Goal: Task Accomplishment & Management: Use online tool/utility

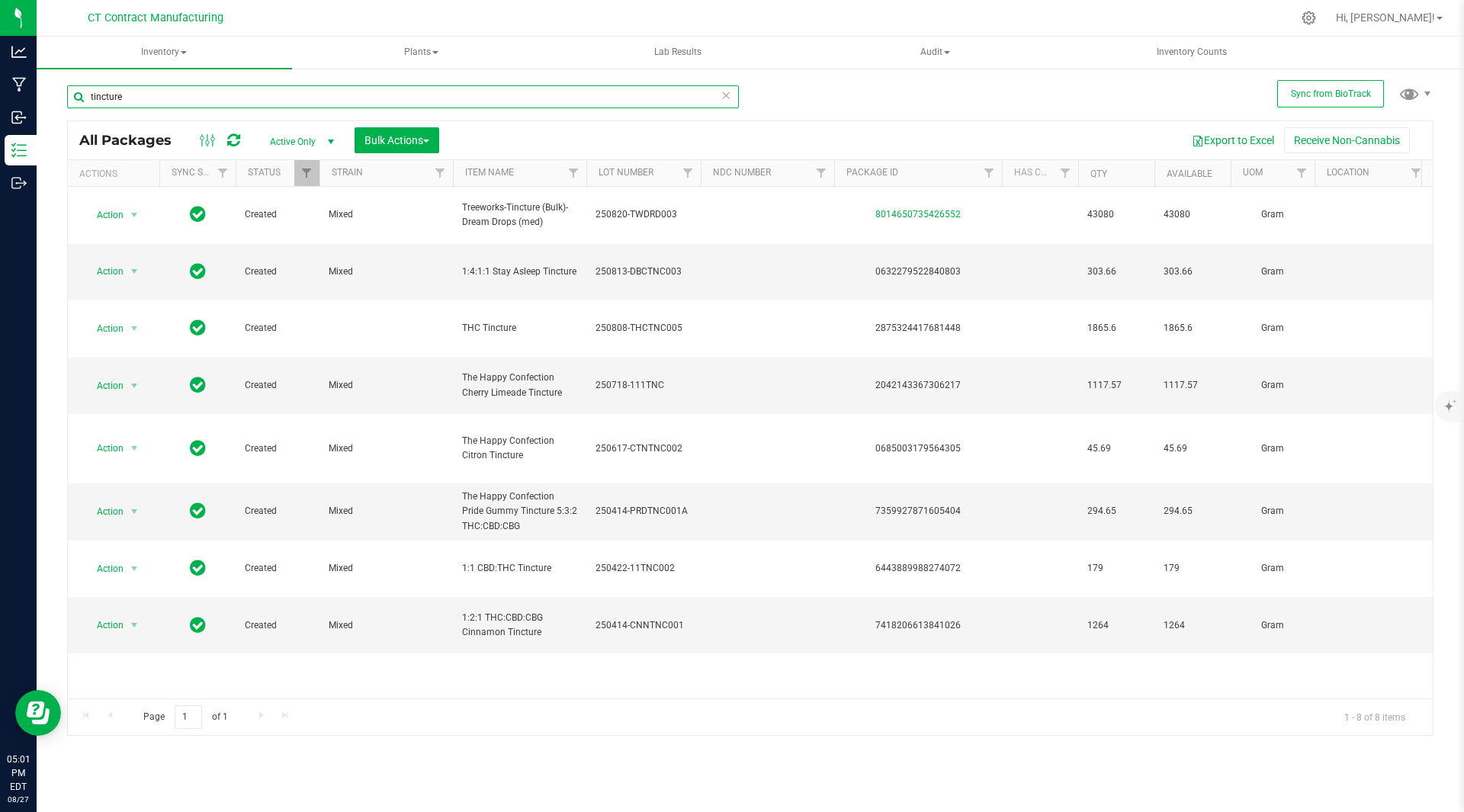
click at [141, 94] on input "tincture" at bounding box center [402, 97] width 672 height 23
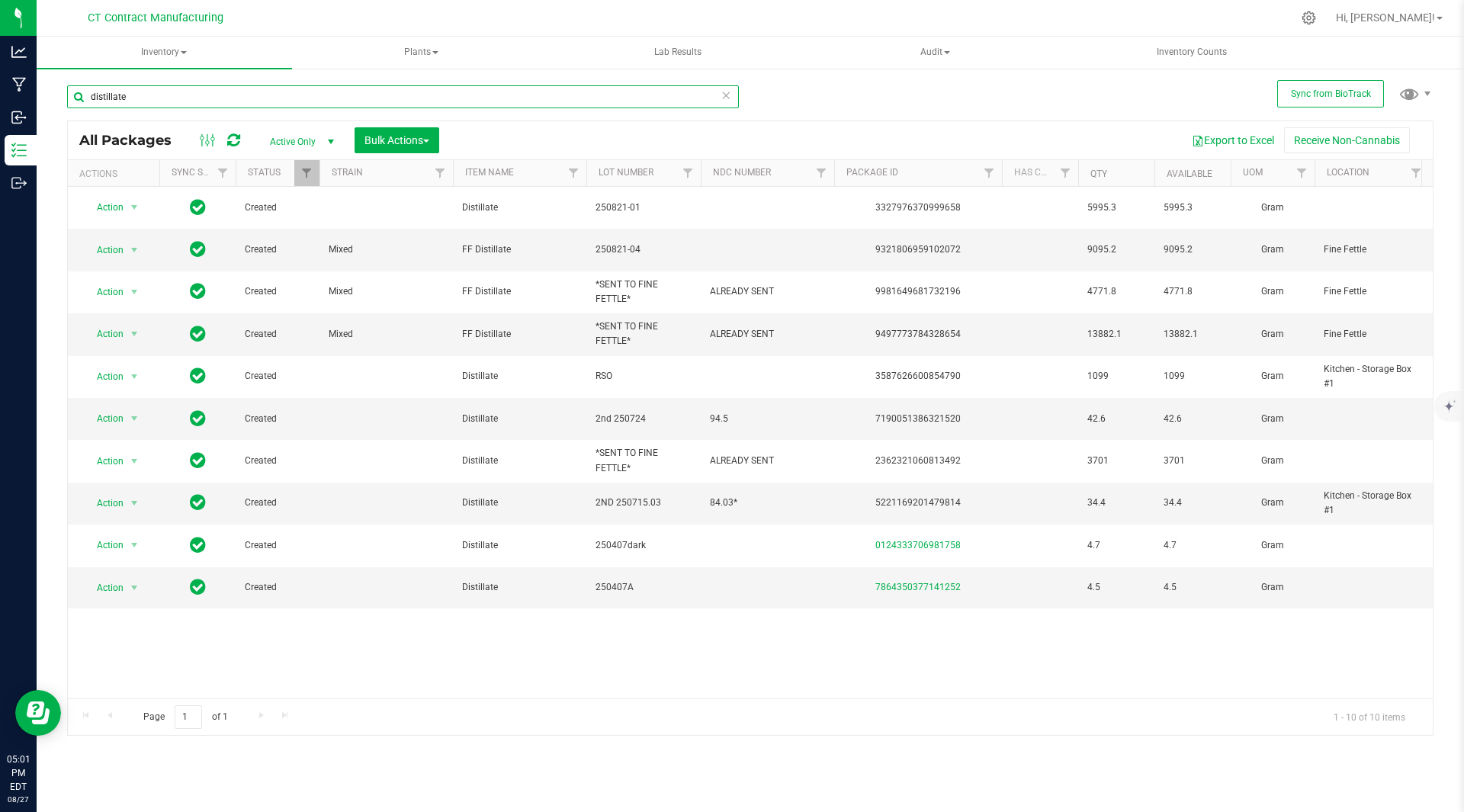
type input "distillate"
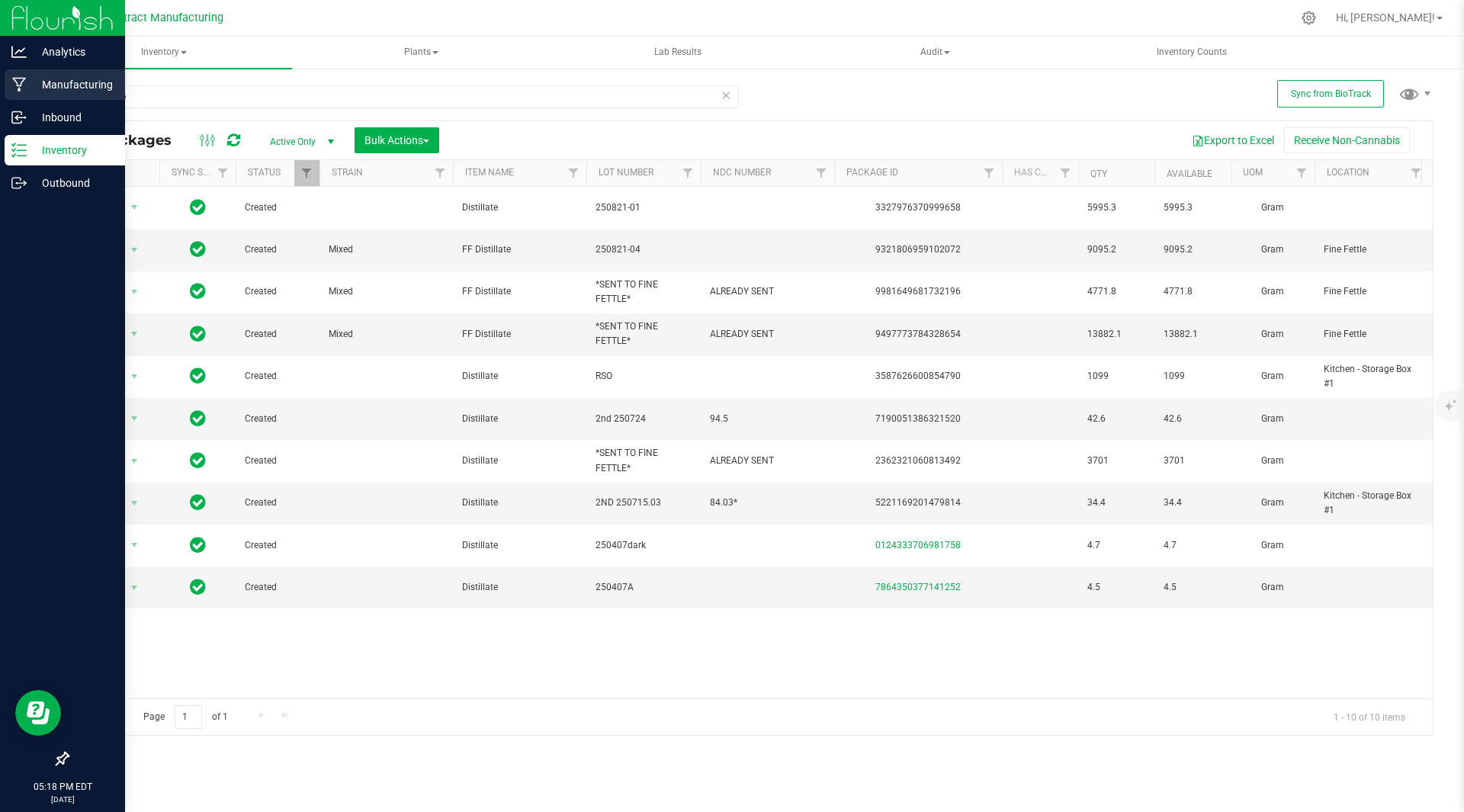
click at [61, 86] on p "Manufacturing" at bounding box center [72, 84] width 91 height 18
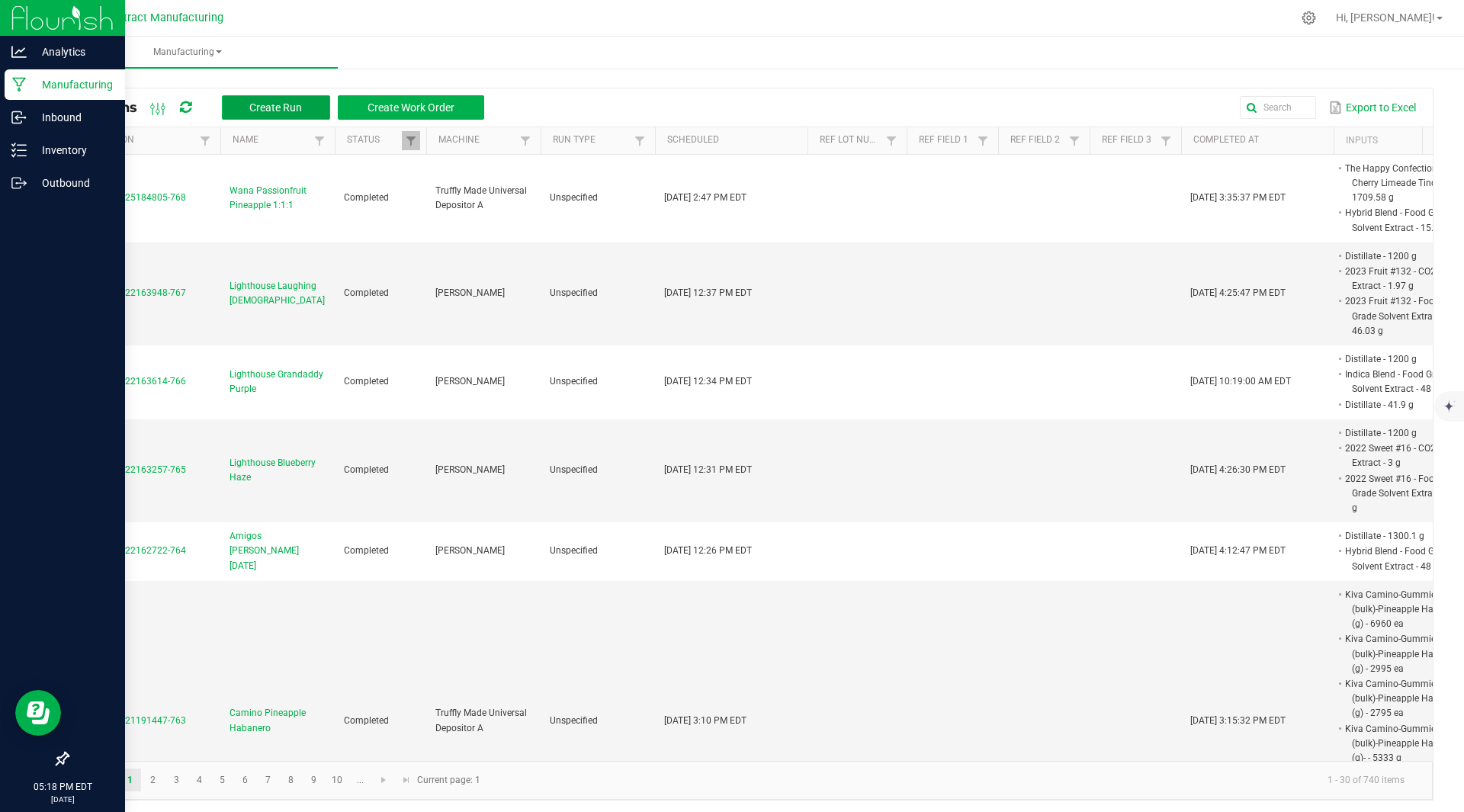
click at [271, 103] on span "Create Run" at bounding box center [276, 107] width 53 height 12
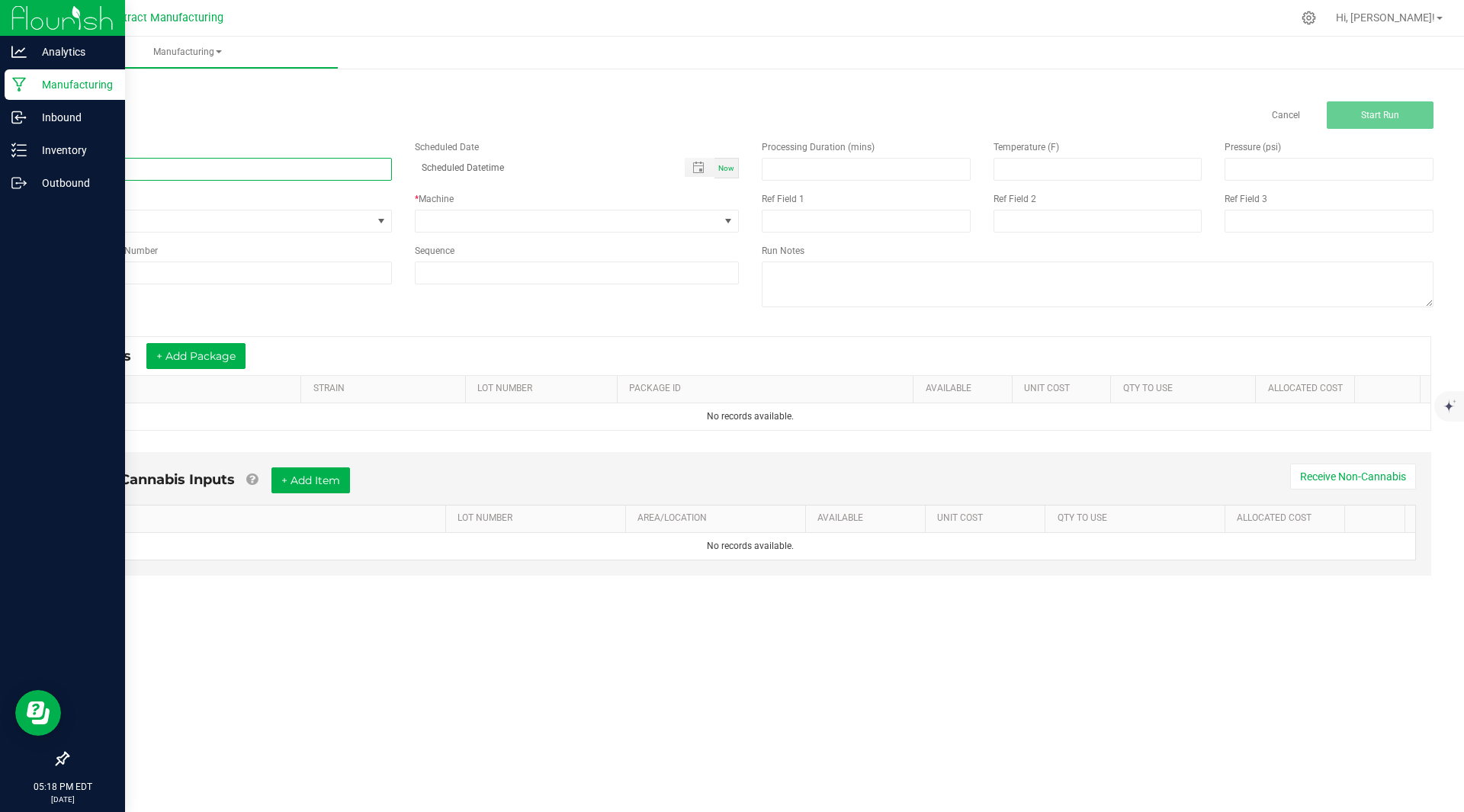
click at [113, 167] on input at bounding box center [229, 170] width 325 height 23
type input "Camino Freshly squeezed bulk"
click at [730, 166] on span "Now" at bounding box center [725, 168] width 16 height 8
type input "08/27/2025 5:18 PM"
click at [675, 219] on span at bounding box center [567, 221] width 304 height 21
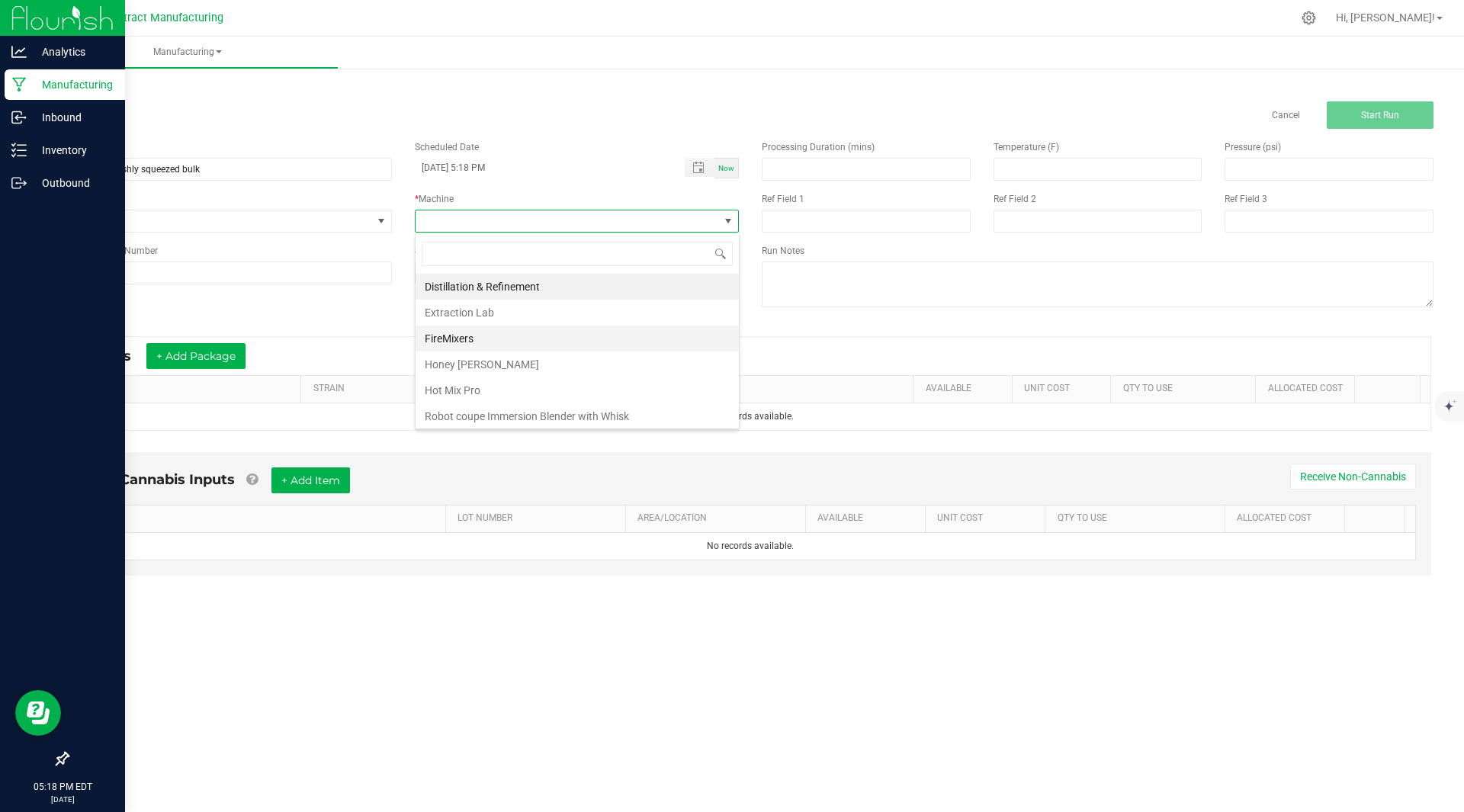
scroll to position [133, 0]
click at [491, 384] on li "Truffly Made Universal Depositor A" at bounding box center [577, 388] width 323 height 26
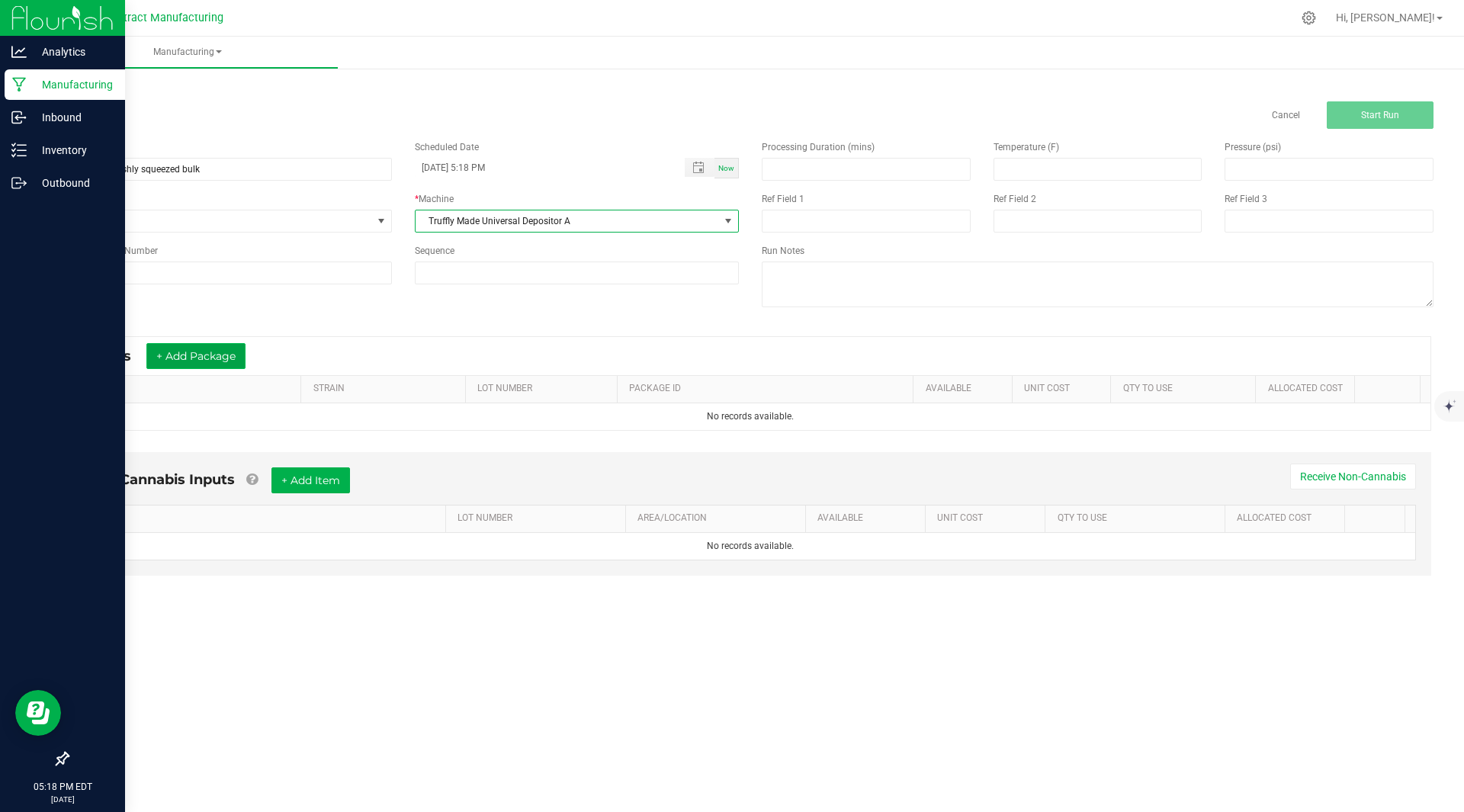
click at [209, 352] on button "+ Add Package" at bounding box center [196, 356] width 99 height 26
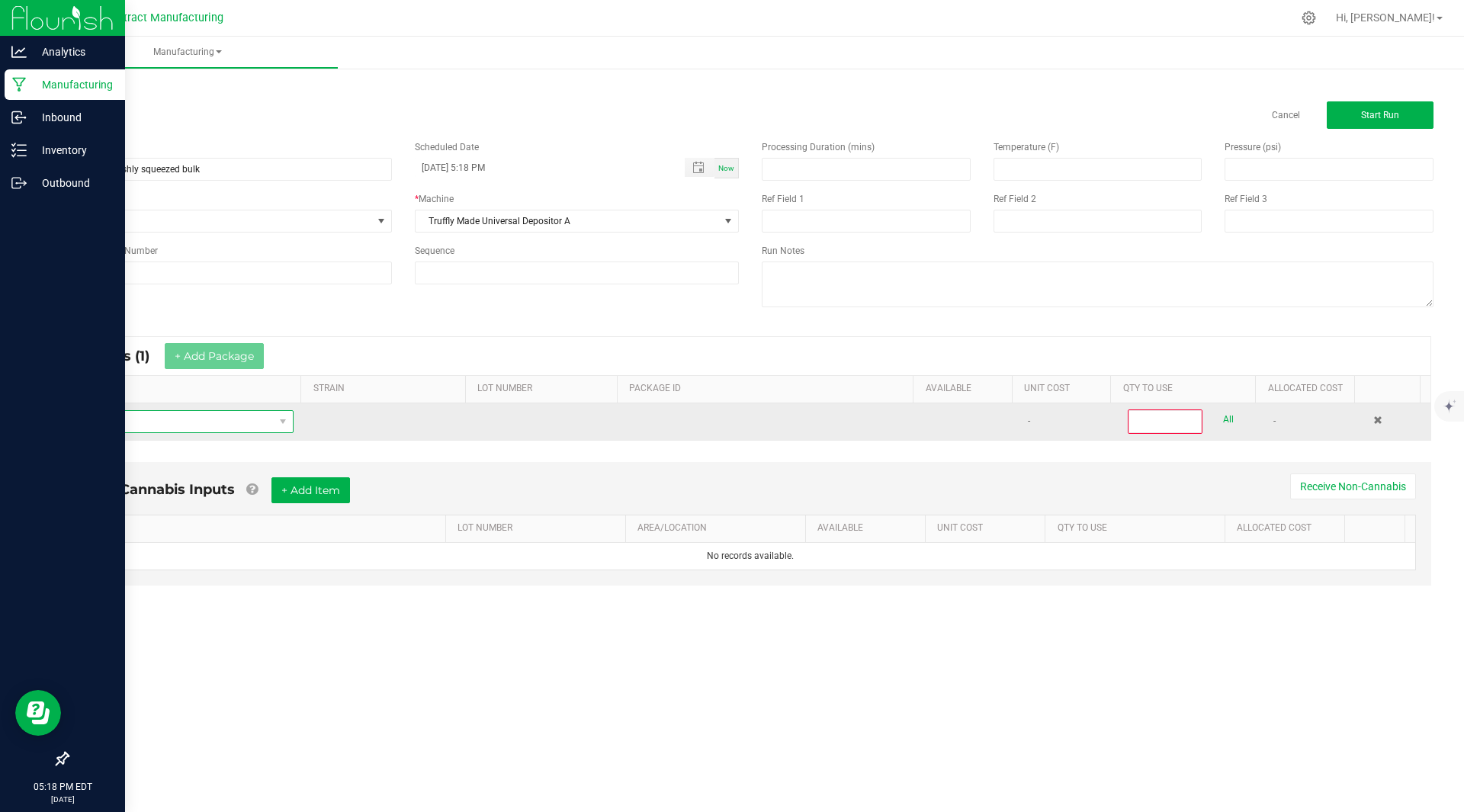
click at [158, 418] on span "NO DATA FOUND" at bounding box center [177, 421] width 193 height 21
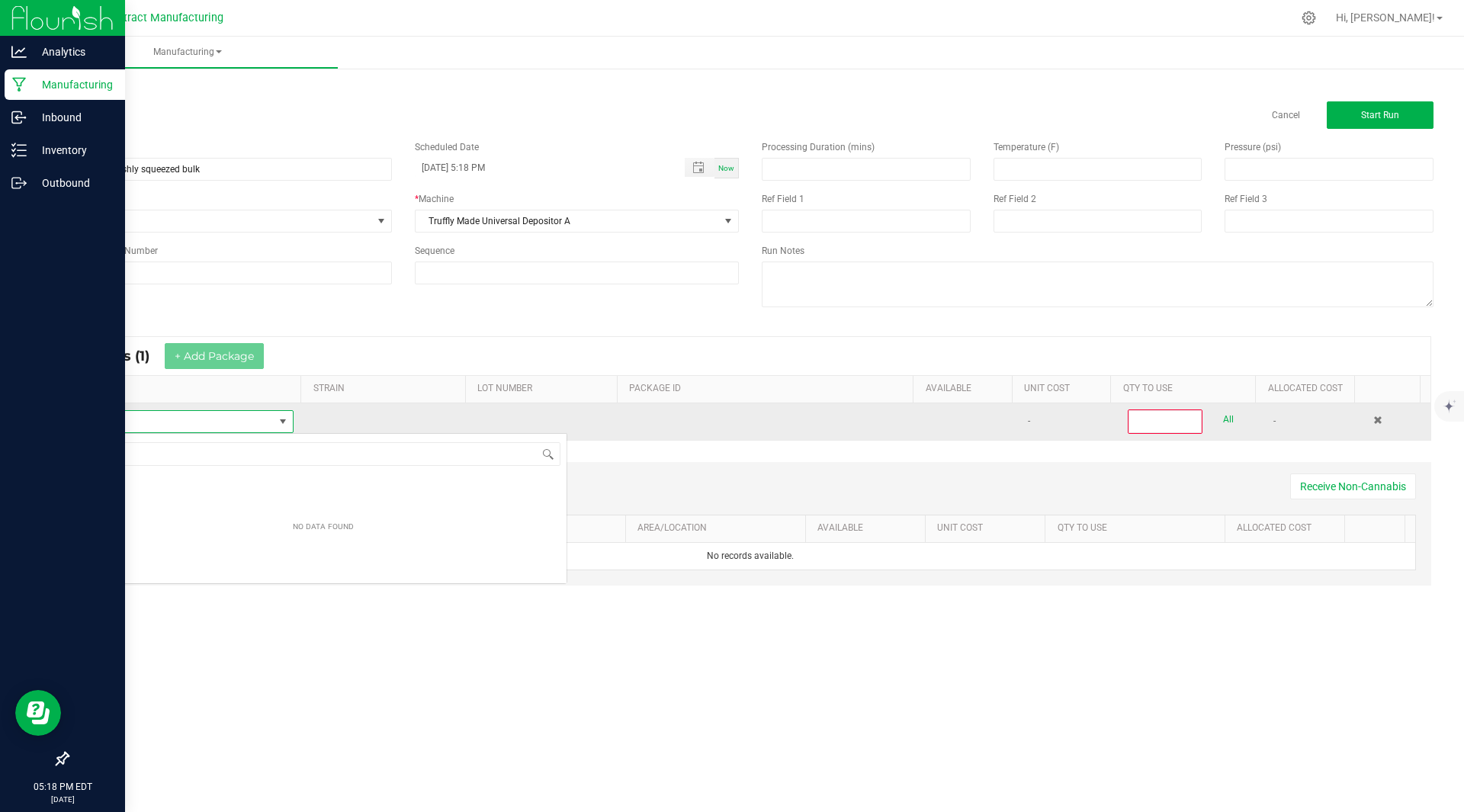
scroll to position [23, 212]
type input "distillate"
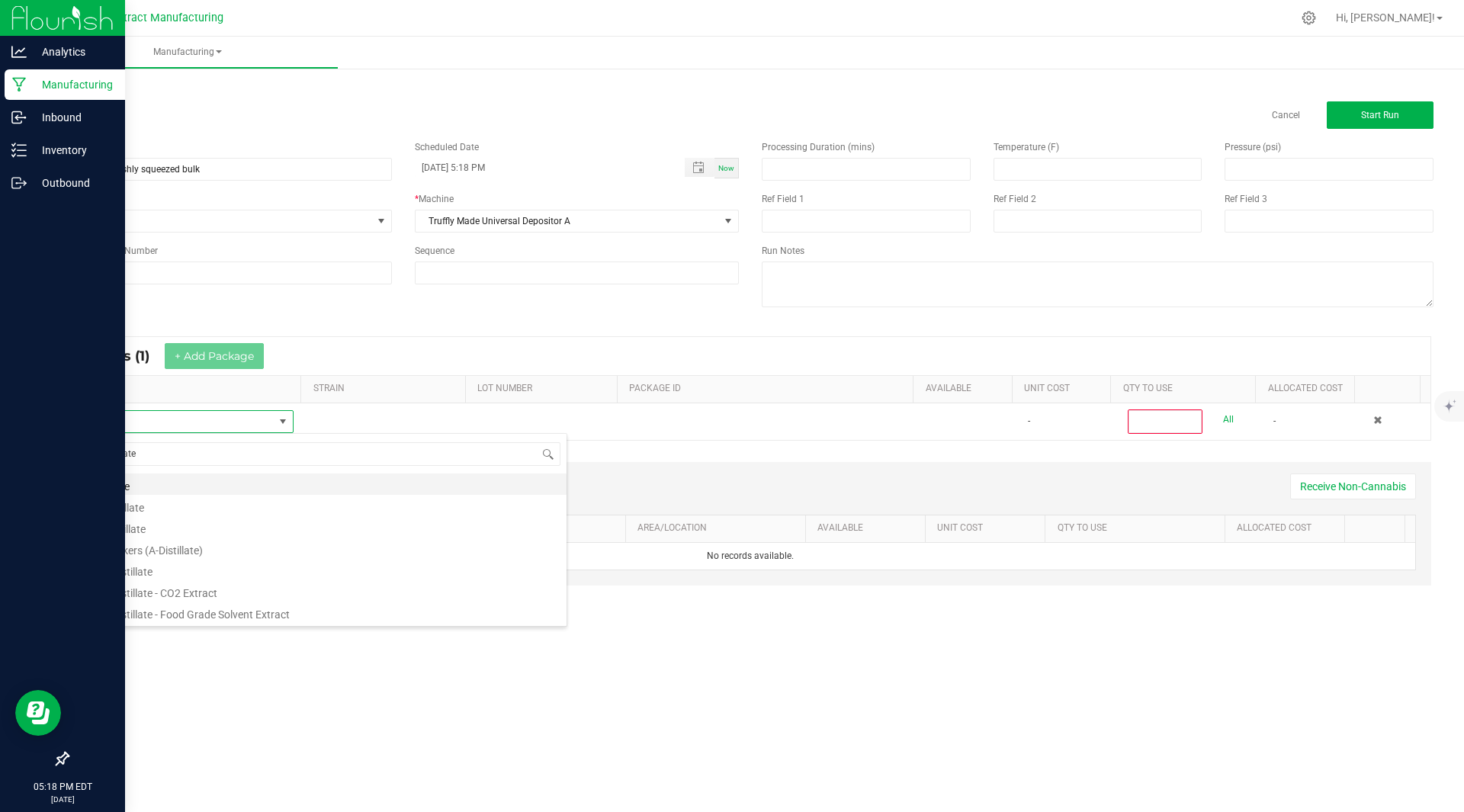
click at [134, 480] on li "Distillate" at bounding box center [323, 484] width 487 height 21
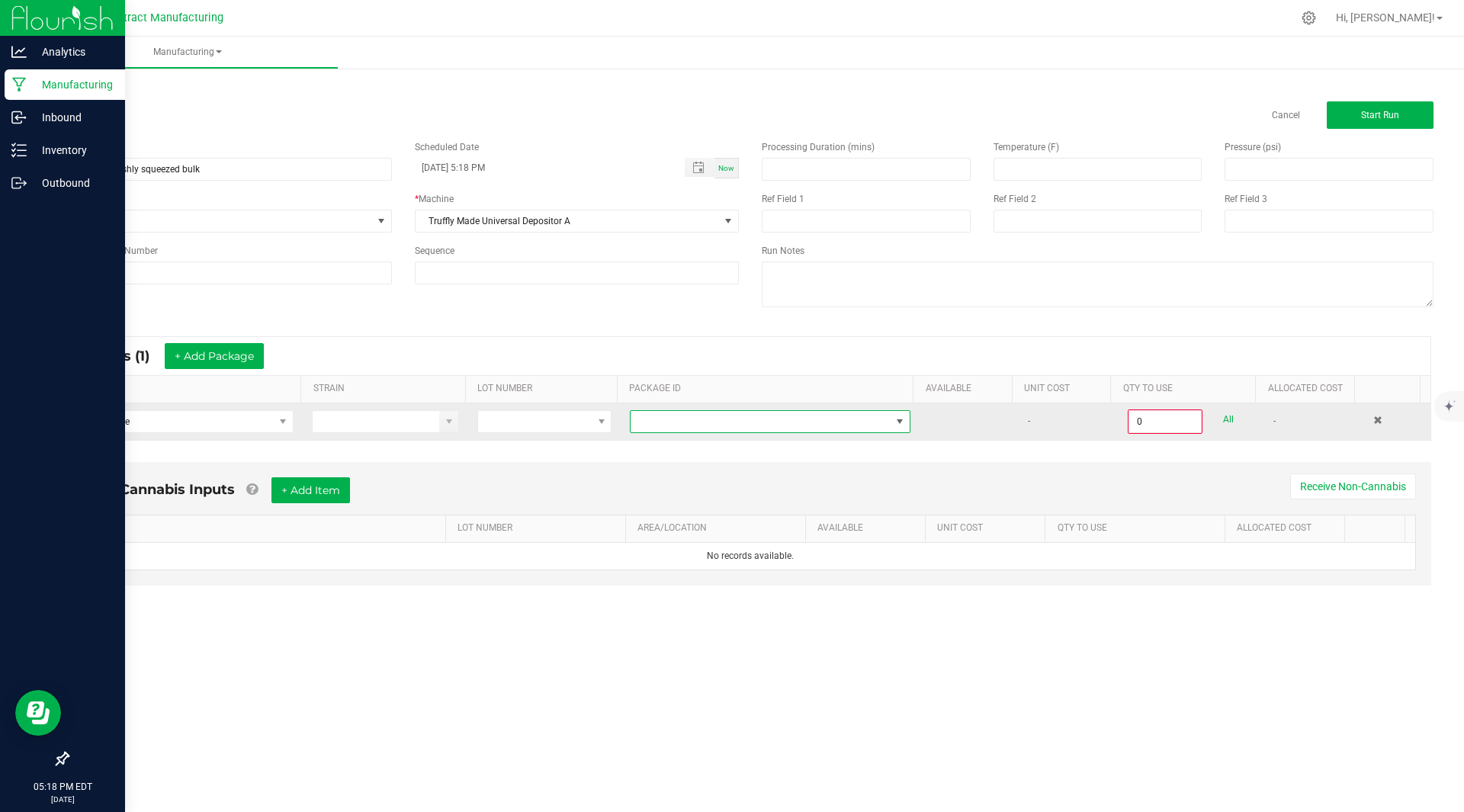
click at [723, 423] on span at bounding box center [760, 421] width 260 height 21
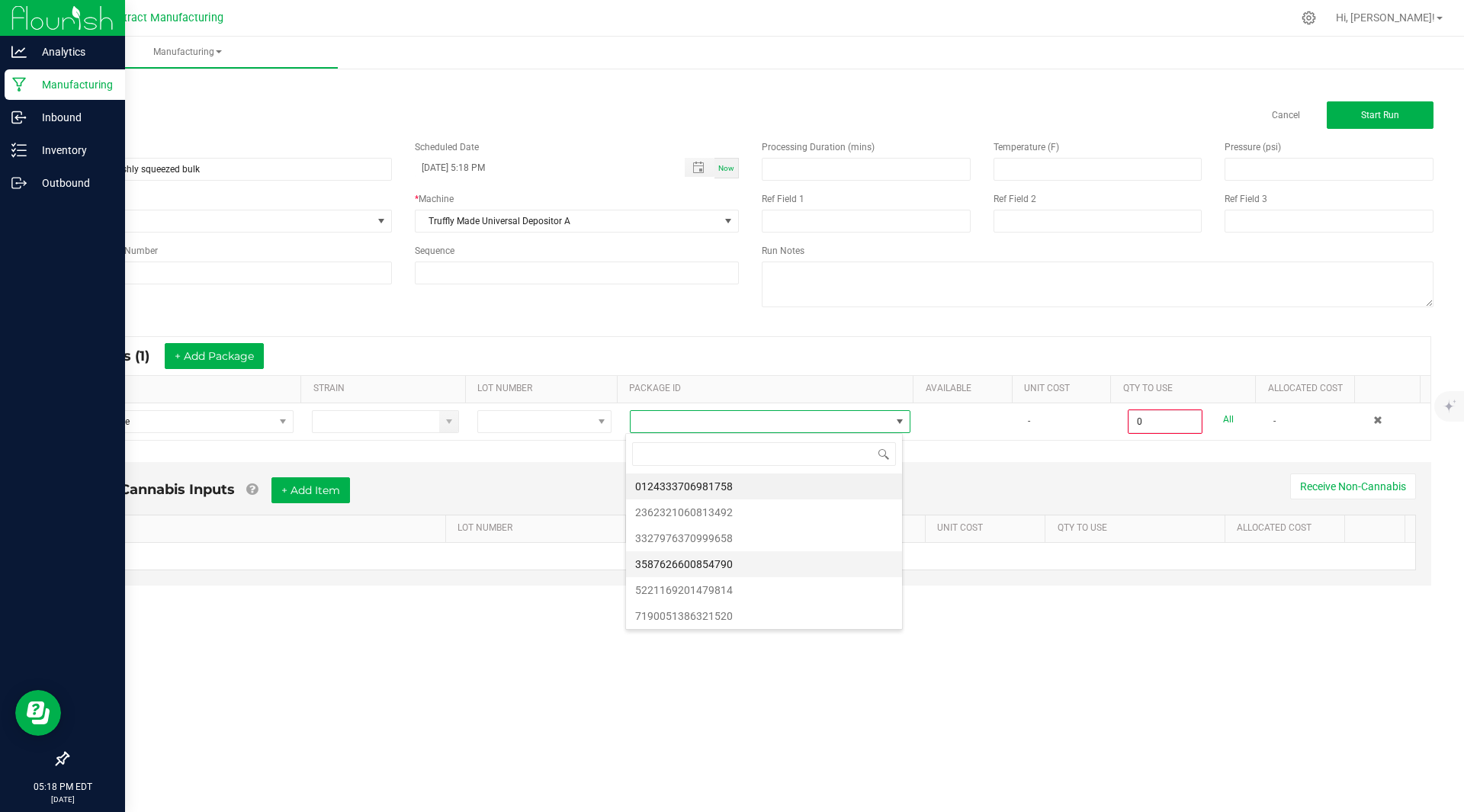
click at [746, 565] on li "3587626600854790" at bounding box center [763, 564] width 276 height 26
type input "0.0000 g"
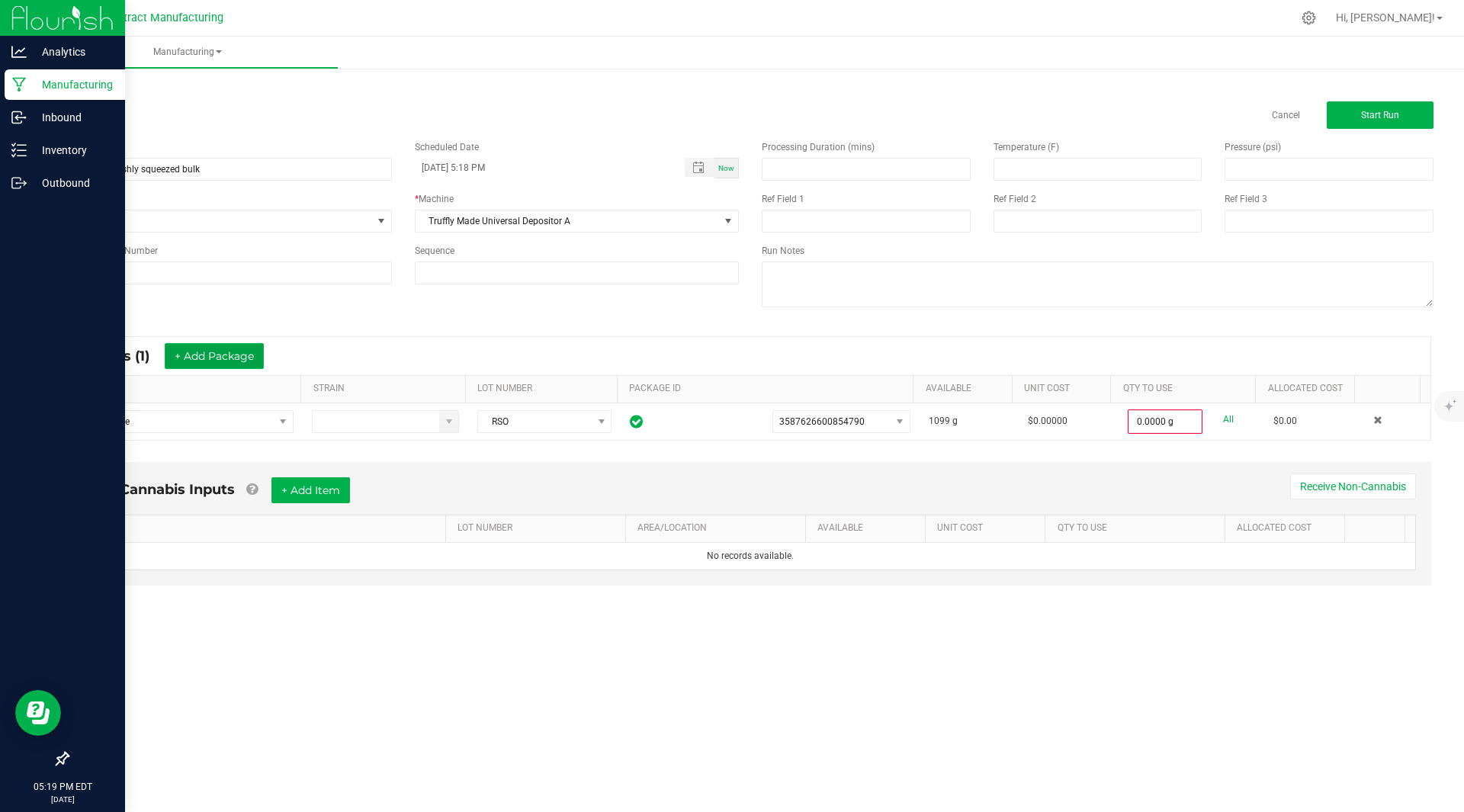
click at [217, 358] on button "+ Add Package" at bounding box center [214, 356] width 99 height 26
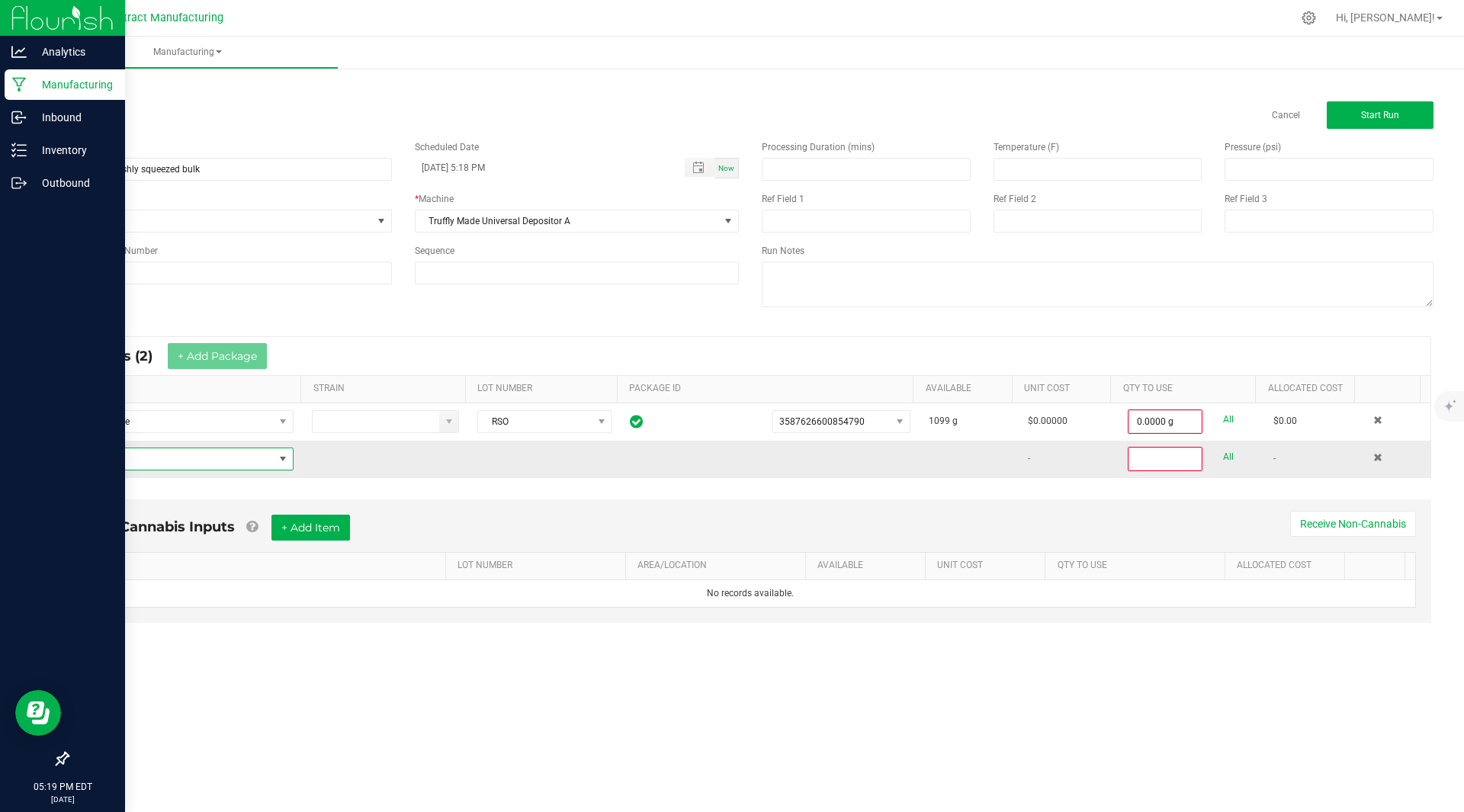
click at [209, 462] on span "NO DATA FOUND" at bounding box center [177, 459] width 193 height 21
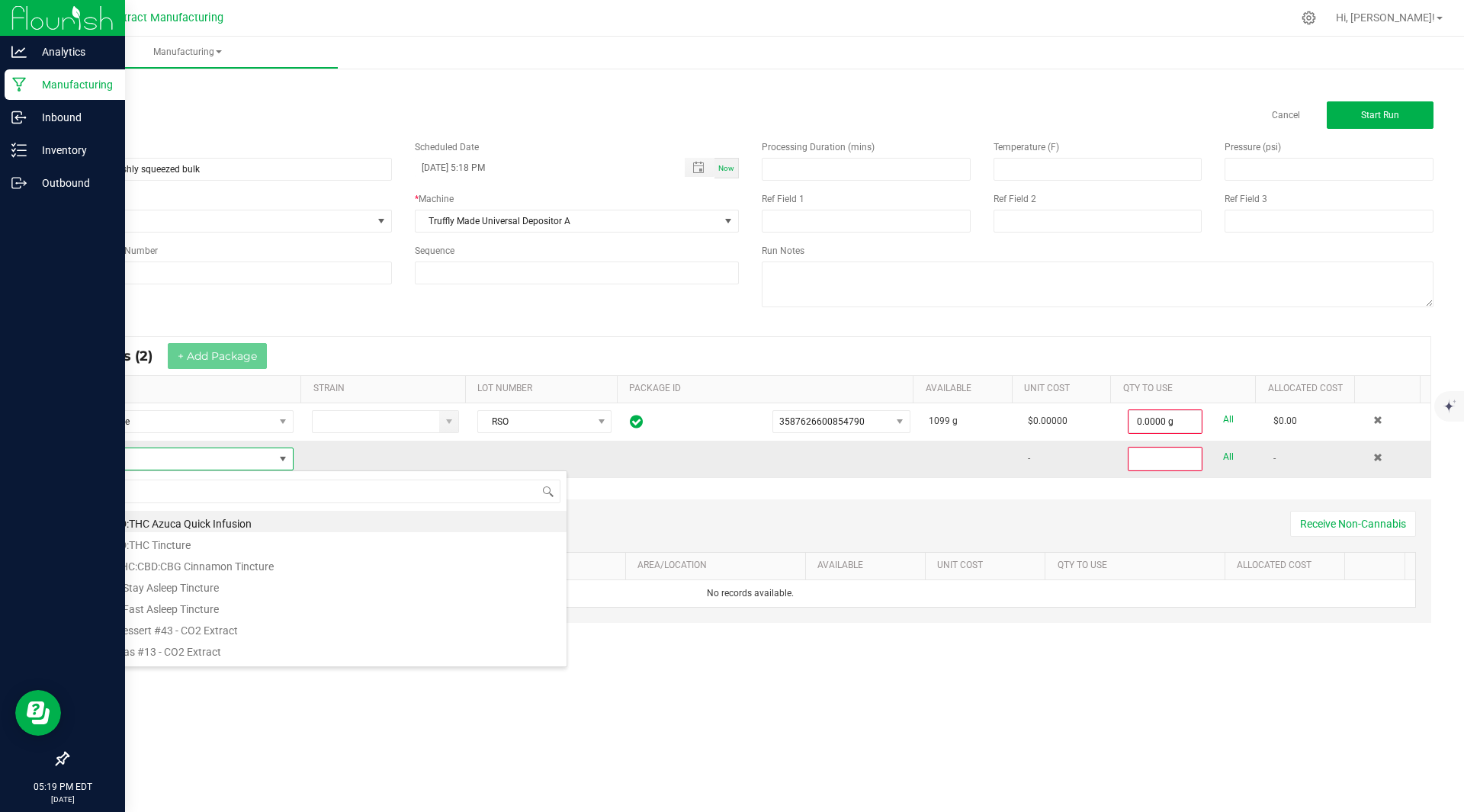
scroll to position [23, 212]
type input "distillate"
click at [121, 521] on li "Distillate" at bounding box center [323, 521] width 487 height 21
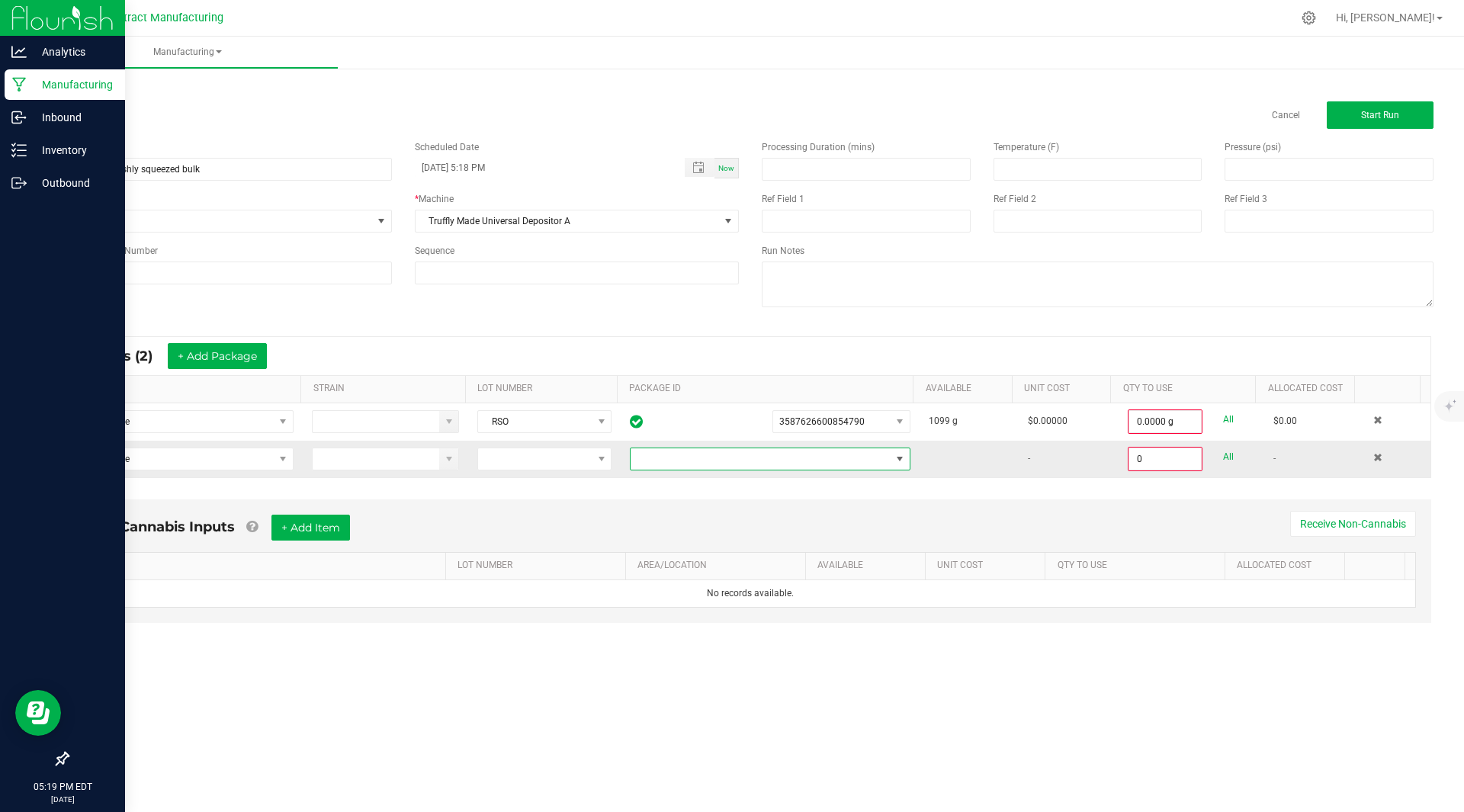
click at [805, 462] on span at bounding box center [760, 459] width 260 height 21
click at [735, 602] on li "5221169201479814" at bounding box center [763, 602] width 276 height 26
click at [1149, 460] on input "0" at bounding box center [1165, 459] width 71 height 21
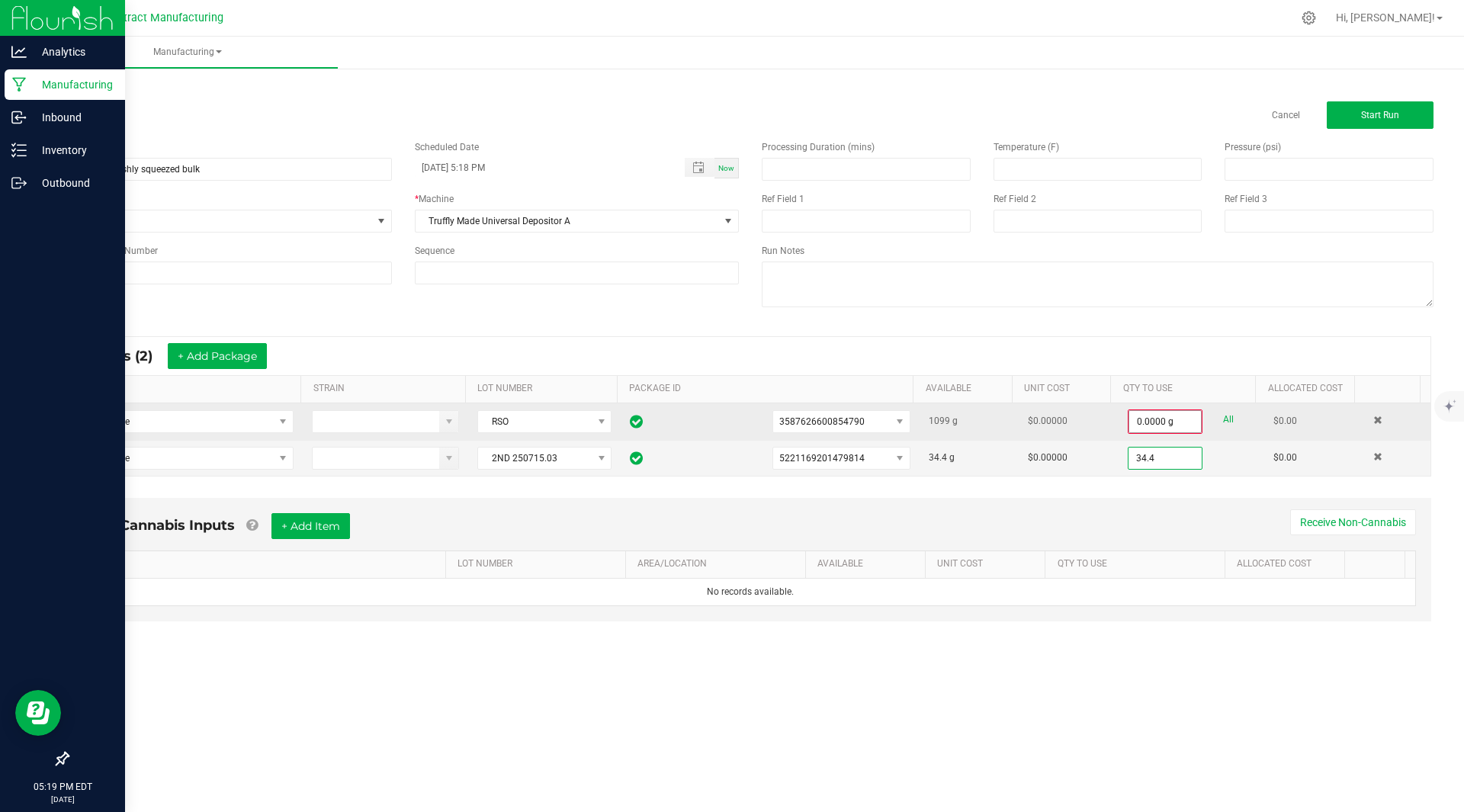
type input "34.4"
type input "0"
type input "34.4000 g"
click at [1139, 419] on input "0" at bounding box center [1165, 421] width 71 height 21
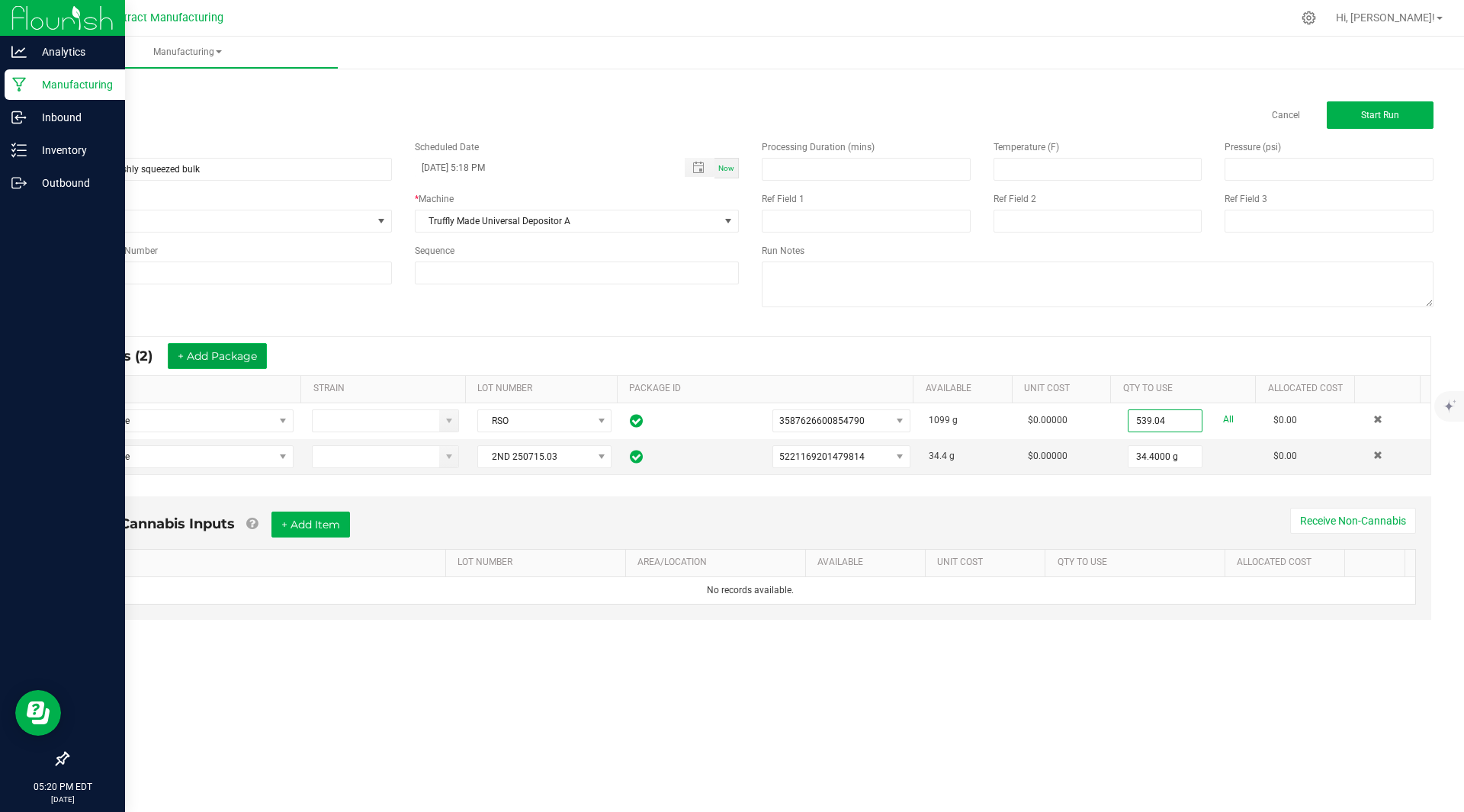
type input "539.0400 g"
click at [213, 365] on button "+ Add Package" at bounding box center [216, 356] width 99 height 26
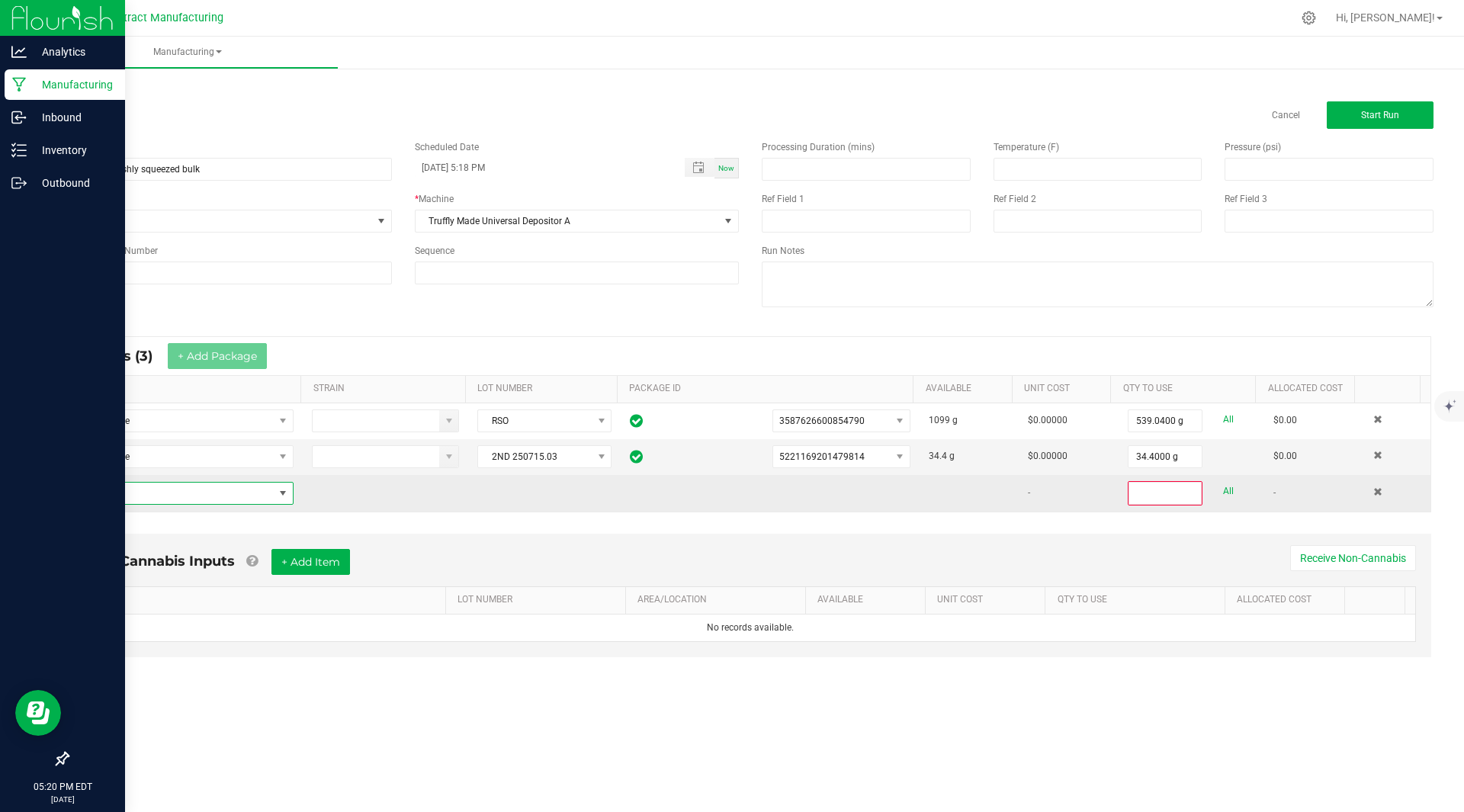
click at [166, 497] on span "NO DATA FOUND" at bounding box center [177, 493] width 193 height 21
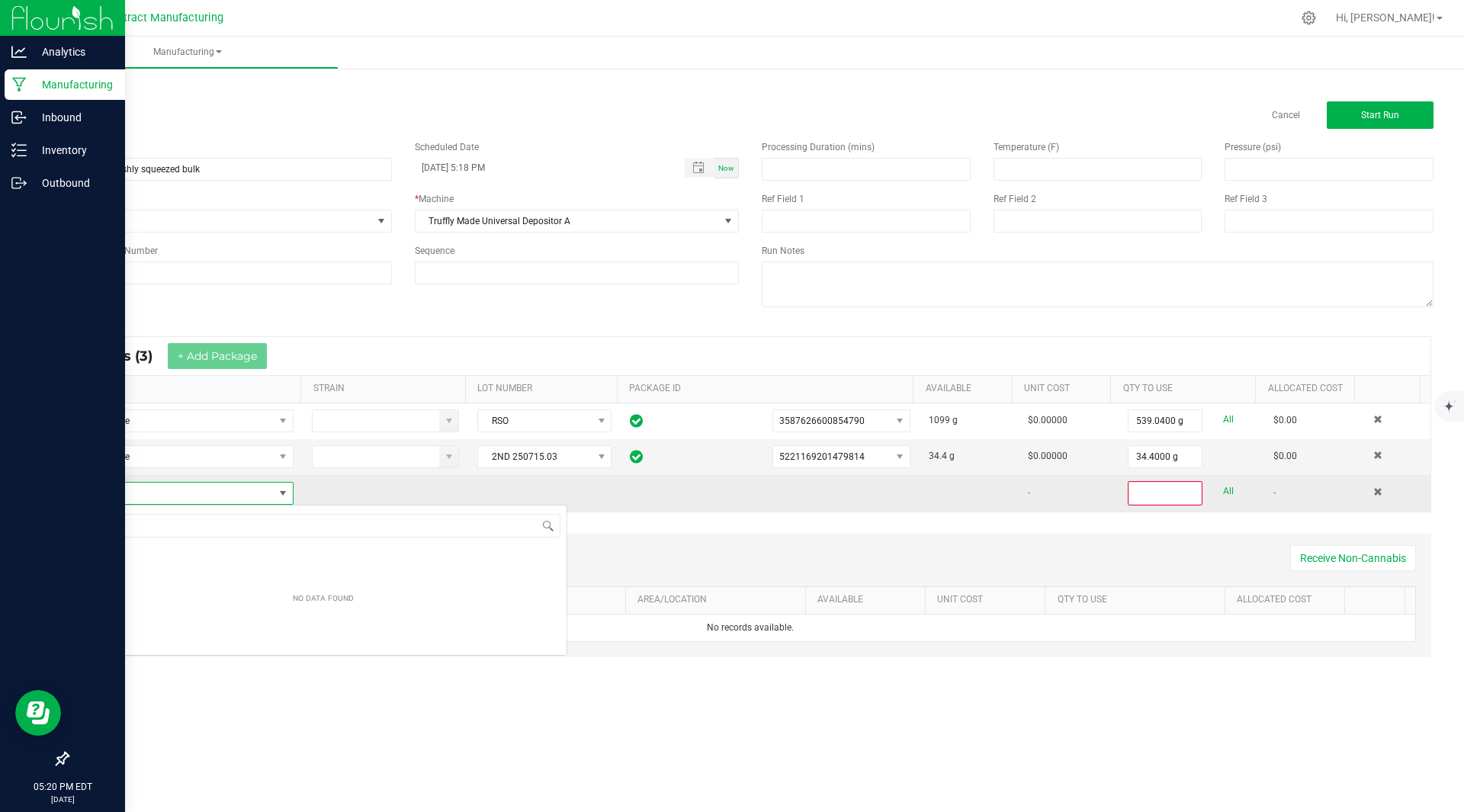
scroll to position [23, 212]
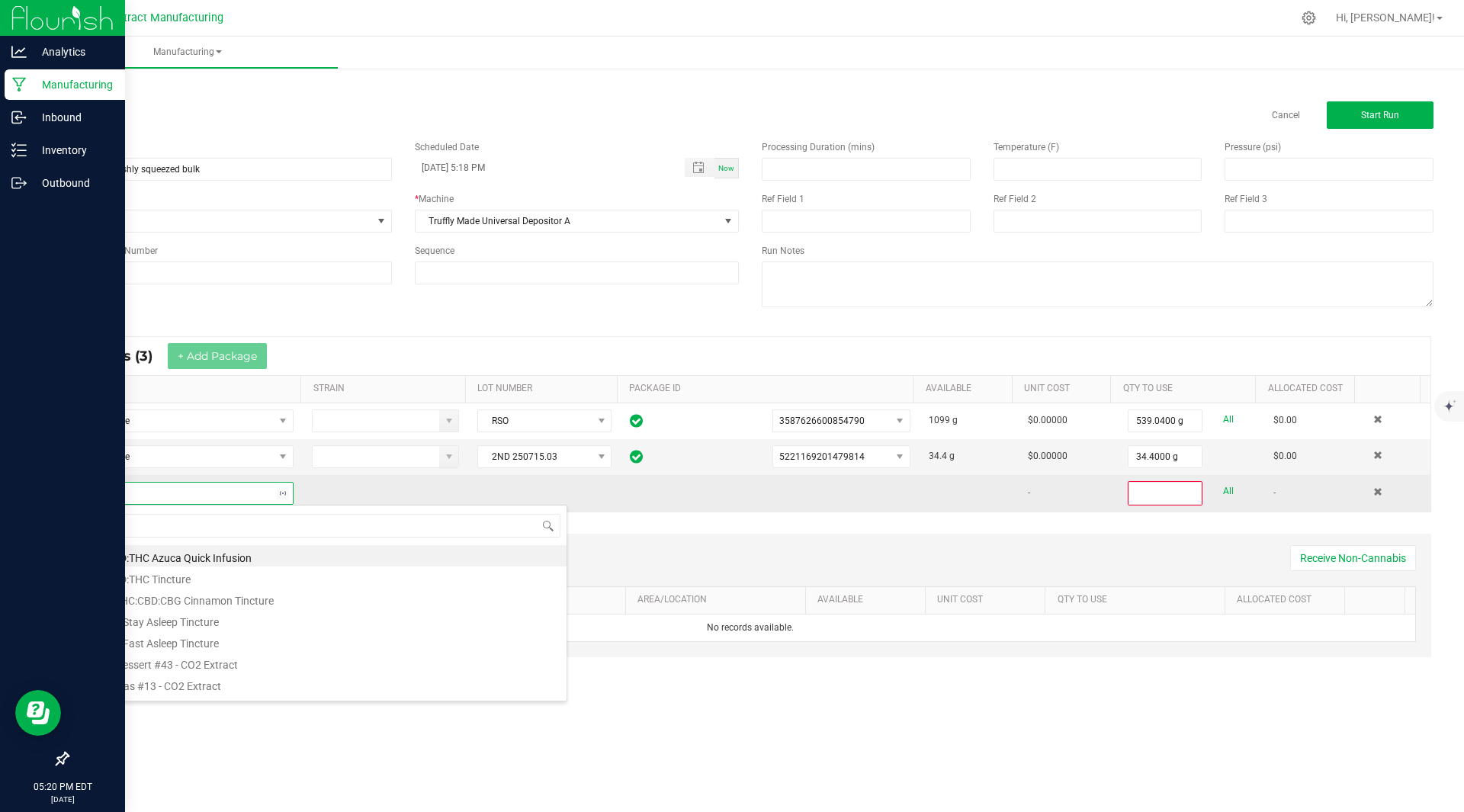
type input "cbg"
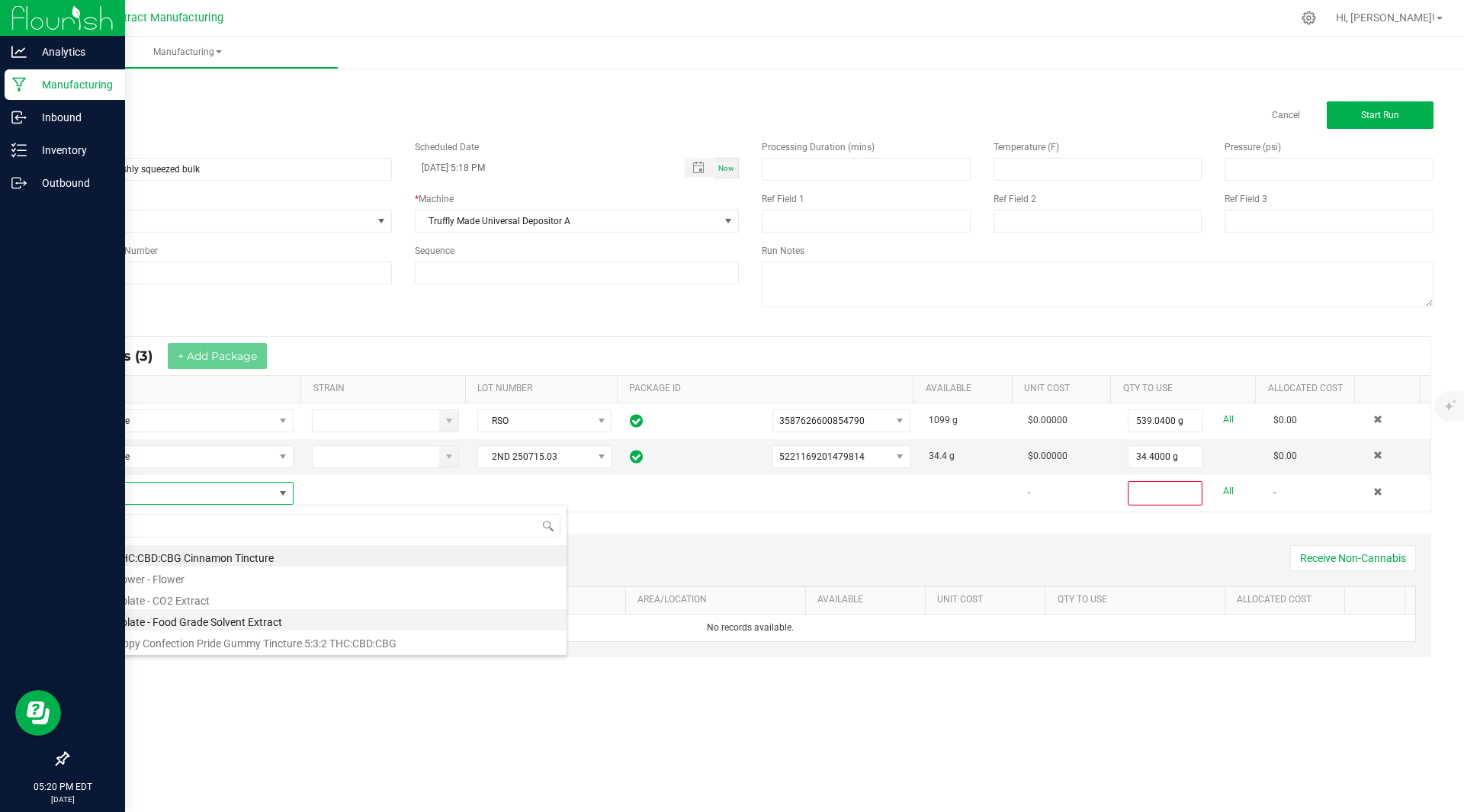
click at [198, 622] on li "CBG Isolate - Food Grade Solvent Extract" at bounding box center [323, 619] width 487 height 21
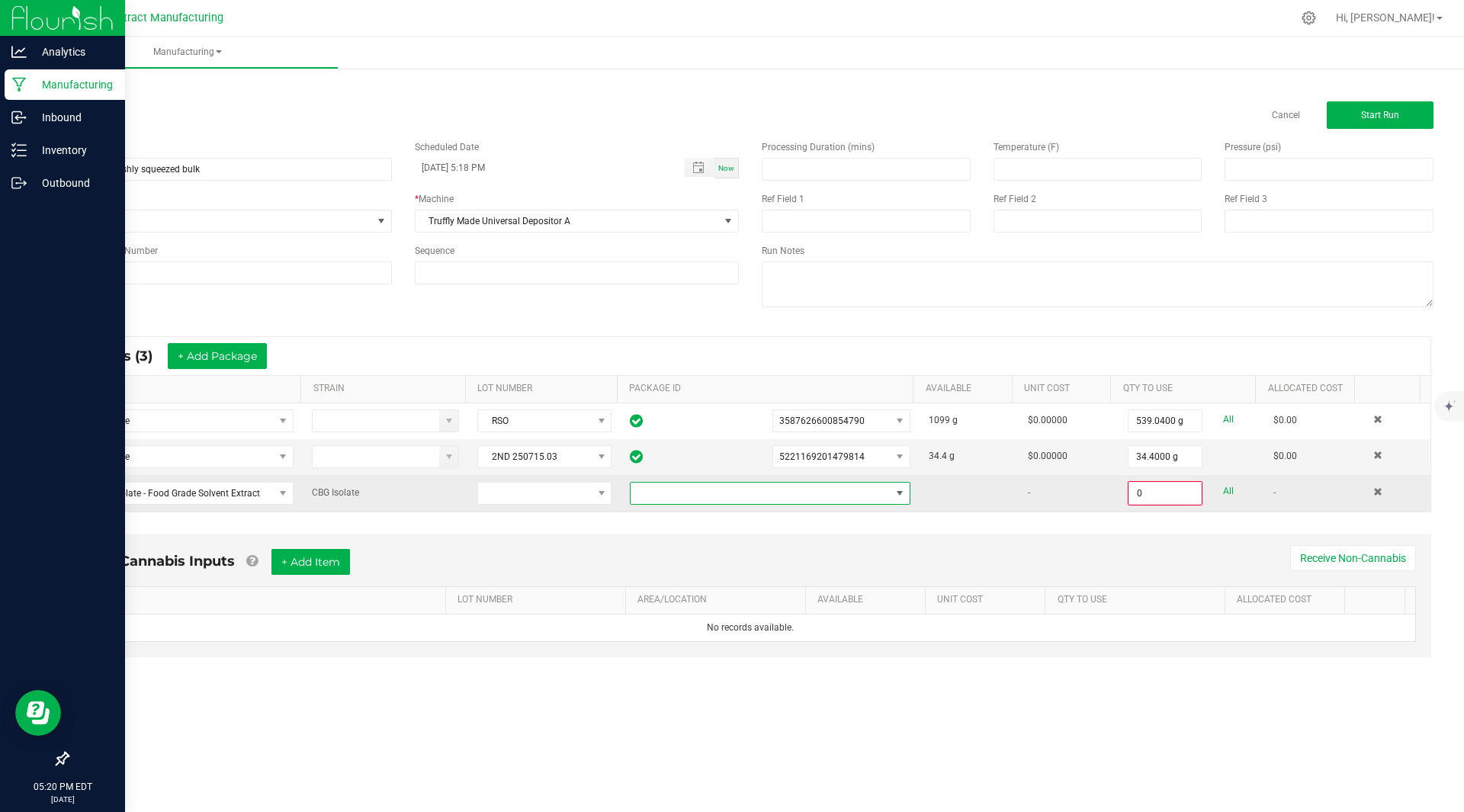
click at [700, 482] on span at bounding box center [769, 493] width 280 height 23
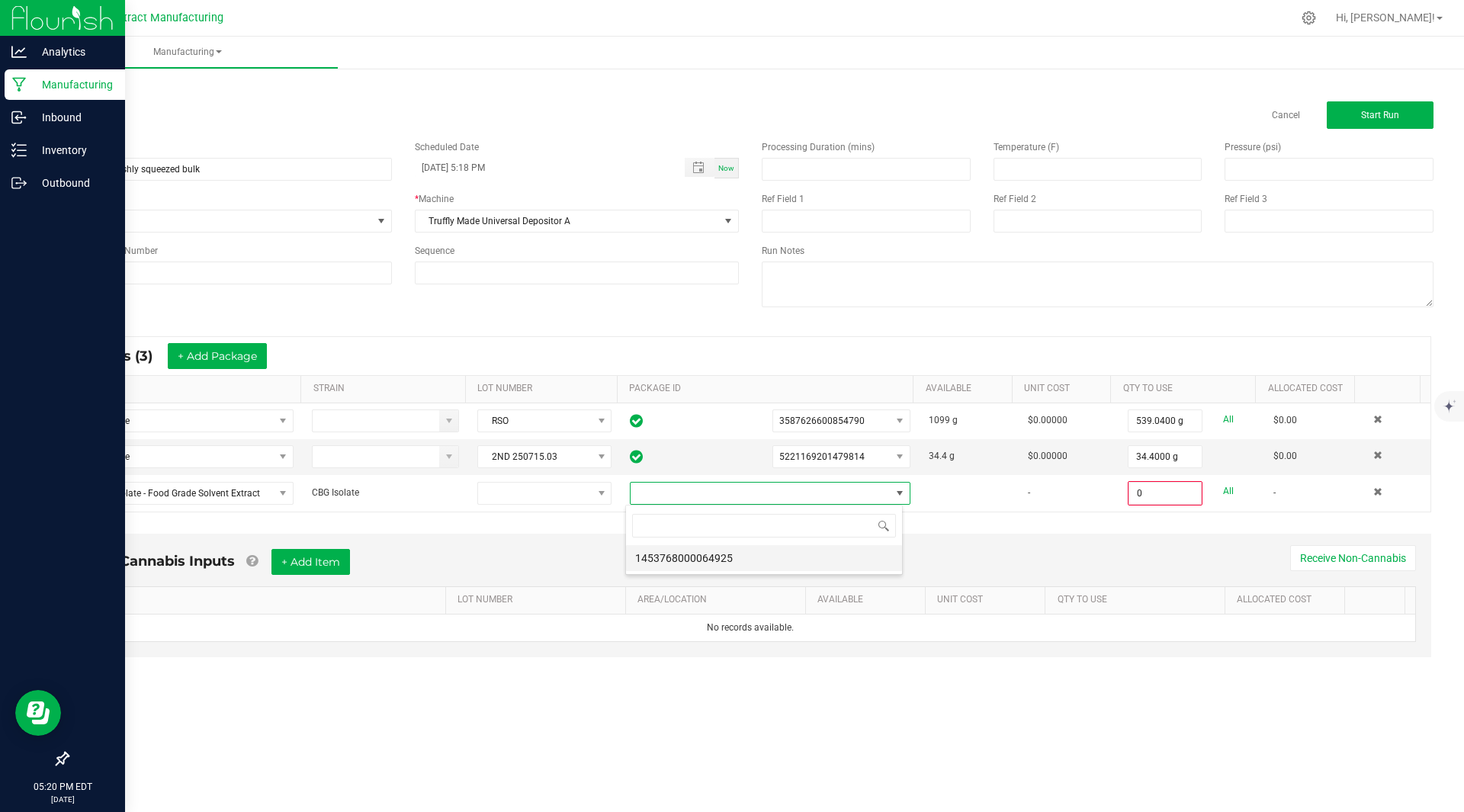
click at [724, 559] on li "1453768000064925" at bounding box center [763, 558] width 276 height 26
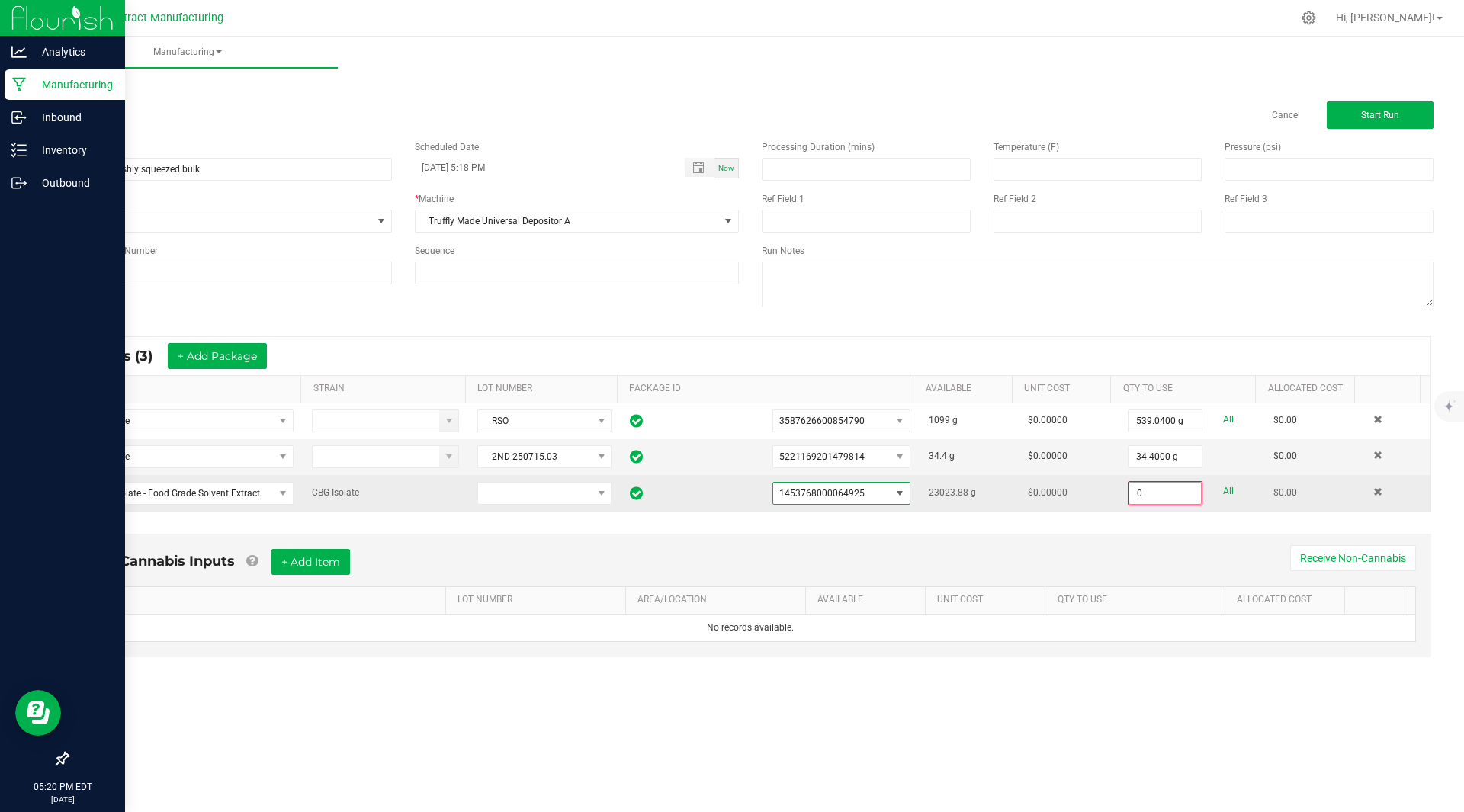
click at [1147, 498] on input "0" at bounding box center [1165, 493] width 71 height 21
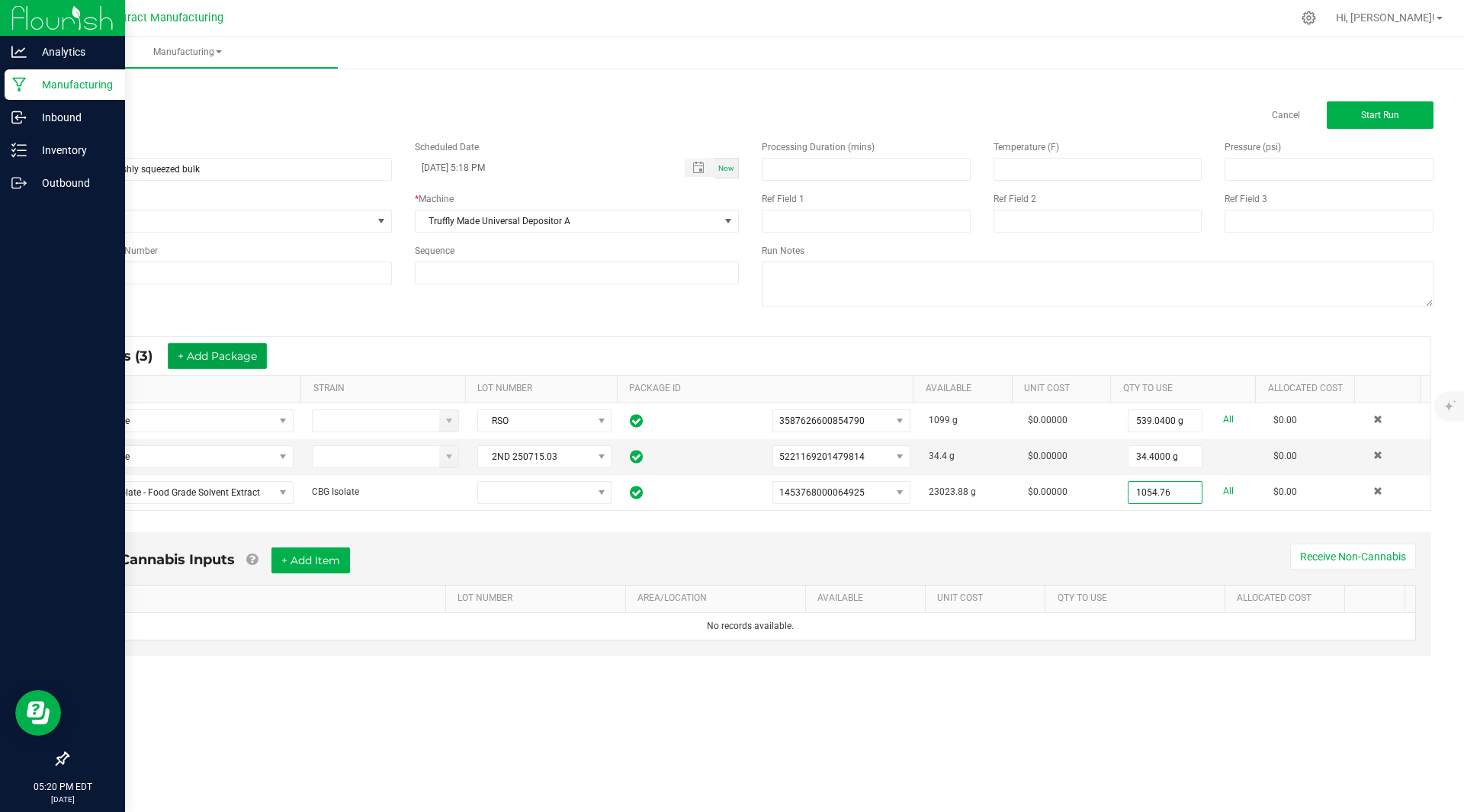
type input "1054.7600 g"
click at [220, 360] on button "+ Add Package" at bounding box center [216, 356] width 99 height 26
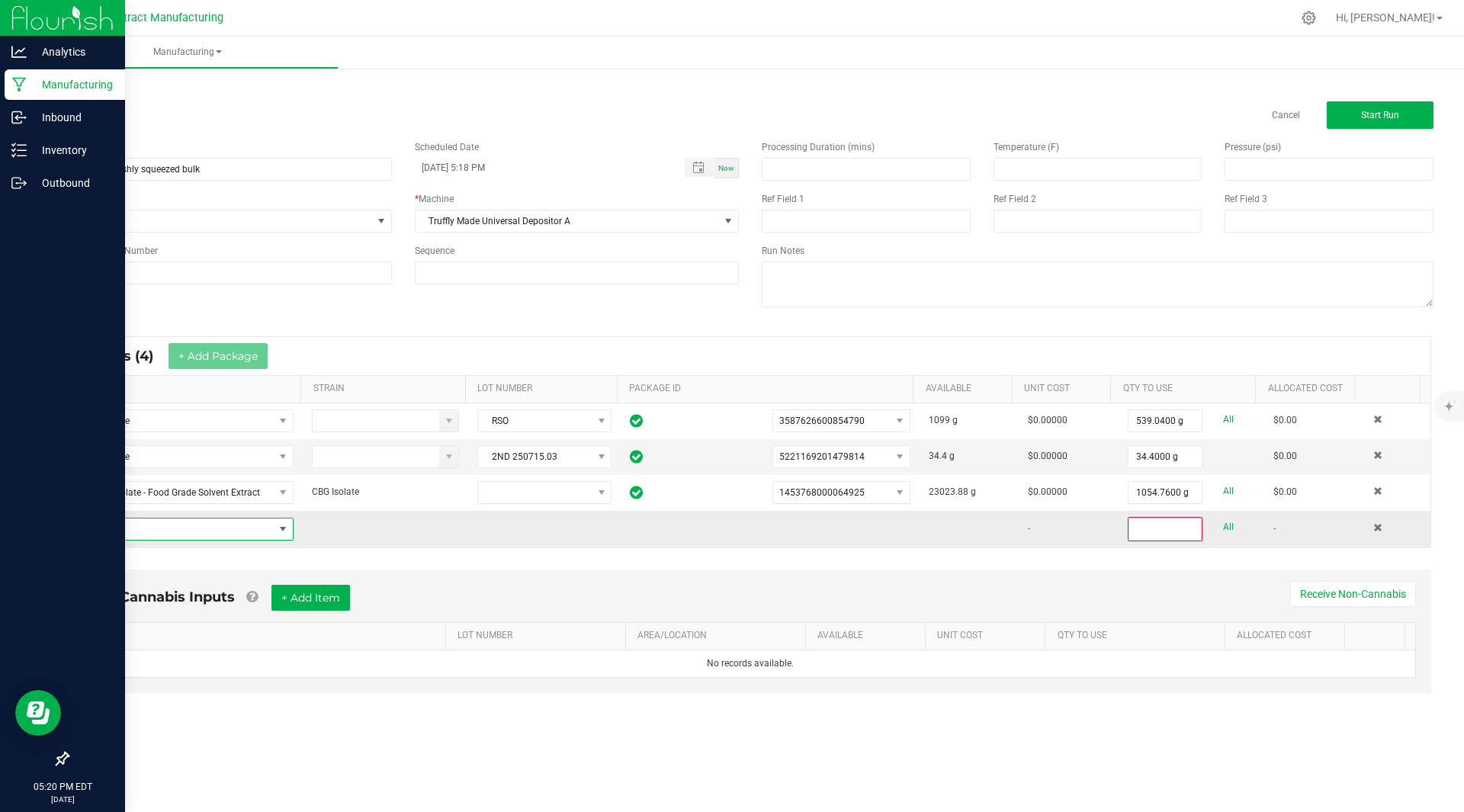
click at [171, 533] on span "NO DATA FOUND" at bounding box center [177, 529] width 193 height 21
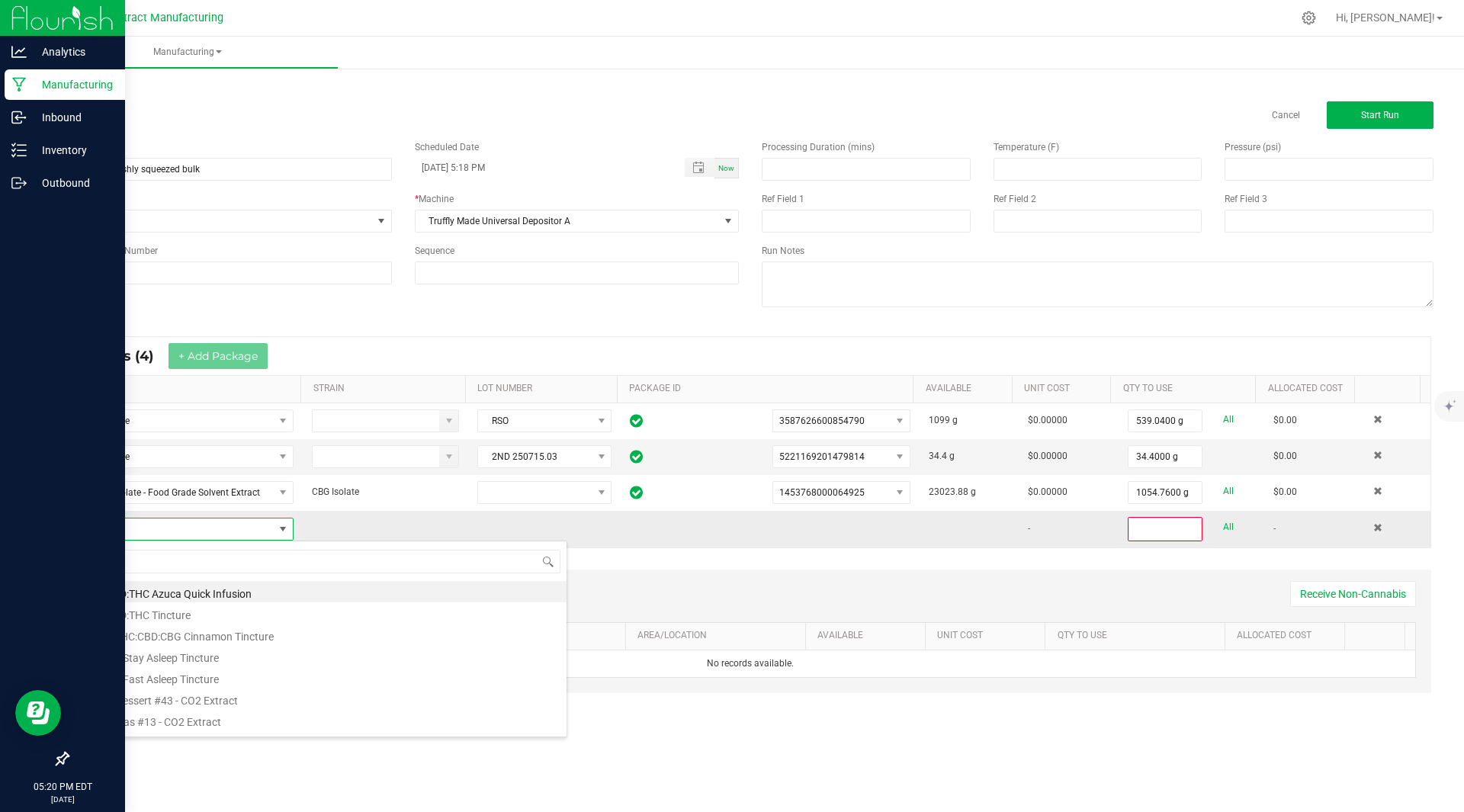
scroll to position [23, 210]
type input "dessert"
click at [202, 589] on li "2022 Dessert #43 - CO2 Extract" at bounding box center [323, 592] width 487 height 21
type input "0"
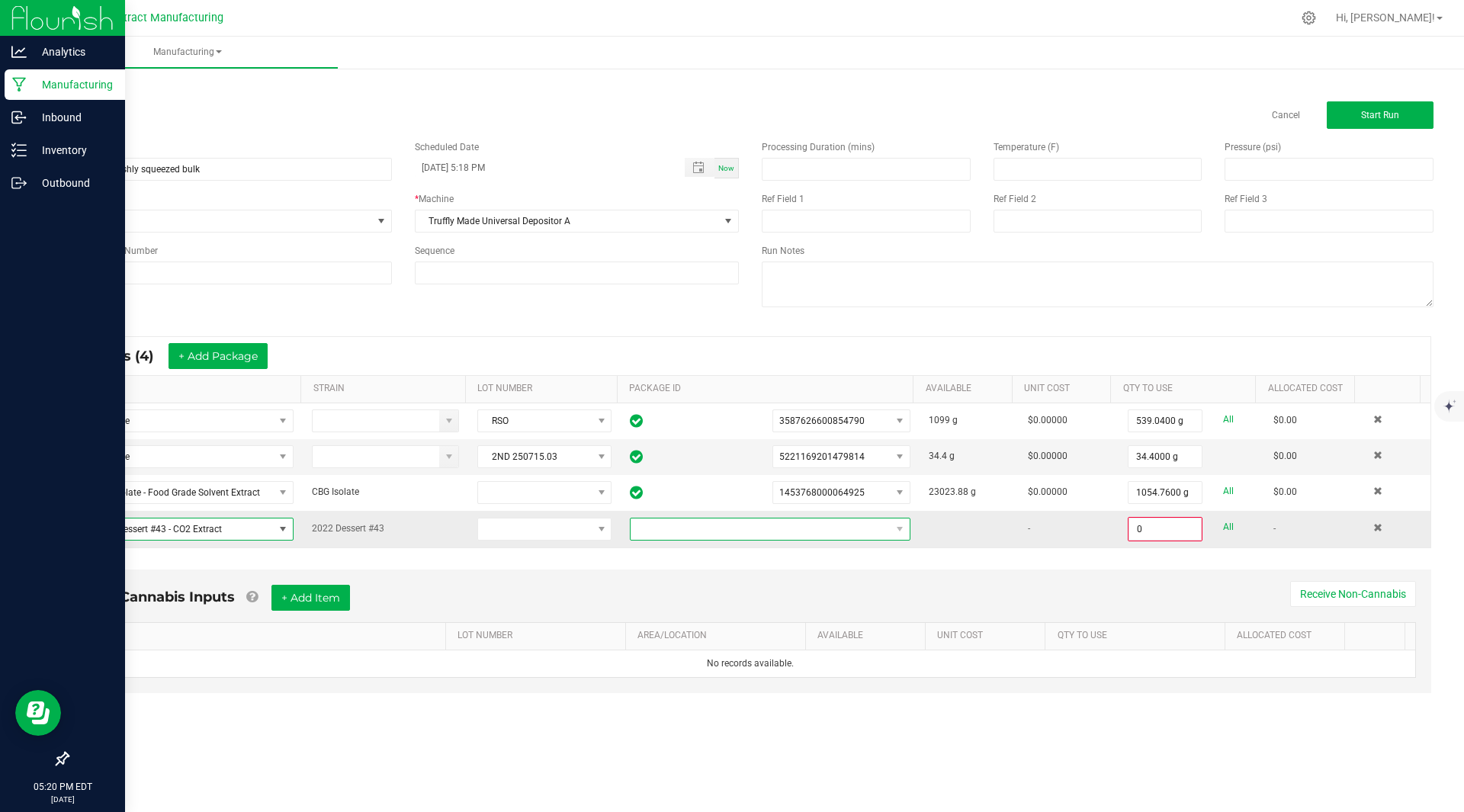
click at [715, 531] on span "NO DATA FOUND" at bounding box center [760, 529] width 260 height 21
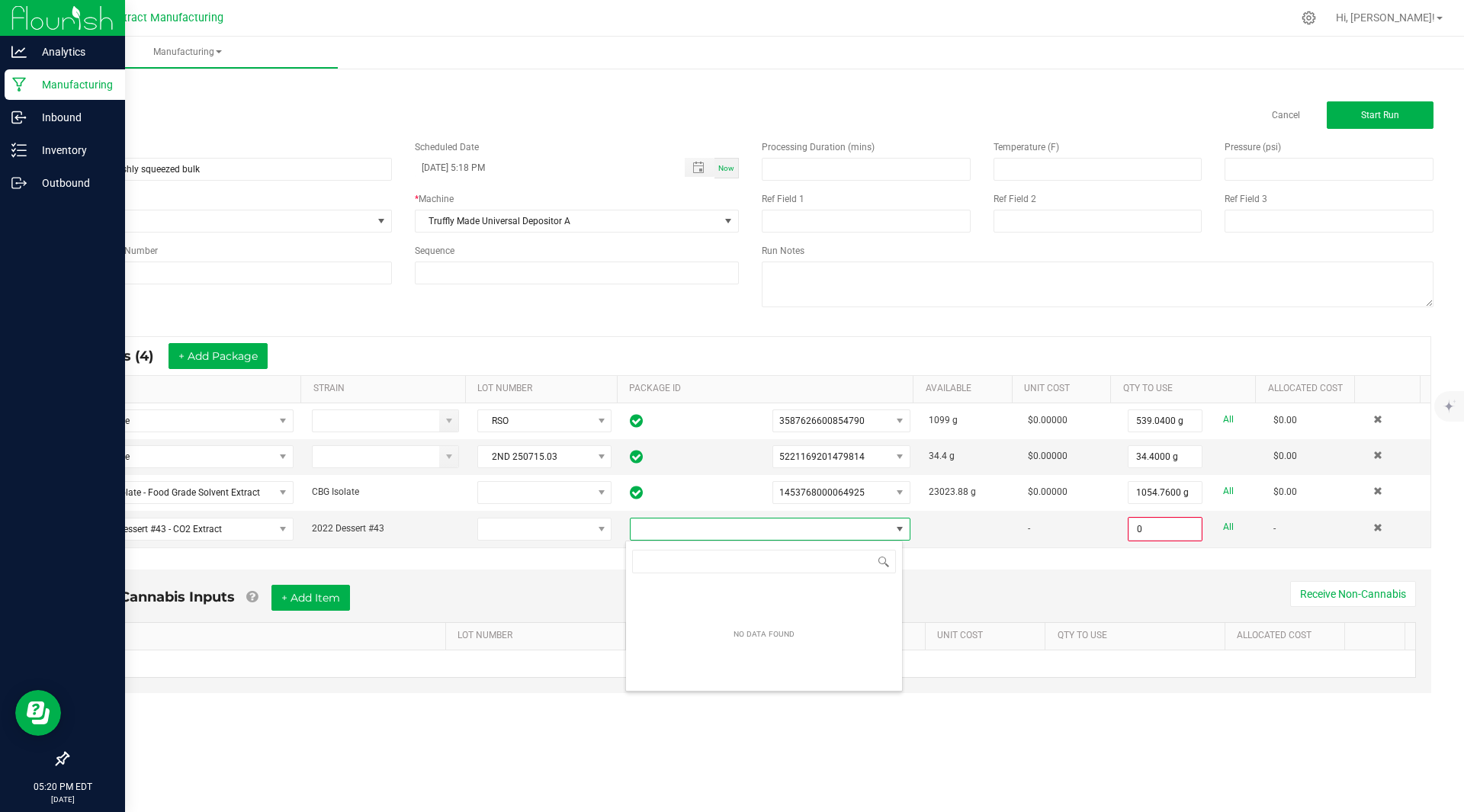
click at [733, 622] on div "NO DATA FOUND" at bounding box center [763, 634] width 78 height 28
click at [245, 530] on span "2022 Dessert #43 - CO2 Extract" at bounding box center [177, 529] width 193 height 21
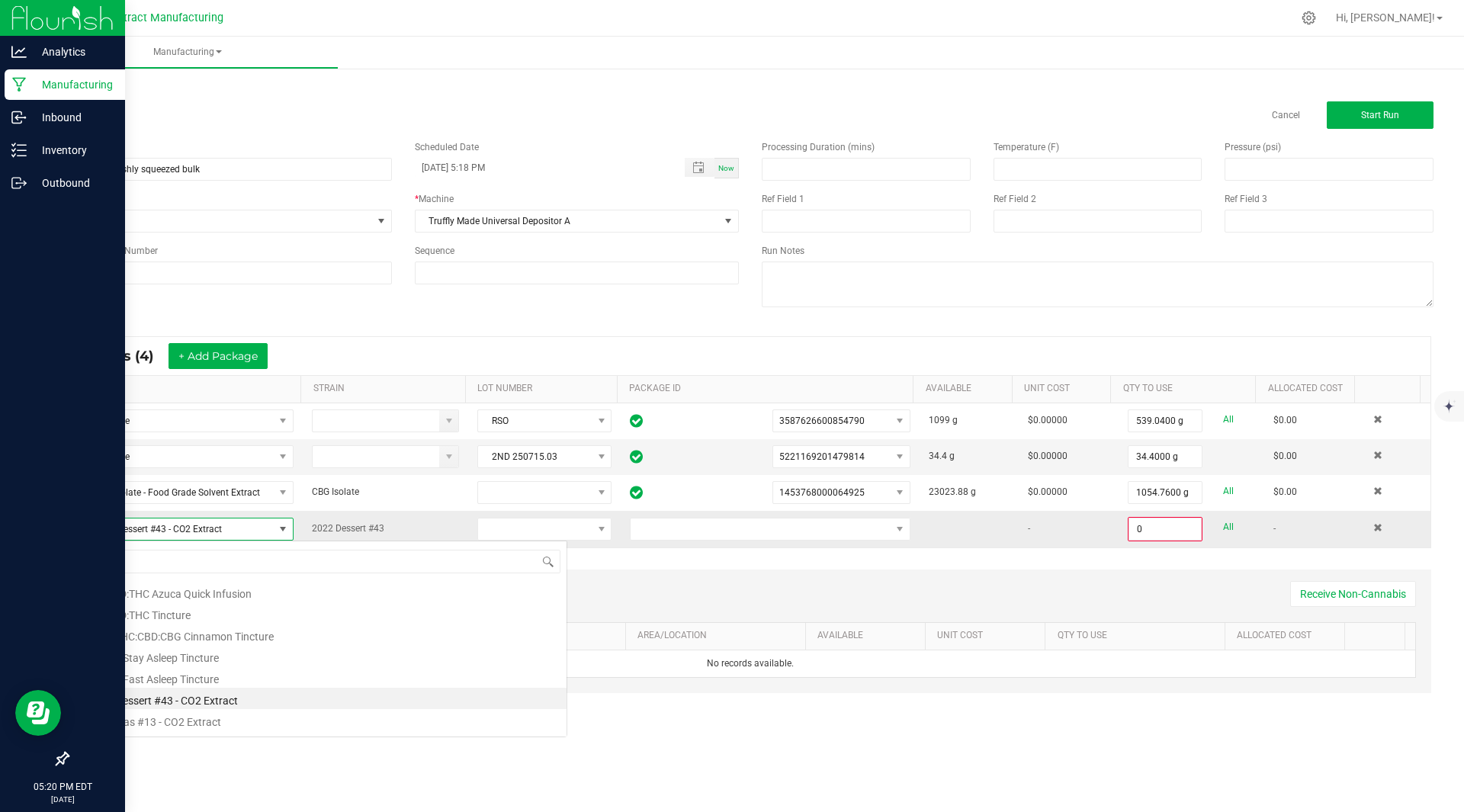
scroll to position [23, 212]
type input "dessert"
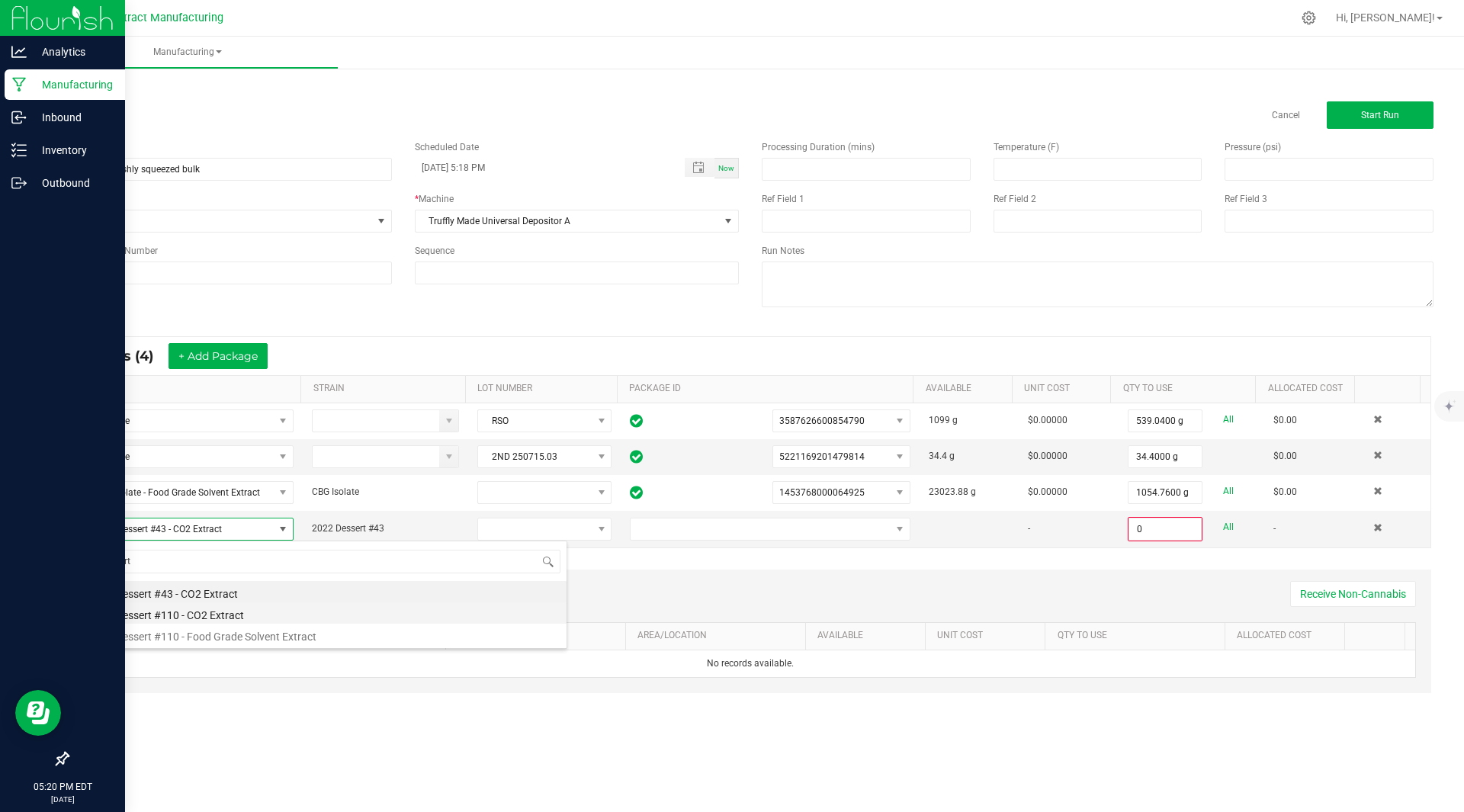
click at [223, 611] on li "2023 Dessert #110 - CO2 Extract" at bounding box center [323, 613] width 487 height 21
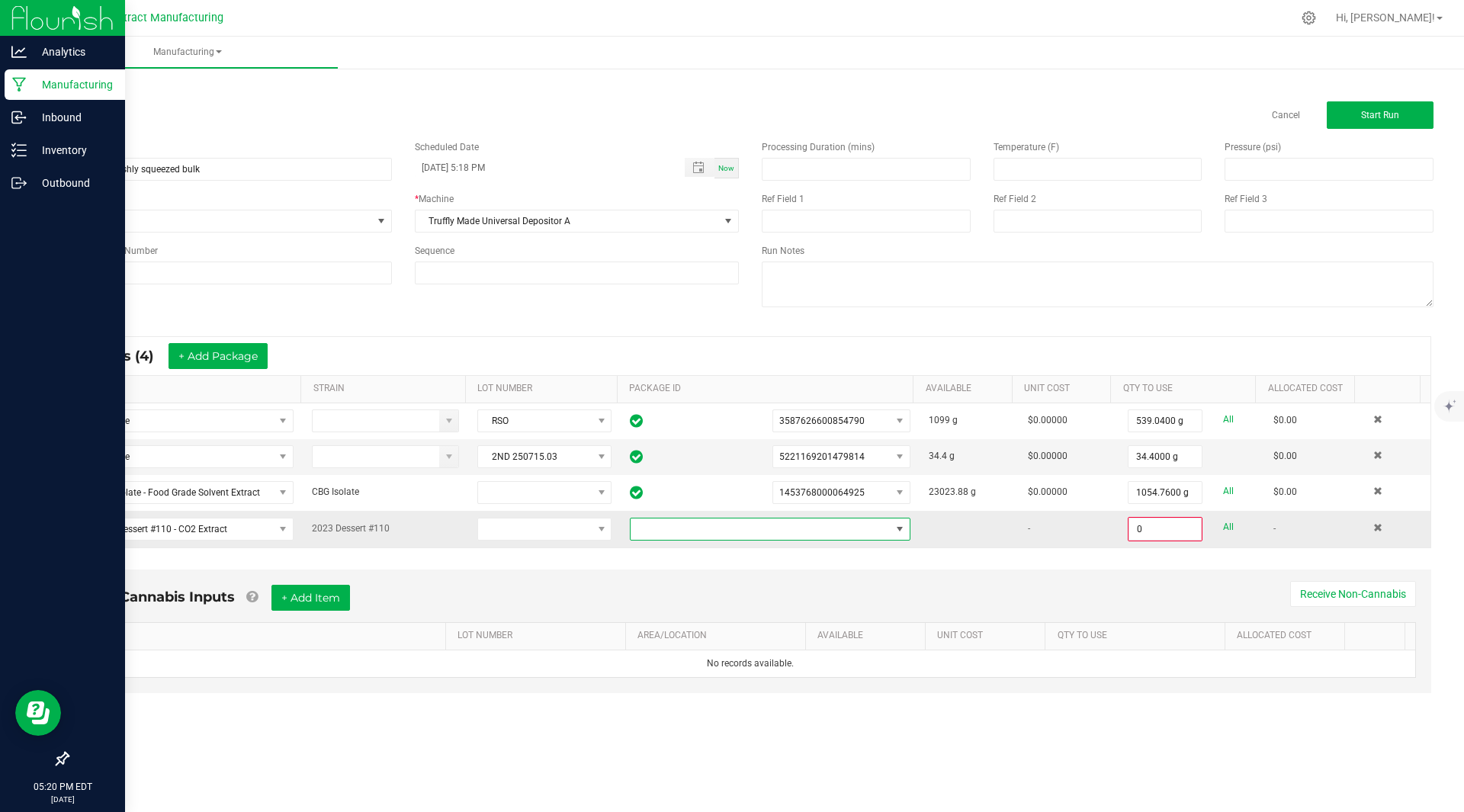
click at [696, 527] on span at bounding box center [760, 529] width 260 height 21
click at [696, 595] on li "1743463474648476" at bounding box center [763, 594] width 276 height 26
click at [1142, 532] on input "0" at bounding box center [1165, 529] width 71 height 21
type input "1.4900 g"
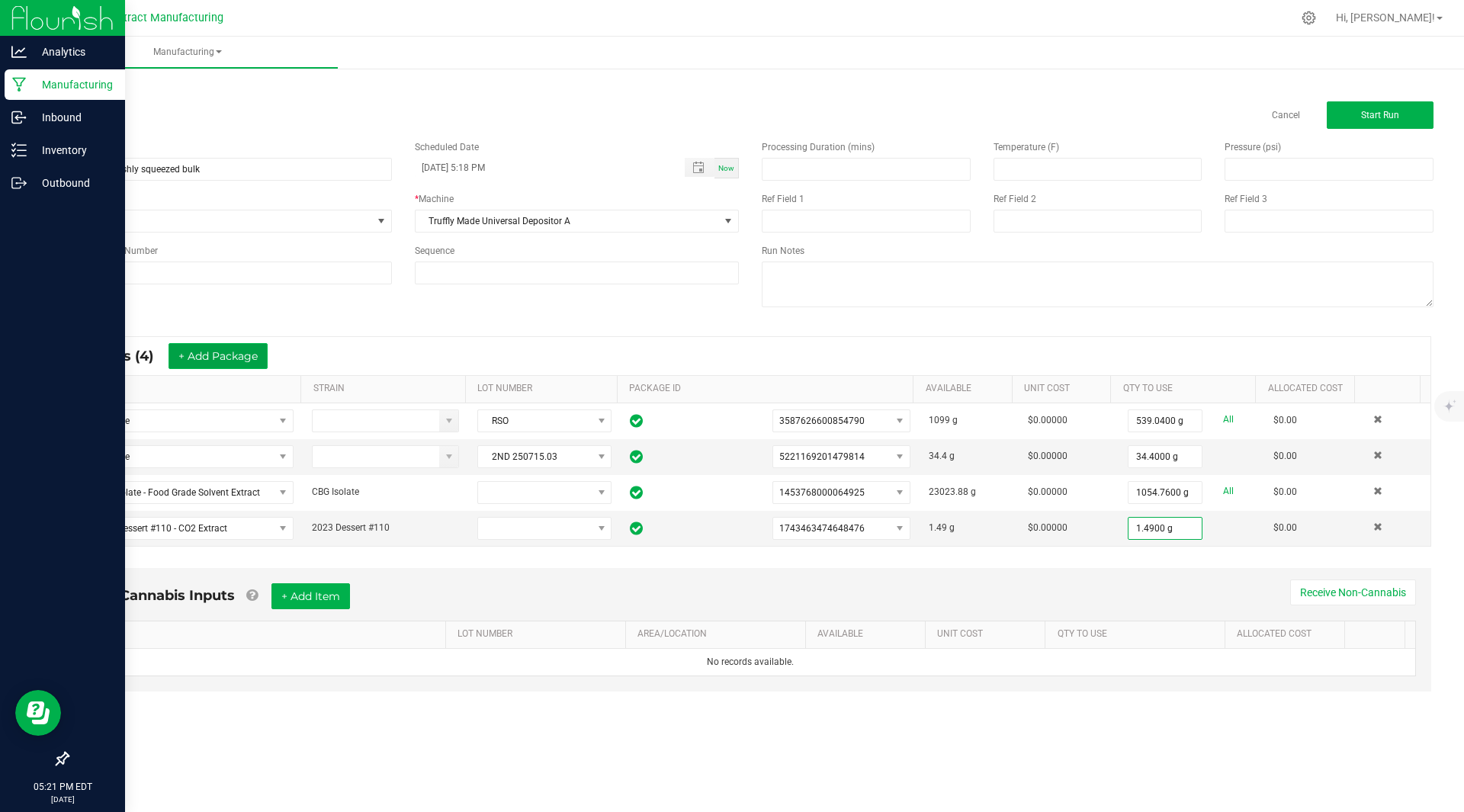
click at [220, 348] on button "+ Add Package" at bounding box center [217, 356] width 99 height 26
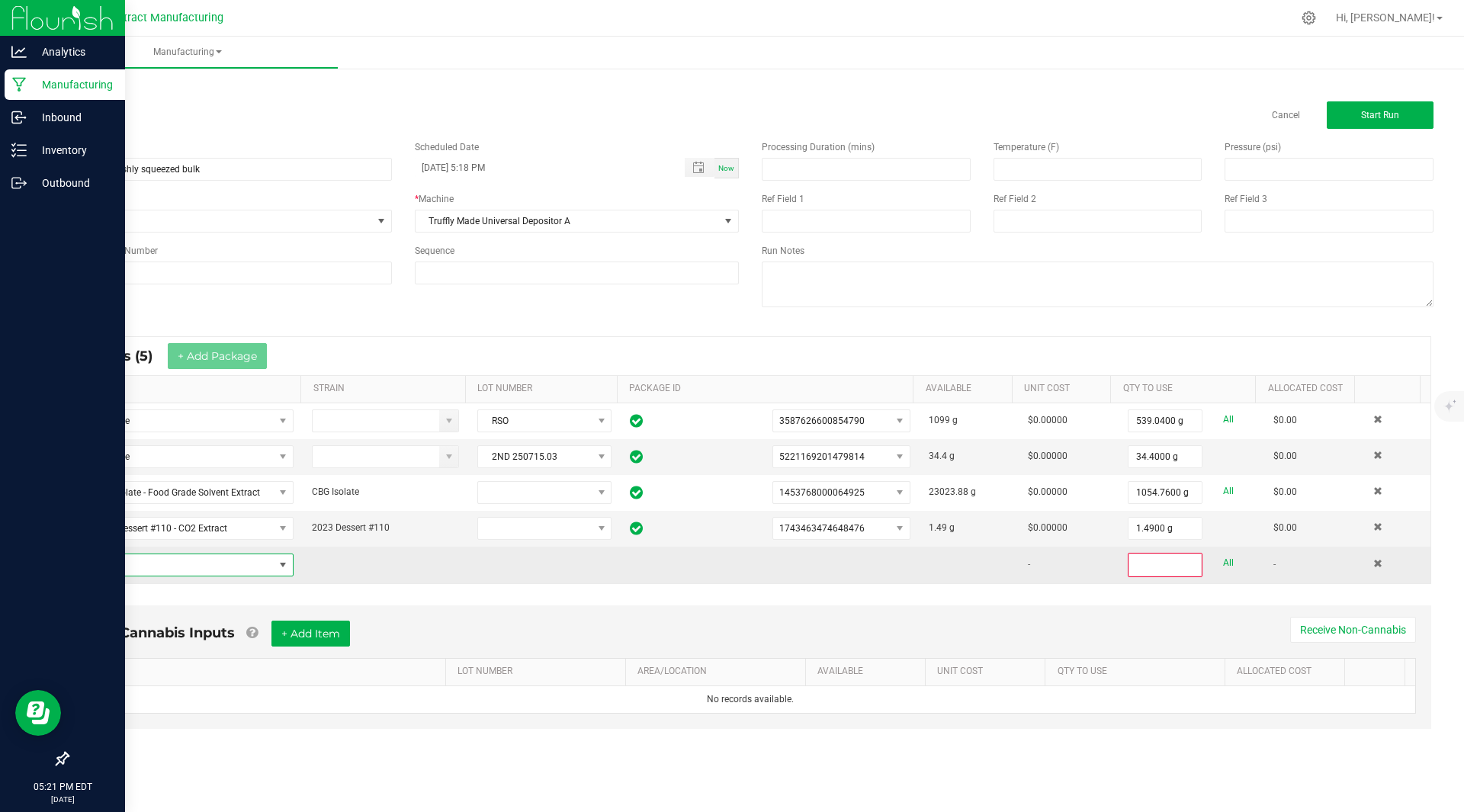
click at [141, 572] on span "NO DATA FOUND" at bounding box center [177, 565] width 193 height 21
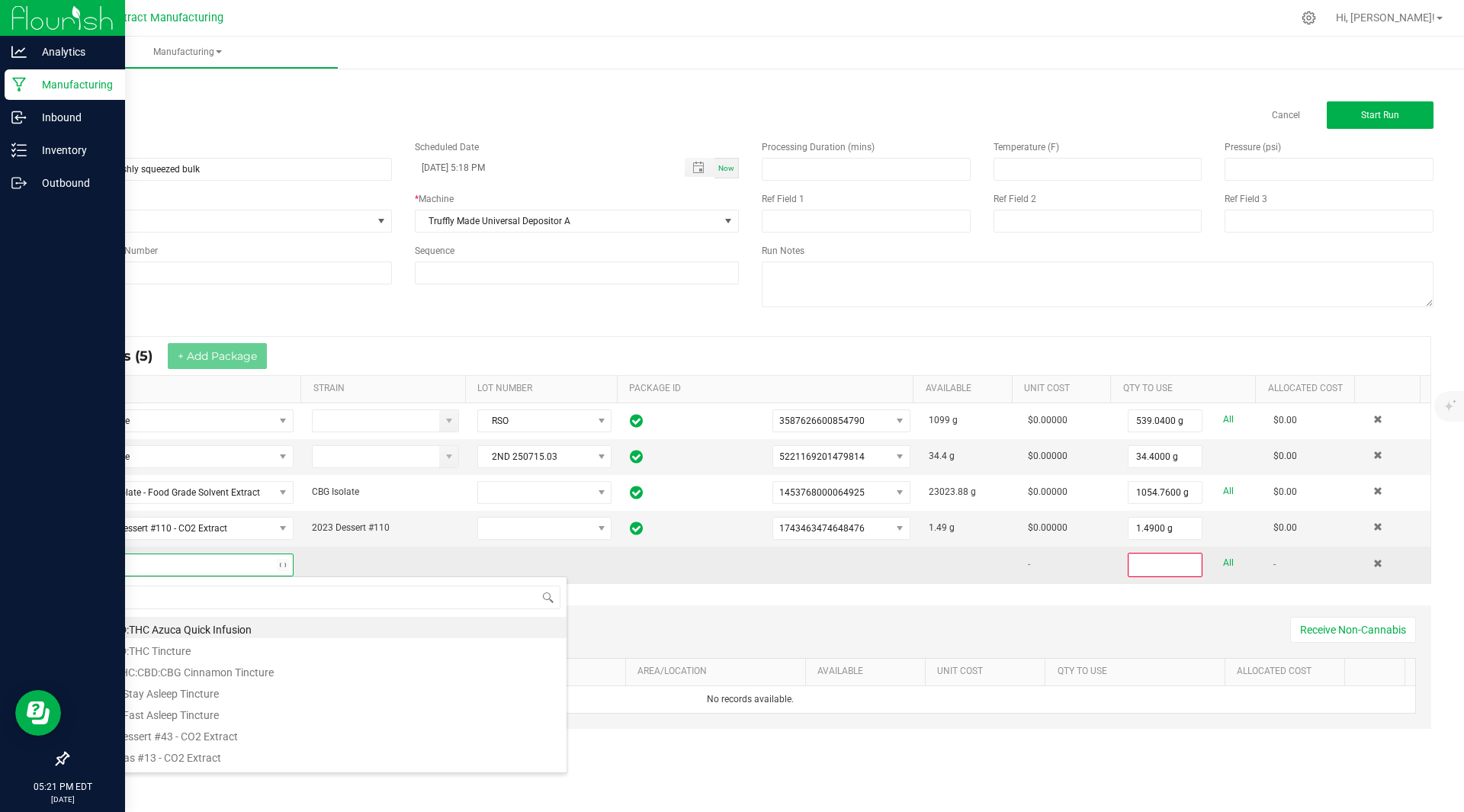
scroll to position [23, 210]
type input "dessert"
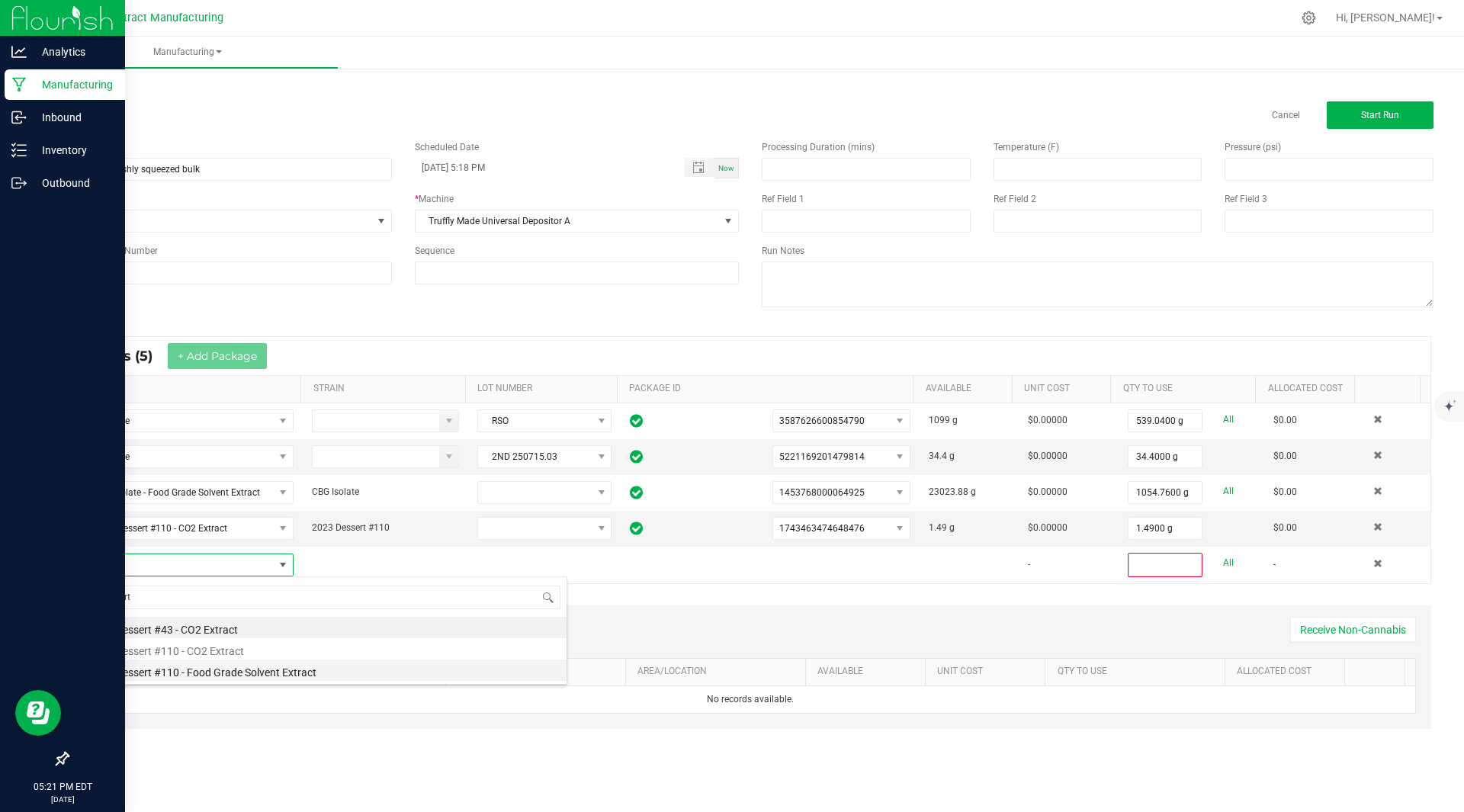
click at [249, 670] on li "2023 Dessert #110 - Food Grade Solvent Extract" at bounding box center [323, 670] width 487 height 21
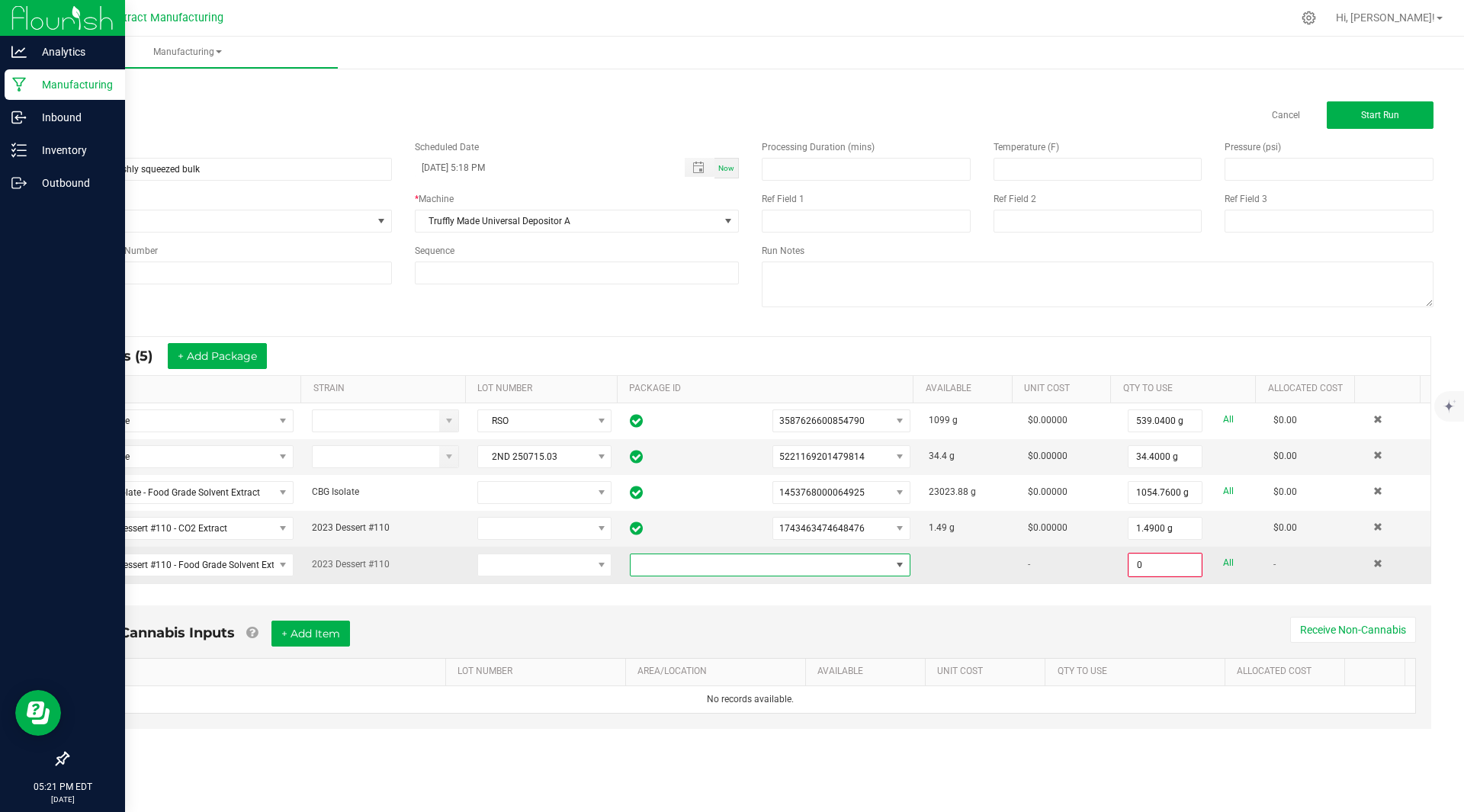
click at [726, 566] on span at bounding box center [760, 565] width 260 height 21
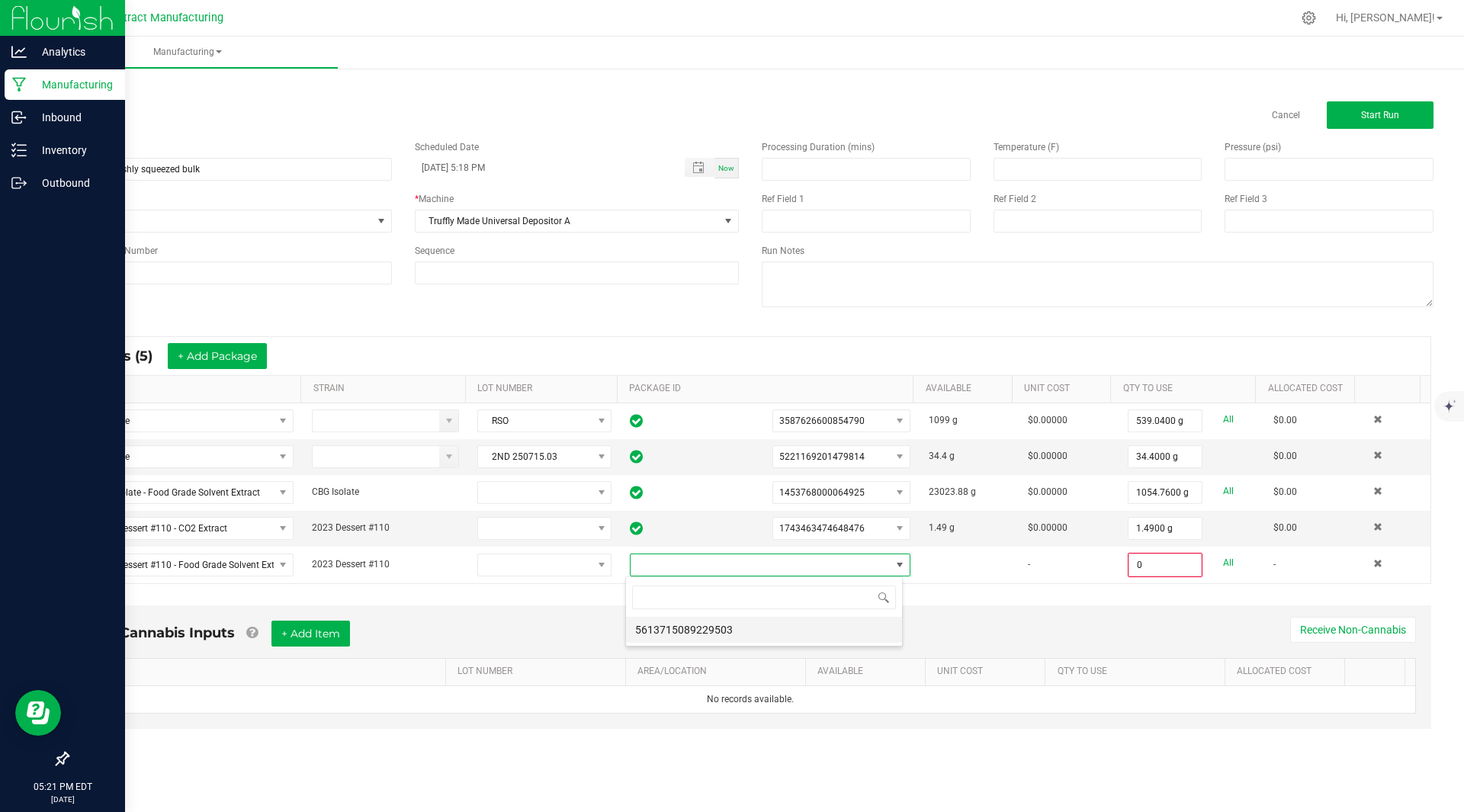
click at [719, 632] on li "5613715089229503" at bounding box center [763, 629] width 276 height 26
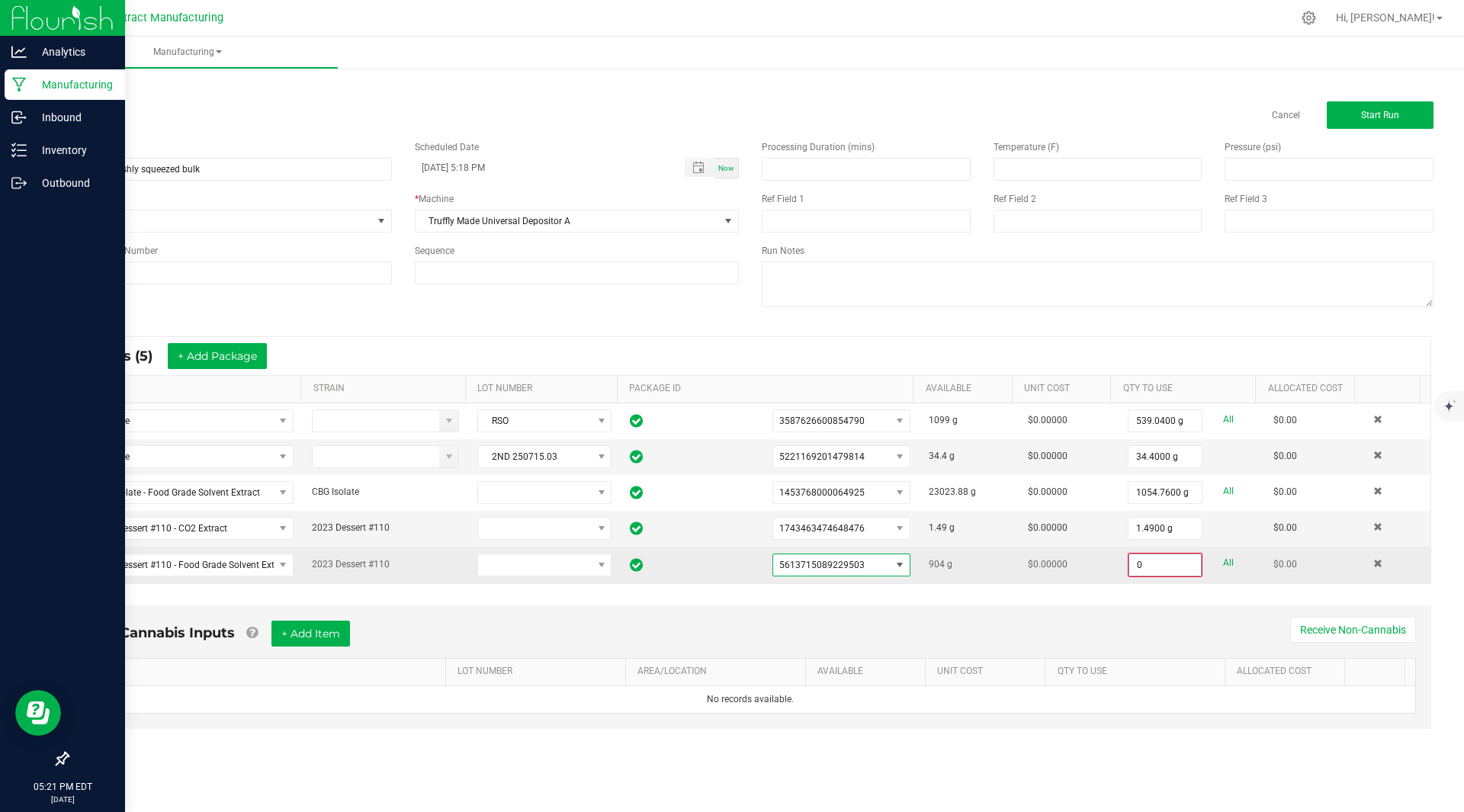
click at [1145, 569] on input "0" at bounding box center [1165, 565] width 71 height 21
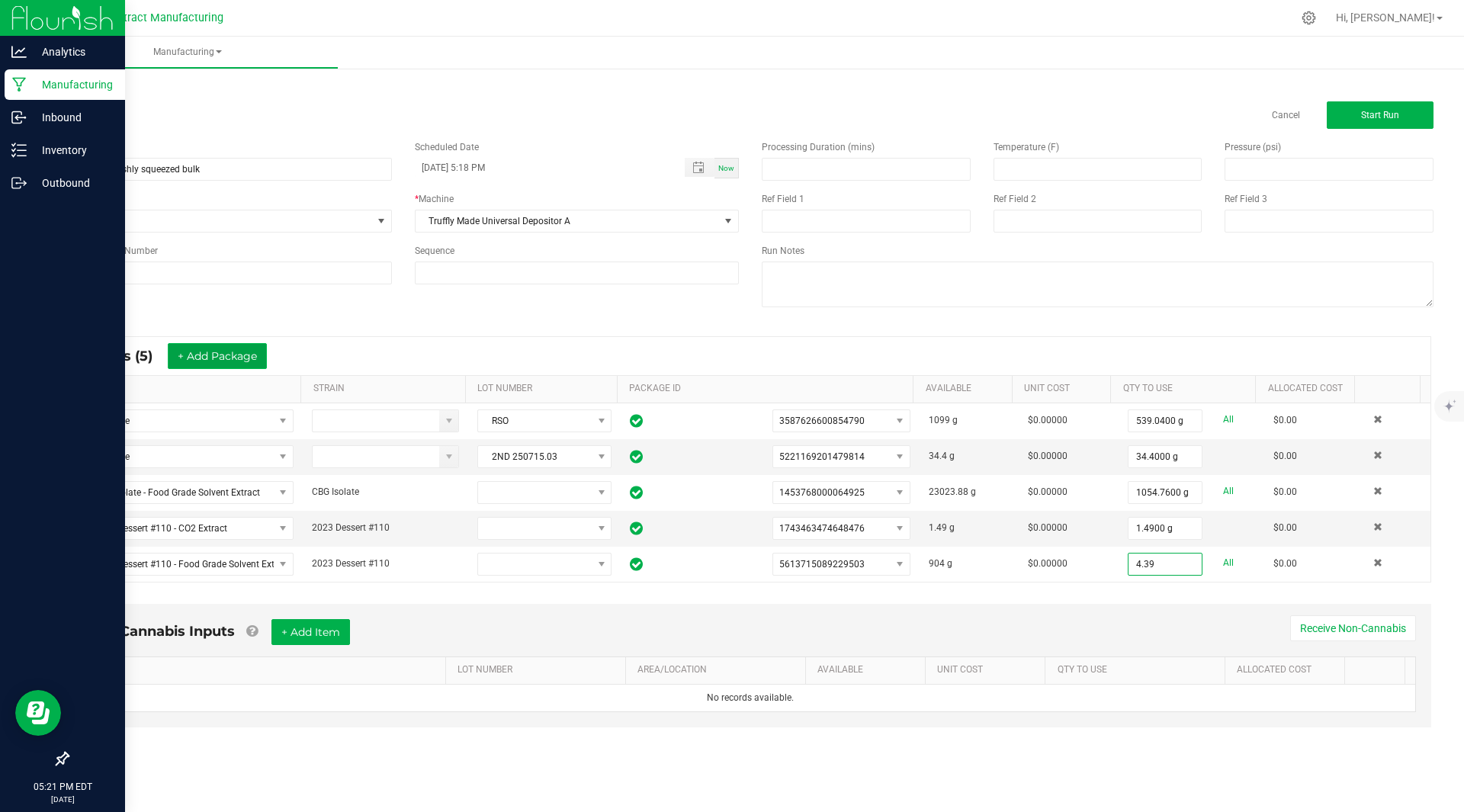
type input "4.3900 g"
click at [214, 348] on button "+ Add Package" at bounding box center [216, 356] width 99 height 26
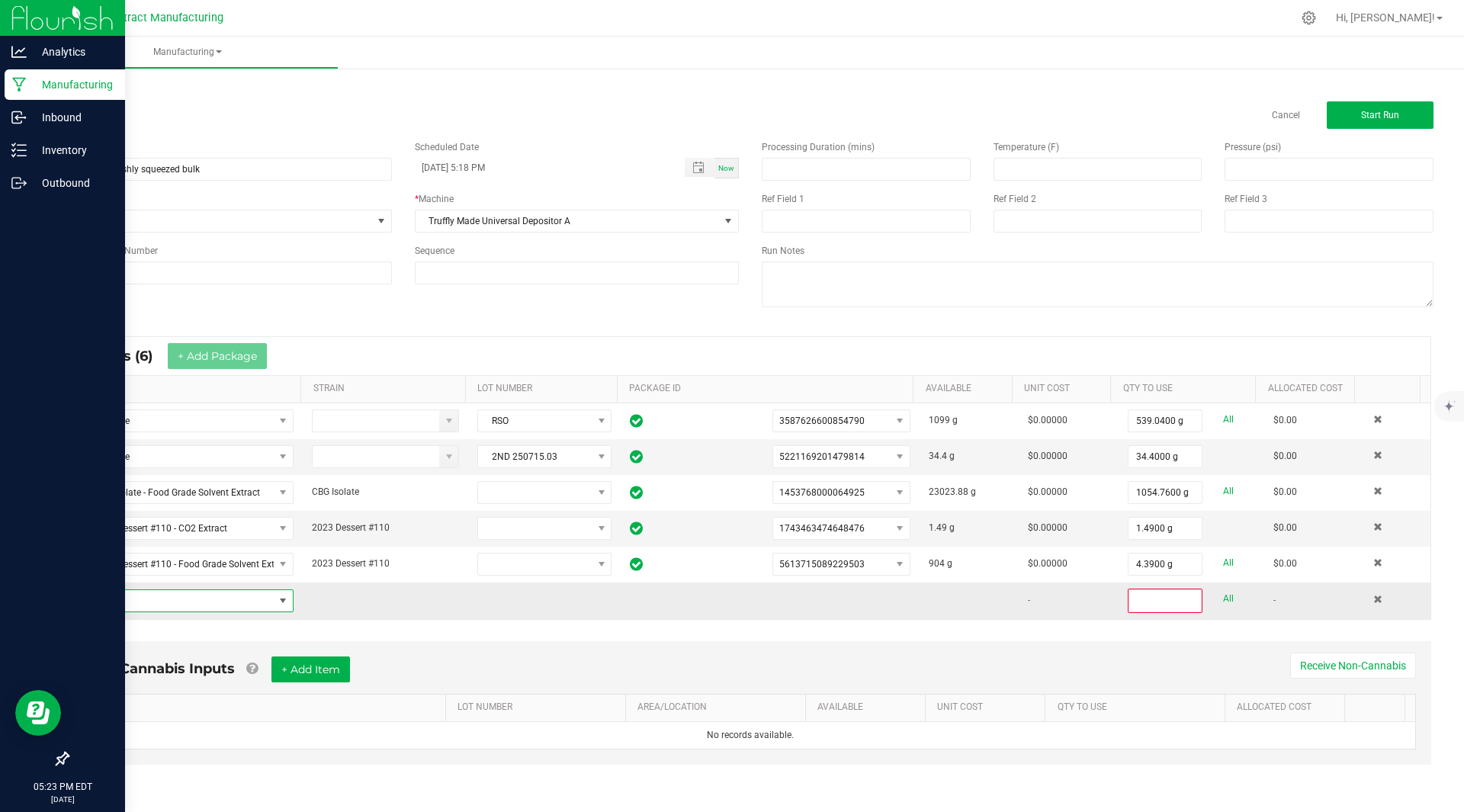
click at [158, 607] on span "NO DATA FOUND" at bounding box center [177, 601] width 193 height 21
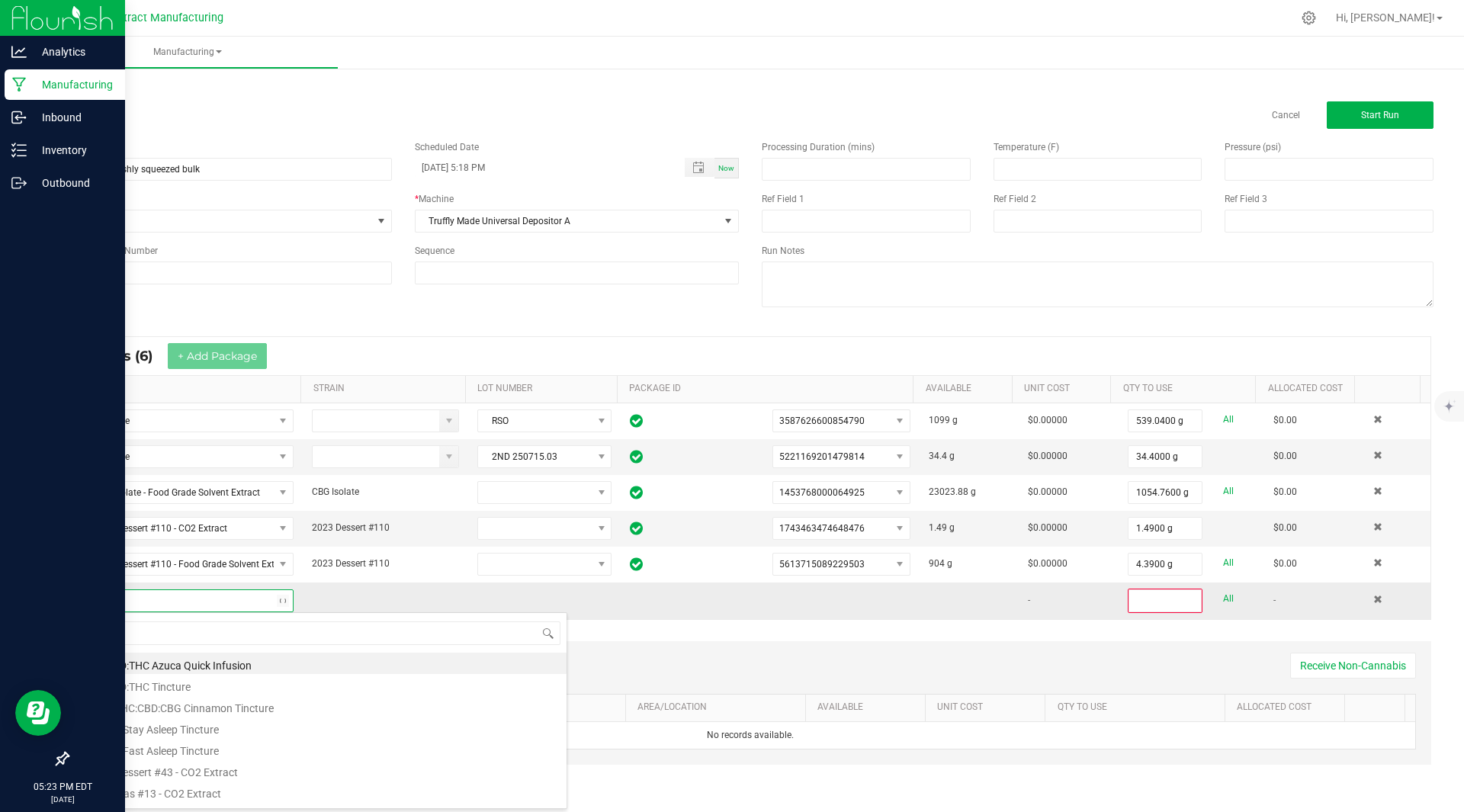
scroll to position [23, 210]
type input "freshly"
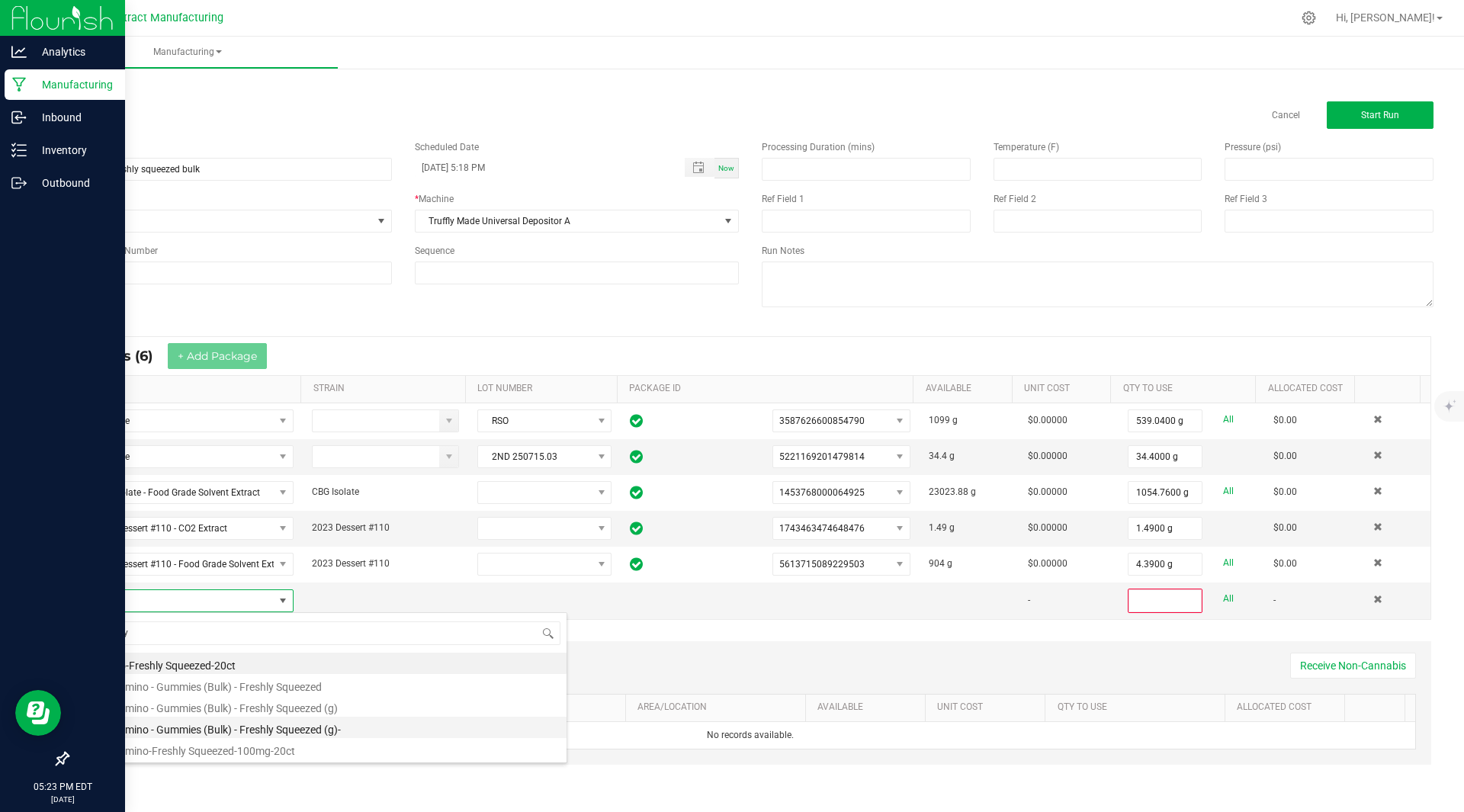
click at [276, 728] on li "Kiva Camino - Gummies (Bulk) - Freshly Squeezed (g)-" at bounding box center [323, 727] width 487 height 21
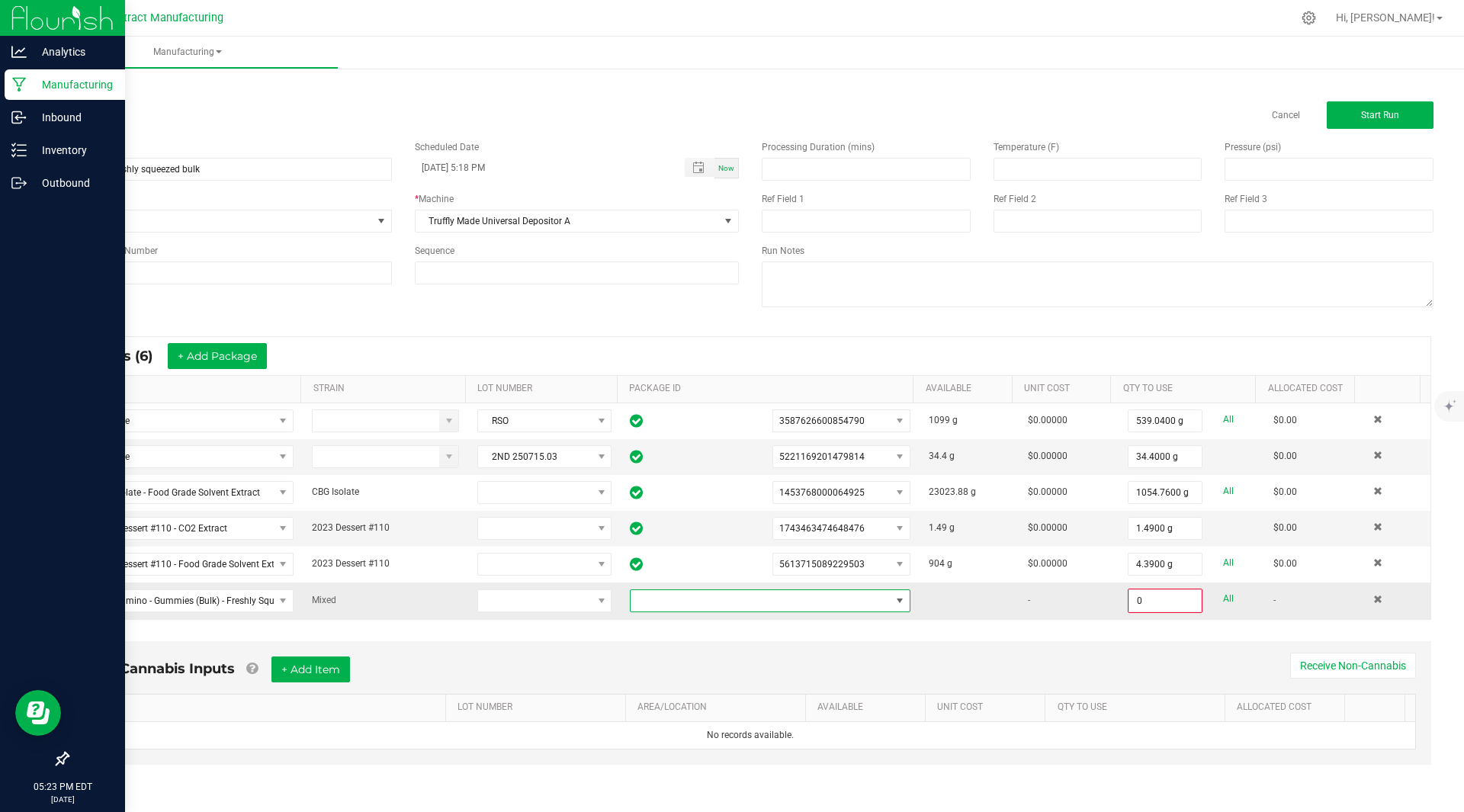
click at [826, 606] on span at bounding box center [760, 601] width 260 height 21
click at [713, 598] on span at bounding box center [760, 601] width 260 height 21
click at [739, 663] on li "1824426688516804" at bounding box center [763, 665] width 276 height 26
click at [1144, 599] on input "0" at bounding box center [1165, 601] width 71 height 21
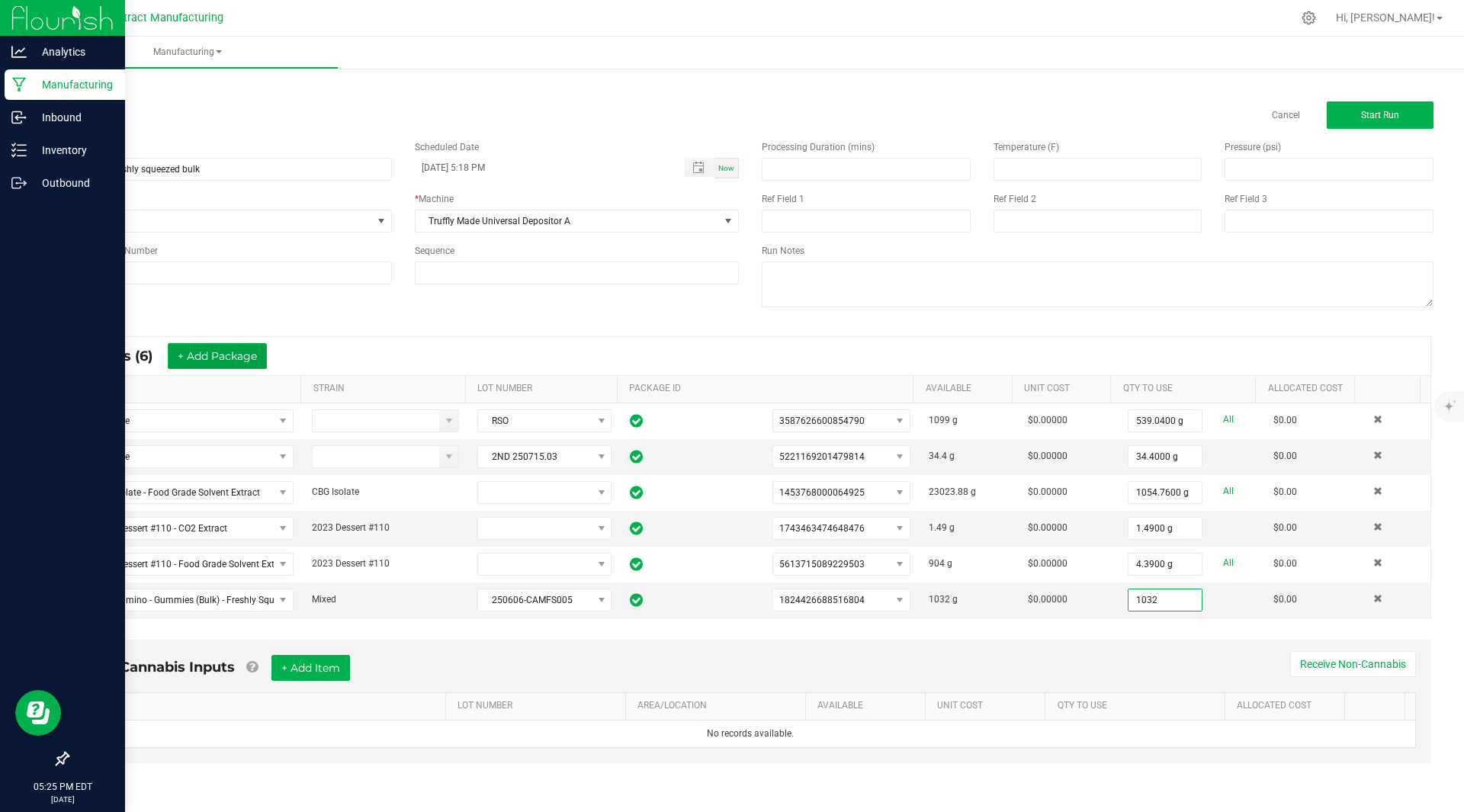
type input "1032.0000 g"
click at [250, 359] on button "+ Add Package" at bounding box center [216, 356] width 99 height 26
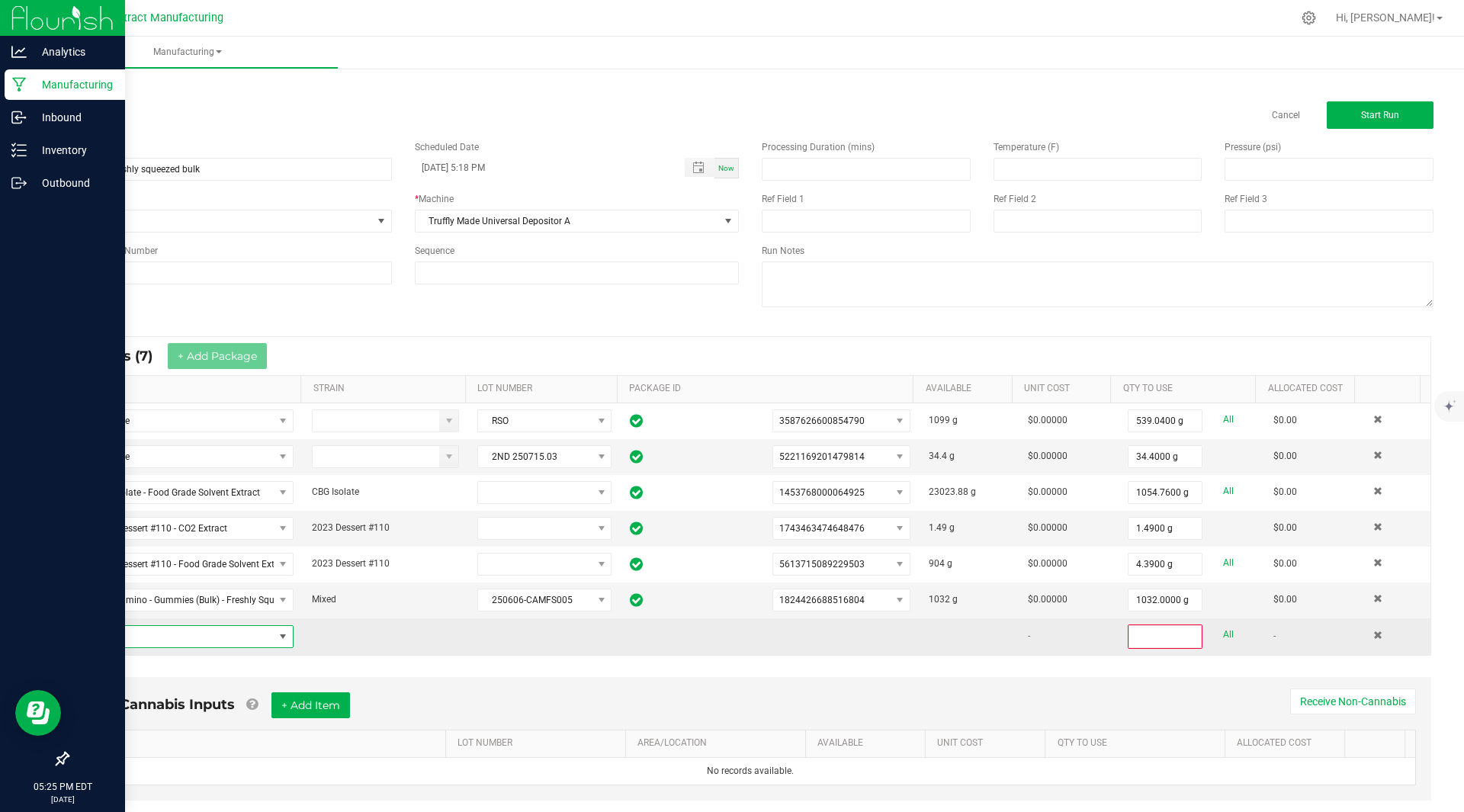
click at [144, 641] on span "NO DATA FOUND" at bounding box center [177, 636] width 193 height 21
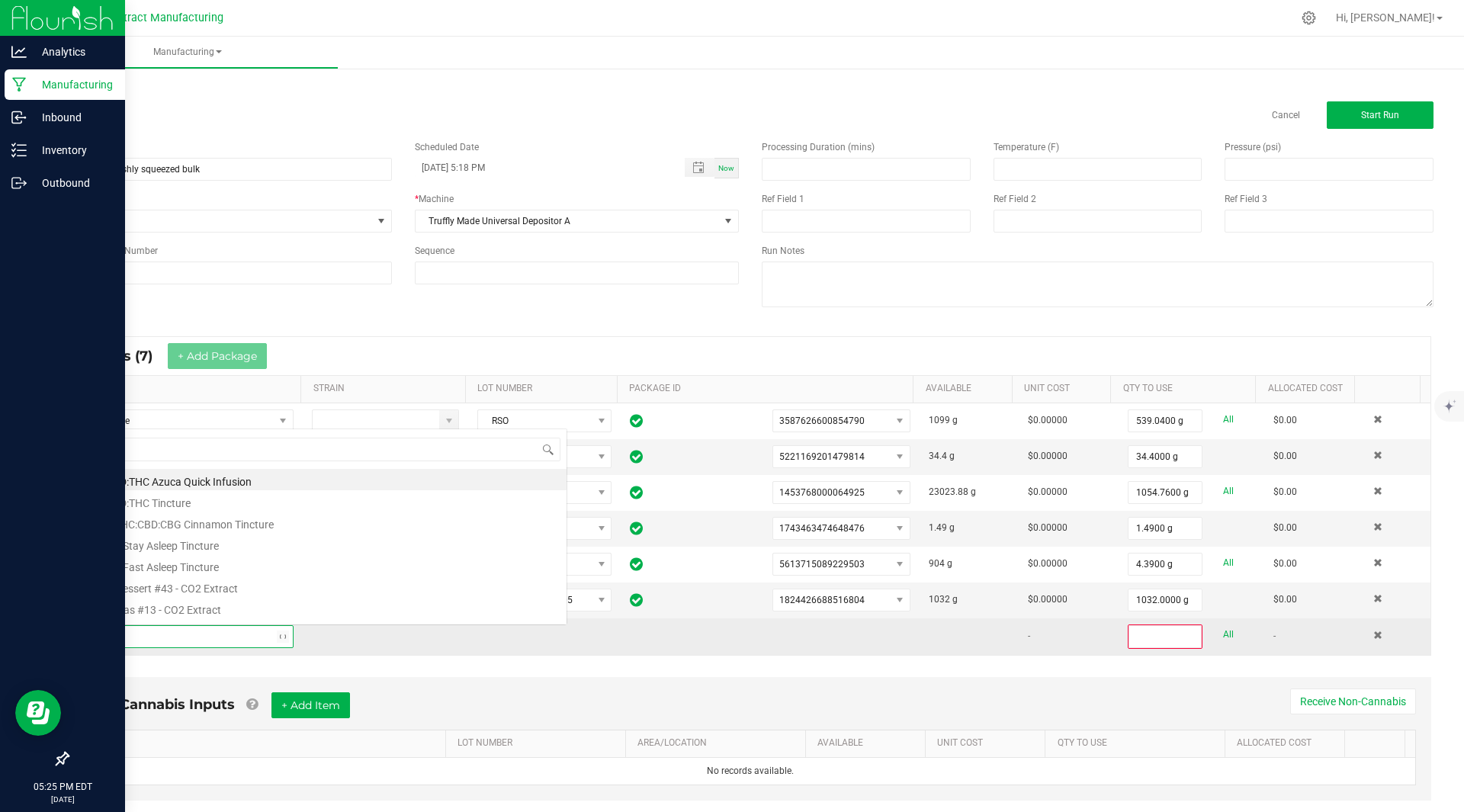
scroll to position [23, 208]
type input "freshly"
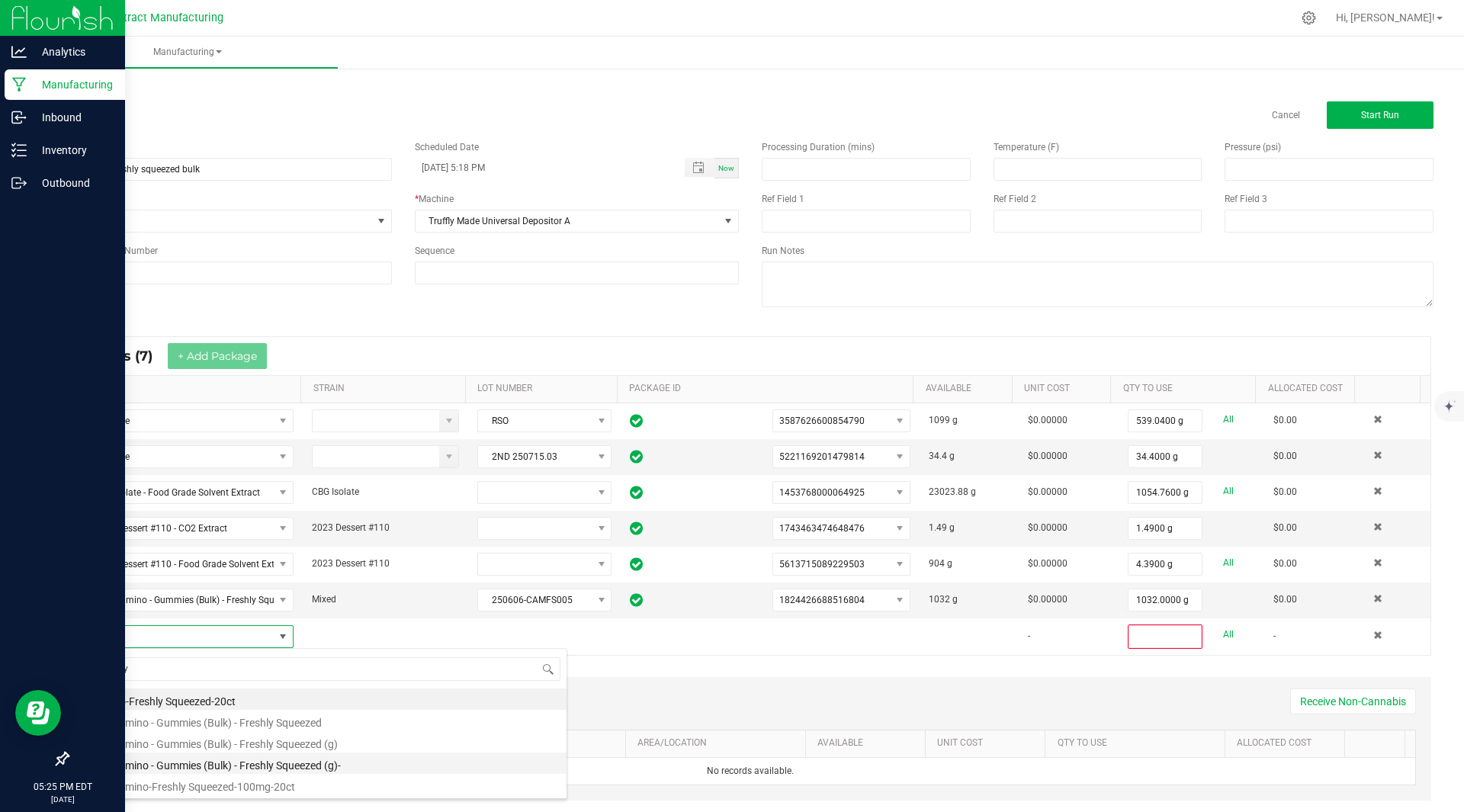
click at [305, 760] on li "Kiva Camino - Gummies (Bulk) - Freshly Squeezed (g)-" at bounding box center [323, 763] width 487 height 21
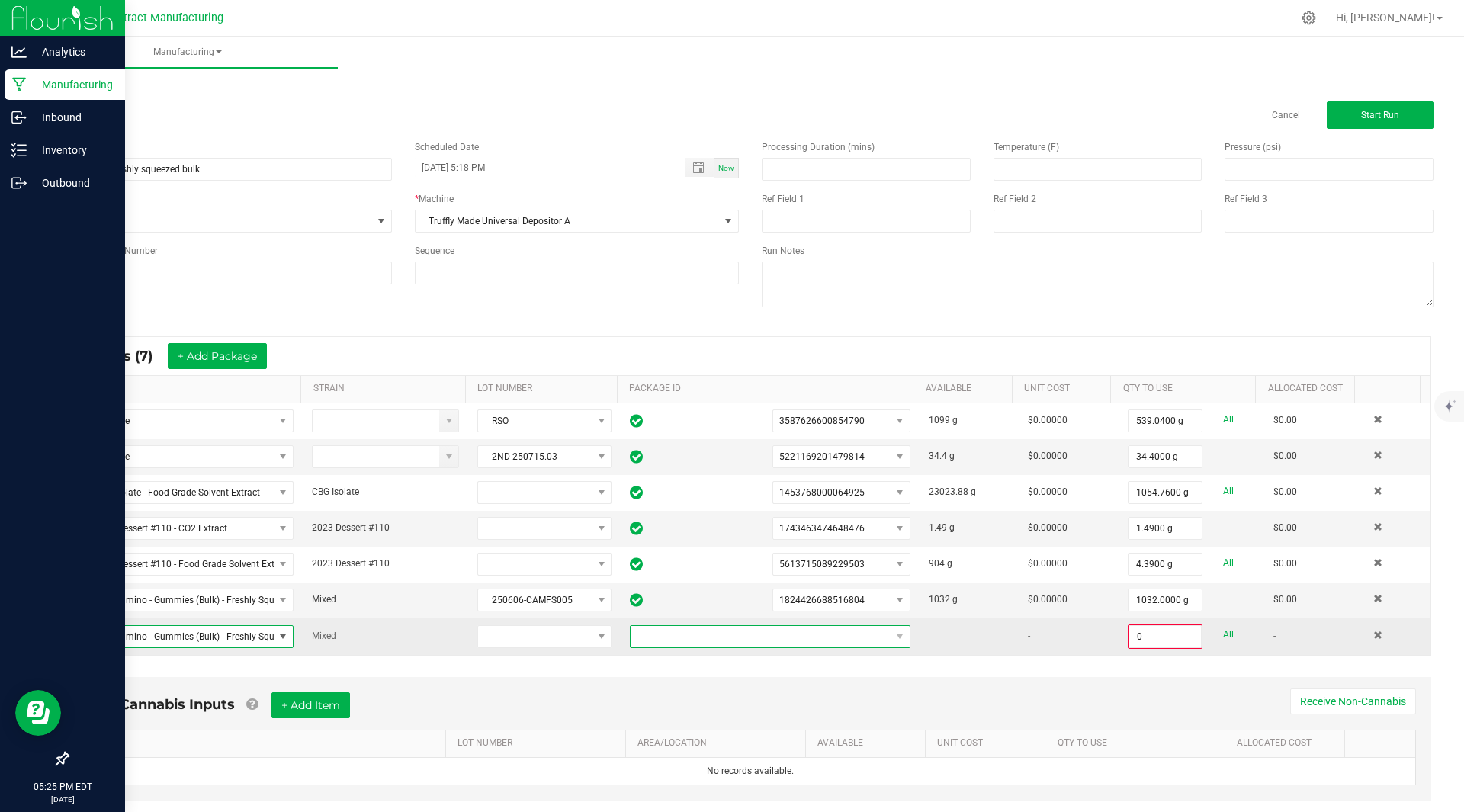
click at [855, 634] on span at bounding box center [760, 636] width 260 height 21
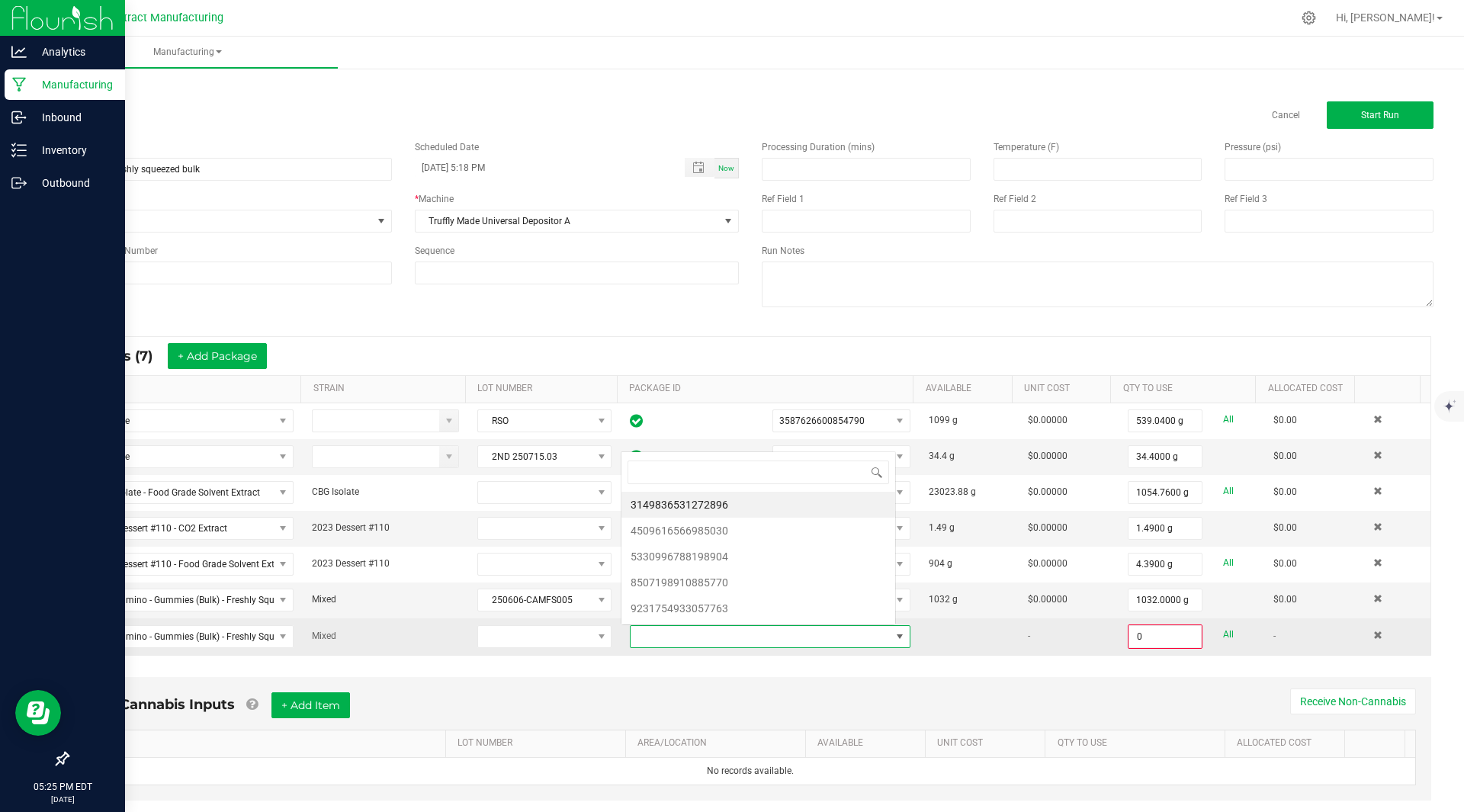
scroll to position [23, 273]
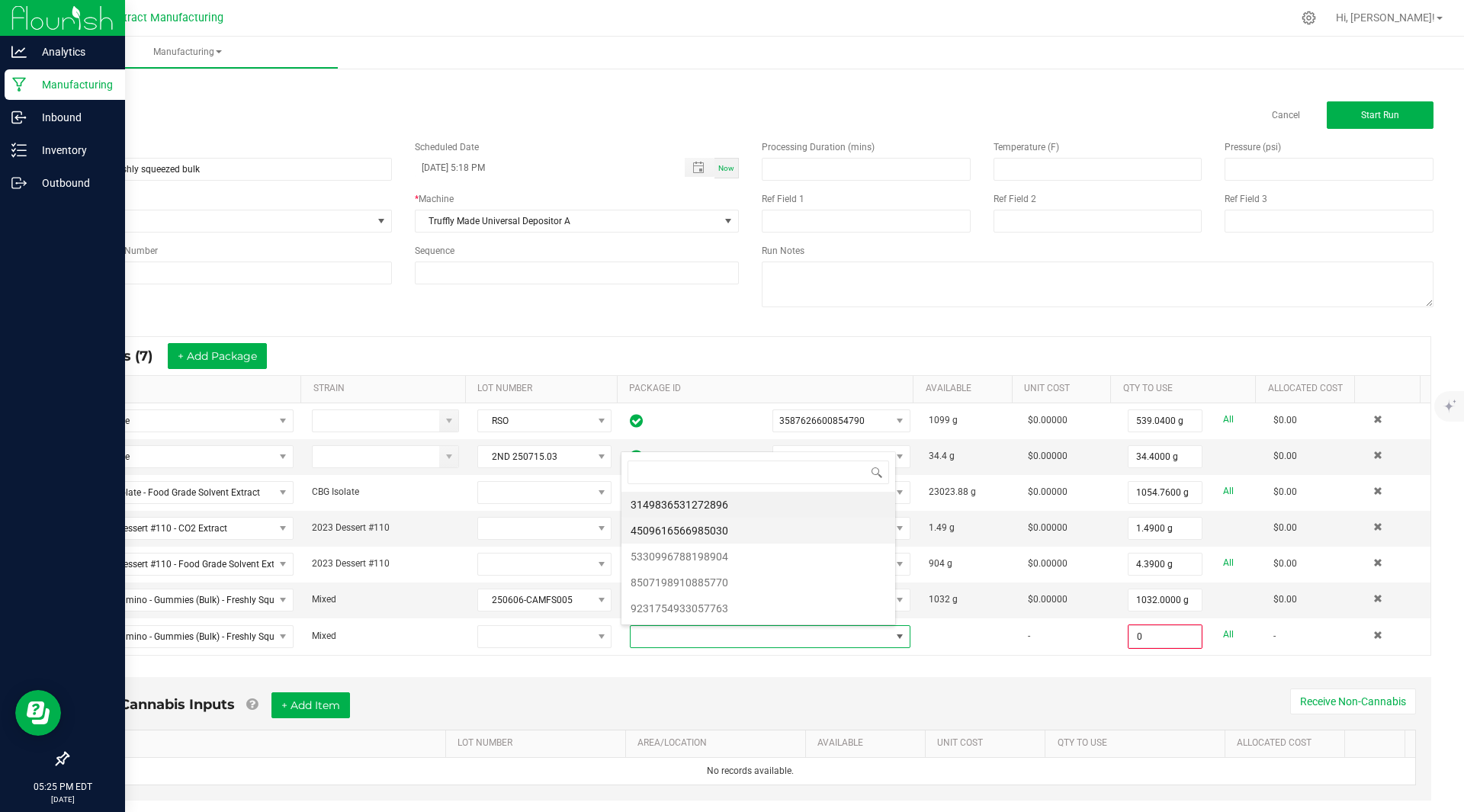
click at [754, 527] on li "4509616566985030" at bounding box center [758, 530] width 274 height 26
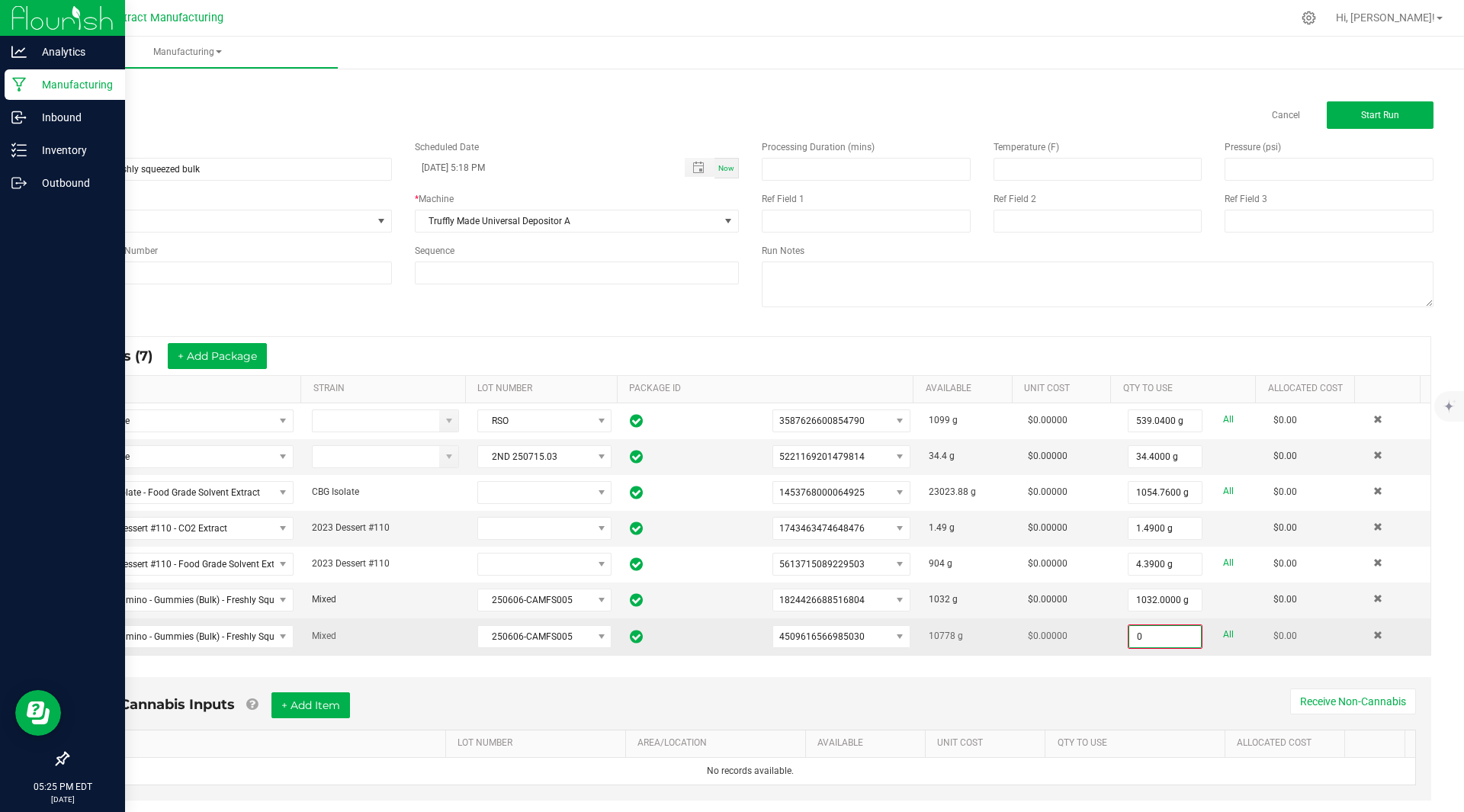
click at [1132, 632] on input "0" at bounding box center [1165, 636] width 71 height 21
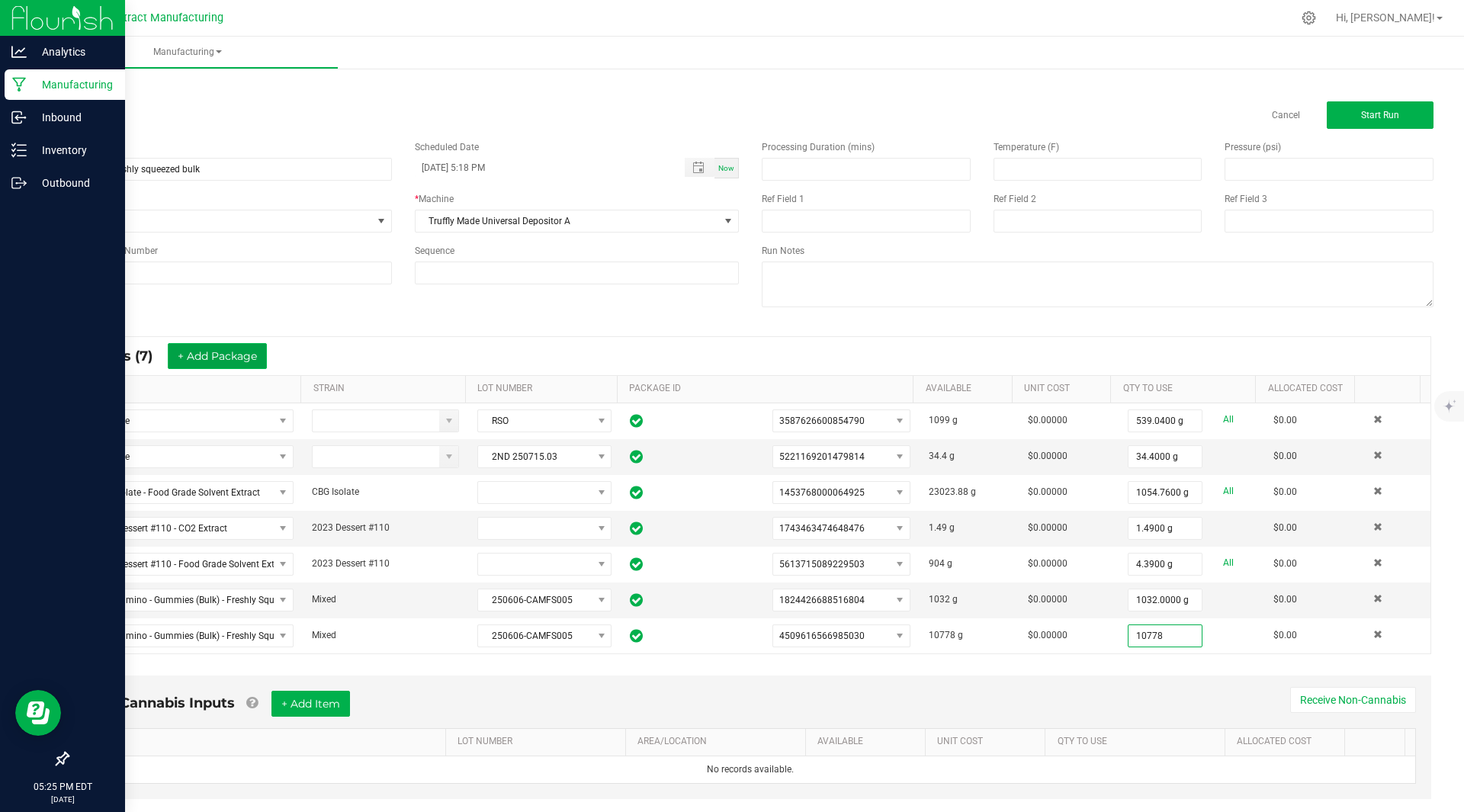
type input "10778.0000 g"
click at [235, 355] on button "+ Add Package" at bounding box center [216, 356] width 99 height 26
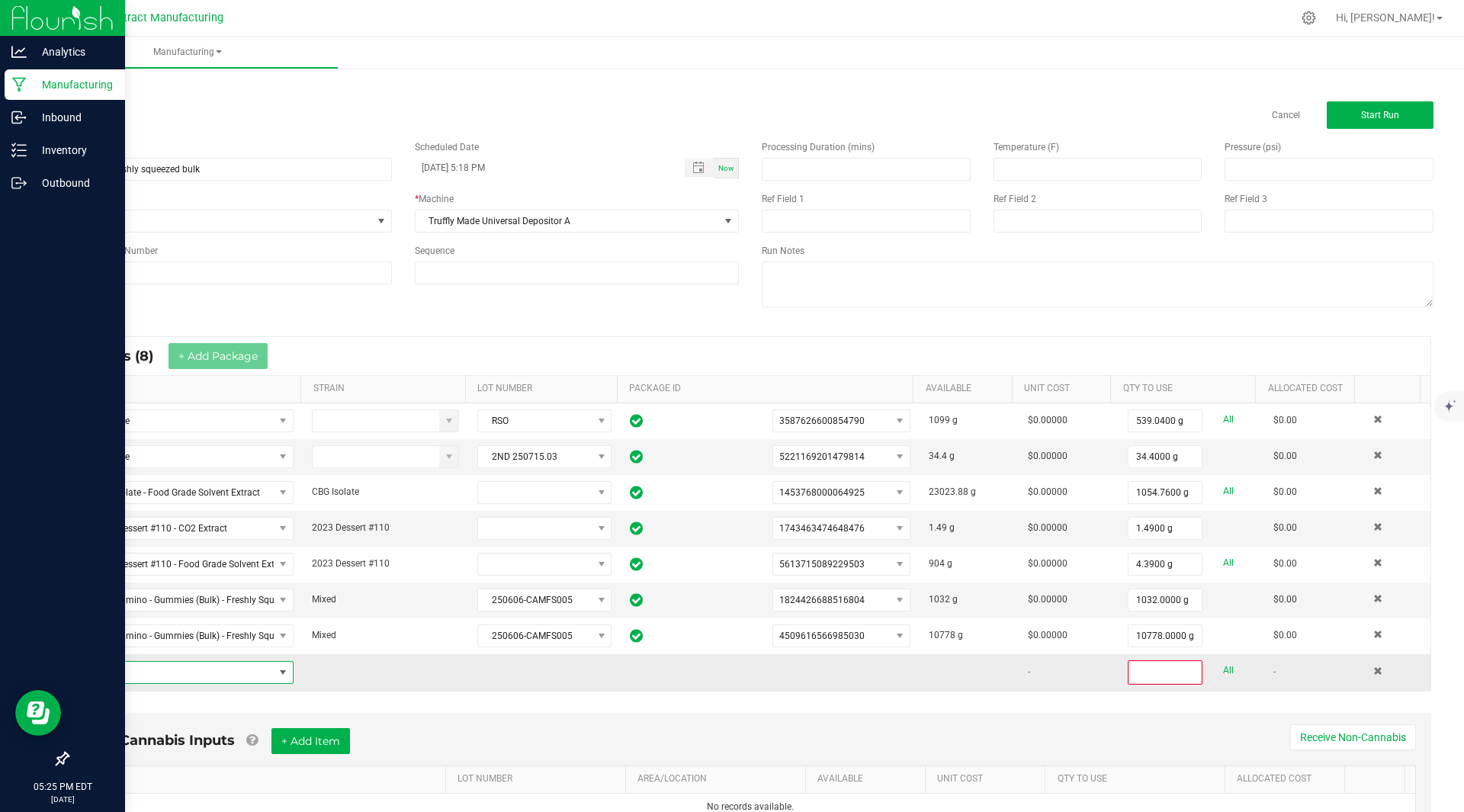
click at [174, 677] on span "NO DATA FOUND" at bounding box center [177, 672] width 193 height 21
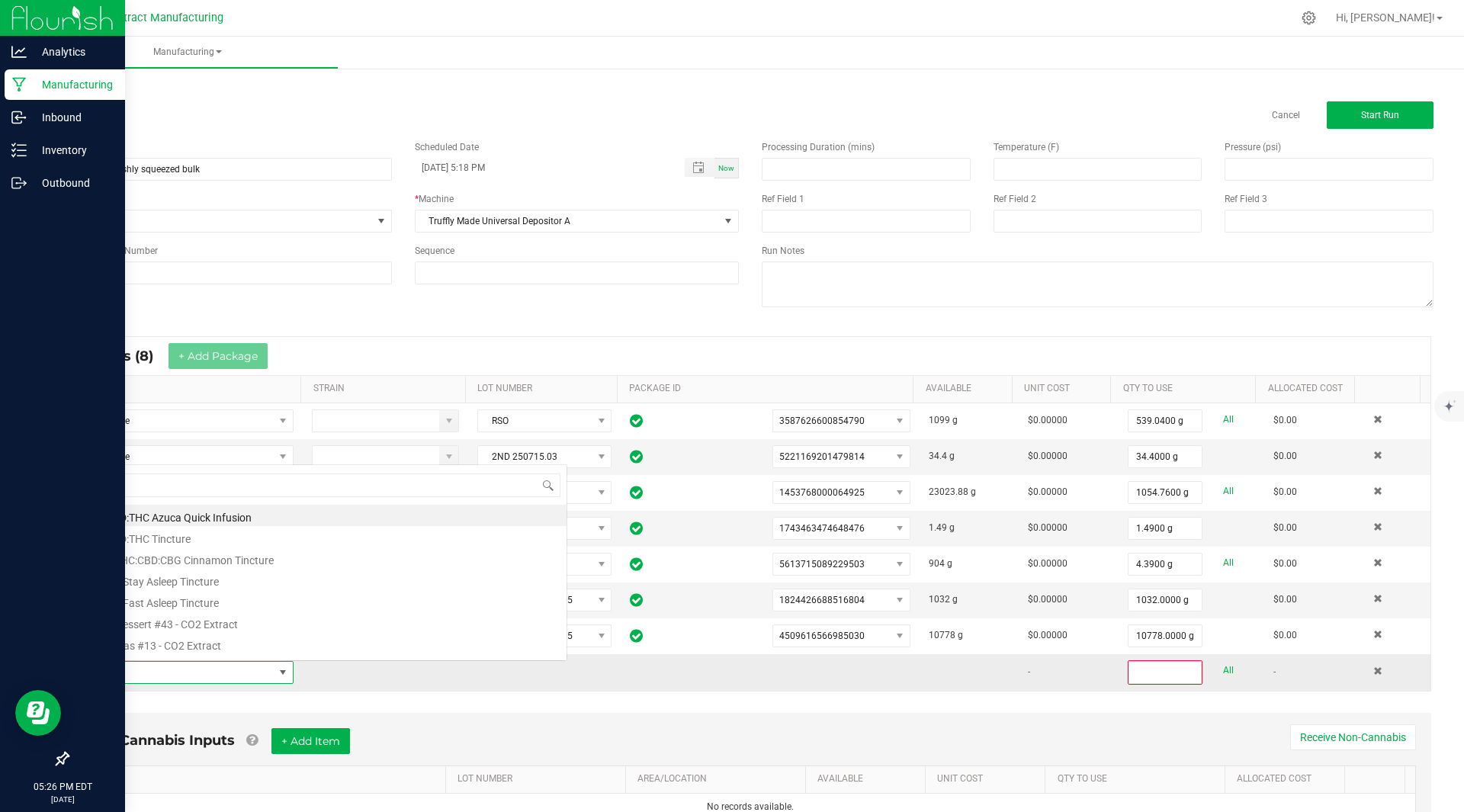
scroll to position [23, 208]
type input "freshly"
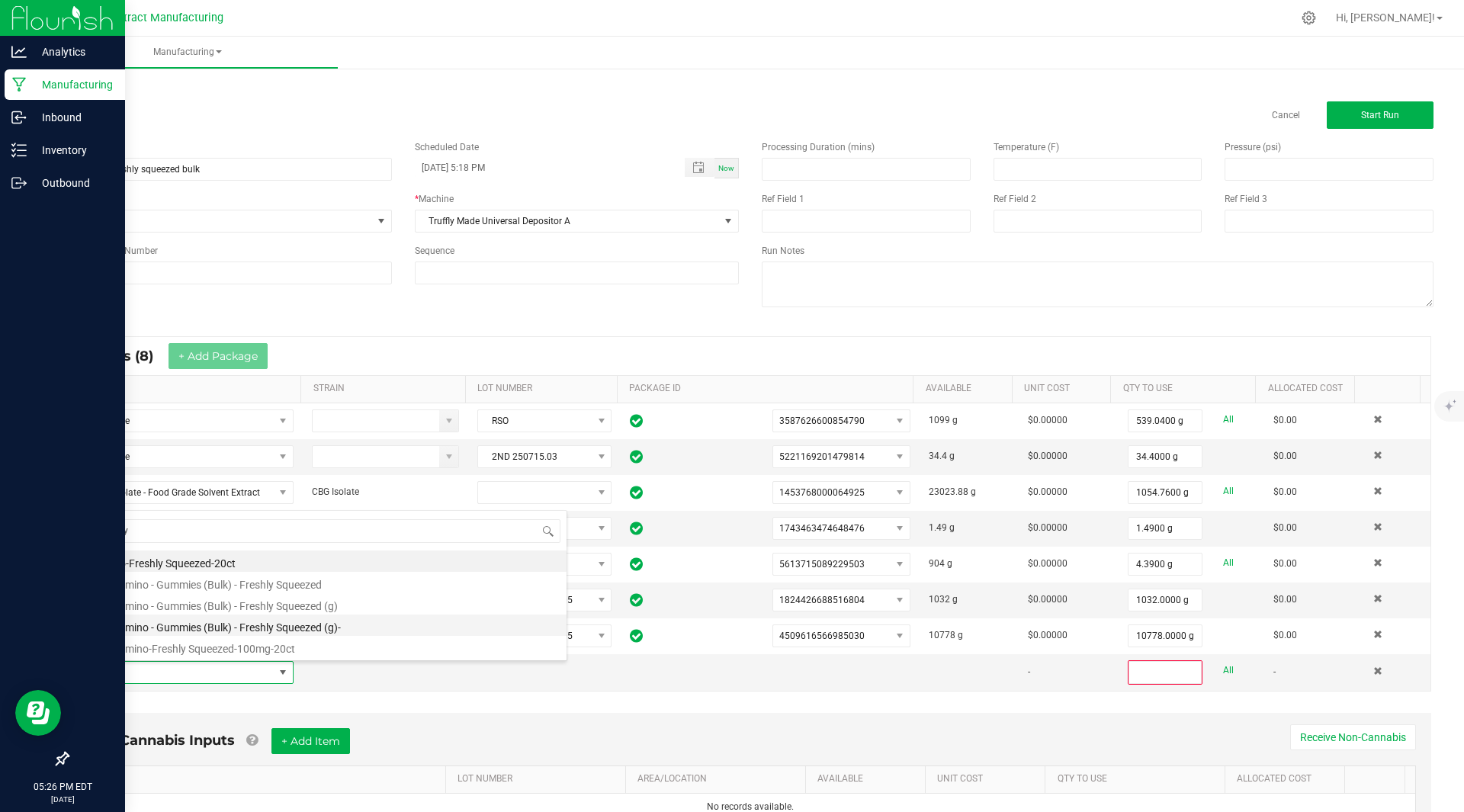
click at [210, 630] on li "Kiva Camino - Gummies (Bulk) - Freshly Squeezed (g)-" at bounding box center [323, 625] width 487 height 21
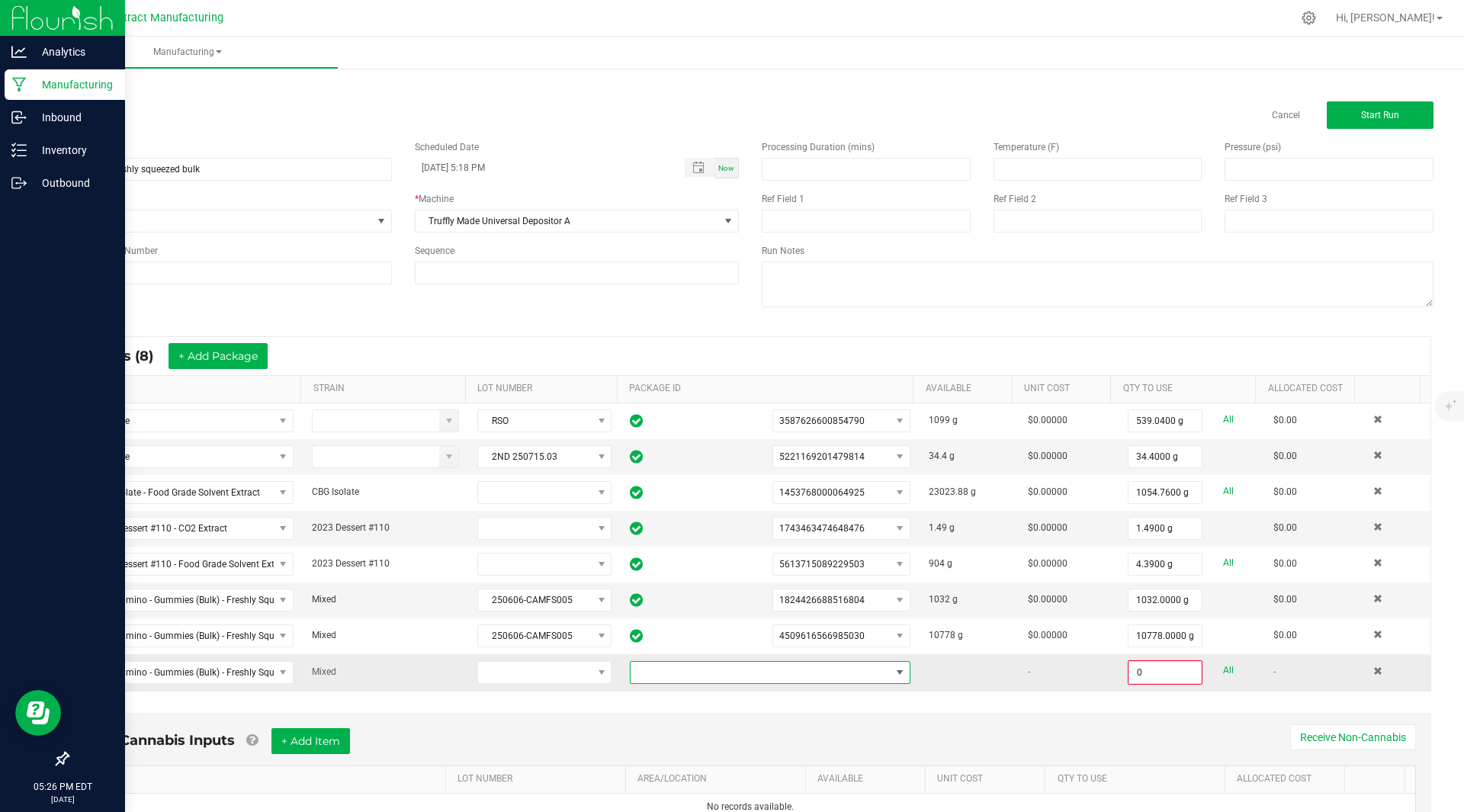
click at [803, 675] on span at bounding box center [760, 672] width 260 height 21
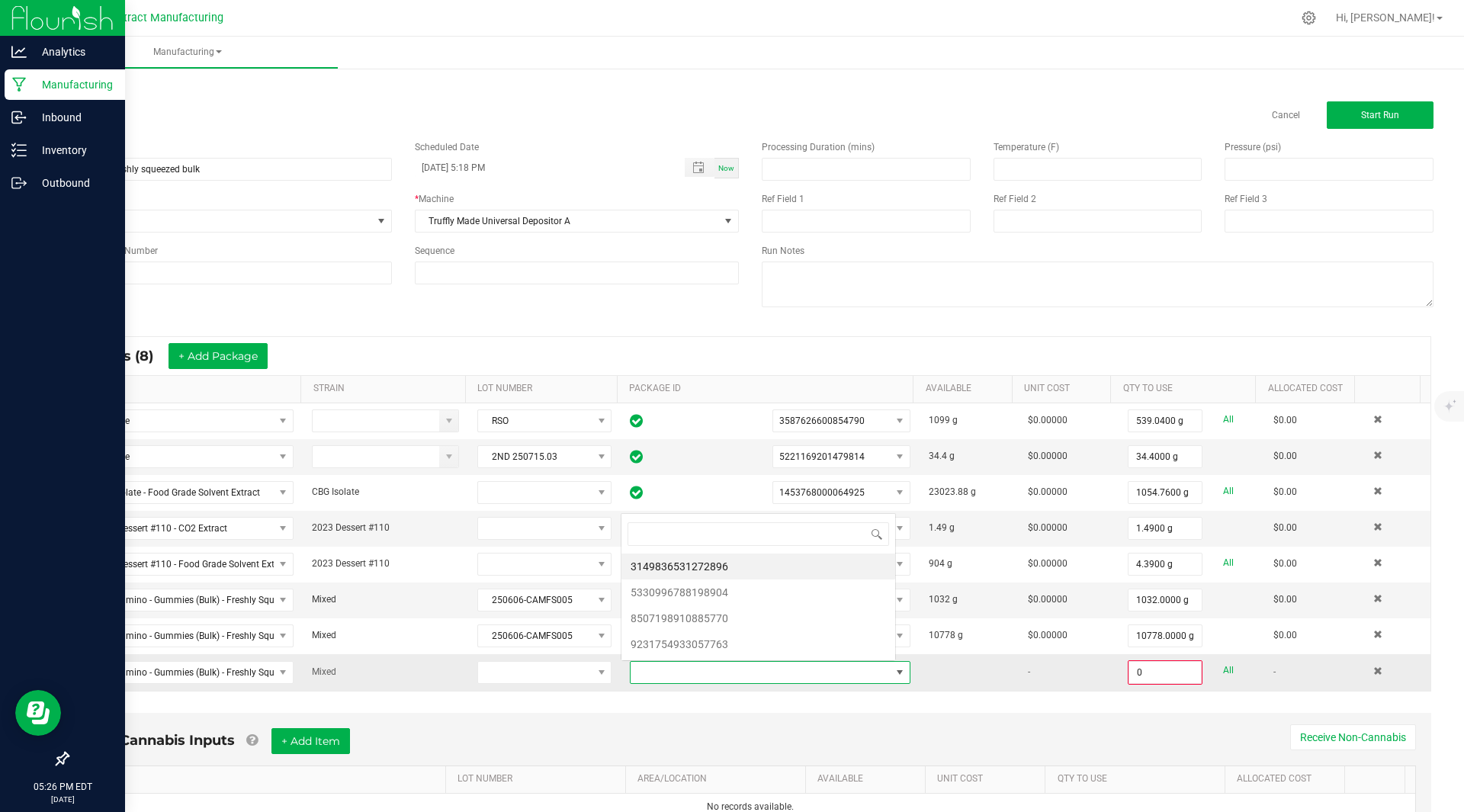
scroll to position [23, 273]
click at [765, 650] on li "9231754933057763" at bounding box center [758, 644] width 274 height 26
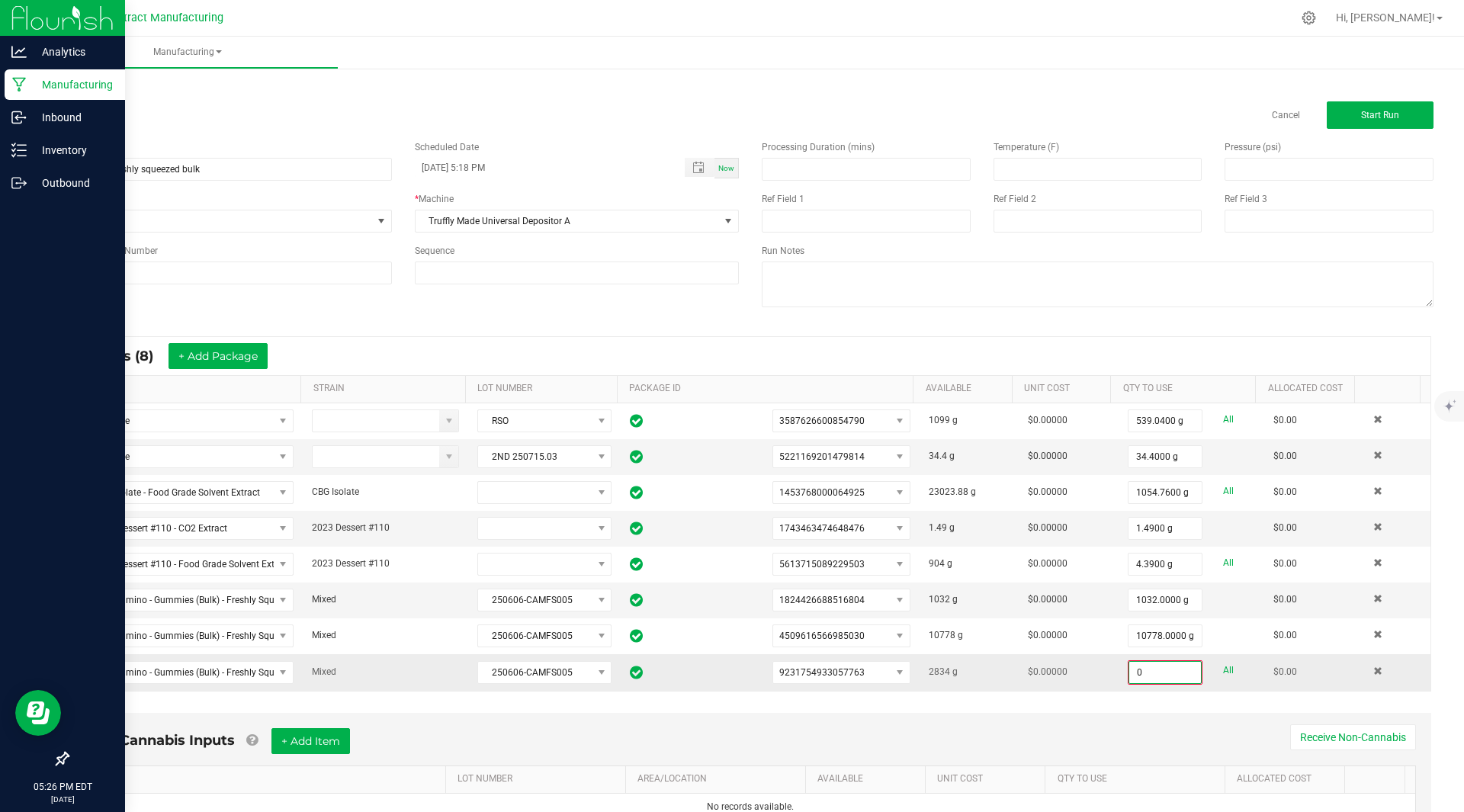
click at [1132, 672] on input "0" at bounding box center [1165, 672] width 71 height 21
type input "2834.0000 g"
drag, startPoint x: 223, startPoint y: 377, endPoint x: 223, endPoint y: 346, distance: 31.0
click at [223, 346] on kendo-grid "* Inputs (8) + Add Package ITEM STRAIN LOT NUMBER PACKAGE ID AVAILABLE Unit Cos…" at bounding box center [750, 513] width 1362 height 354
click at [223, 346] on button "+ Add Package" at bounding box center [217, 356] width 99 height 26
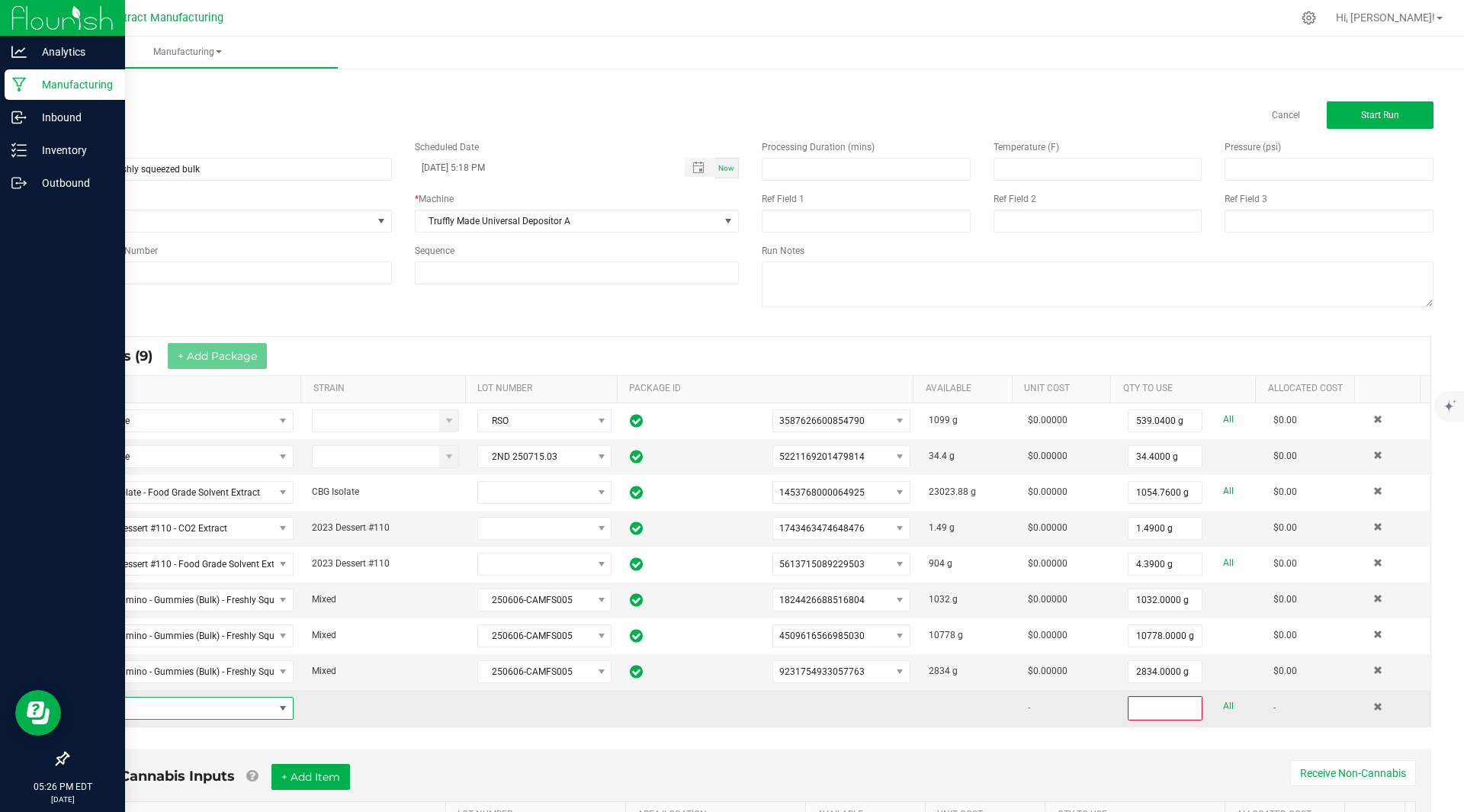
click at [207, 711] on span "NO DATA FOUND" at bounding box center [177, 708] width 193 height 21
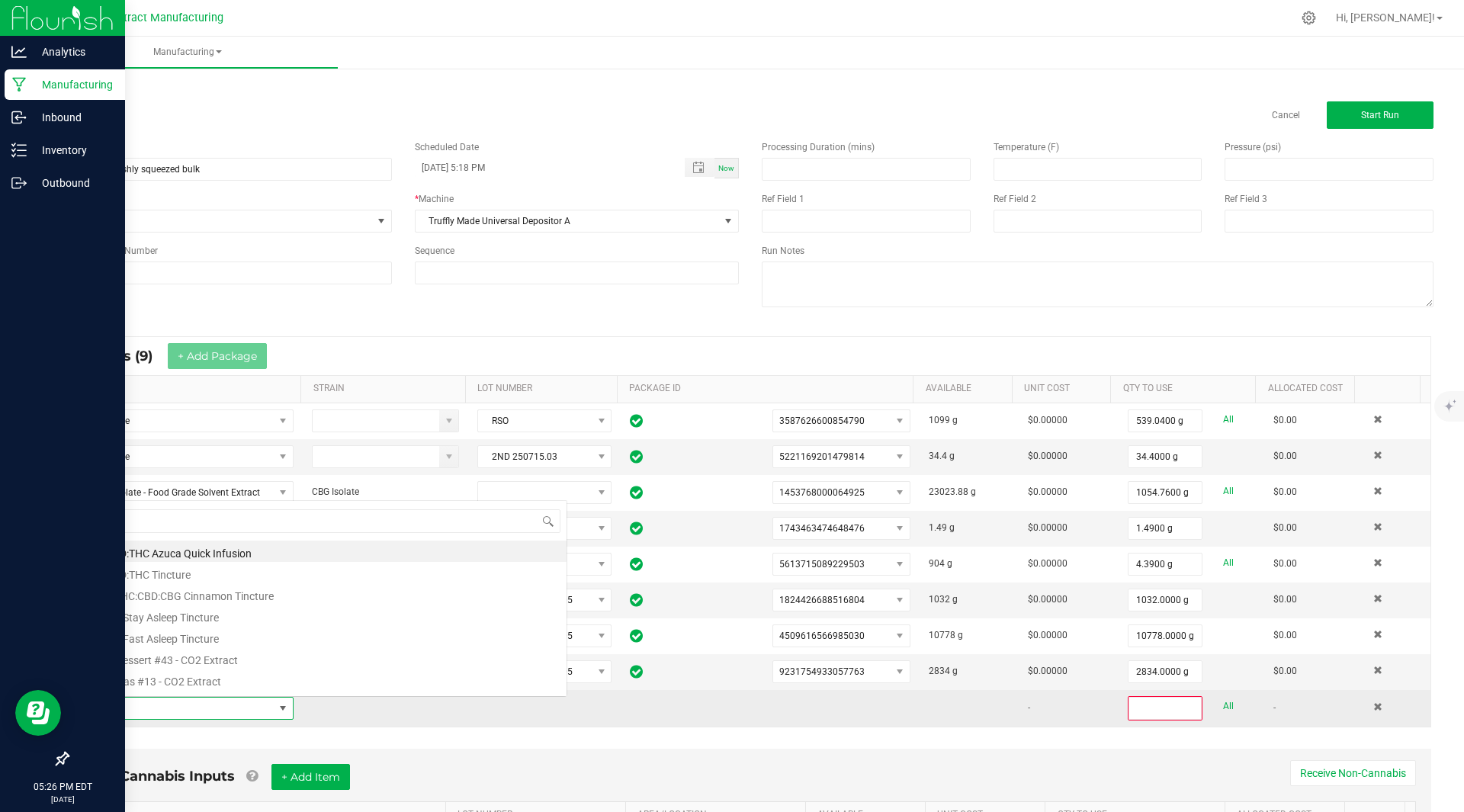
scroll to position [23, 208]
type input "freshly"
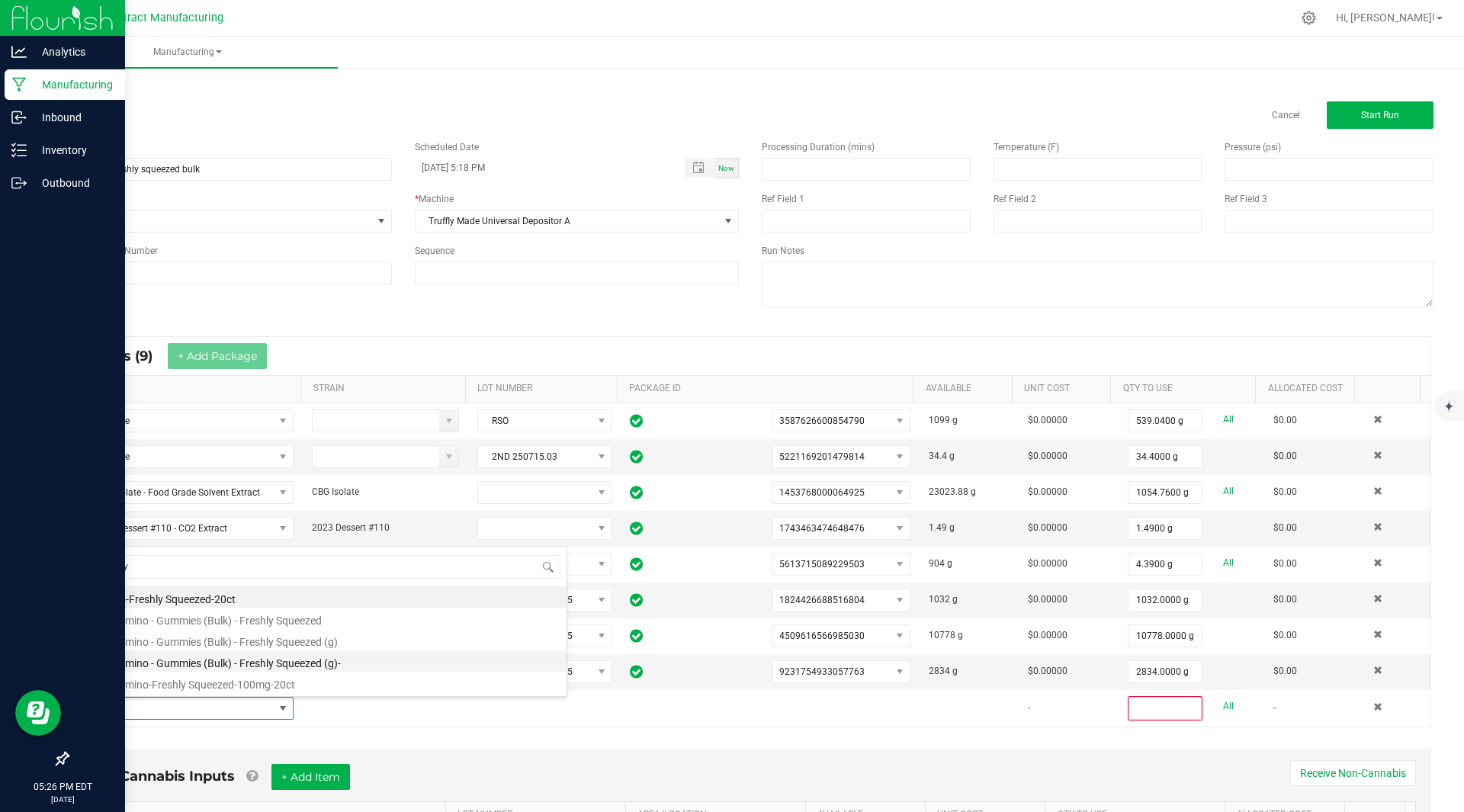
click at [269, 660] on li "Kiva Camino - Gummies (Bulk) - Freshly Squeezed (g)-" at bounding box center [323, 661] width 487 height 21
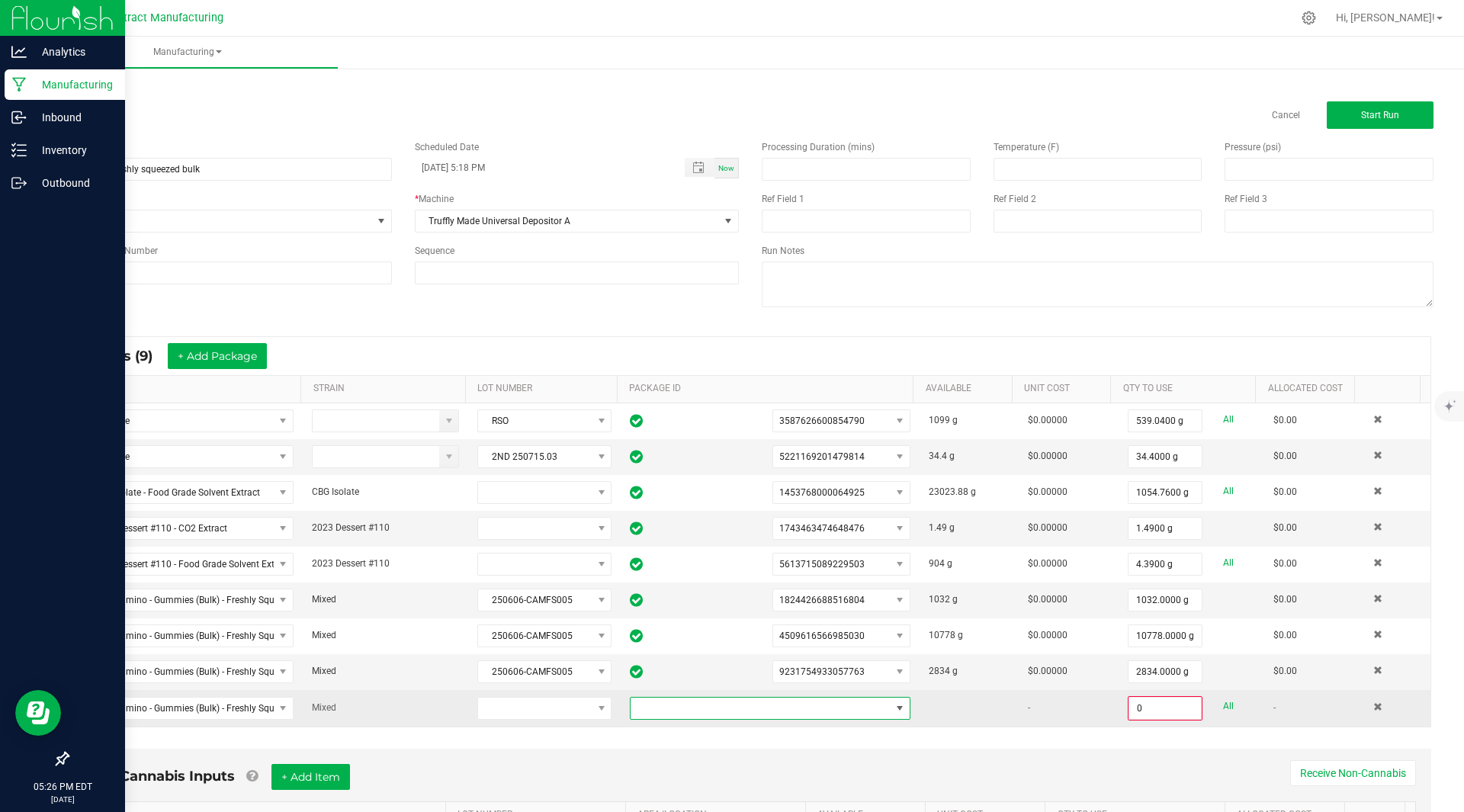
click at [809, 705] on span at bounding box center [760, 708] width 260 height 21
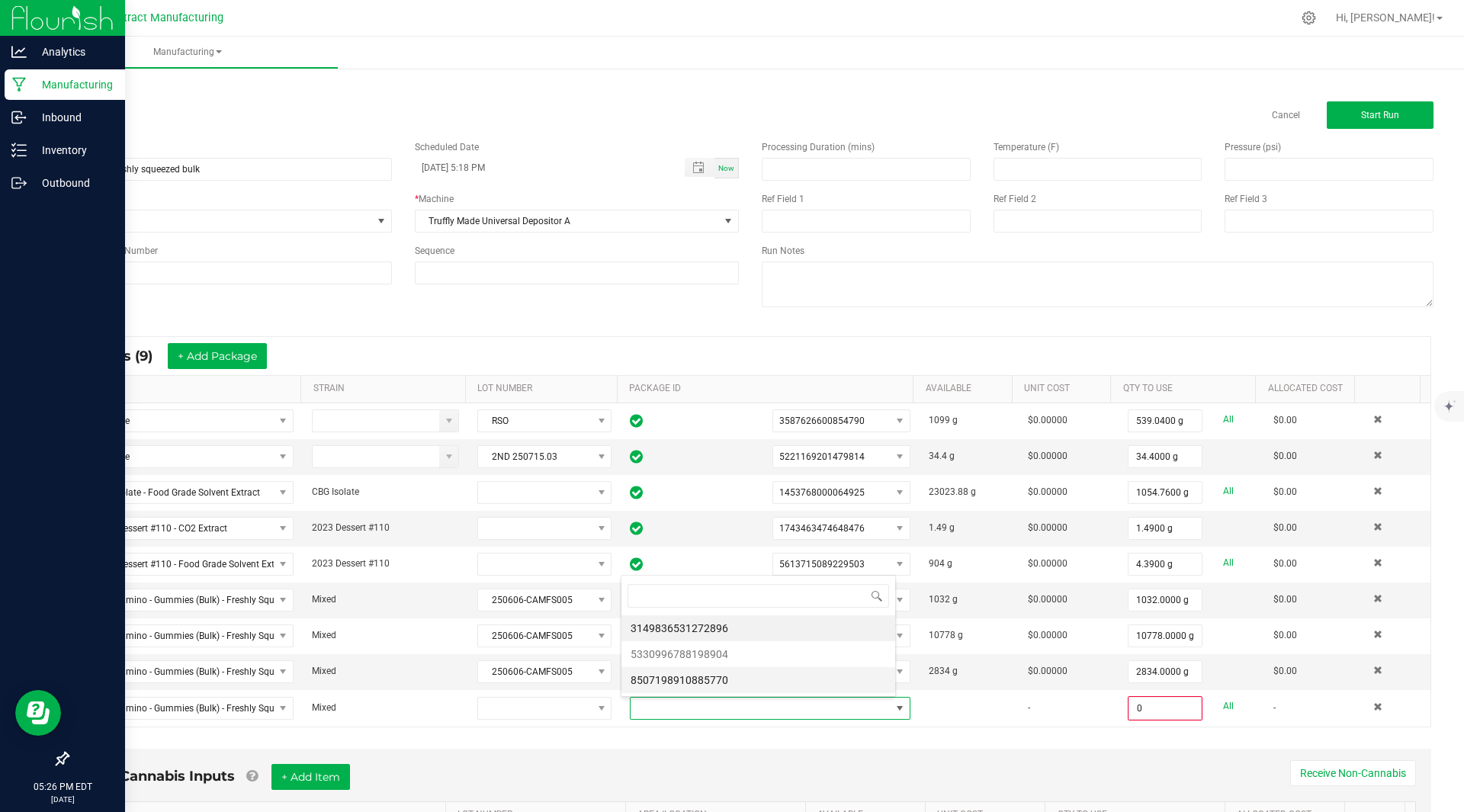
click at [777, 686] on li "8507198910885770" at bounding box center [758, 680] width 274 height 26
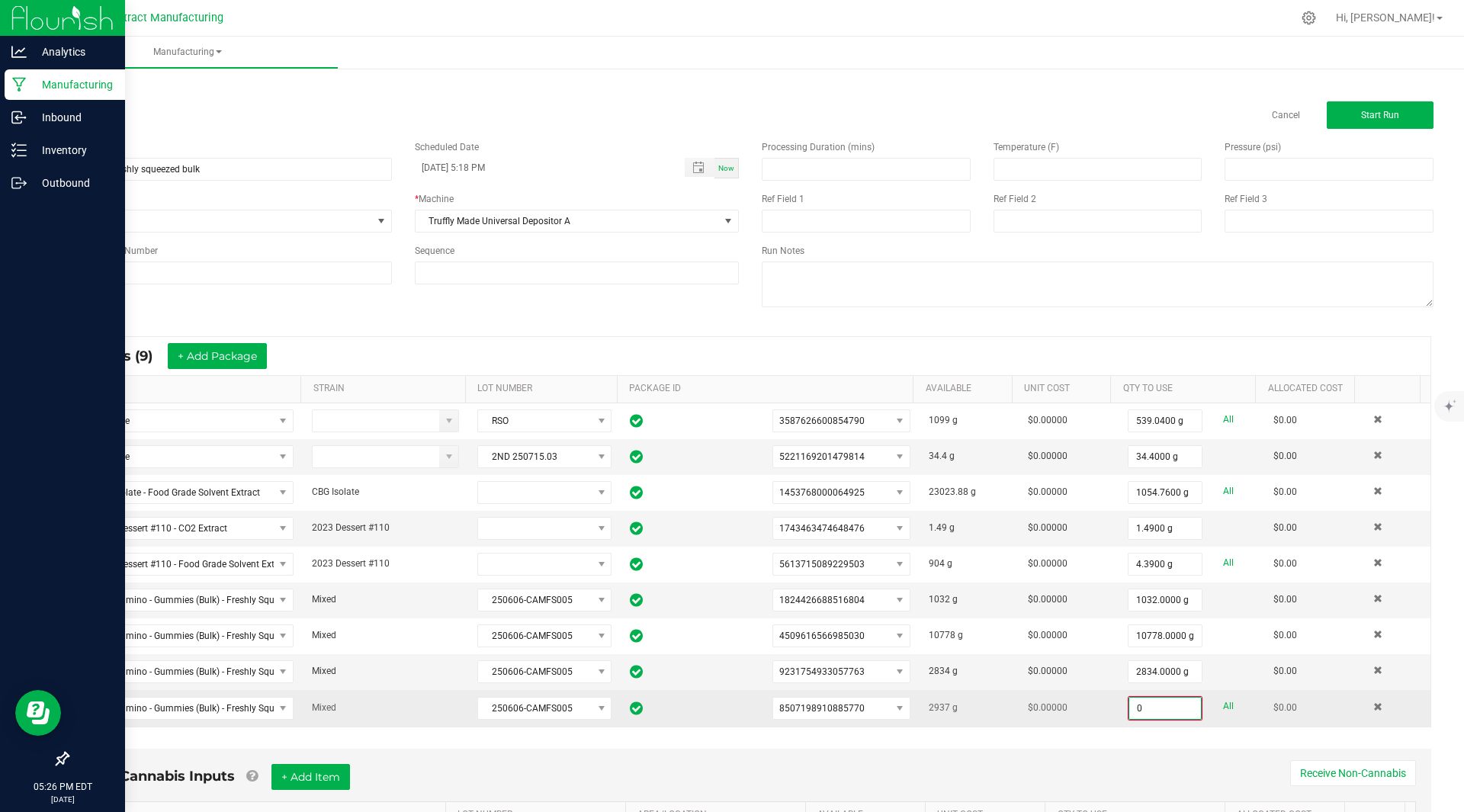
click at [1133, 704] on input "0" at bounding box center [1165, 708] width 71 height 21
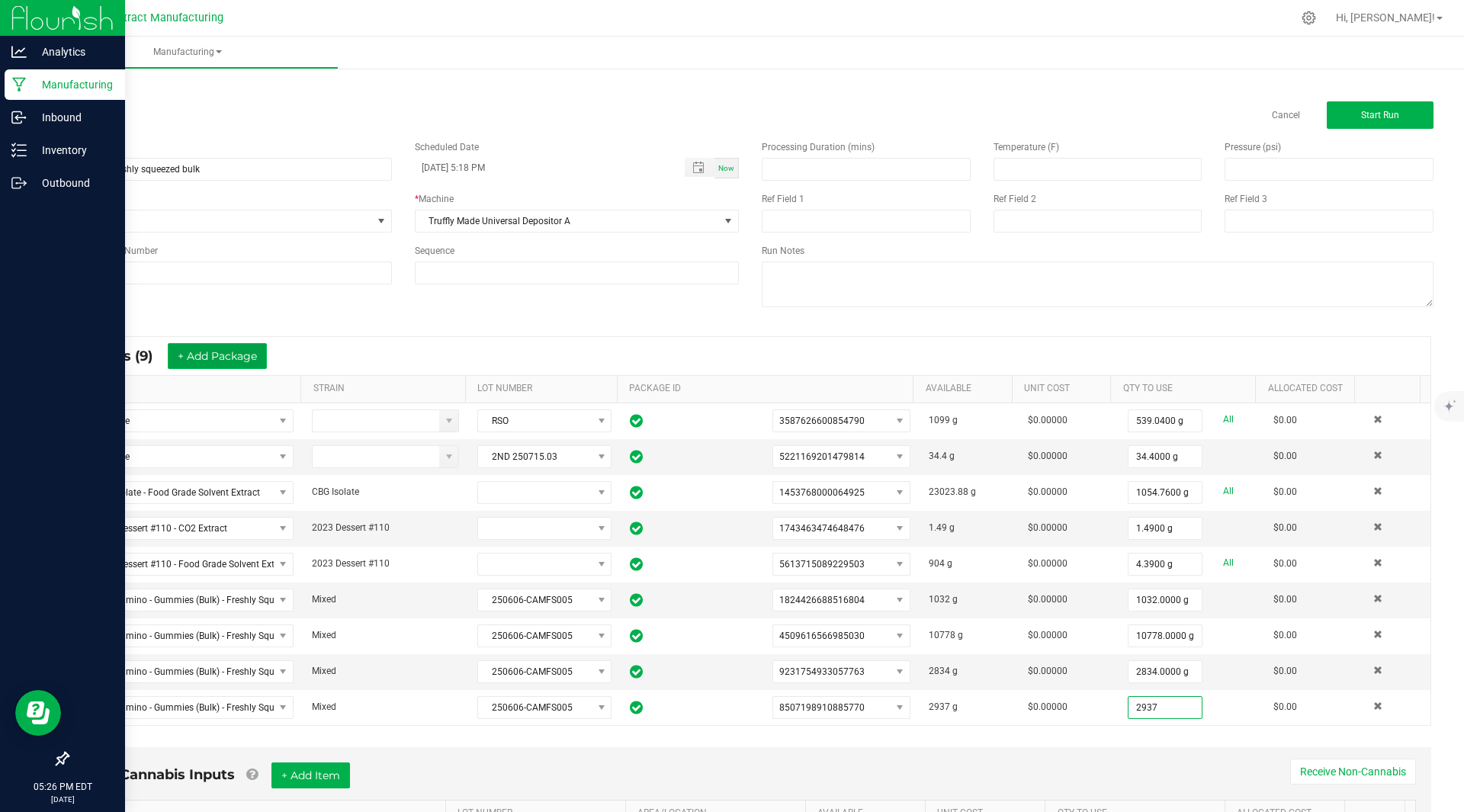
type input "2937.0000 g"
click at [203, 356] on button "+ Add Package" at bounding box center [216, 356] width 99 height 26
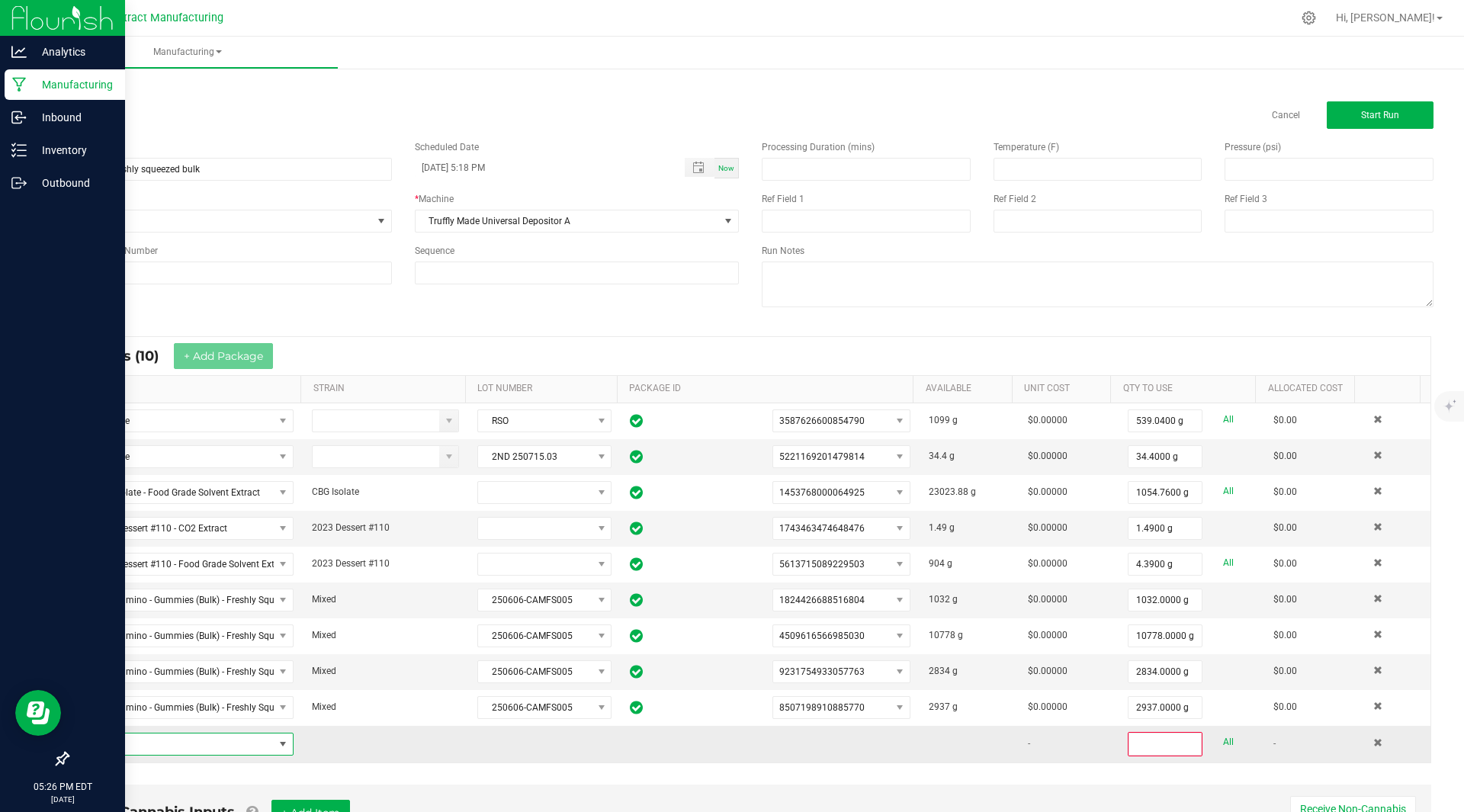
click at [118, 746] on span "NO DATA FOUND" at bounding box center [177, 744] width 193 height 21
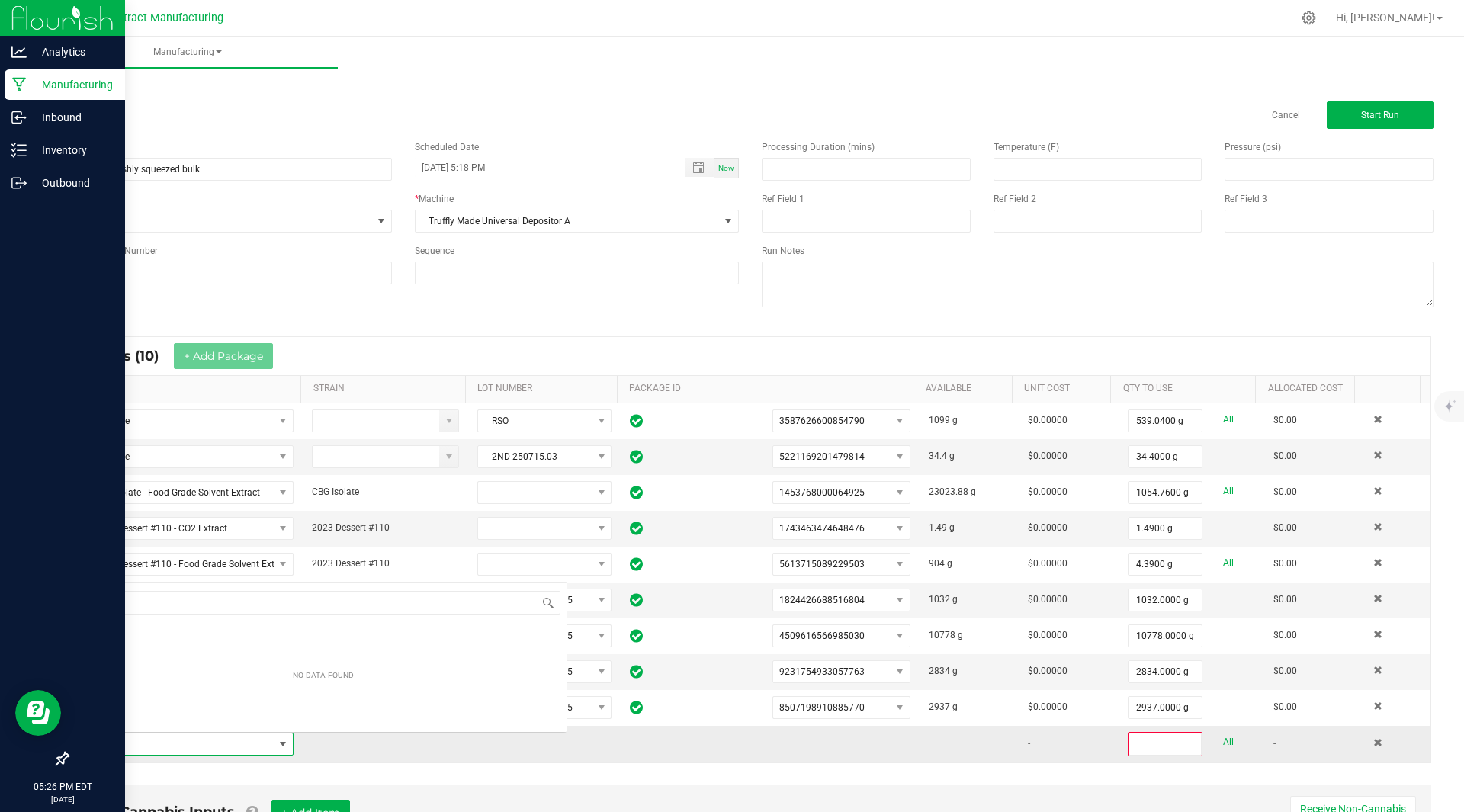
scroll to position [23, 208]
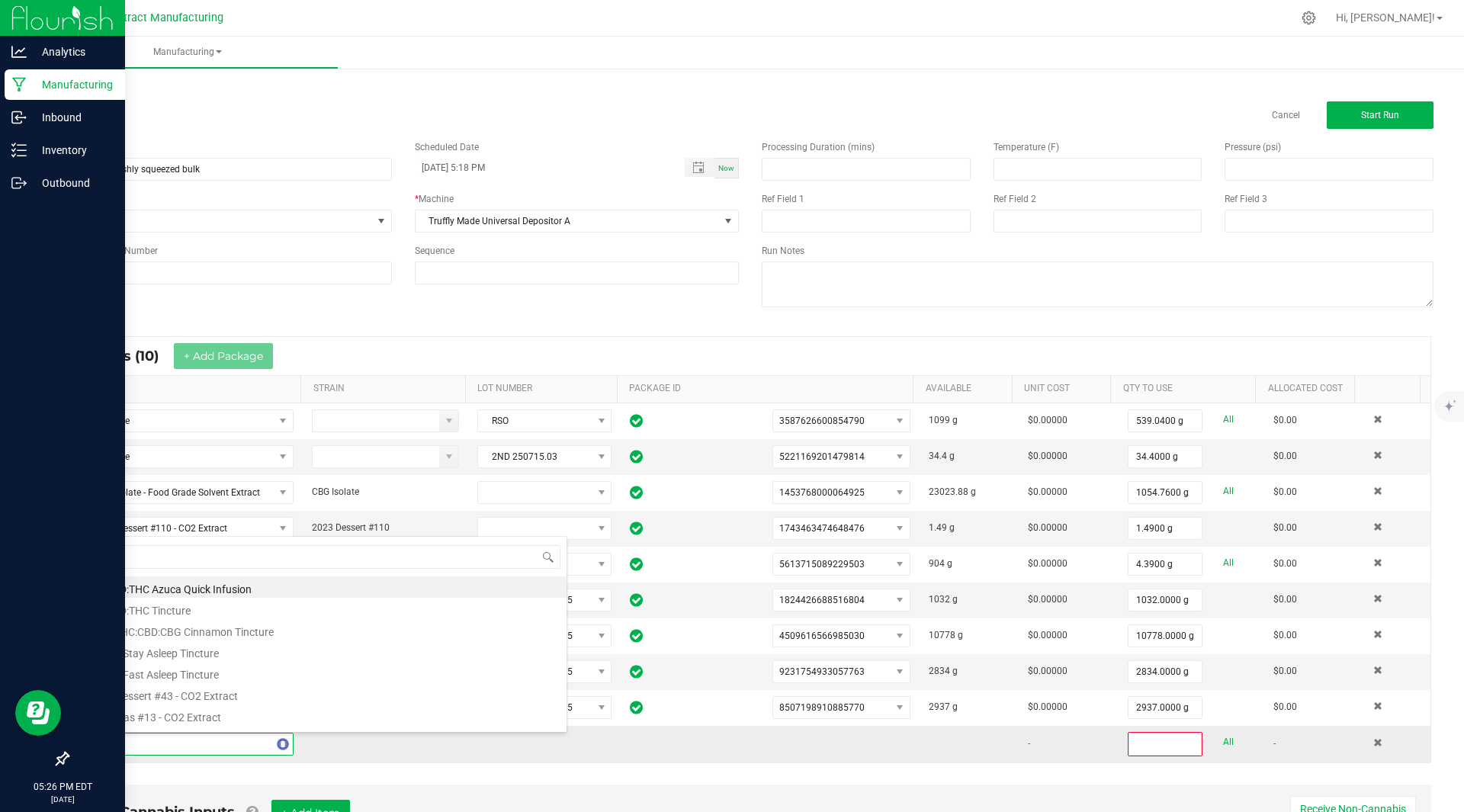
type input "freshly"
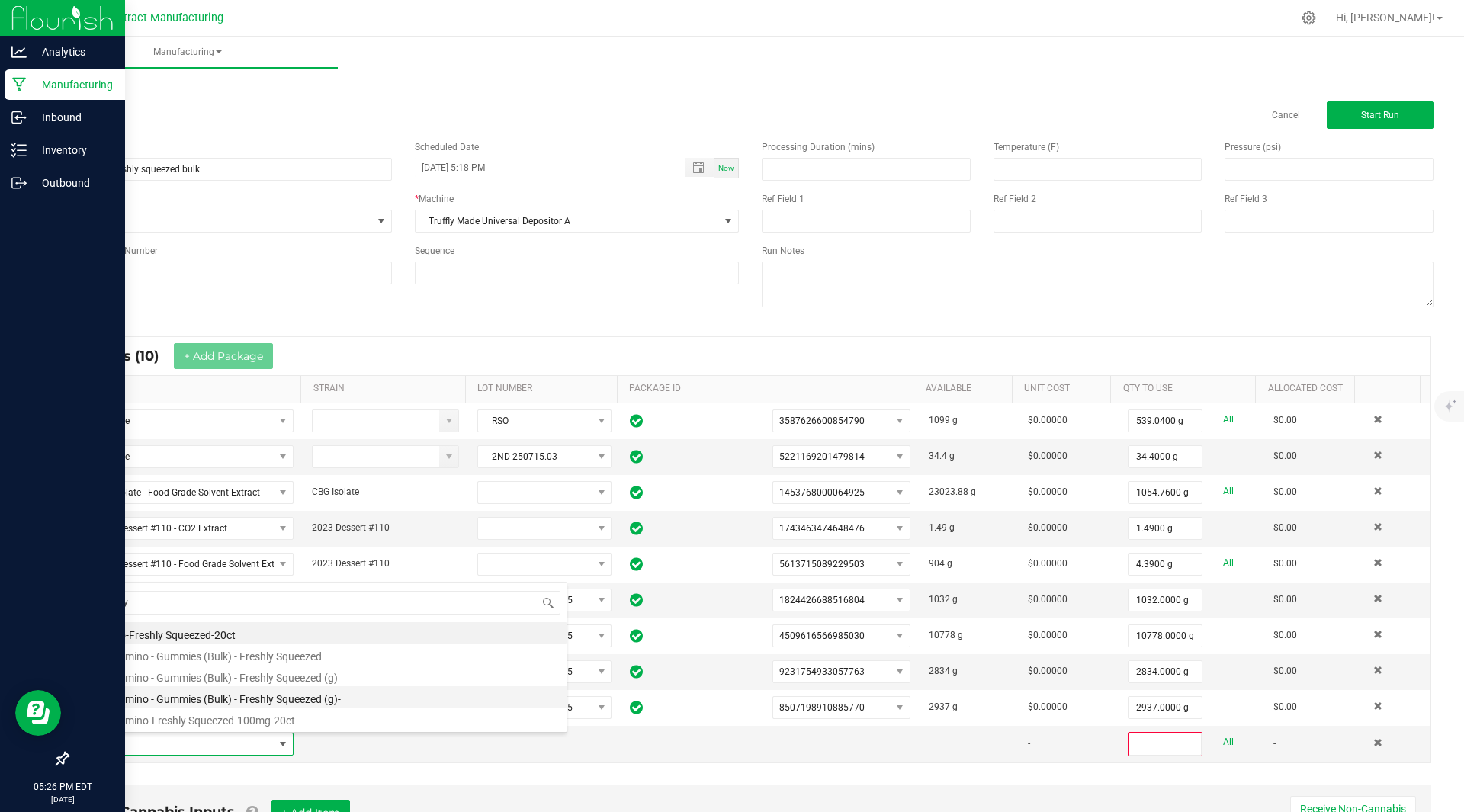
click at [275, 687] on li "Kiva Camino - Gummies (Bulk) - Freshly Squeezed (g)-" at bounding box center [323, 697] width 487 height 21
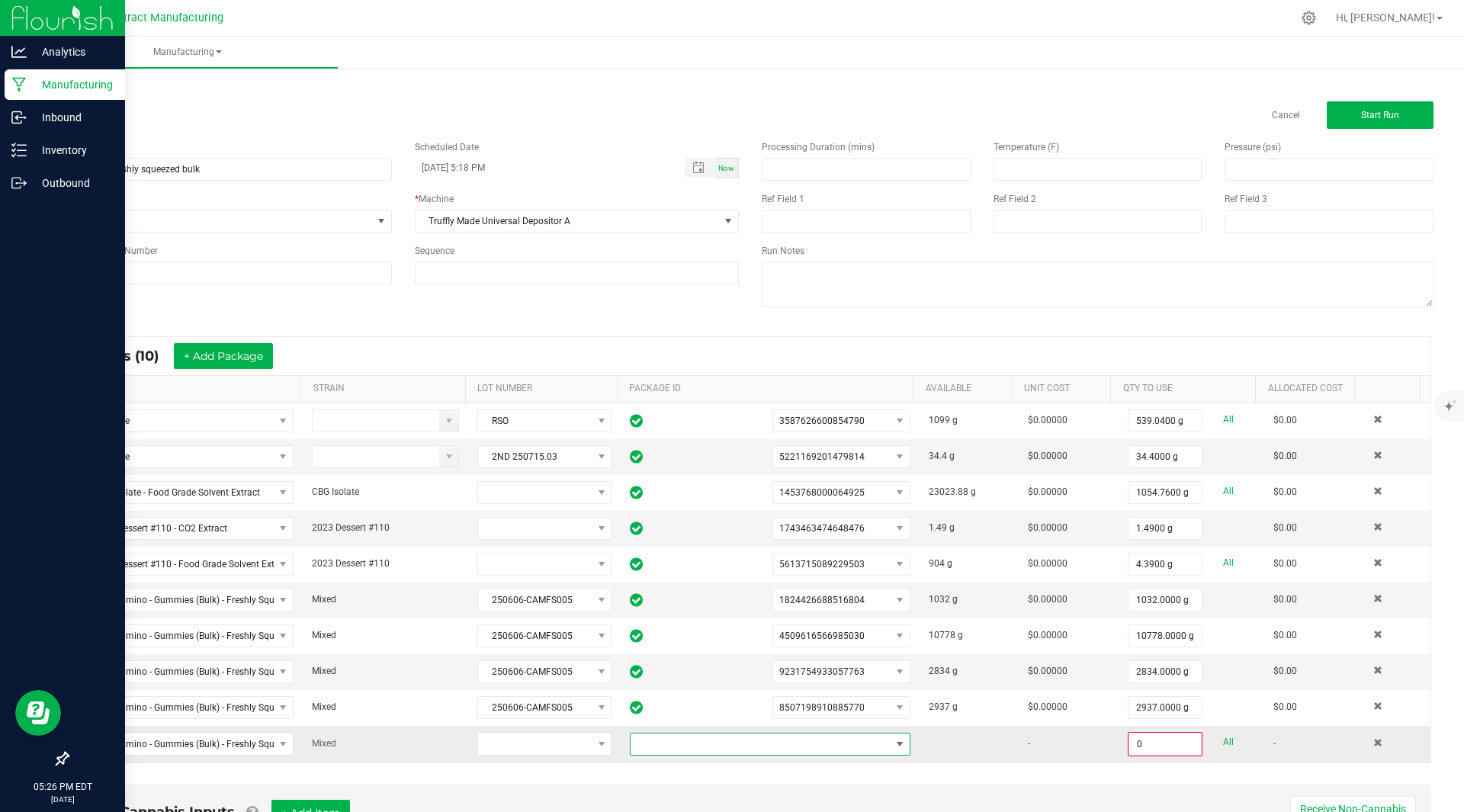
click at [838, 740] on span at bounding box center [760, 744] width 260 height 21
click at [813, 718] on li "5330996788198904" at bounding box center [758, 716] width 274 height 26
click at [1129, 740] on input "0" at bounding box center [1165, 744] width 71 height 21
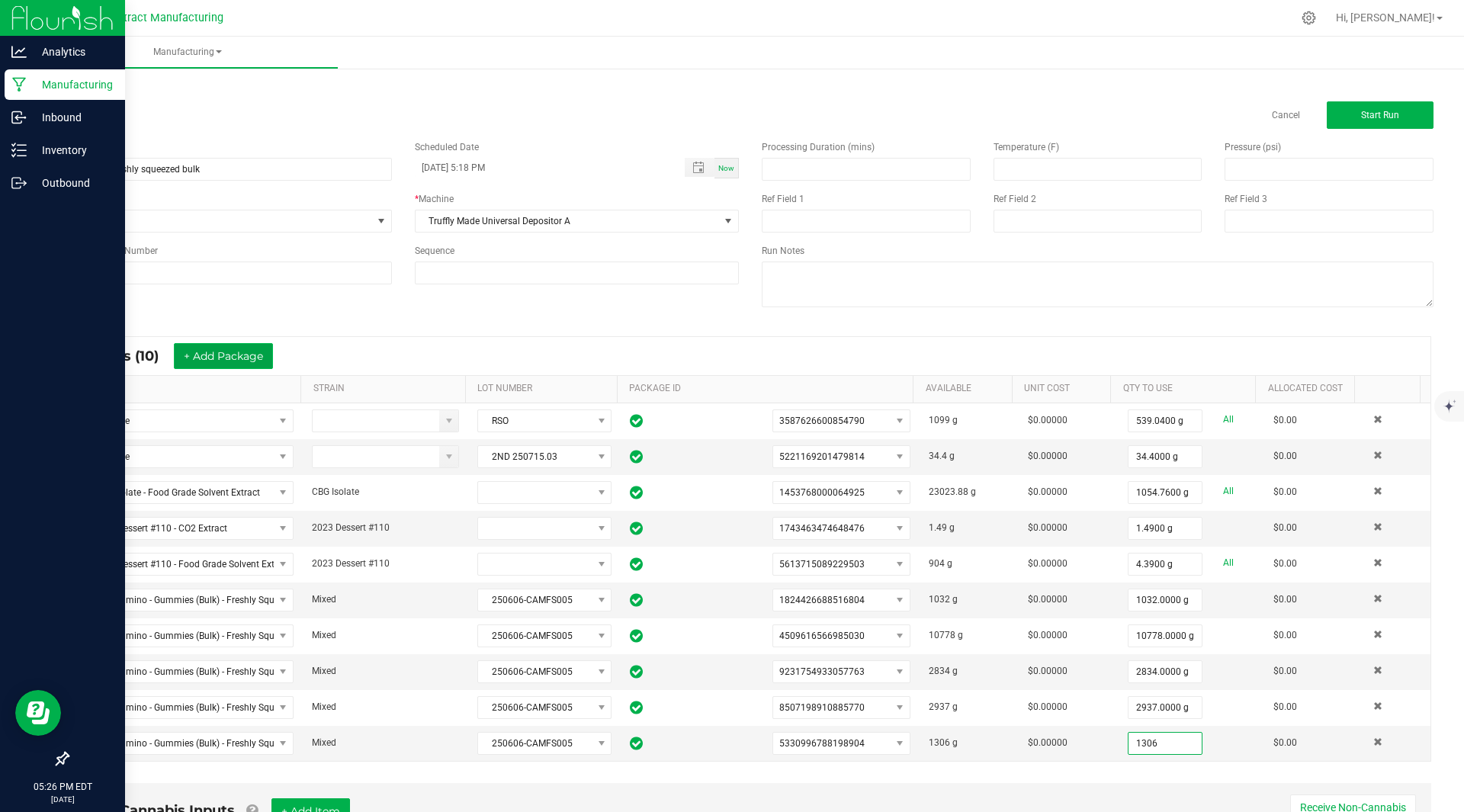
type input "1306.0000 g"
click at [219, 357] on button "+ Add Package" at bounding box center [223, 356] width 99 height 26
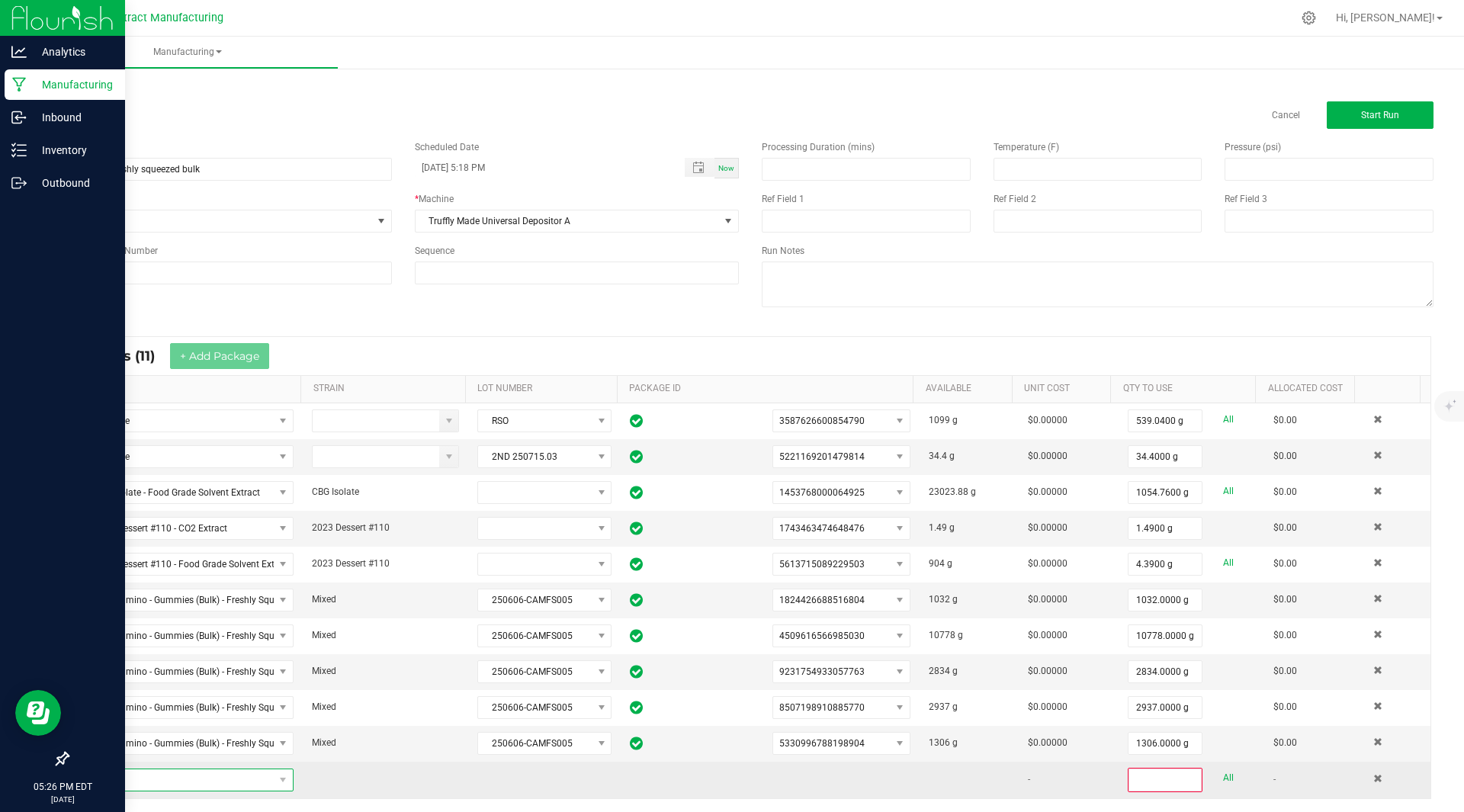
click at [187, 780] on span "NO DATA FOUND" at bounding box center [177, 780] width 193 height 21
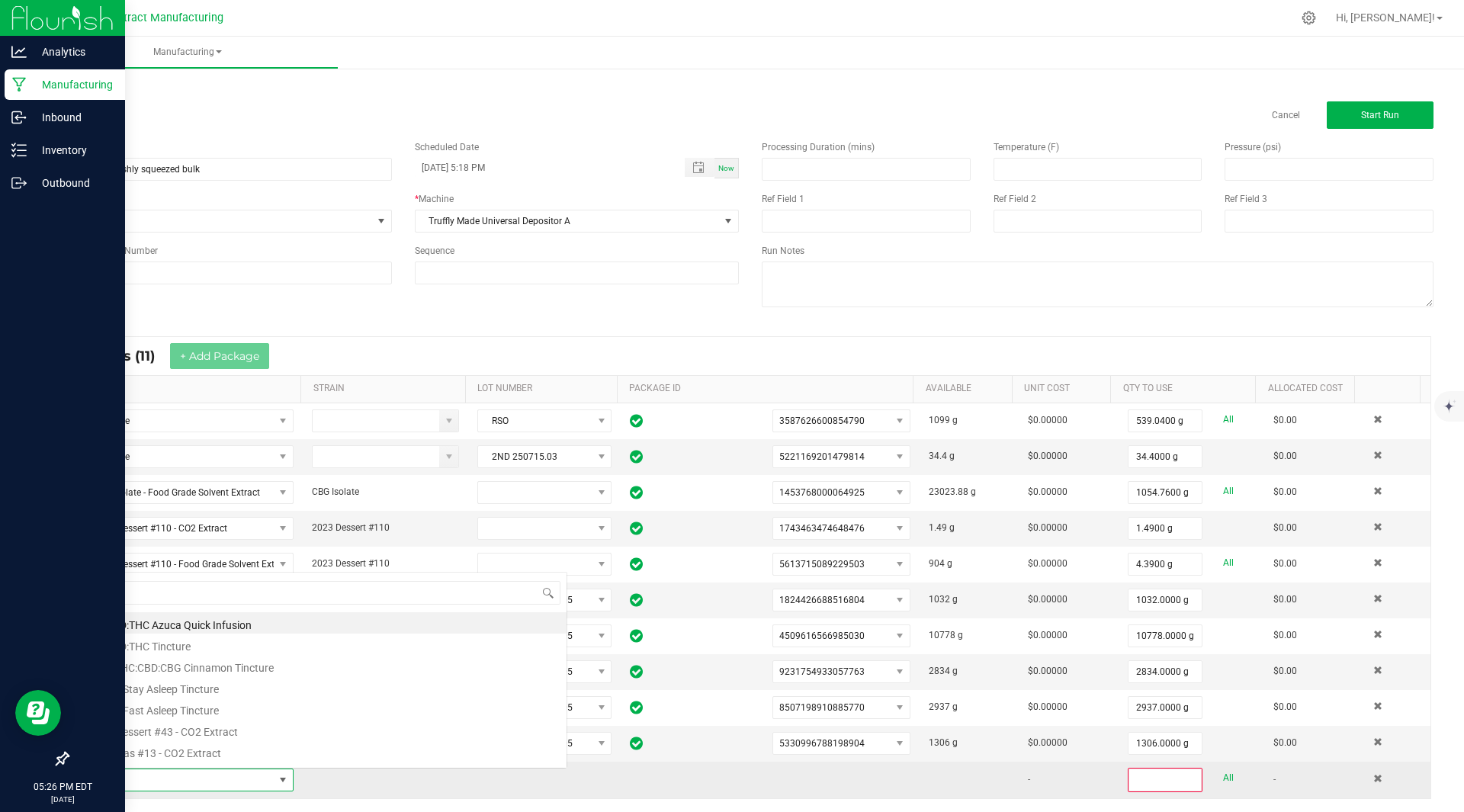
scroll to position [23, 208]
type input "freshly"
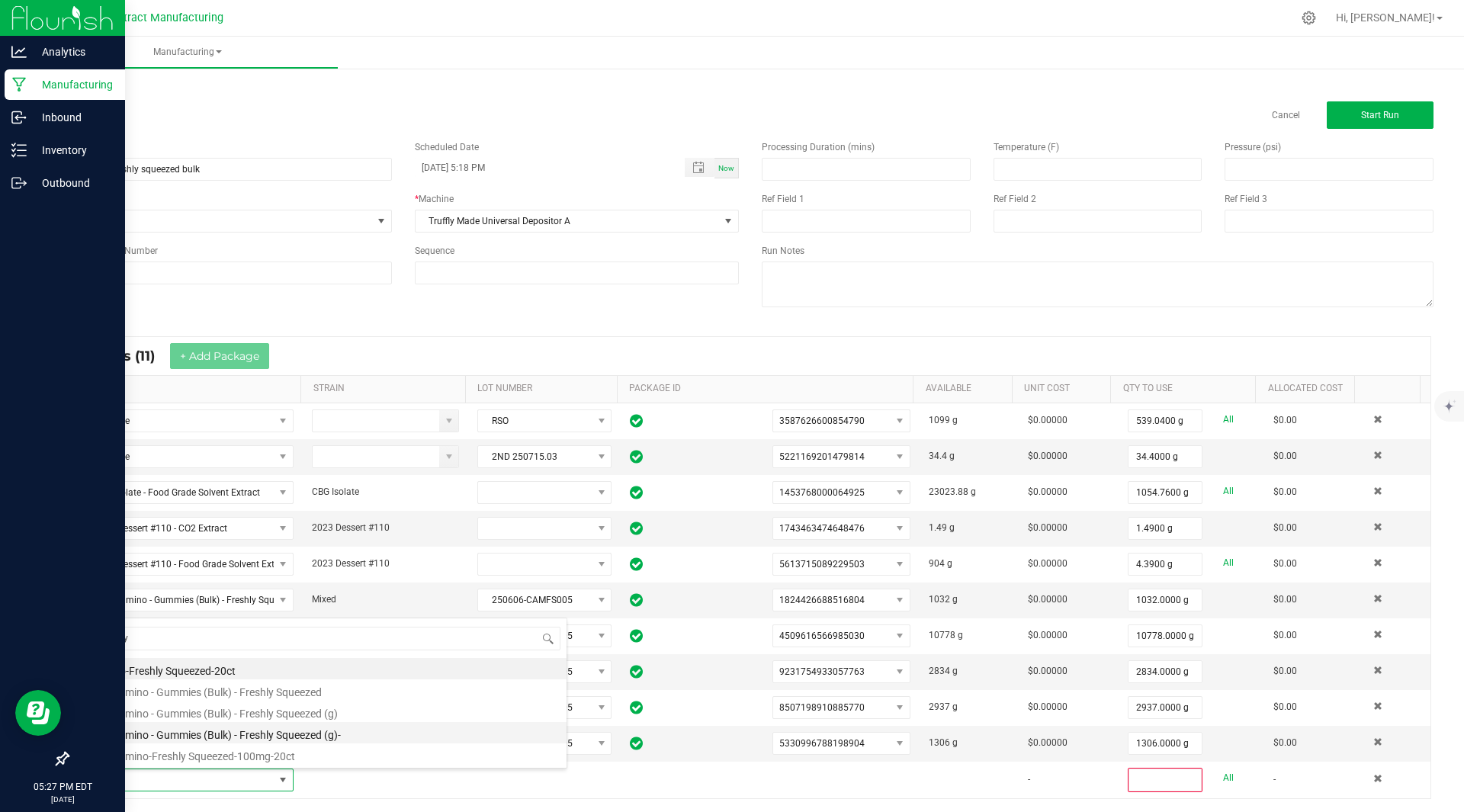
click at [311, 734] on li "Kiva Camino - Gummies (Bulk) - Freshly Squeezed (g)-" at bounding box center [323, 732] width 487 height 21
type input "0"
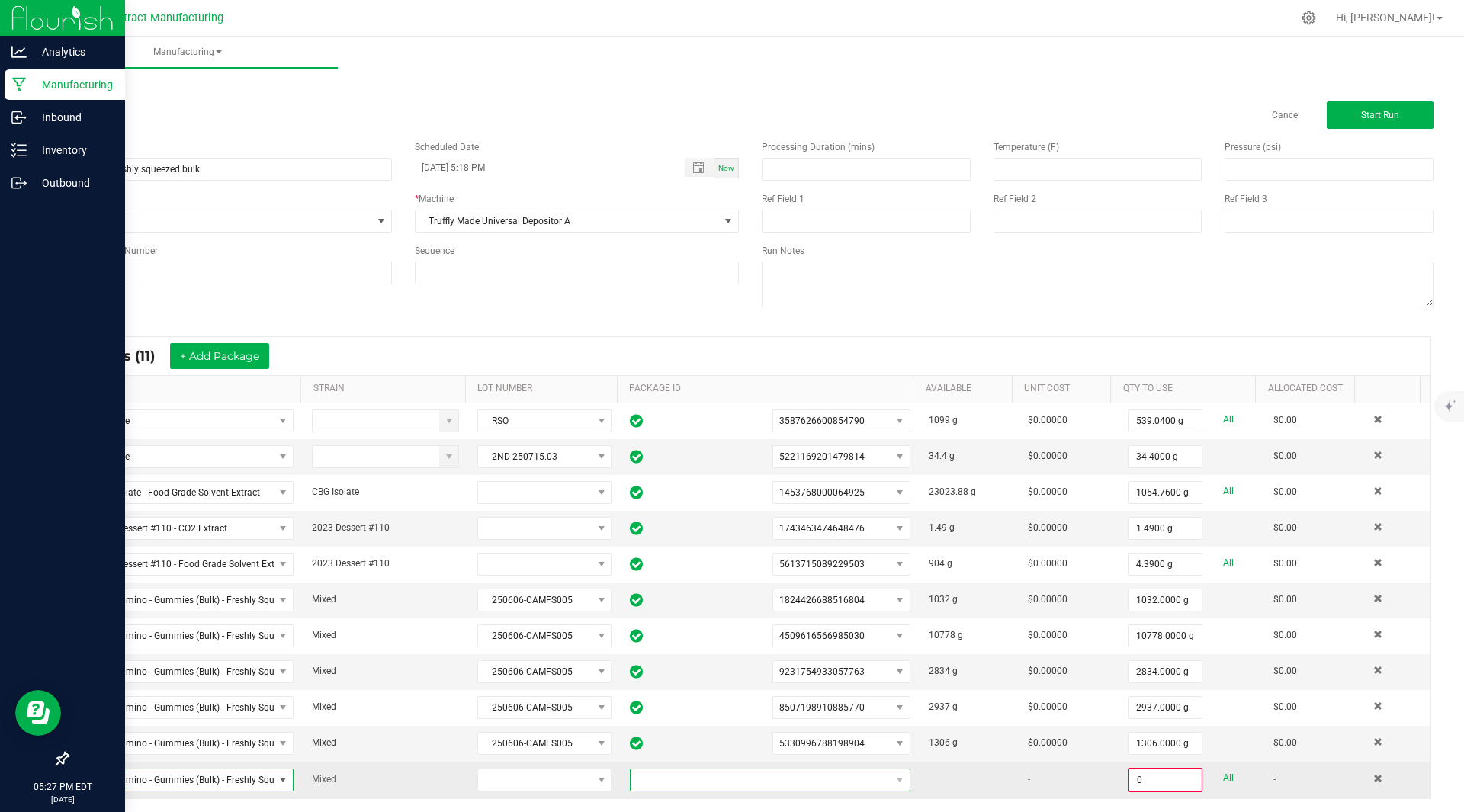
click at [809, 770] on span at bounding box center [760, 780] width 260 height 21
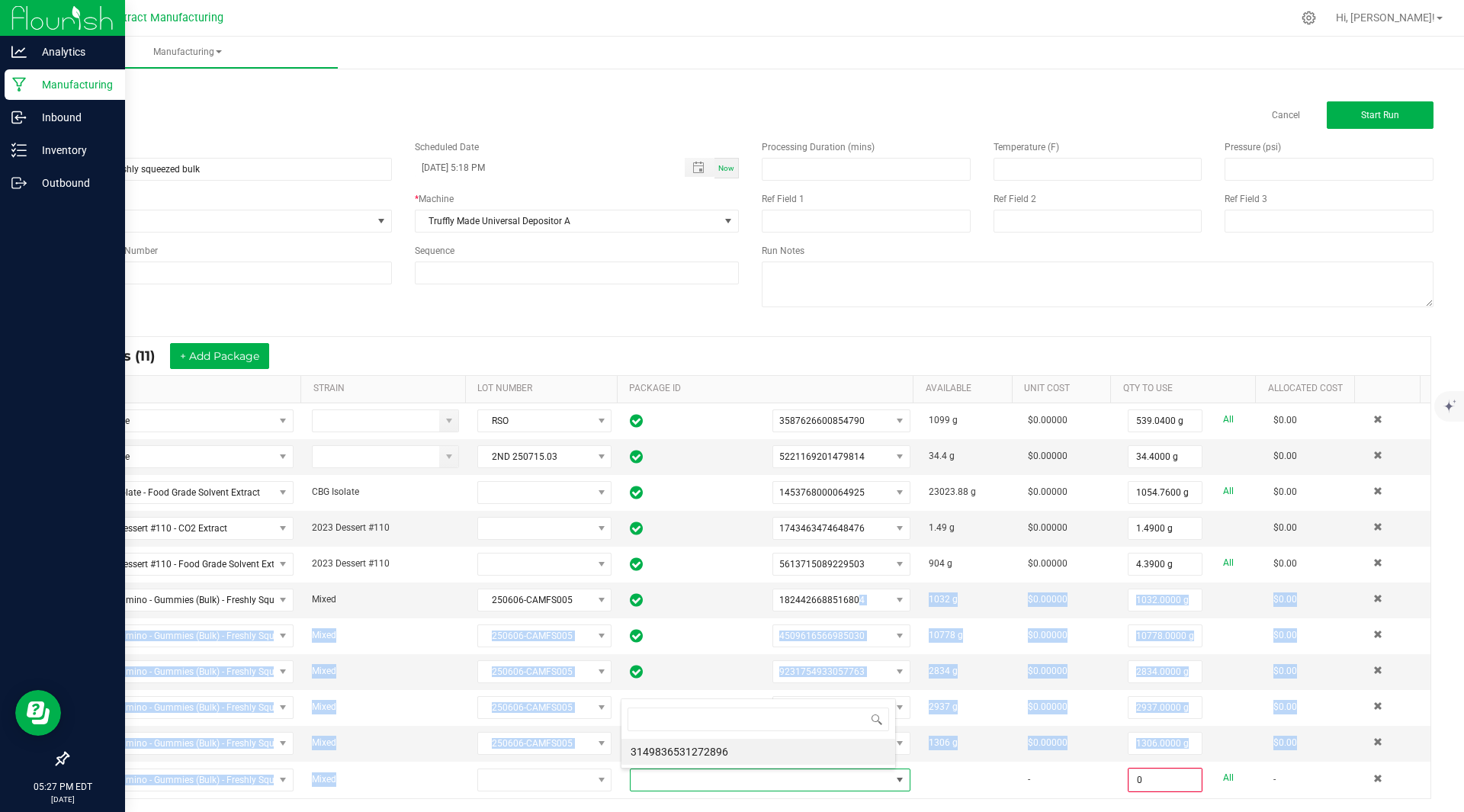
drag, startPoint x: 809, startPoint y: 770, endPoint x: 915, endPoint y: 371, distance: 412.8
click at [915, 371] on kendo-grid "* Inputs (11) + Add Package ITEM STRAIN LOT NUMBER PACKAGE ID AVAILABLE Unit Co…" at bounding box center [750, 567] width 1362 height 463
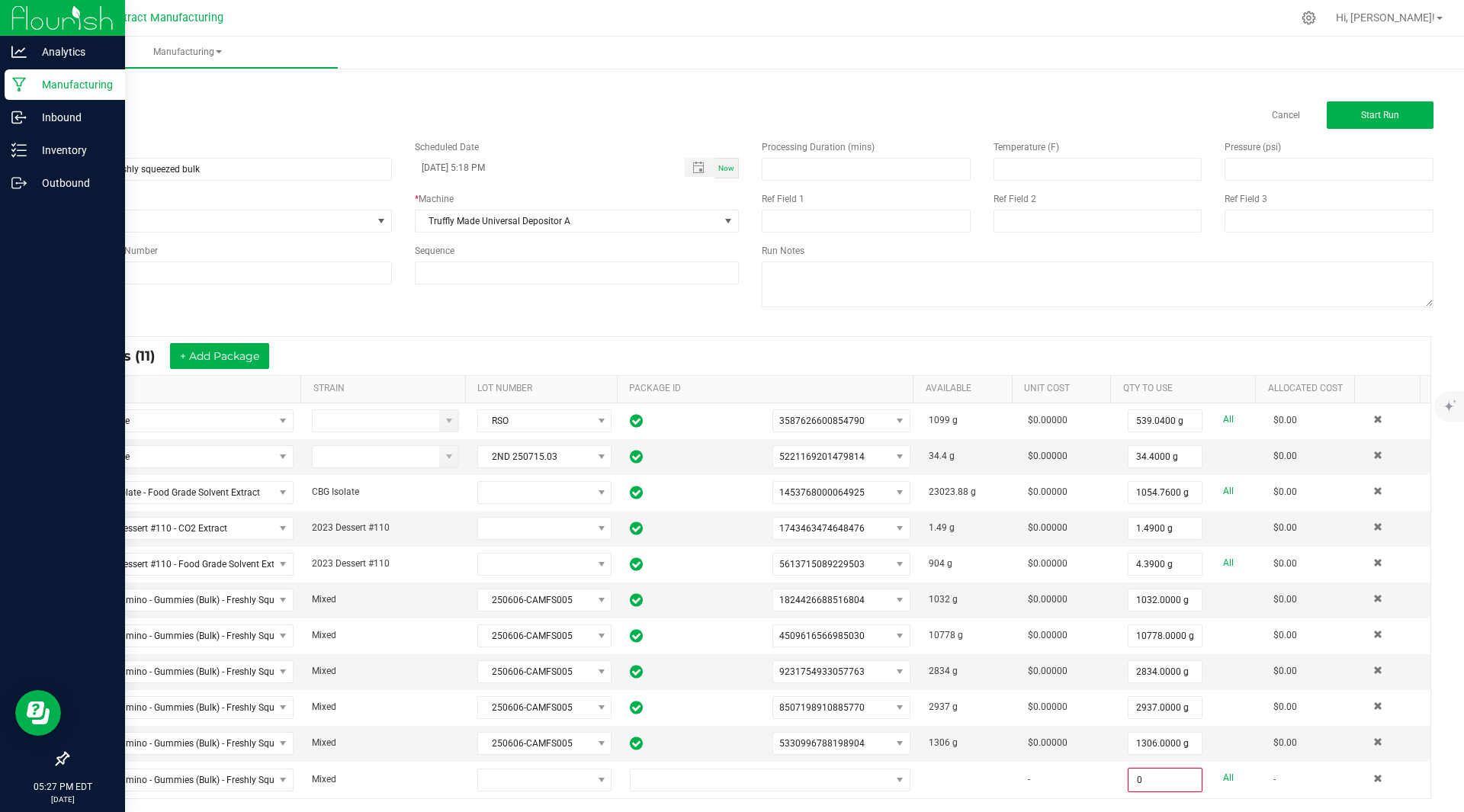
click at [664, 306] on div "Name Camino Freshly squeezed bulk Scheduled Date 08/27/2025 5:18 PM Now Run Typ…" at bounding box center [749, 226] width 1389 height 193
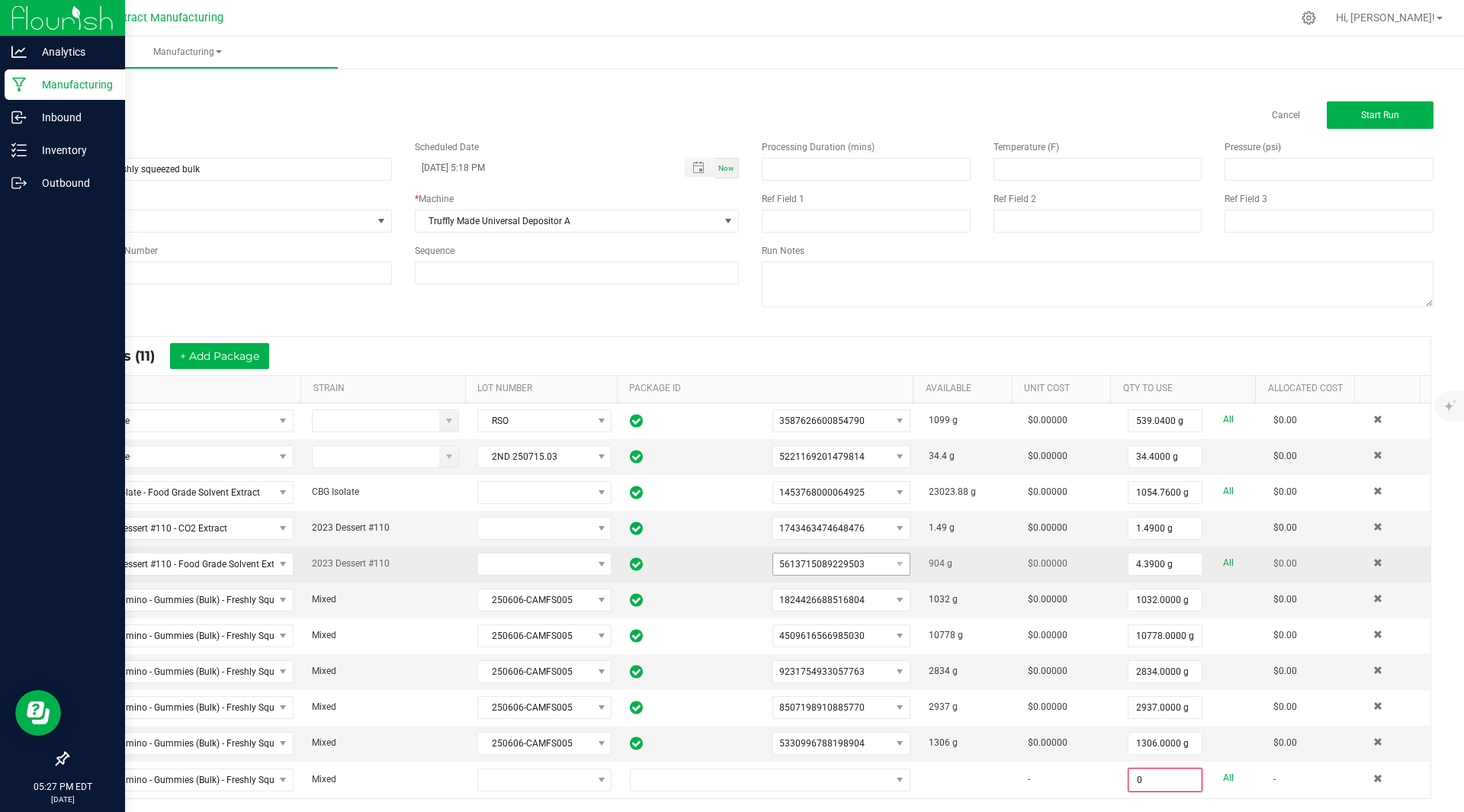
scroll to position [176, 0]
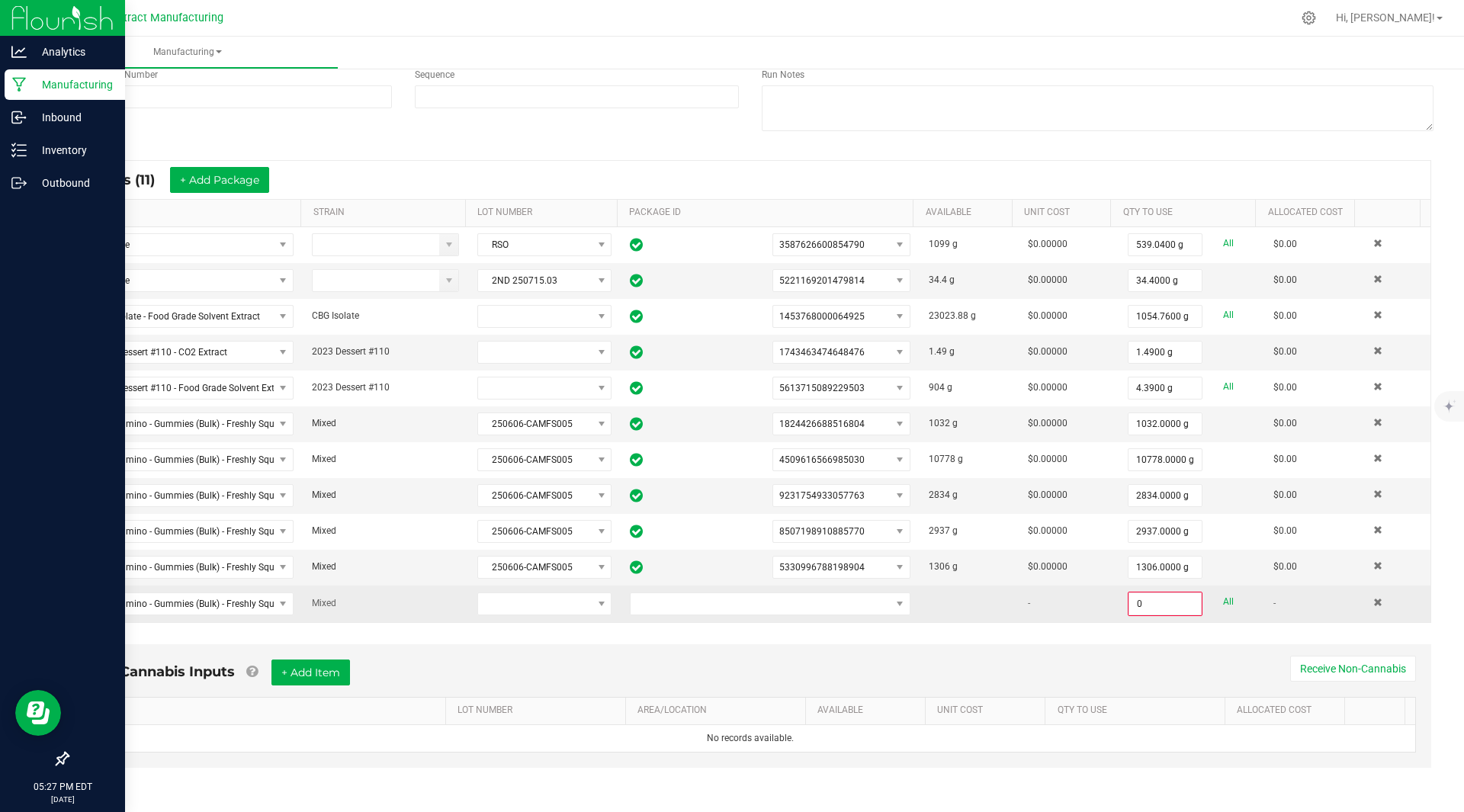
click at [1364, 597] on td at bounding box center [1397, 604] width 66 height 37
click at [1373, 603] on span at bounding box center [1378, 602] width 9 height 9
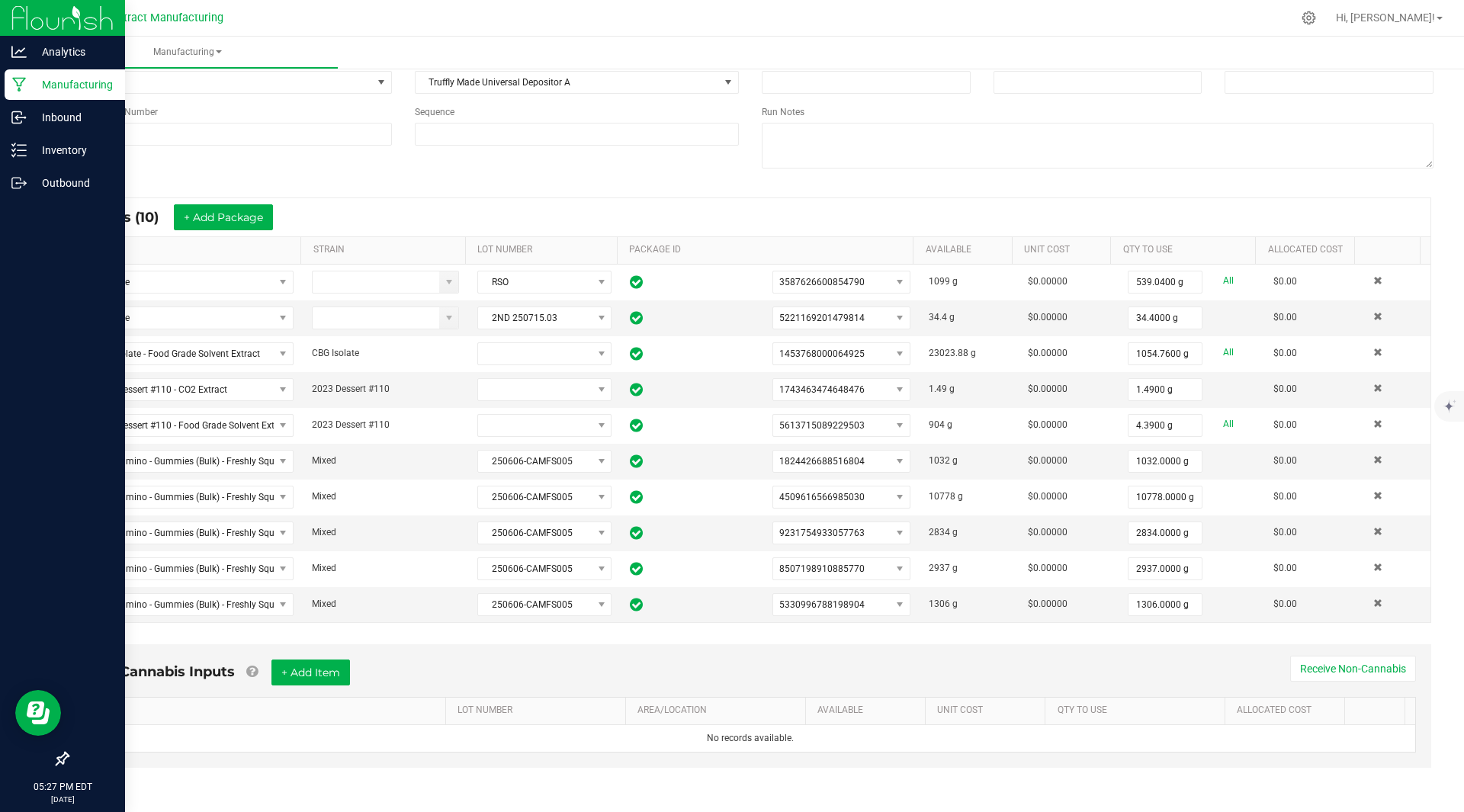
scroll to position [0, 0]
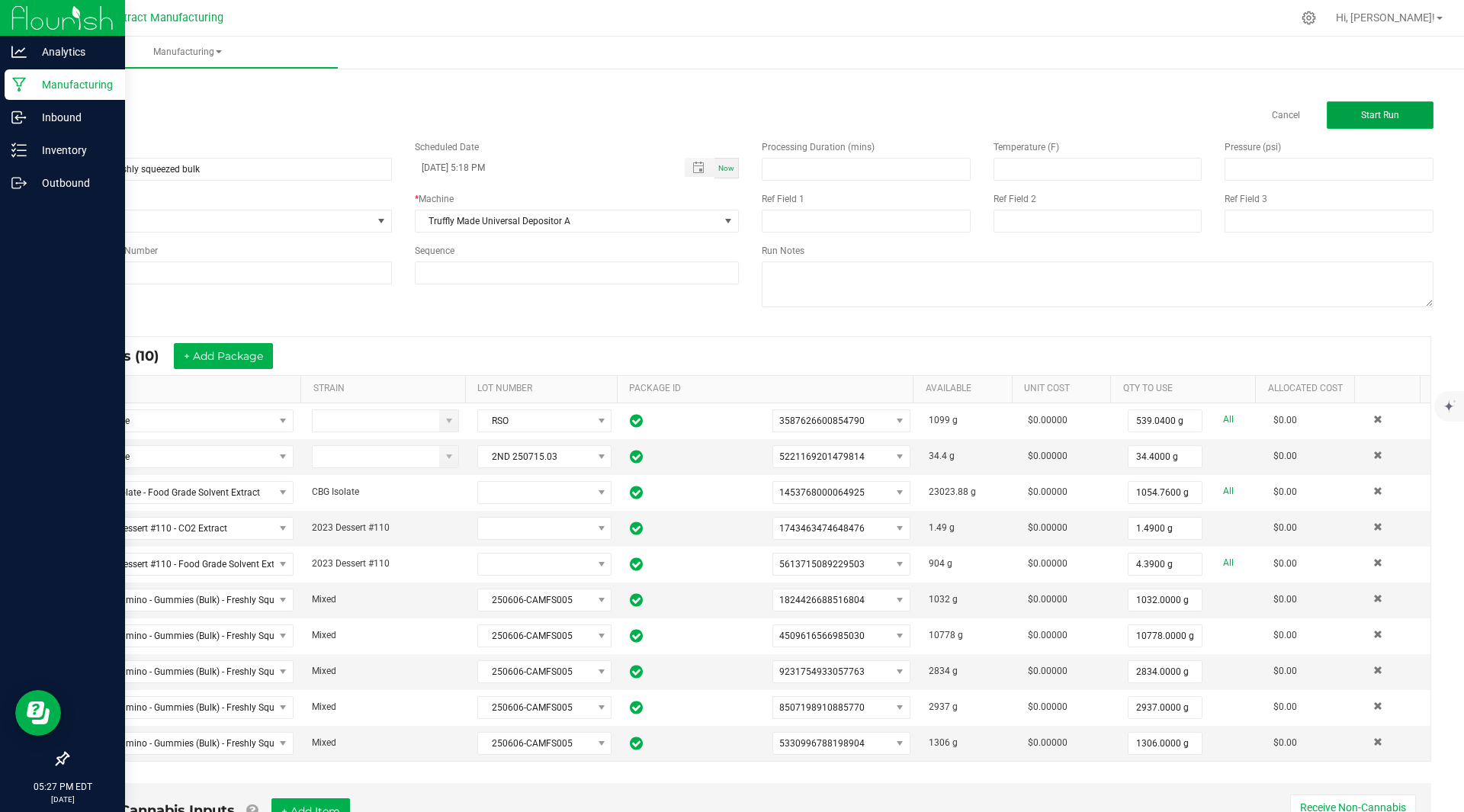
click at [1374, 114] on span "Start Run" at bounding box center [1380, 115] width 38 height 11
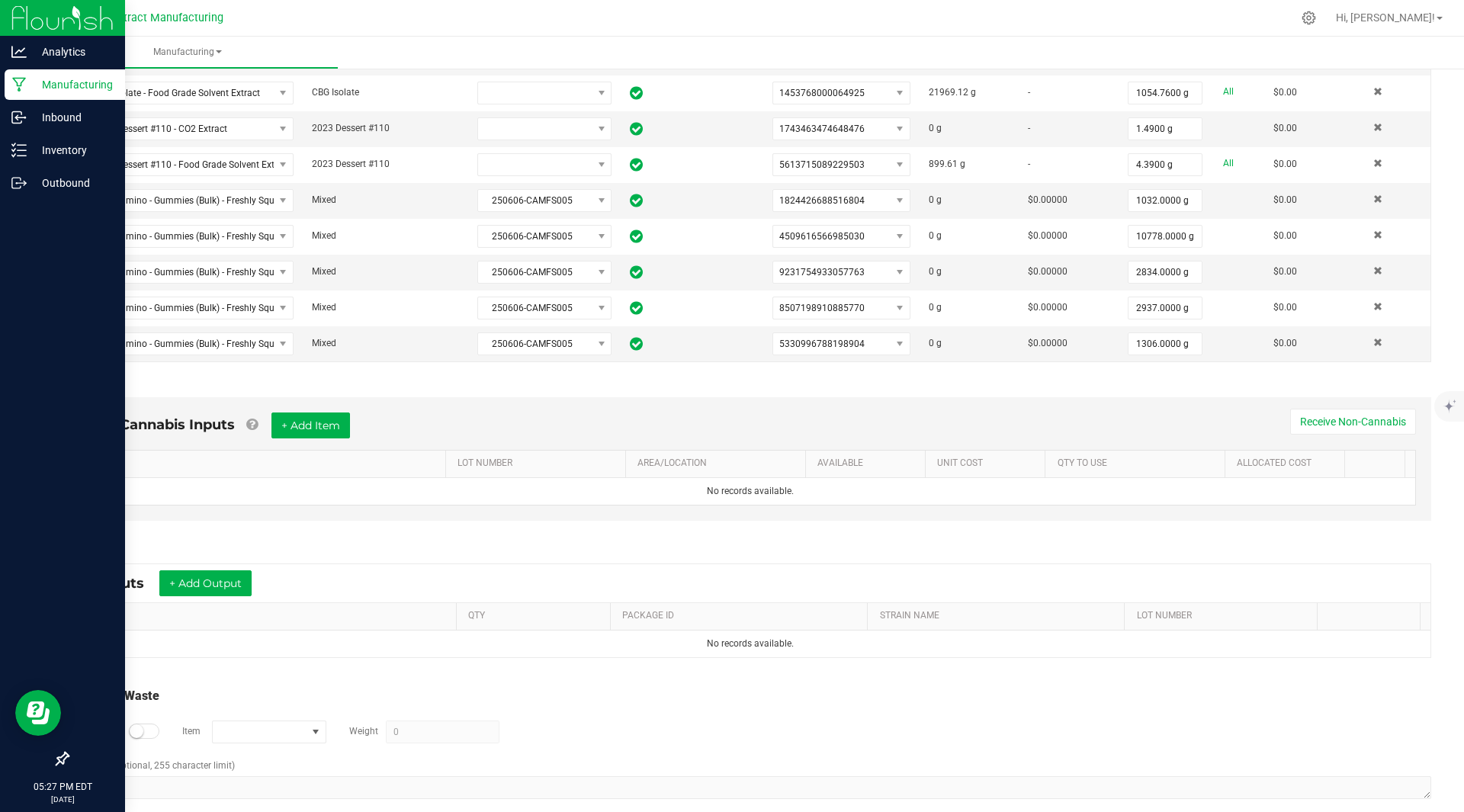
scroll to position [439, 0]
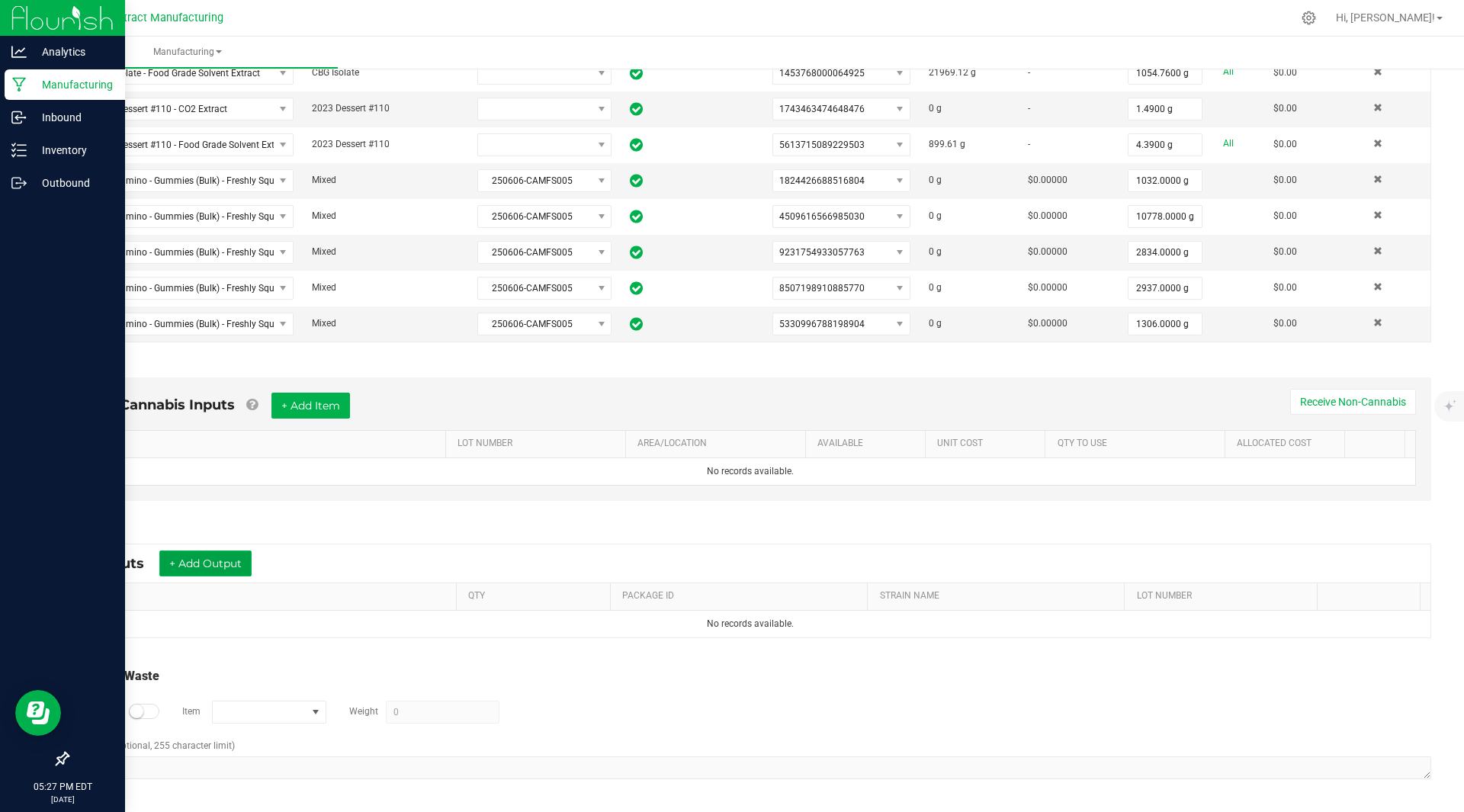
click at [205, 556] on button "+ Add Output" at bounding box center [206, 563] width 92 height 26
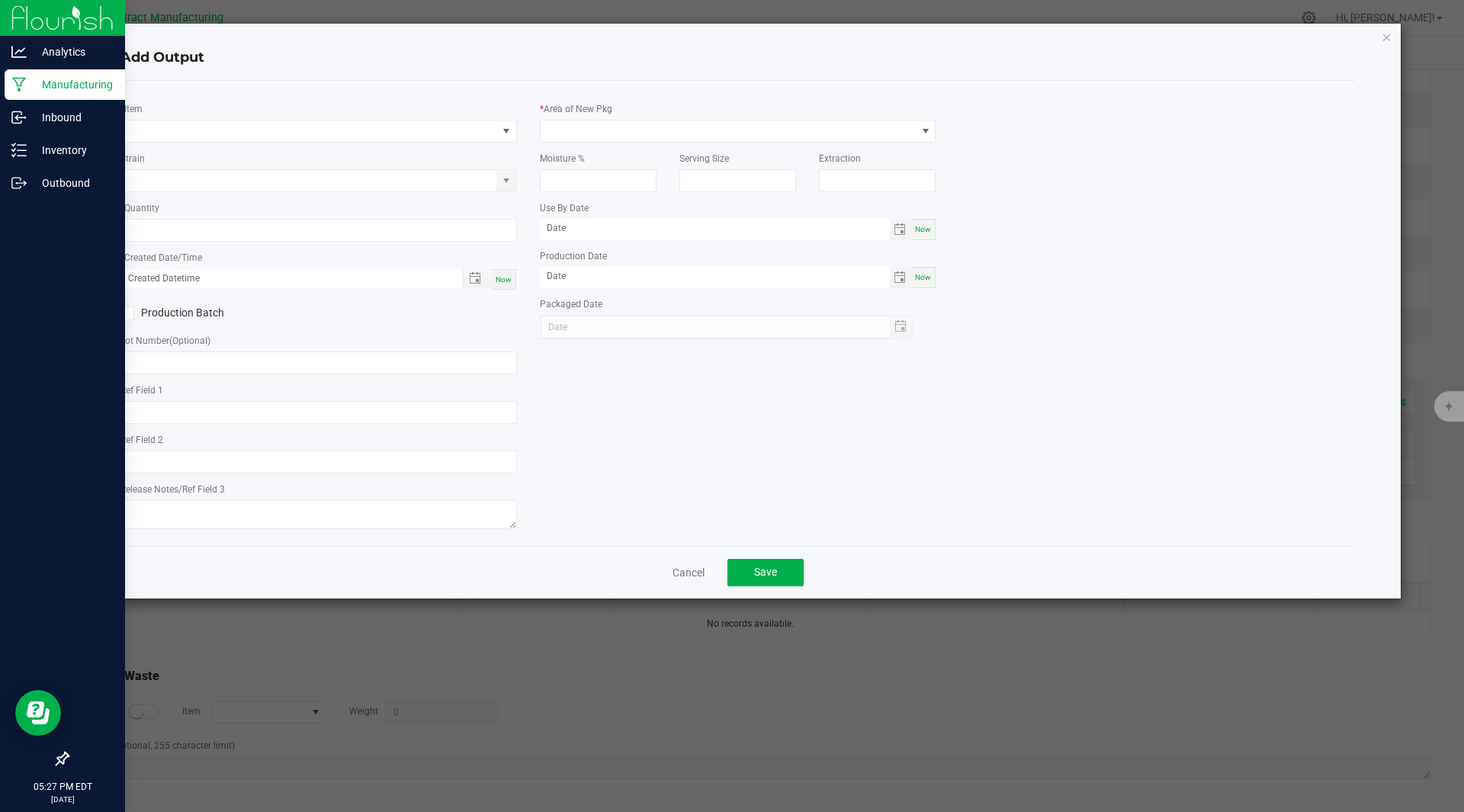
type input "84.03*"
click at [225, 125] on span "NO DATA FOUND" at bounding box center [309, 131] width 376 height 21
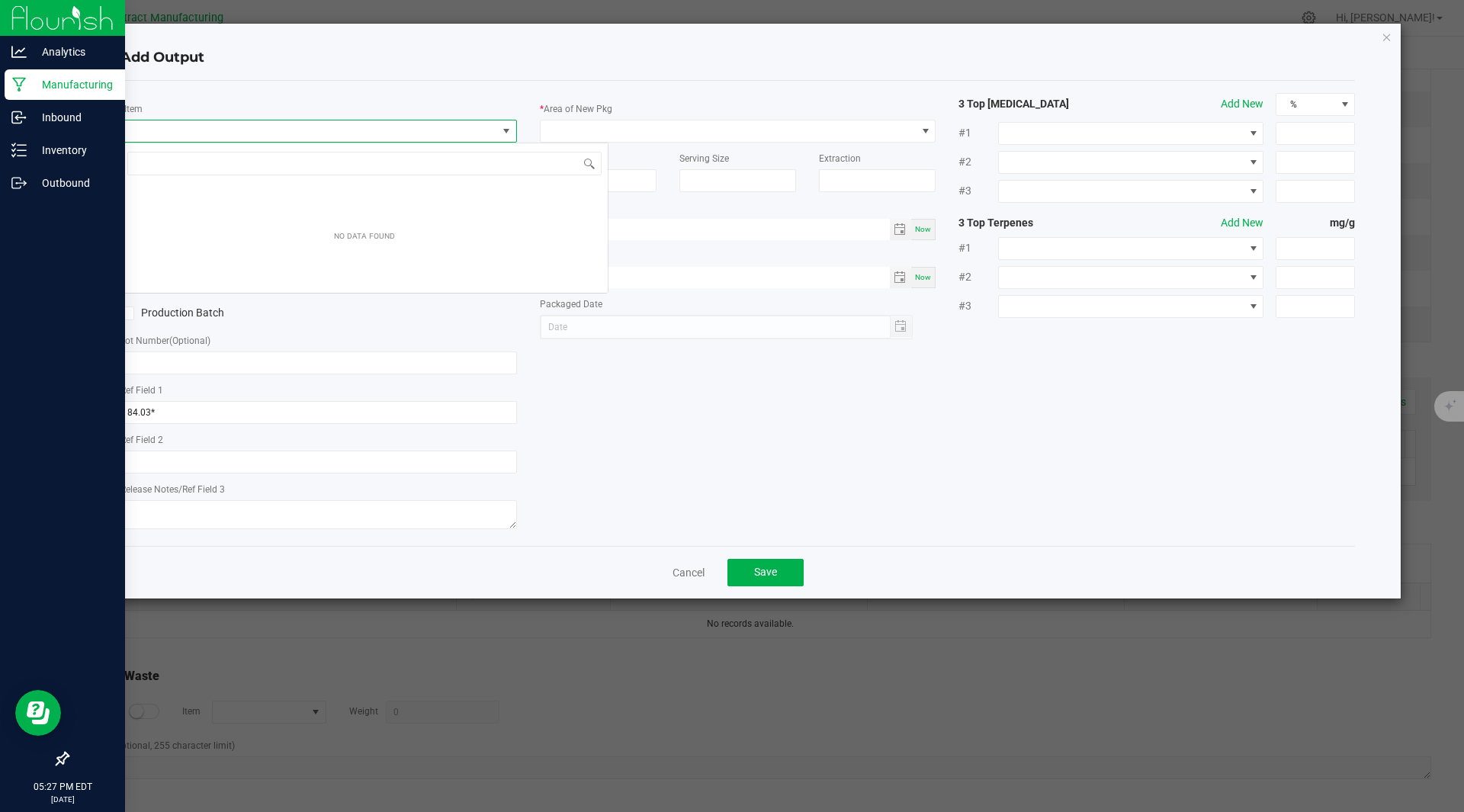
scroll to position [23, 396]
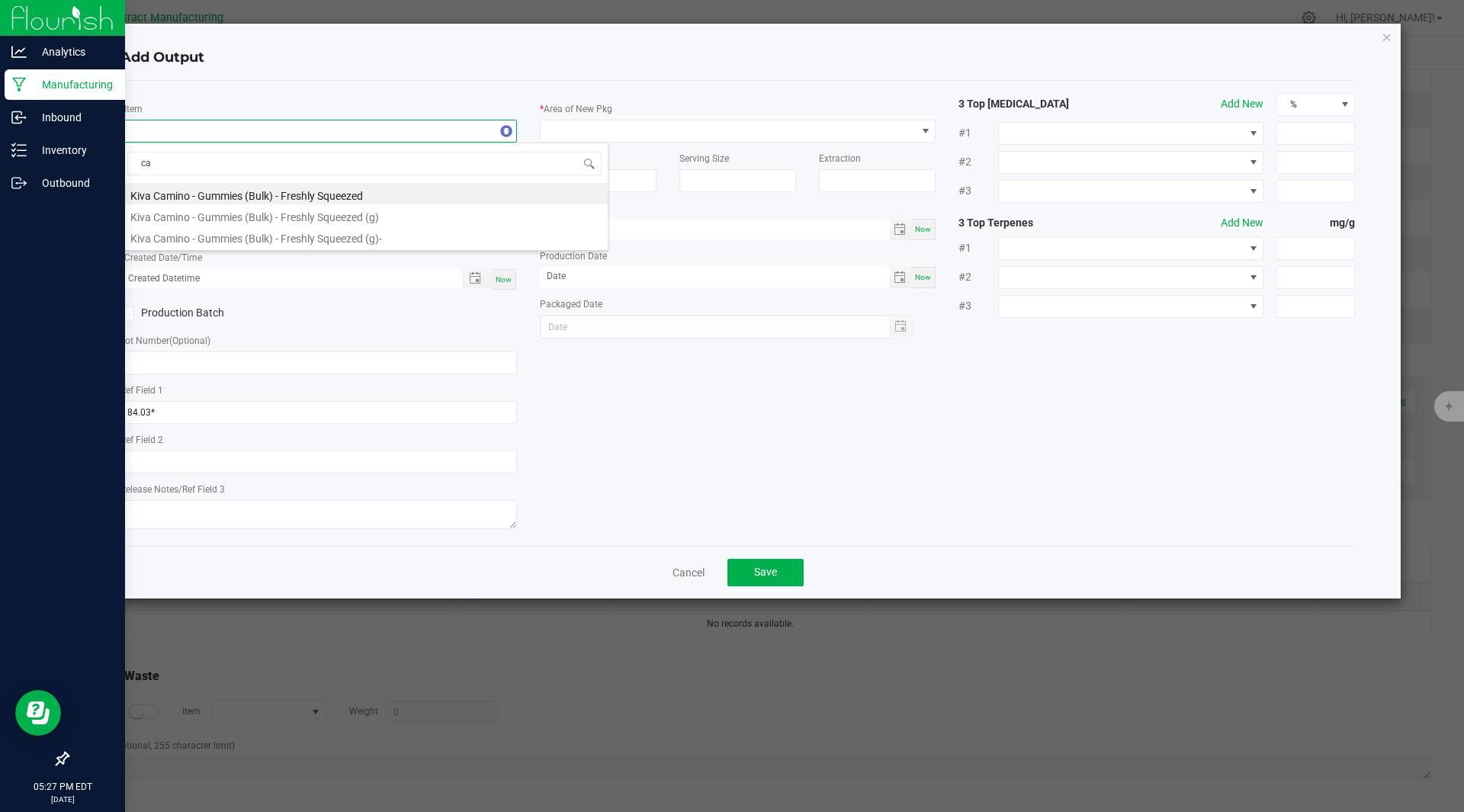
type input "c"
type input "freshly"
click at [326, 258] on li "Kiva Camino - Gummies (Bulk) - Freshly Squeezed (g)-" at bounding box center [365, 258] width 487 height 21
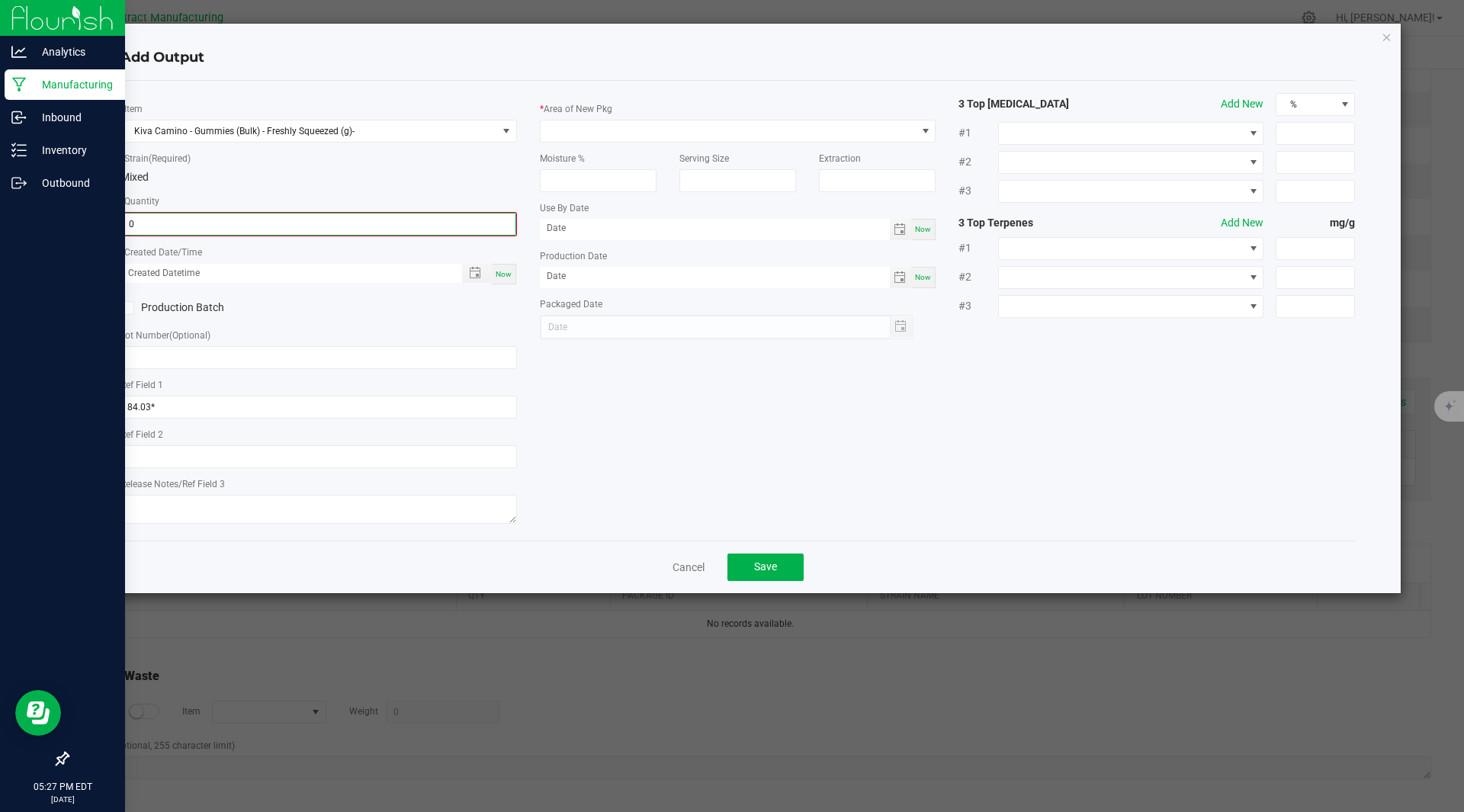
click at [187, 224] on input "0" at bounding box center [319, 224] width 393 height 21
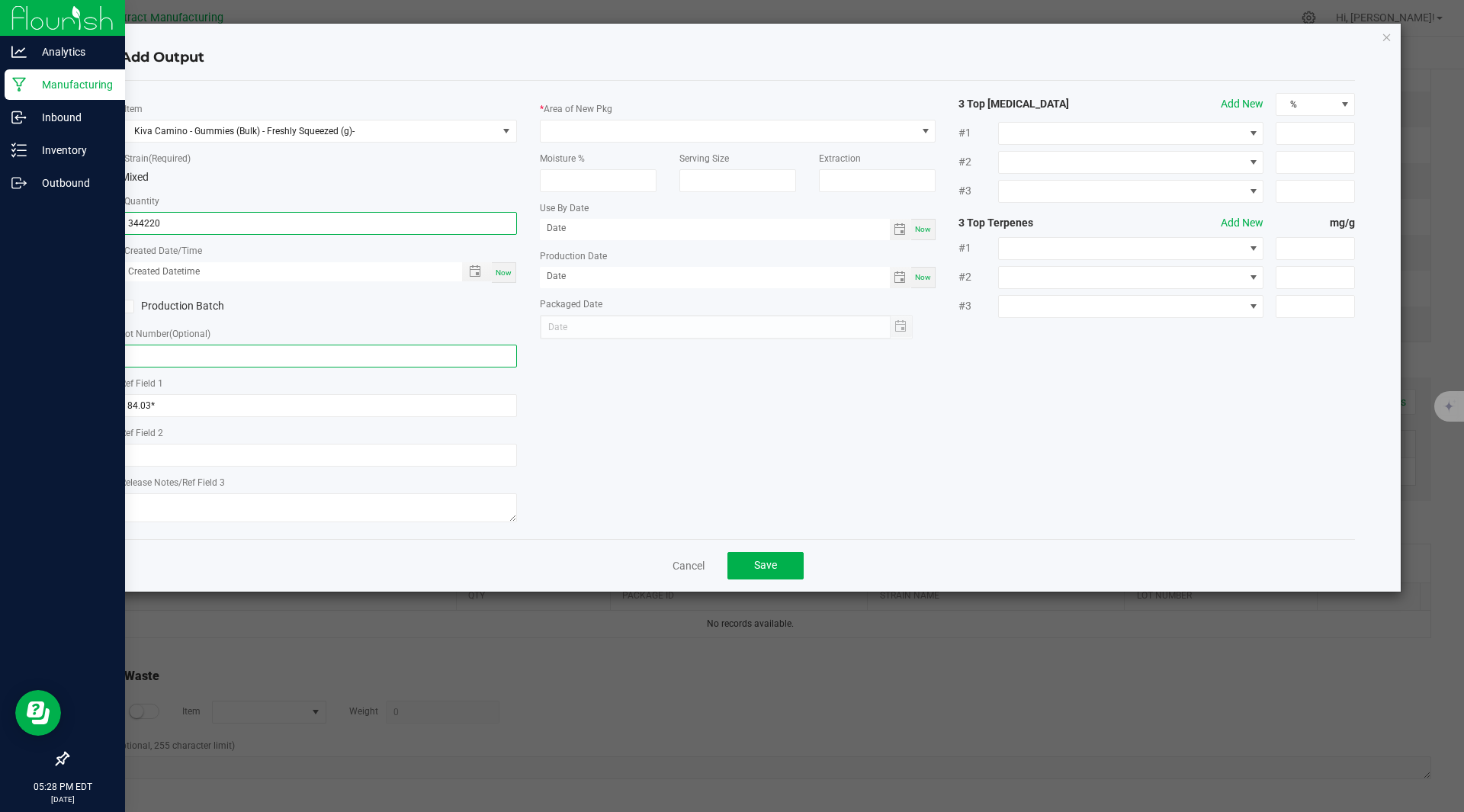
type input "344220.0000 g"
click at [220, 354] on input "text" at bounding box center [319, 356] width 396 height 23
type input "250826-CAMFS003"
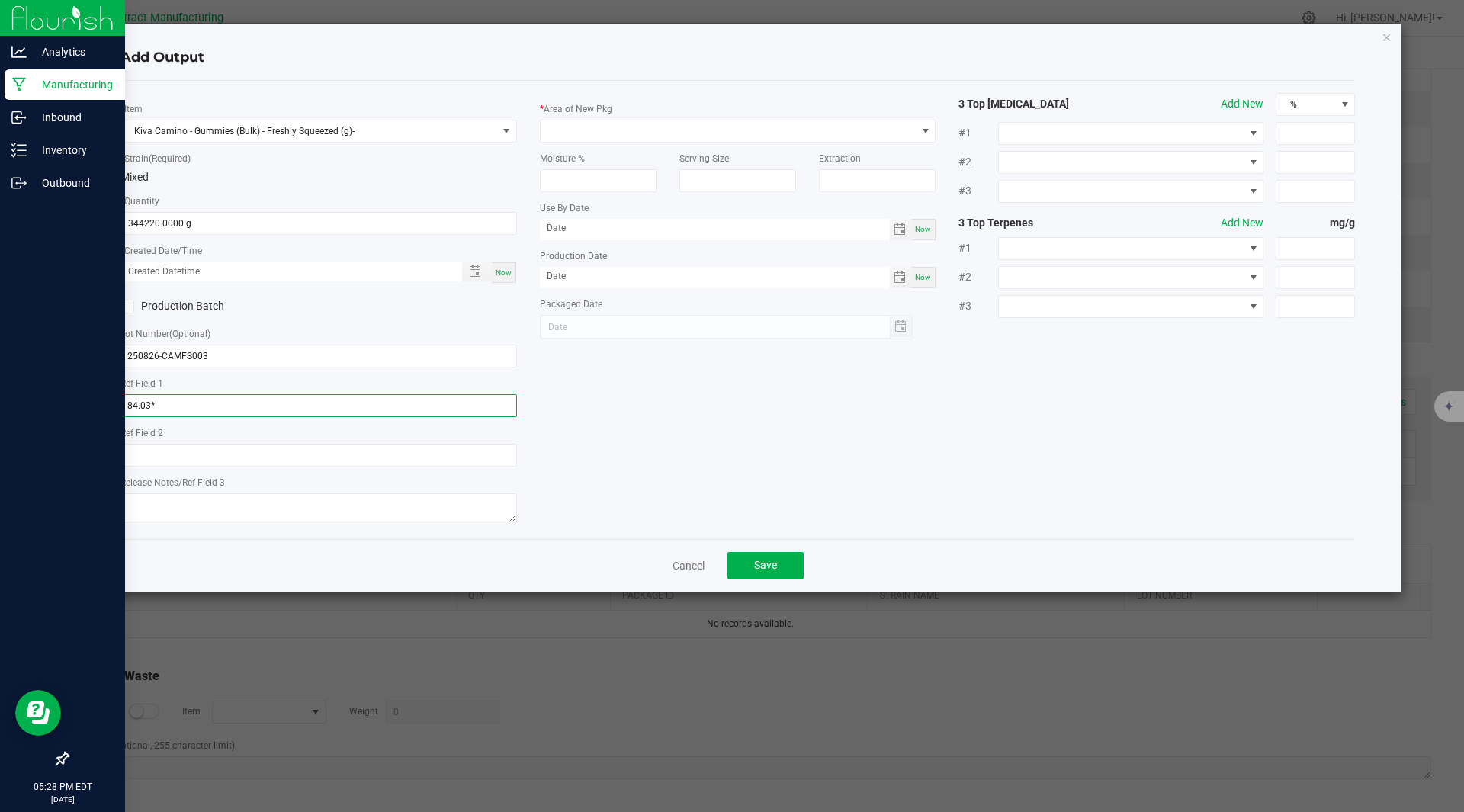
click at [173, 403] on input "84.03*" at bounding box center [319, 405] width 396 height 23
click at [603, 134] on span at bounding box center [729, 131] width 376 height 21
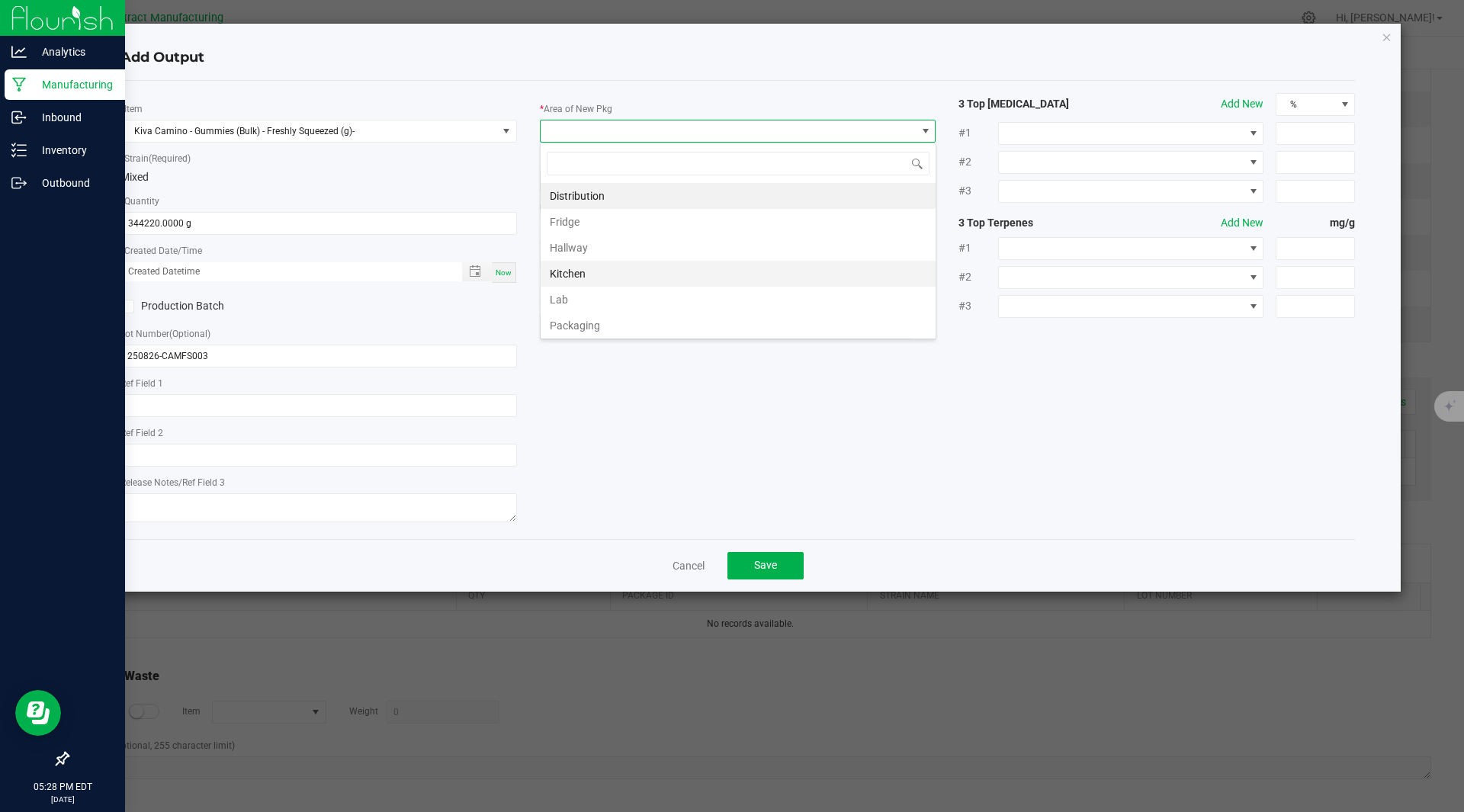
click at [580, 275] on li "Kitchen" at bounding box center [738, 274] width 395 height 26
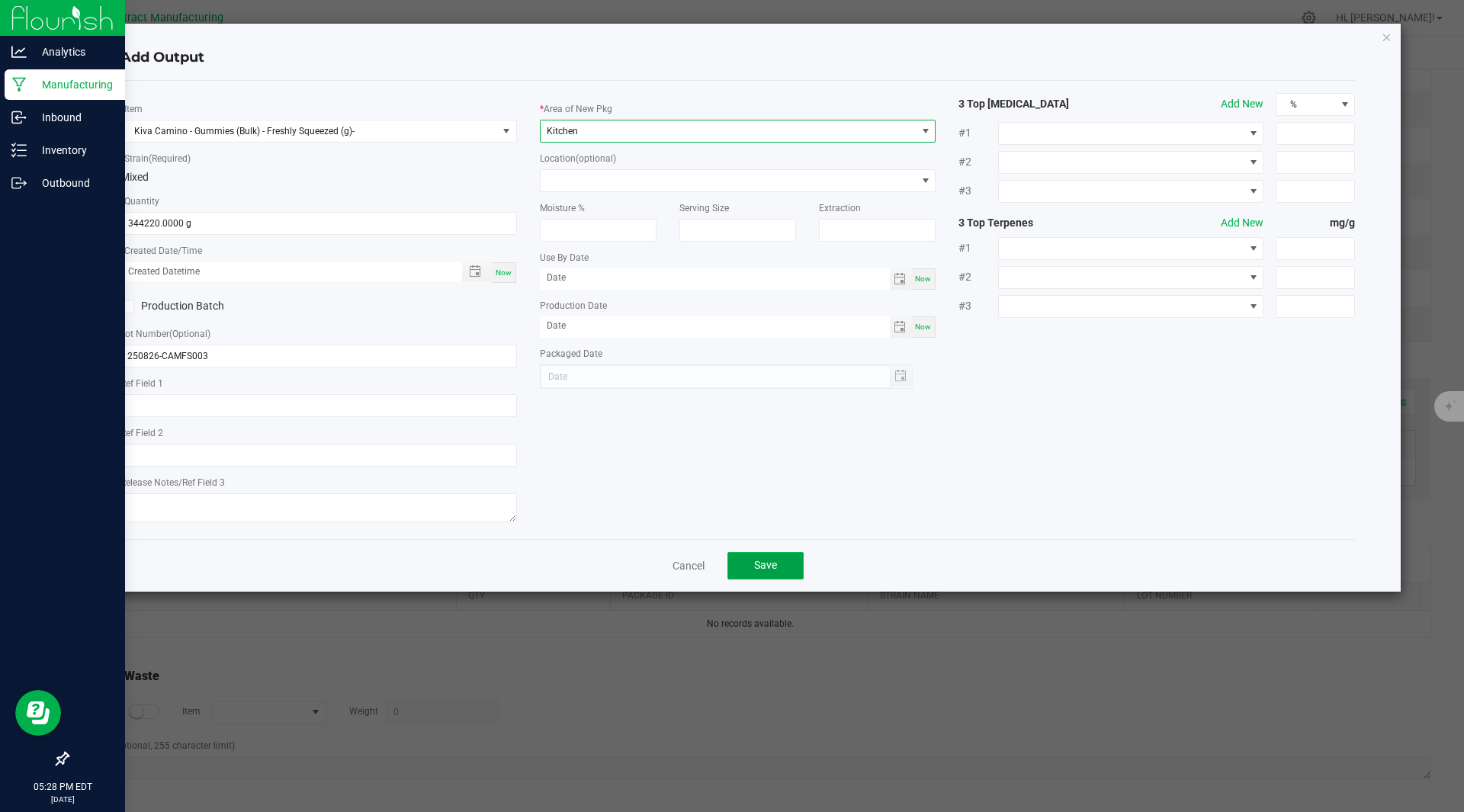
click at [769, 562] on span "Save" at bounding box center [765, 565] width 23 height 12
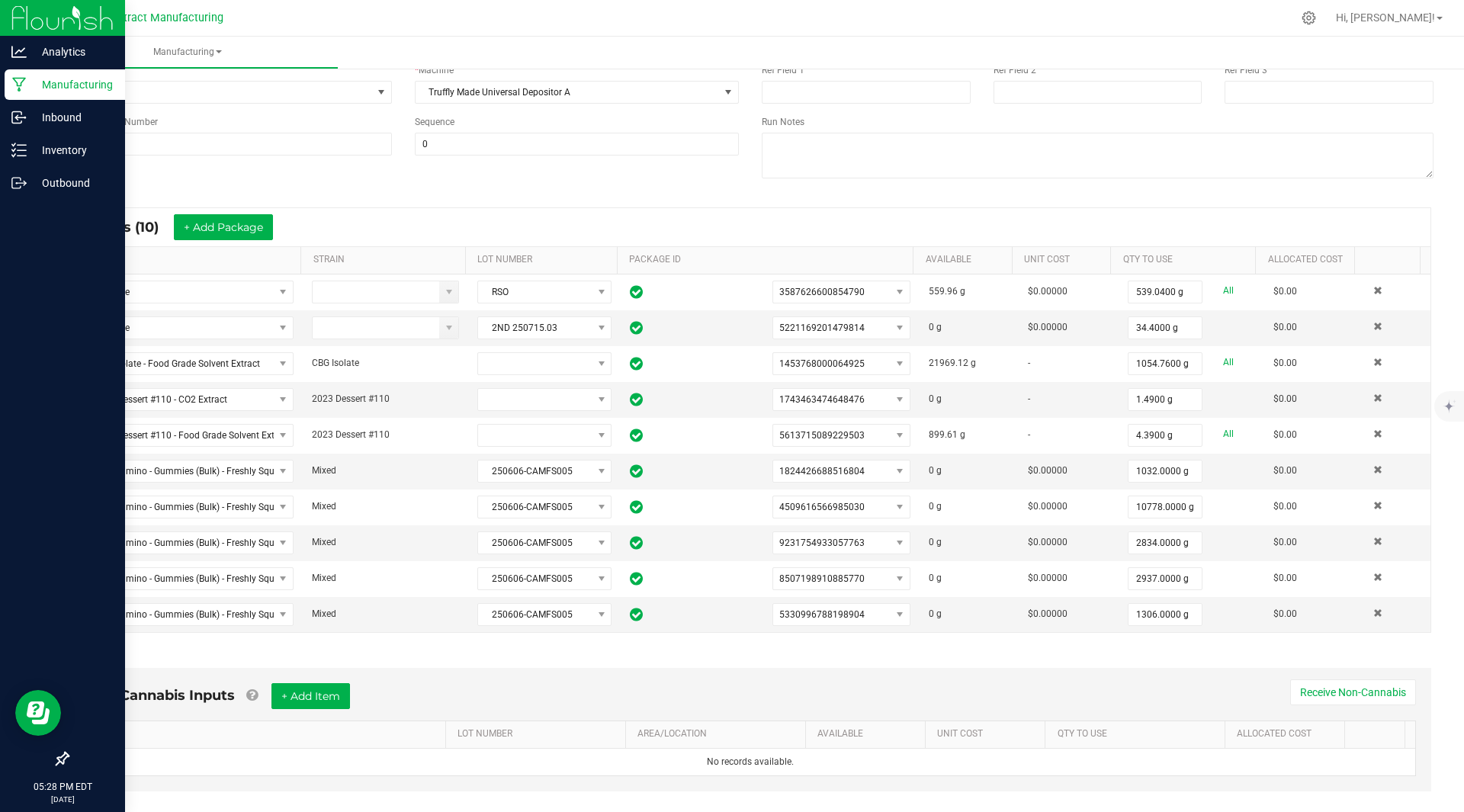
scroll to position [0, 0]
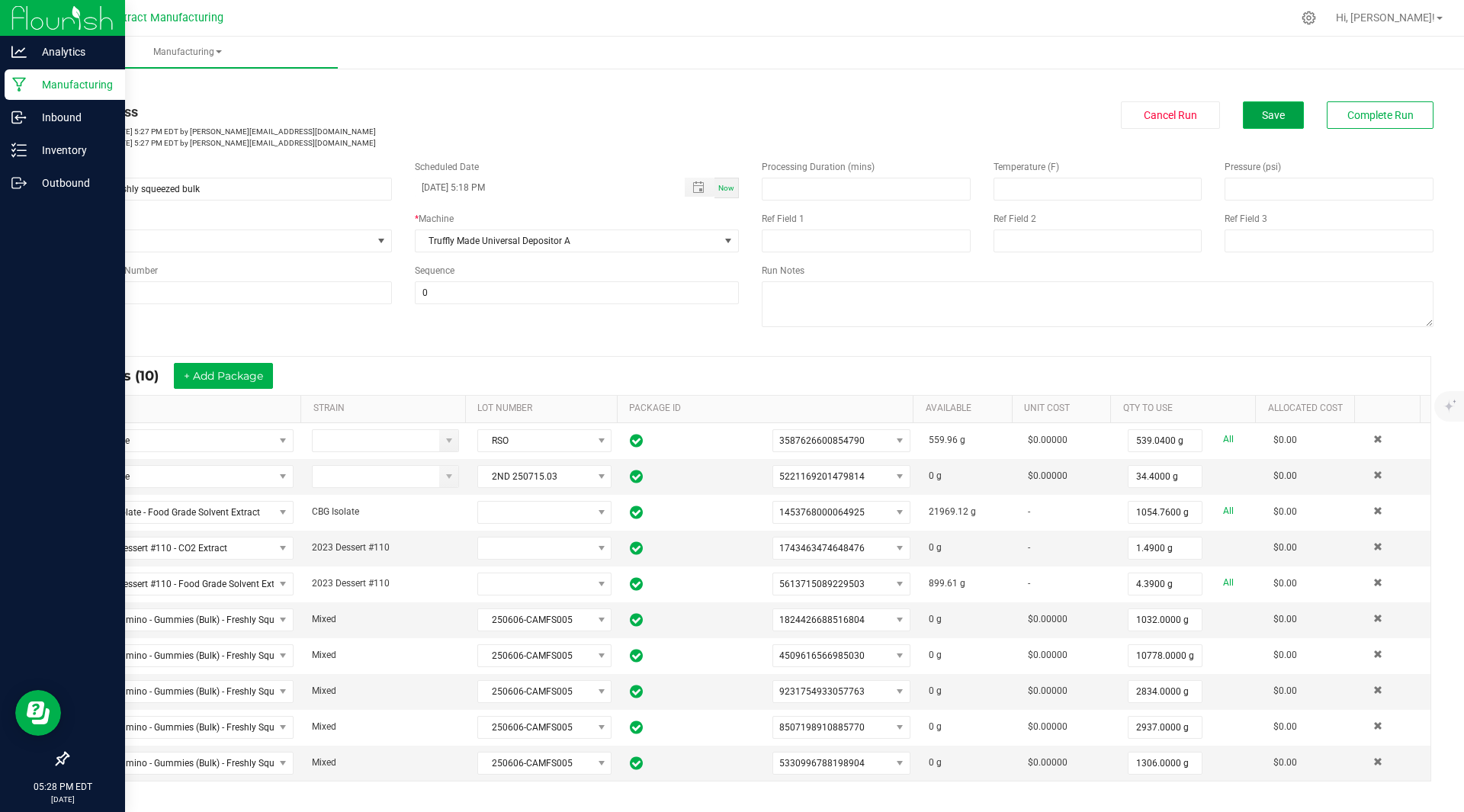
click at [1271, 118] on span "Save" at bounding box center [1274, 115] width 23 height 12
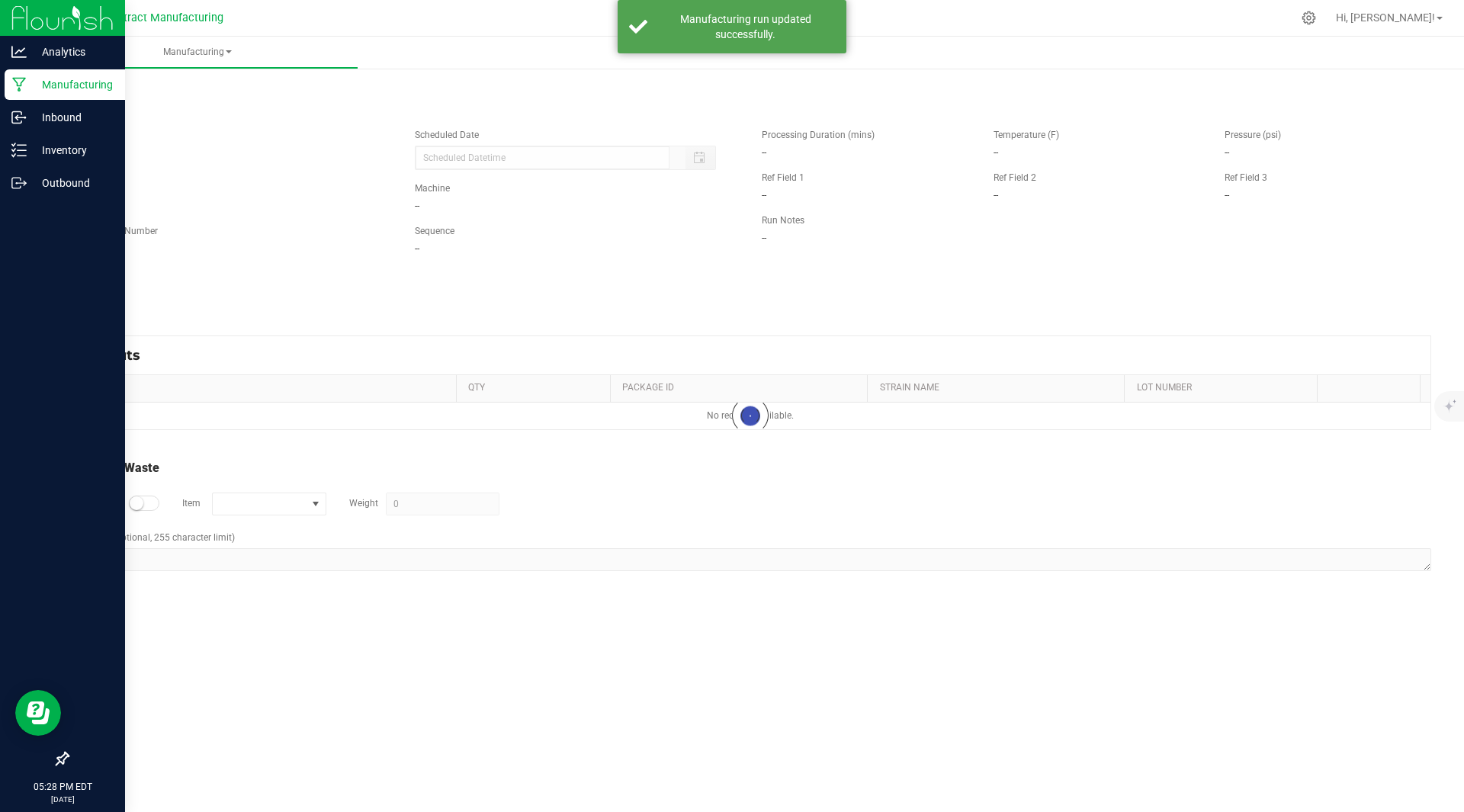
type input "08/27/2025 5:18 PM"
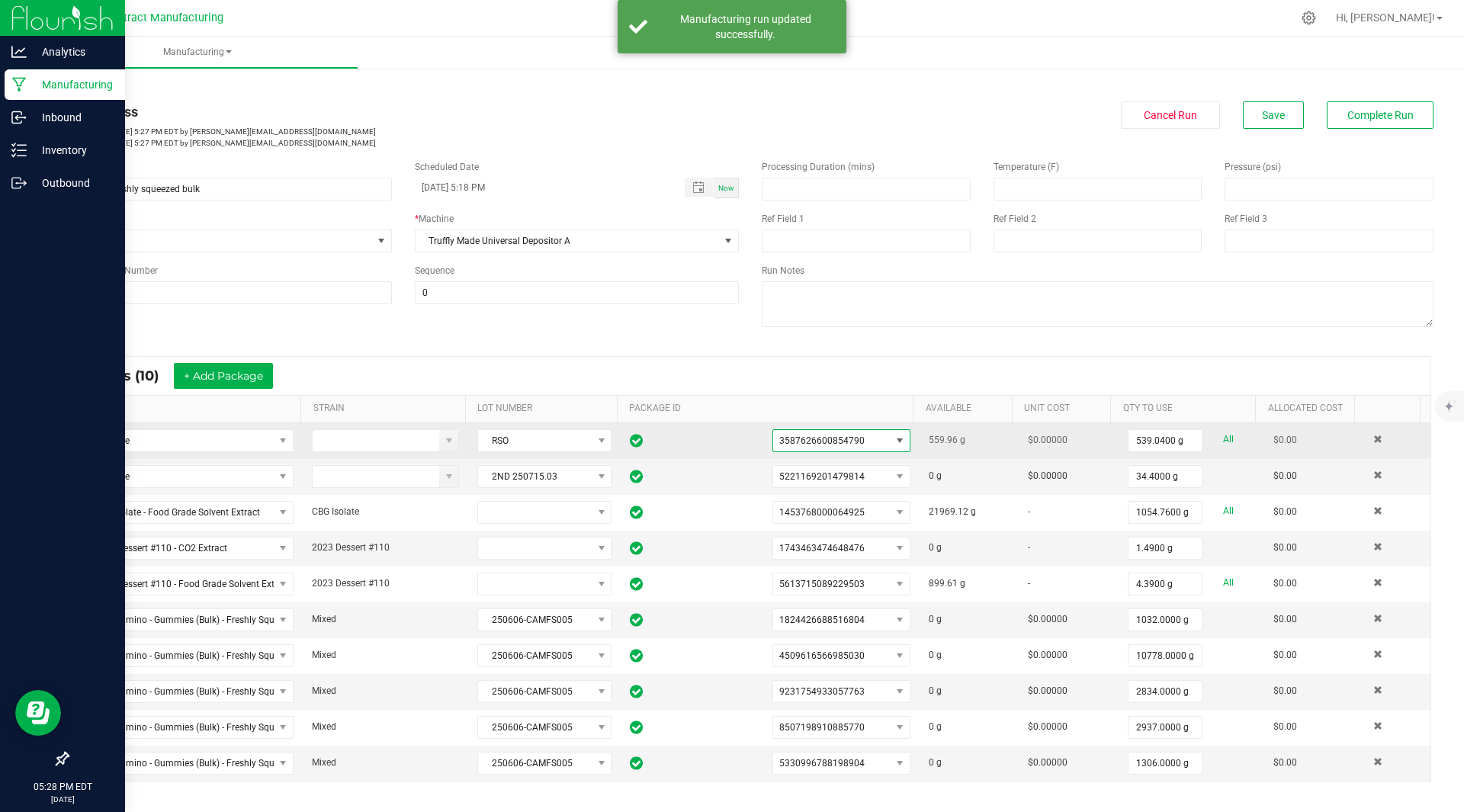
click at [836, 435] on span "3587626600854790" at bounding box center [821, 441] width 85 height 11
copy span "3587626600854790"
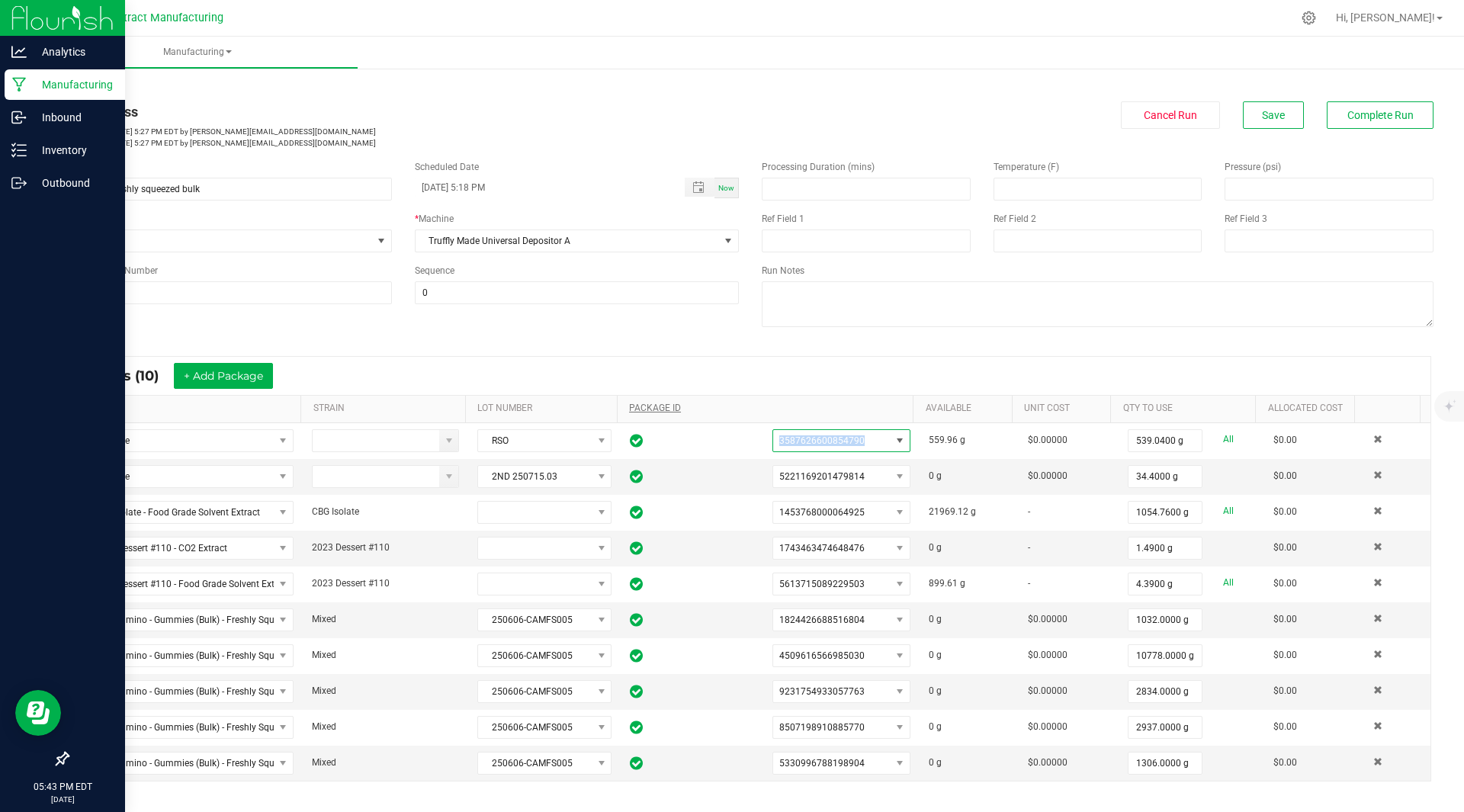
copy span "3587626600854790"
click at [822, 480] on span "5221169201479814" at bounding box center [821, 477] width 85 height 11
click at [90, 89] on link "< All Runs" at bounding box center [87, 87] width 41 height 11
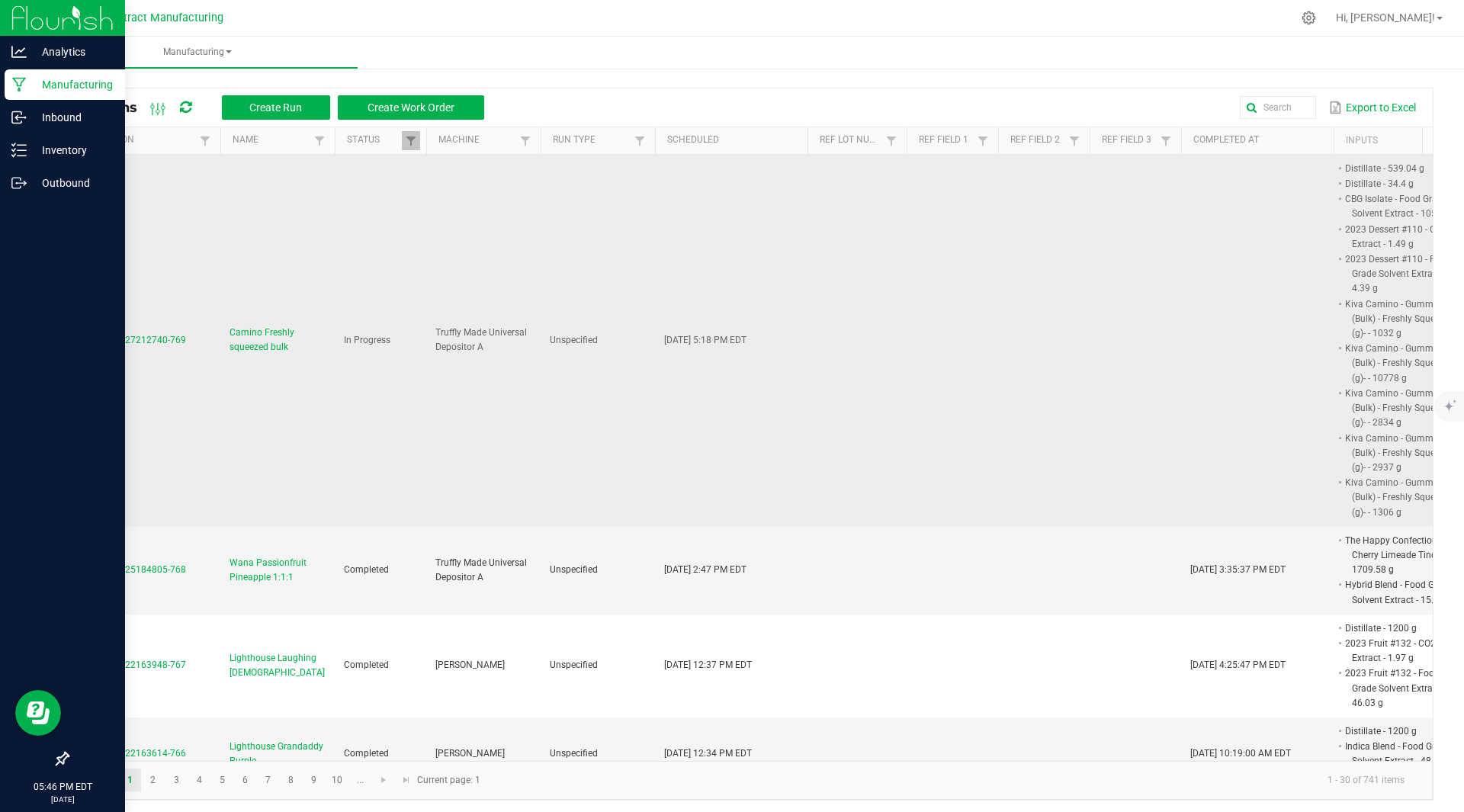
click at [180, 337] on span "MP-20250827212740-769" at bounding box center [131, 340] width 109 height 11
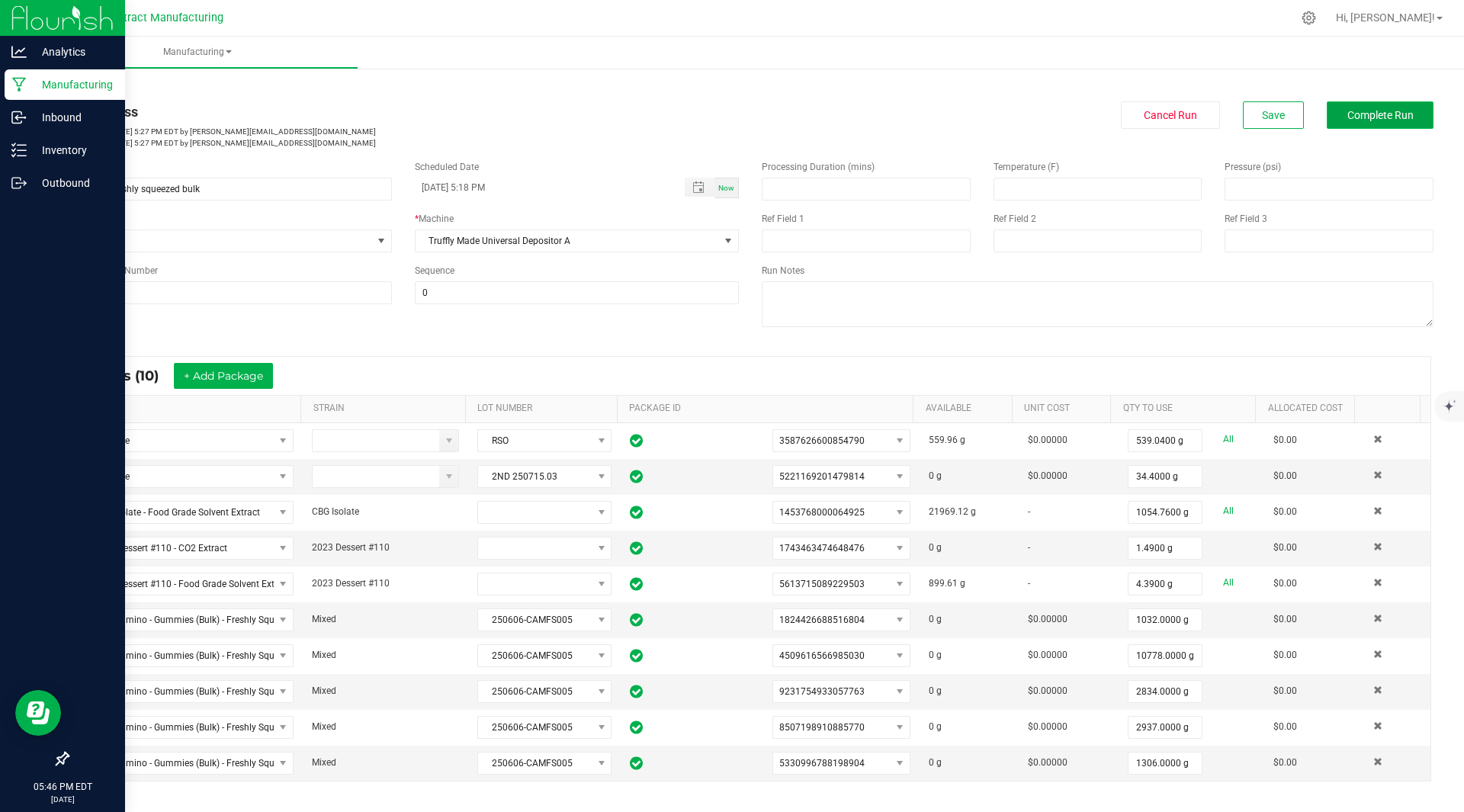
click at [1383, 114] on span "Complete Run" at bounding box center [1380, 115] width 66 height 12
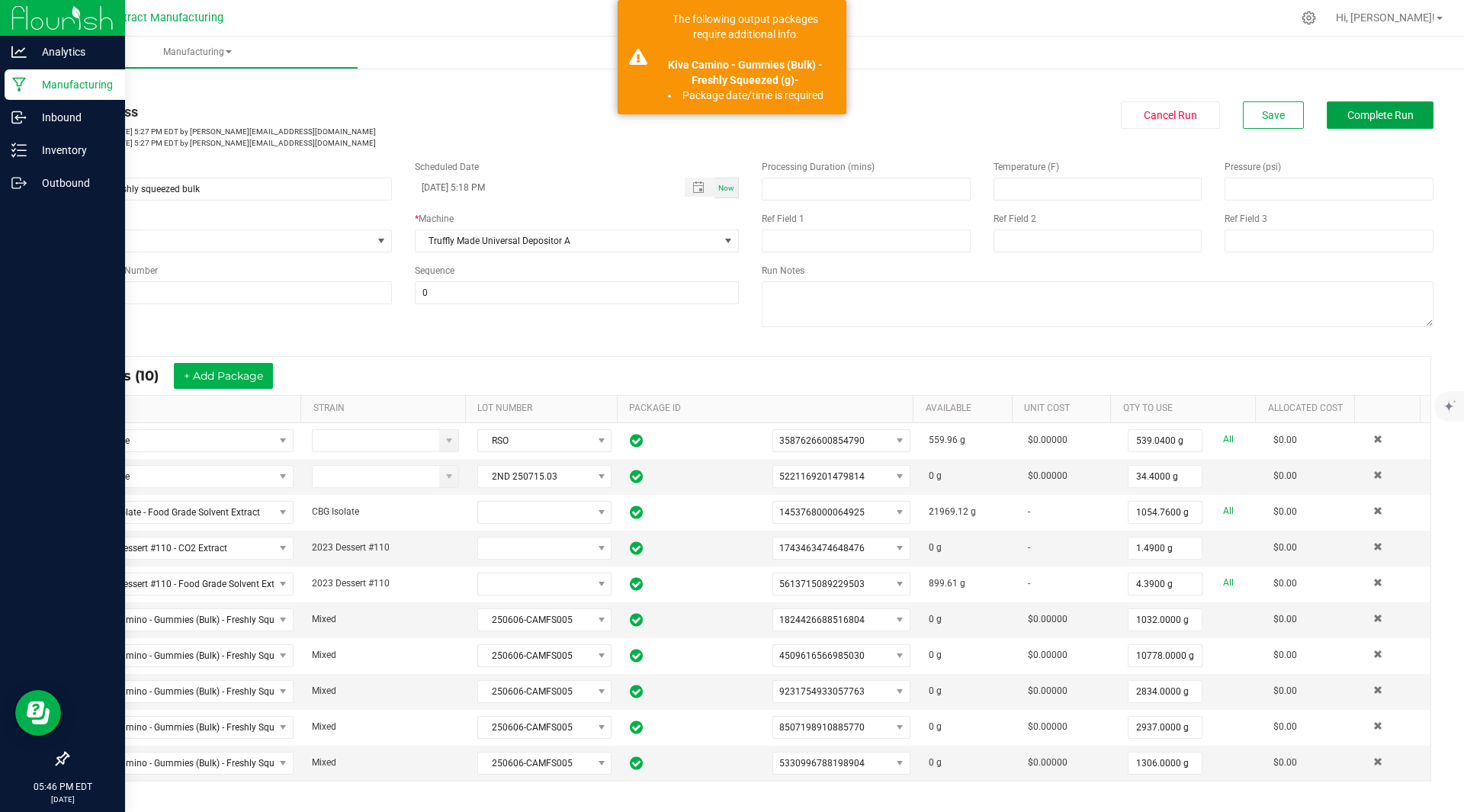
scroll to position [451, 0]
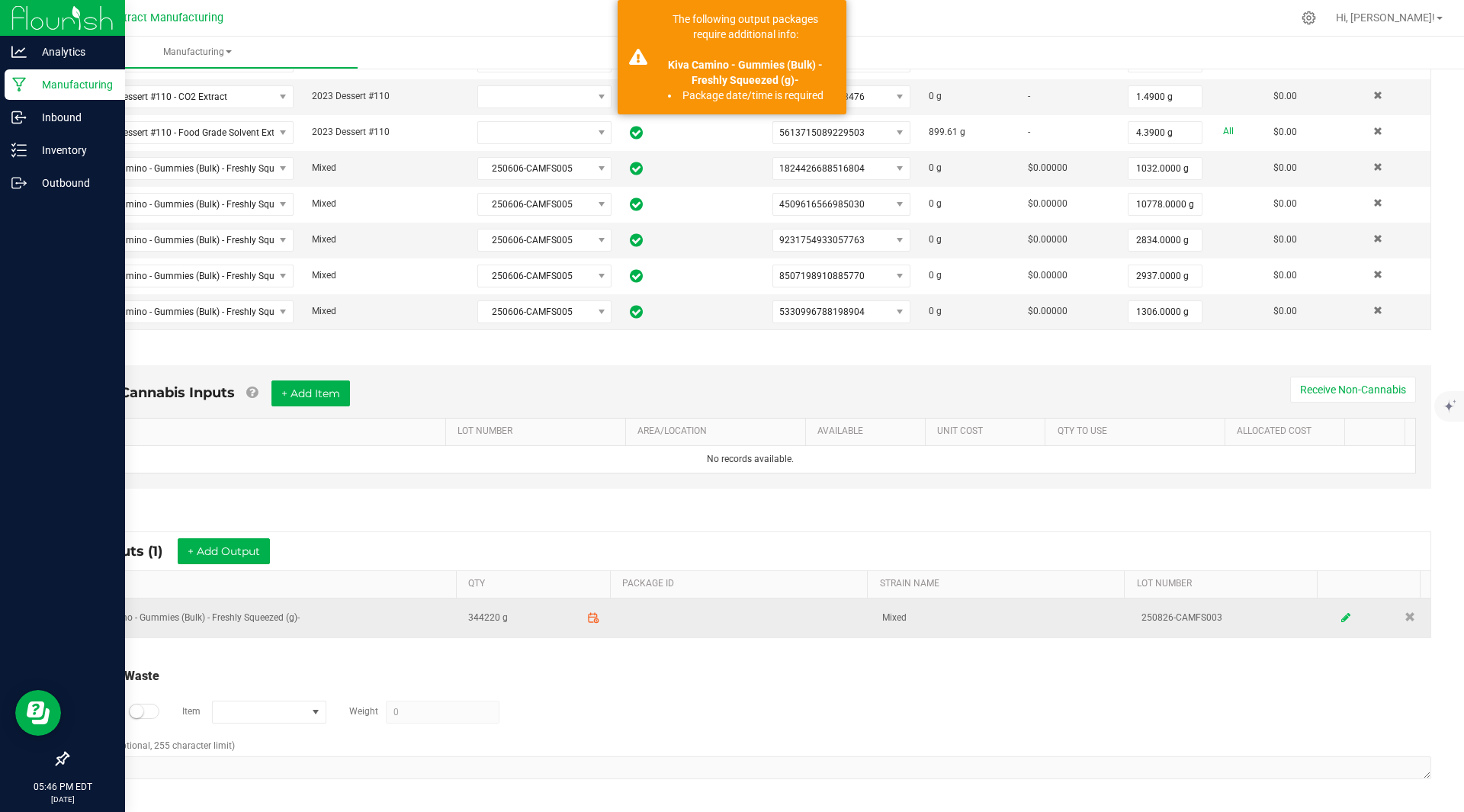
click at [1341, 619] on icon at bounding box center [1346, 617] width 9 height 11
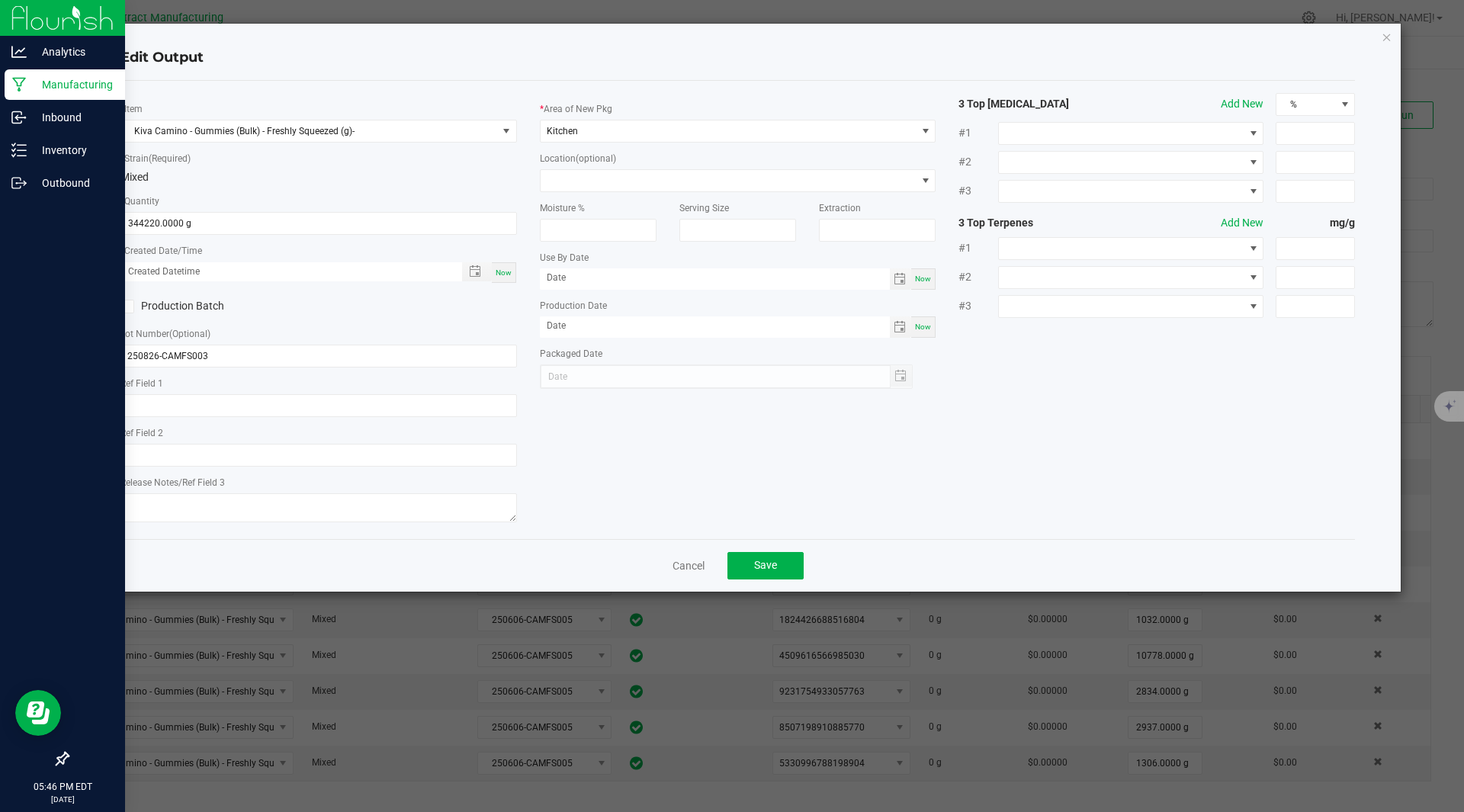
click at [512, 270] on div "Now" at bounding box center [504, 272] width 25 height 21
type input "08/27/2025 5:46 PM"
type input "[DATE]"
click at [754, 550] on div "Cancel Save" at bounding box center [738, 565] width 1235 height 53
click at [759, 563] on span "Save" at bounding box center [765, 565] width 23 height 12
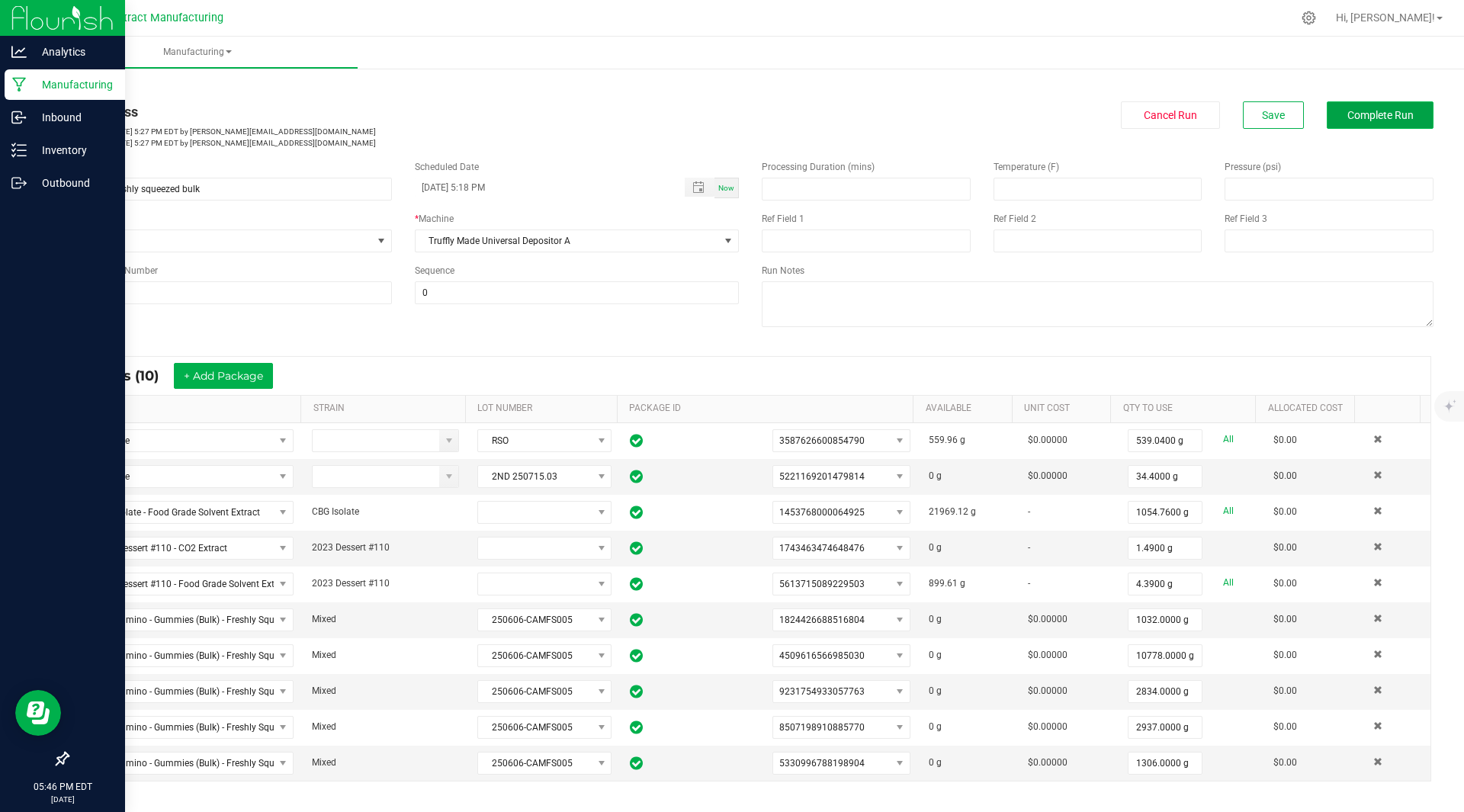
click at [1390, 106] on button "Complete Run" at bounding box center [1380, 115] width 107 height 28
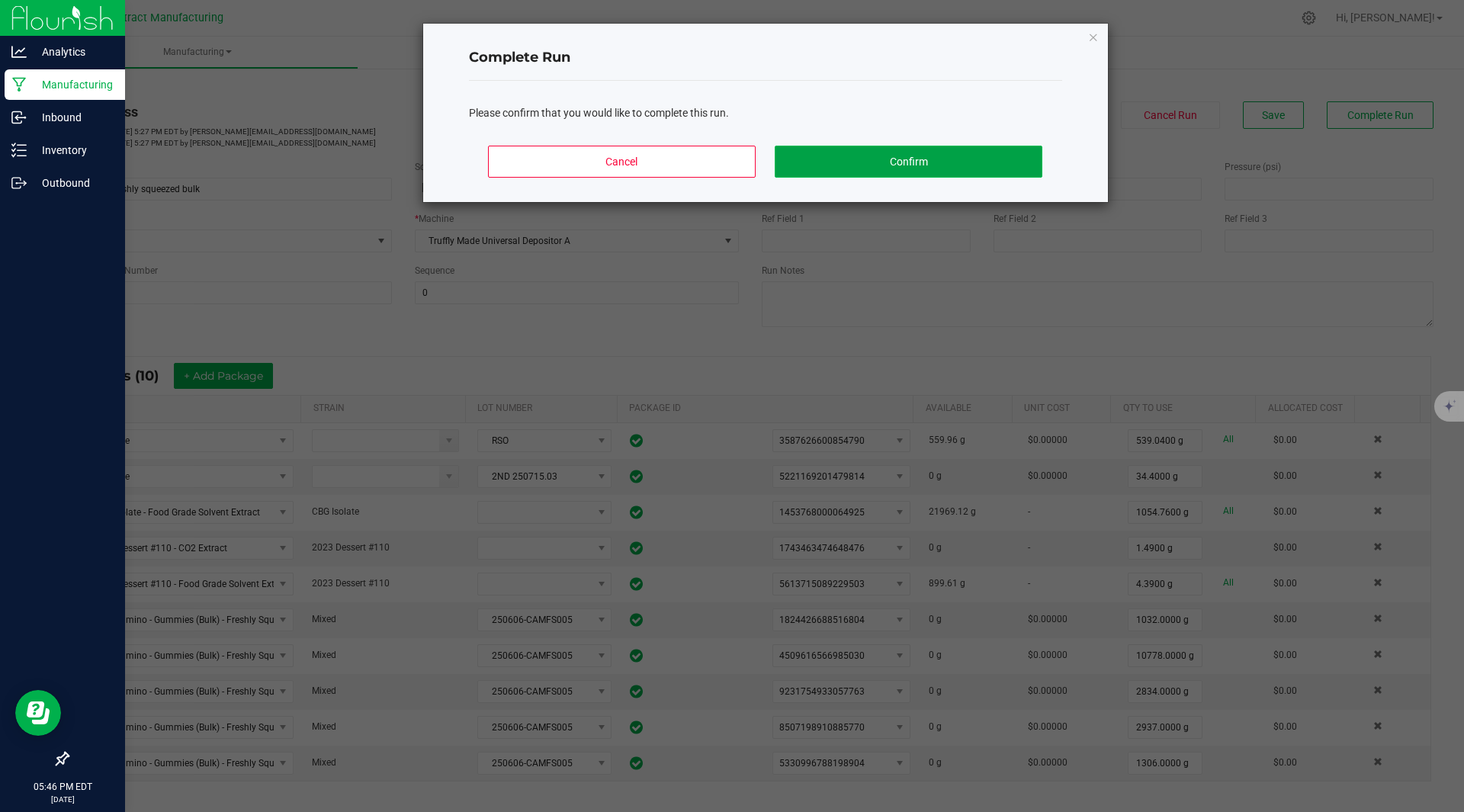
click at [916, 164] on button "Confirm" at bounding box center [908, 162] width 267 height 32
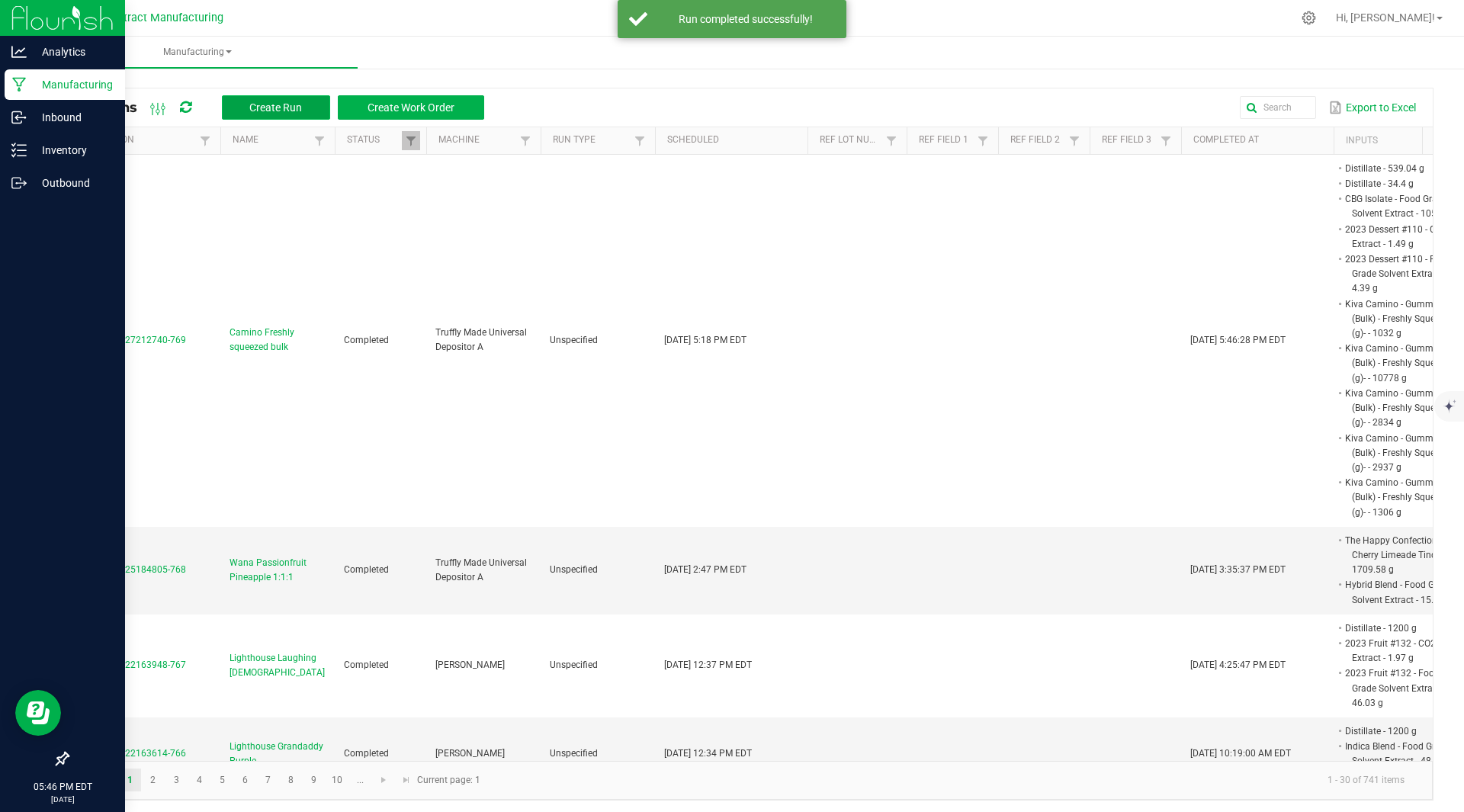
click at [256, 97] on button "Create Run" at bounding box center [276, 107] width 108 height 25
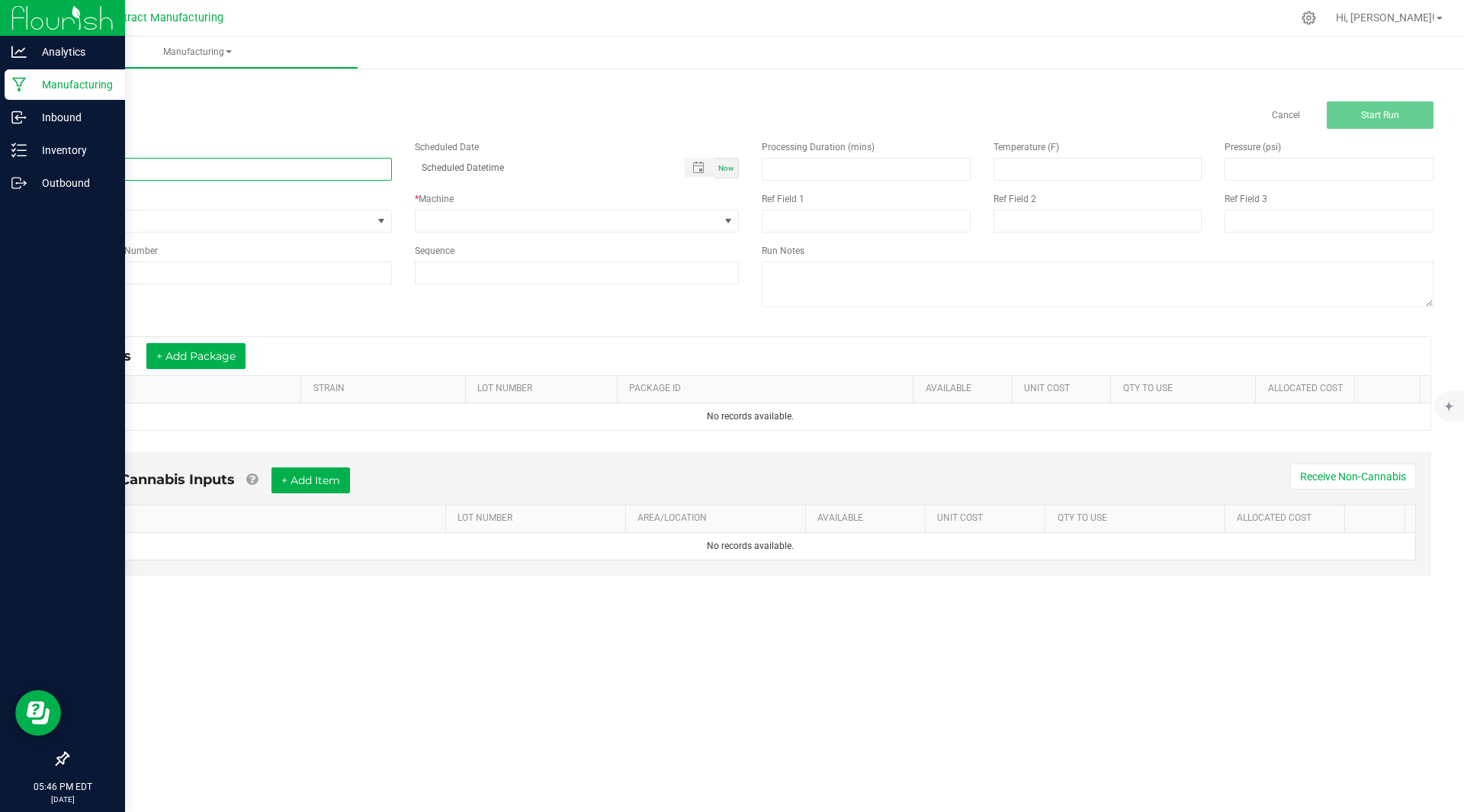
click at [197, 167] on input at bounding box center [229, 170] width 325 height 23
type input "Camino Mango"
click at [722, 170] on span "Now" at bounding box center [725, 168] width 16 height 8
type input "08/27/2025 5:46 PM"
click at [697, 221] on span at bounding box center [567, 221] width 304 height 21
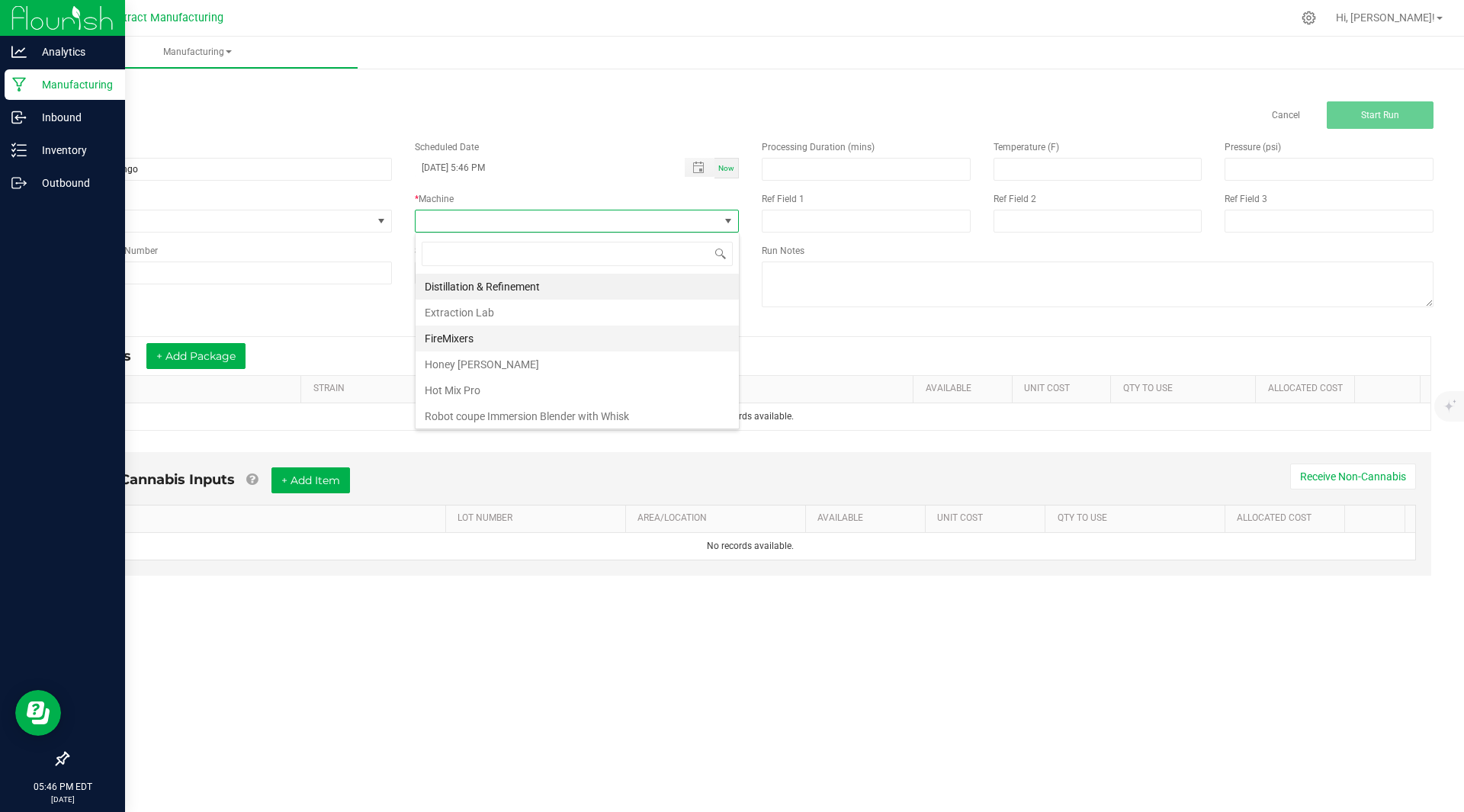
scroll to position [133, 0]
click at [543, 392] on li "Truffly Made Universal Depositor A" at bounding box center [577, 388] width 323 height 26
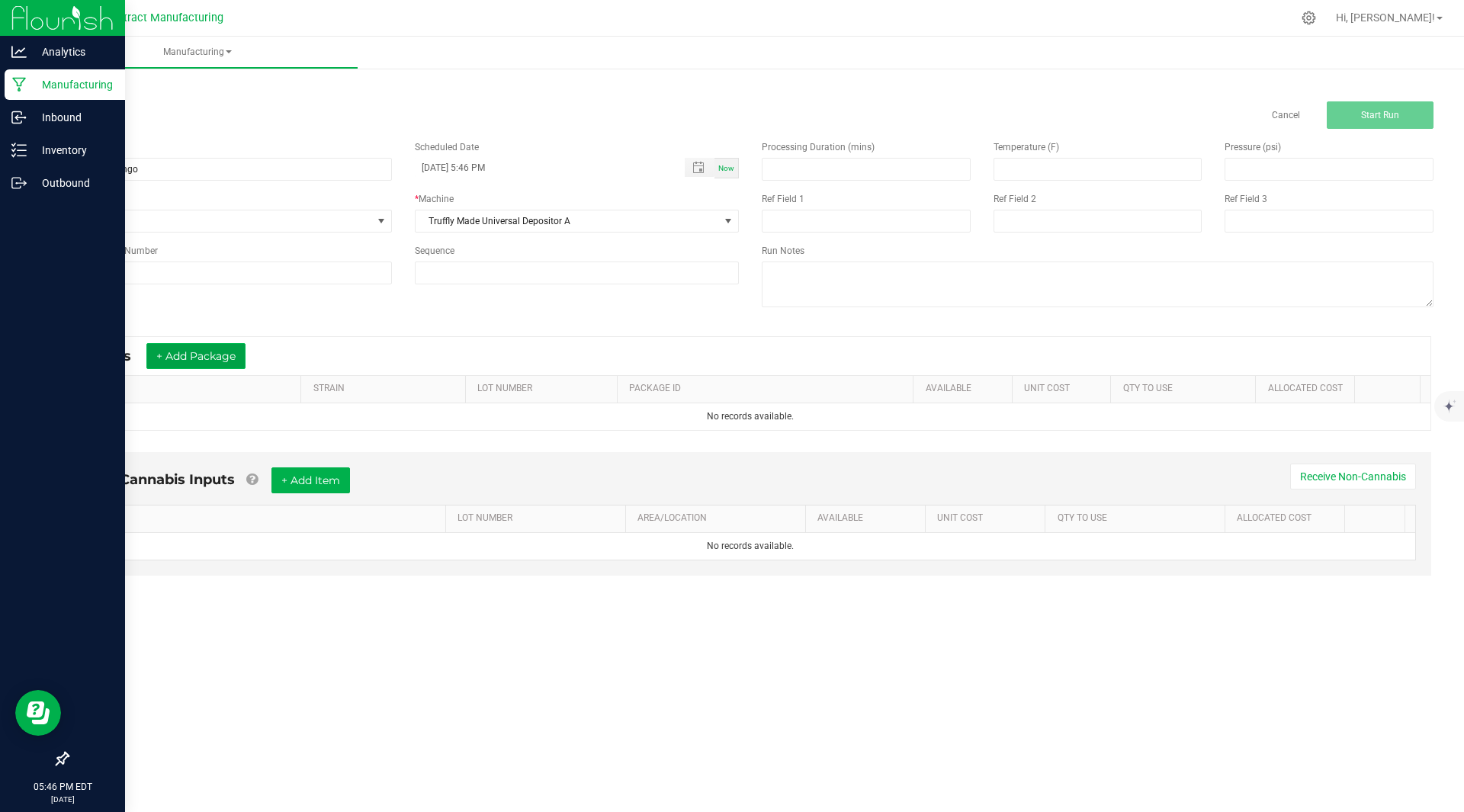
click at [216, 362] on button "+ Add Package" at bounding box center [196, 356] width 99 height 26
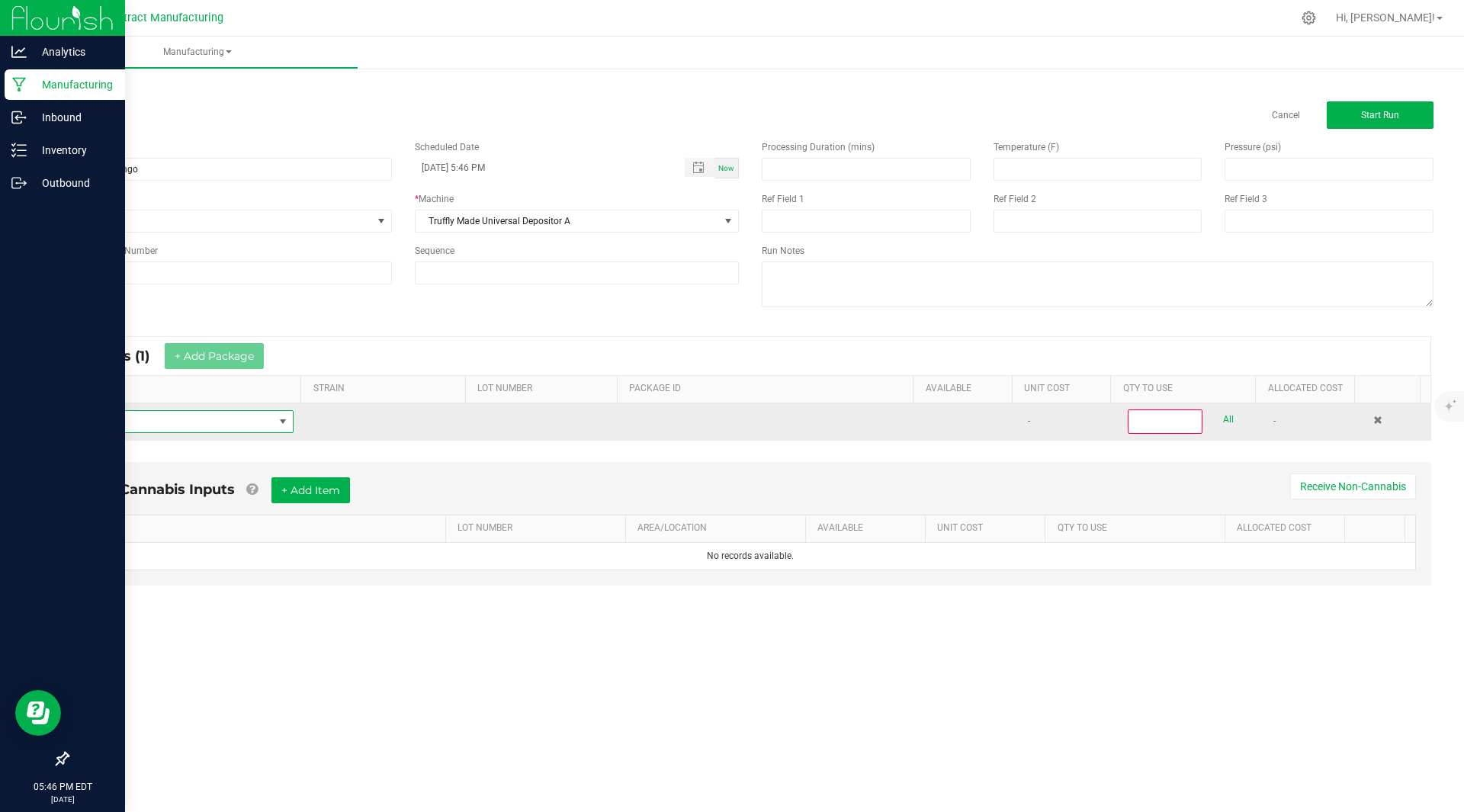
click at [213, 423] on span "NO DATA FOUND" at bounding box center [177, 421] width 193 height 21
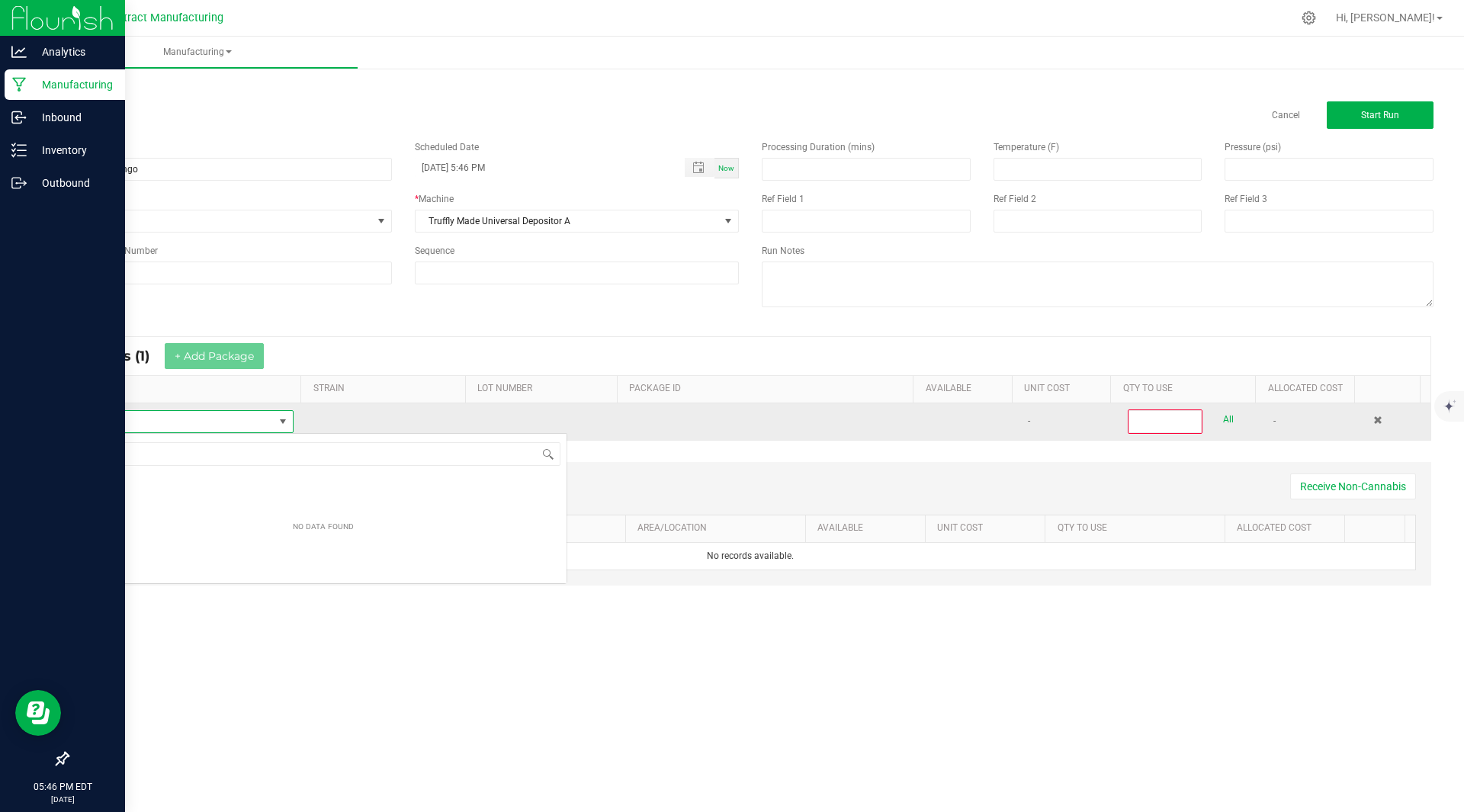
scroll to position [23, 212]
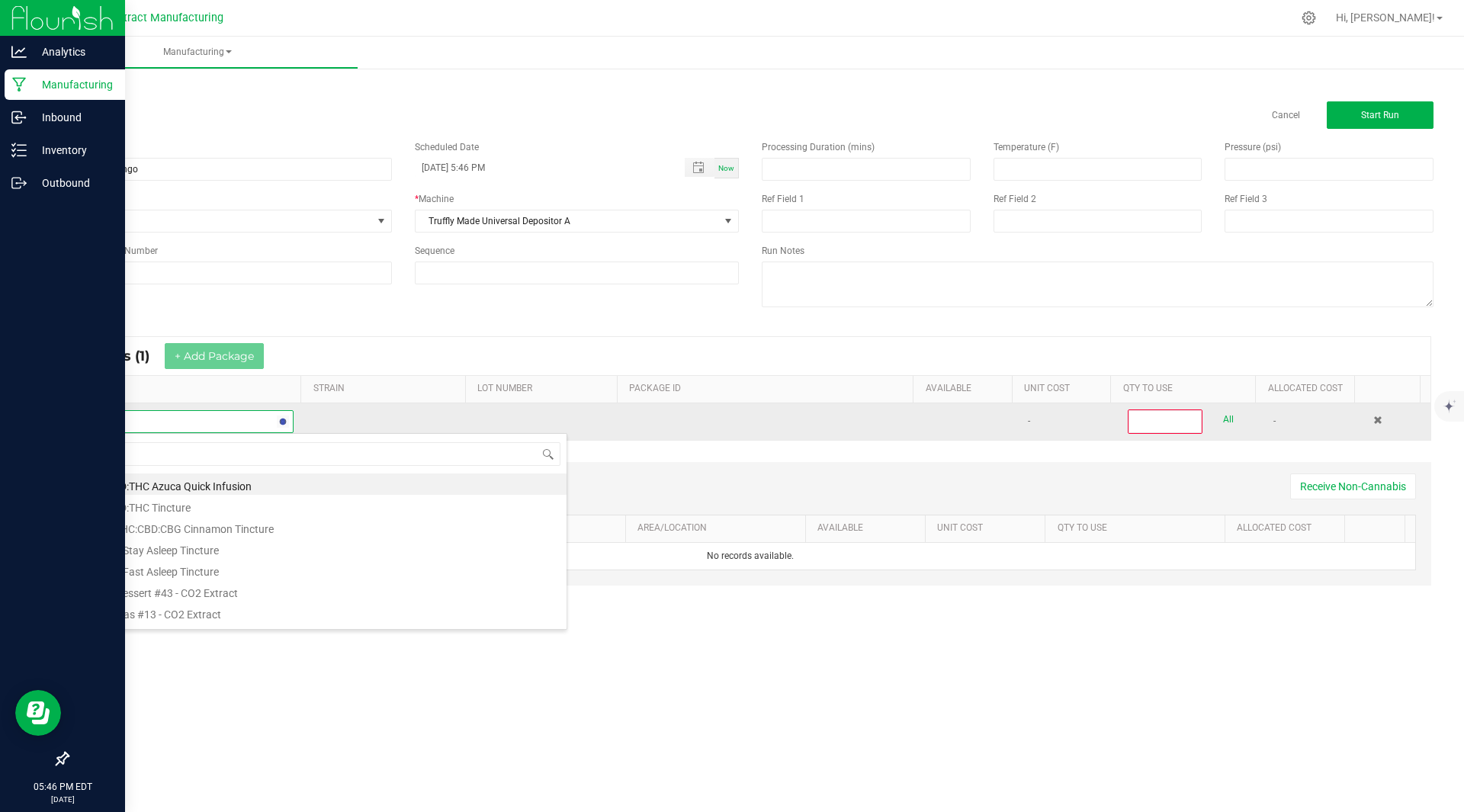
type input "mango"
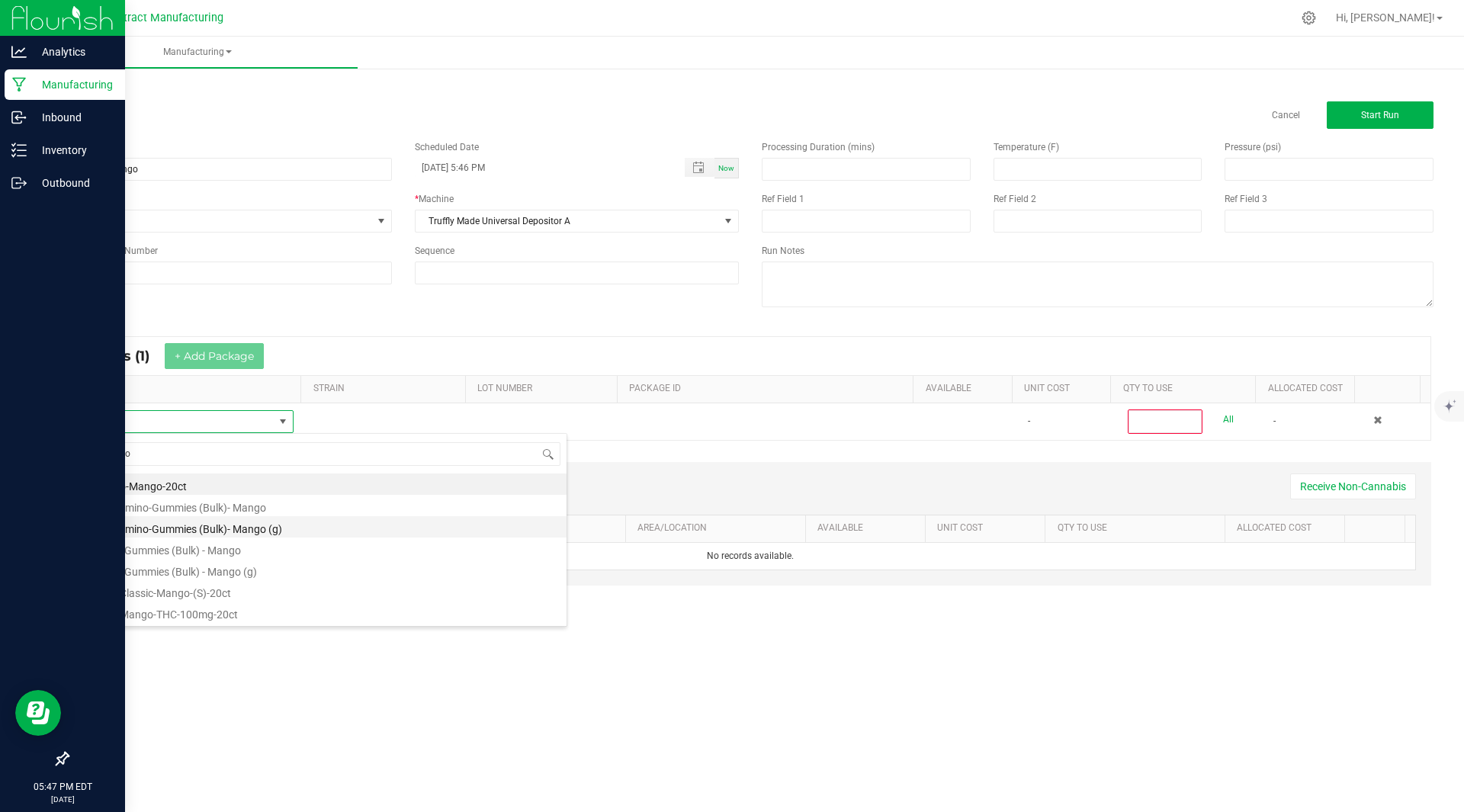
click at [251, 524] on li "Kiva Camino-Gummies (Bulk)- Mango (g)" at bounding box center [323, 526] width 487 height 21
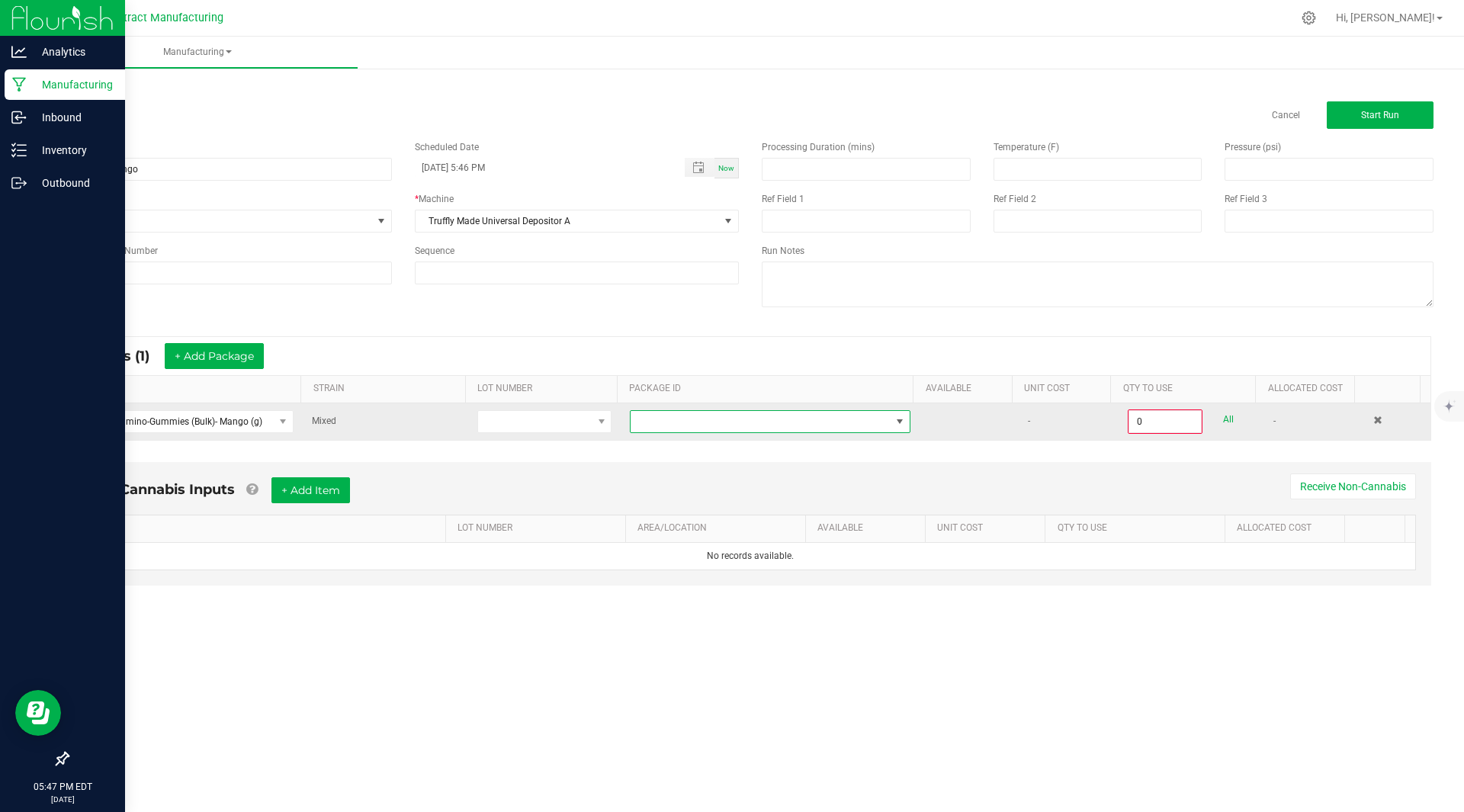
click at [760, 427] on span at bounding box center [760, 421] width 260 height 21
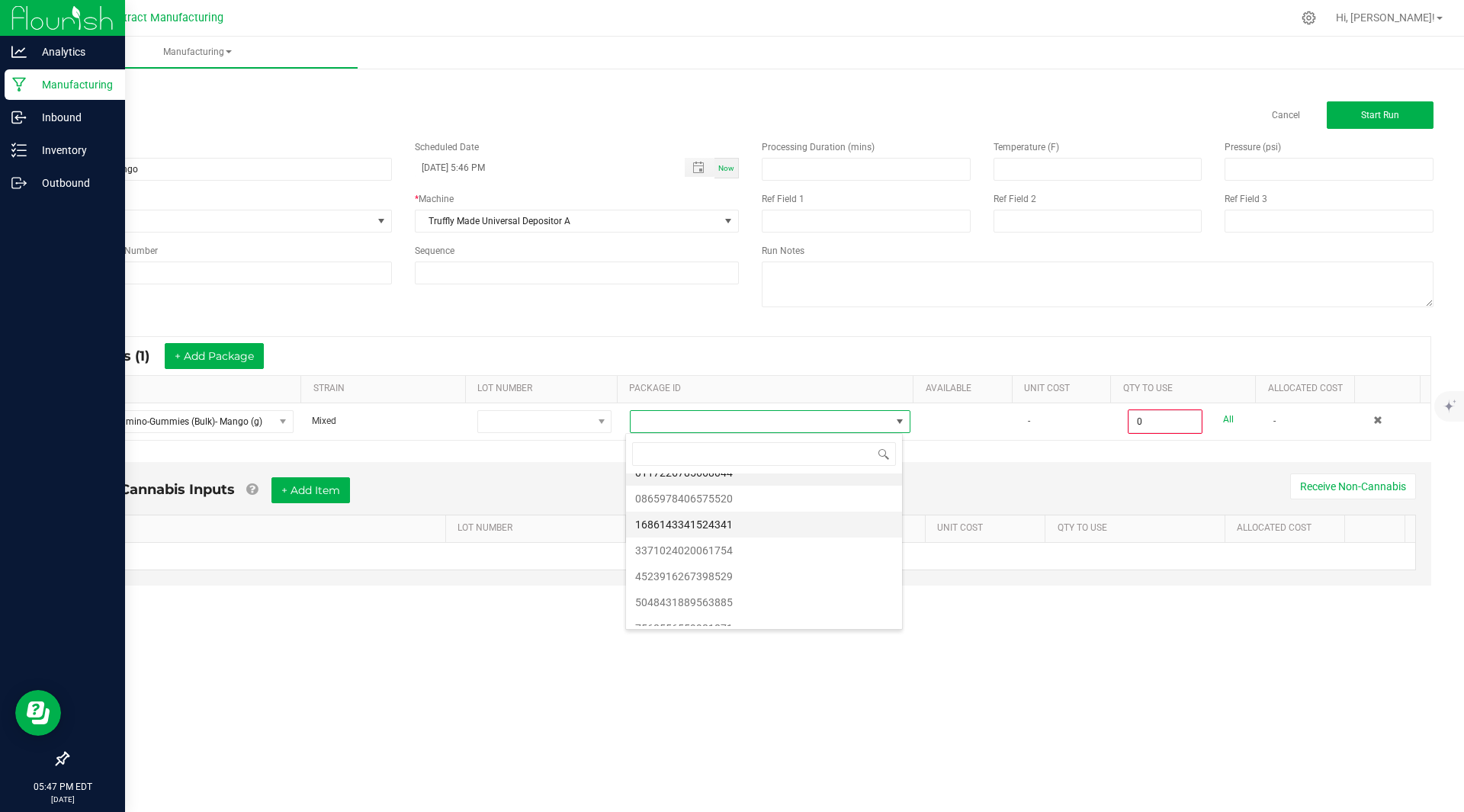
scroll to position [0, 0]
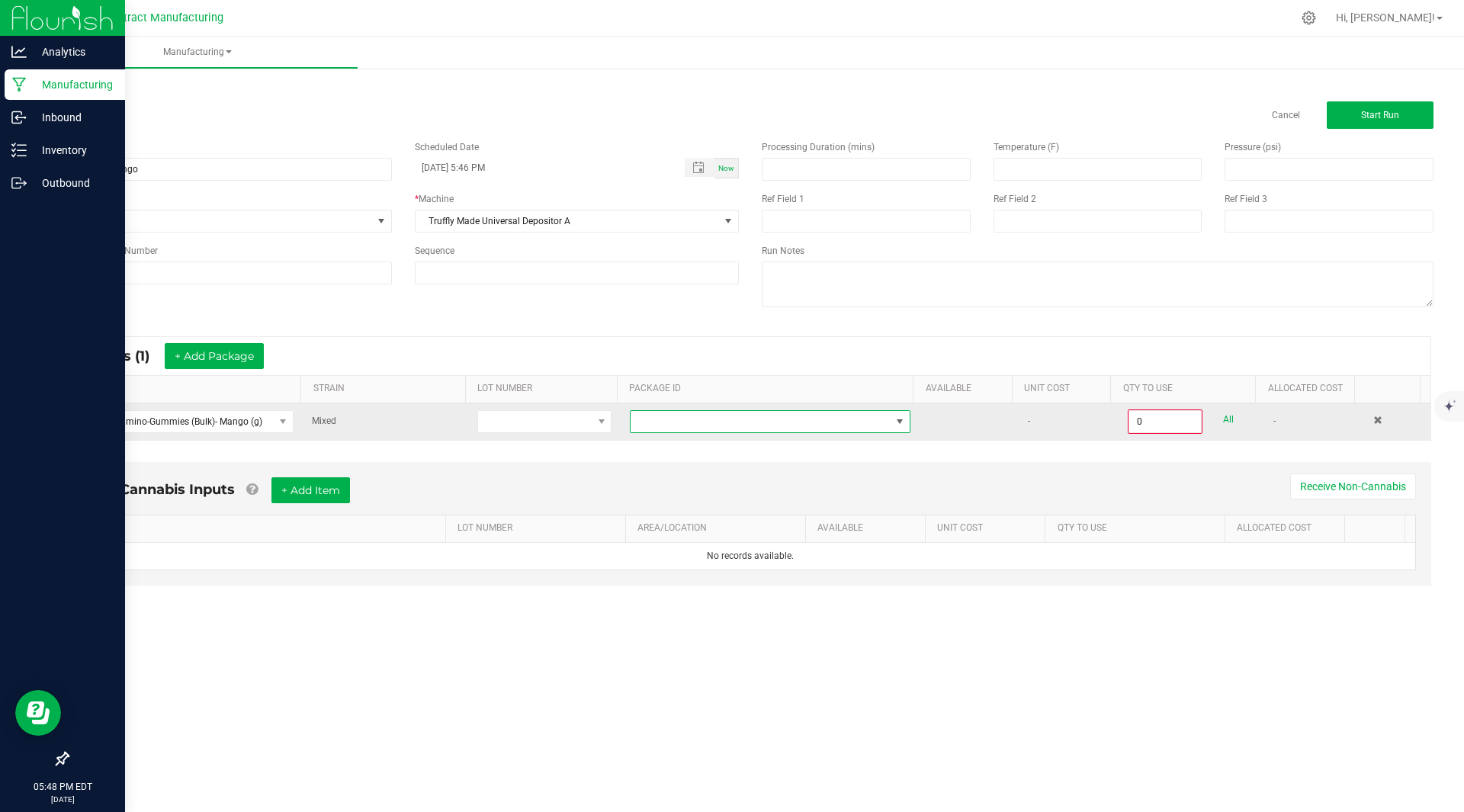
click at [720, 424] on span at bounding box center [760, 421] width 260 height 21
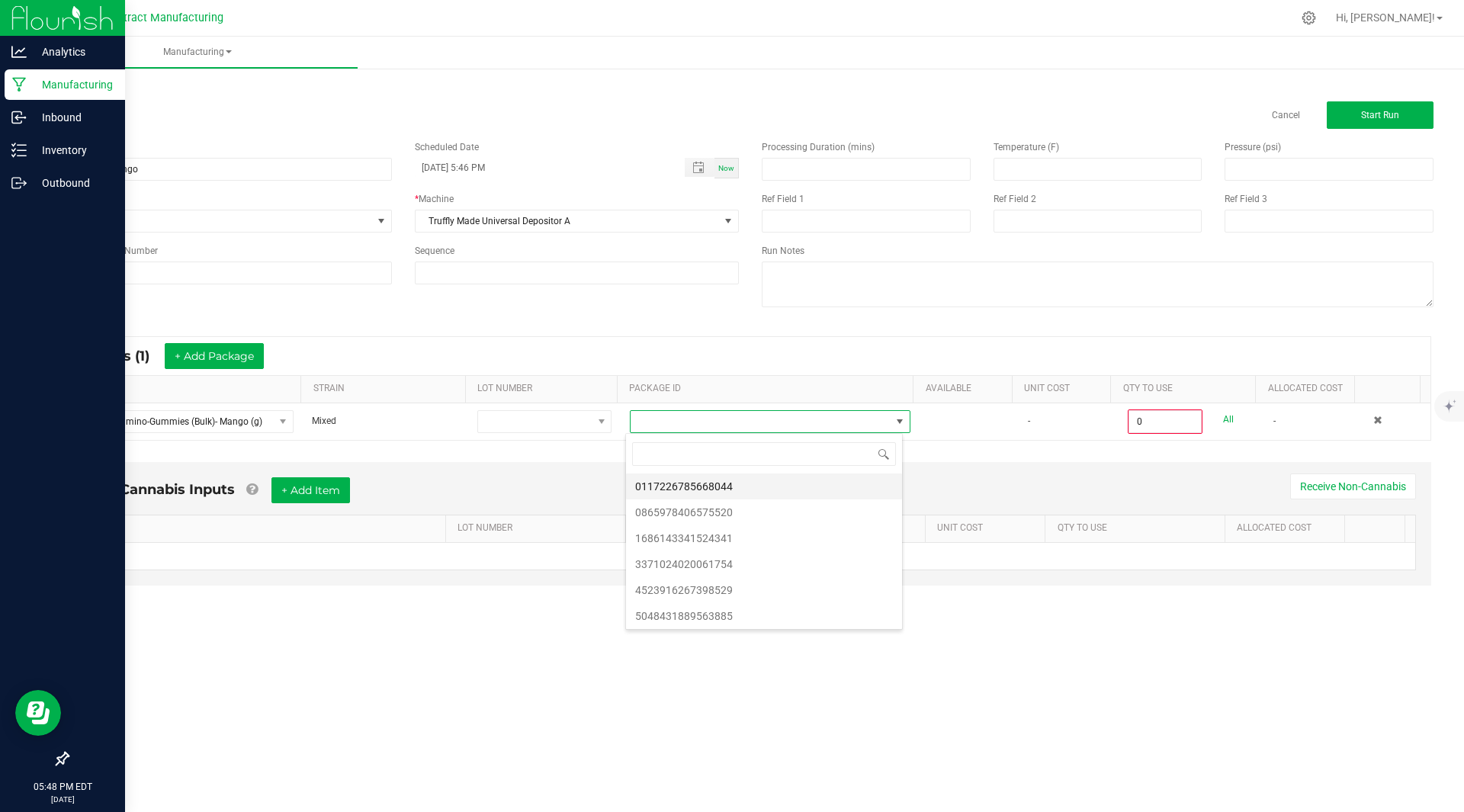
click at [711, 481] on li "0117226785668044" at bounding box center [763, 487] width 276 height 26
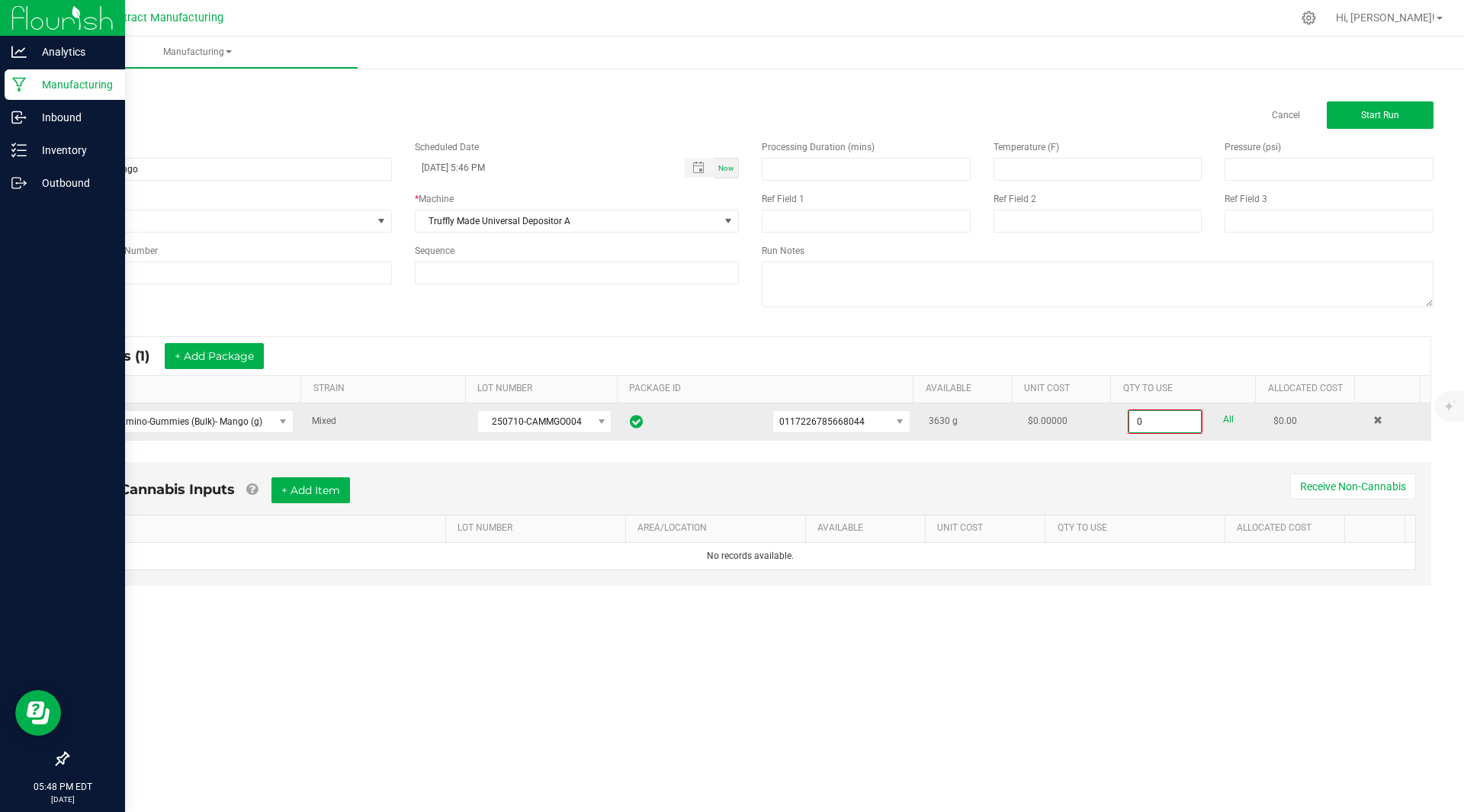
click at [1139, 412] on input "0" at bounding box center [1165, 421] width 71 height 21
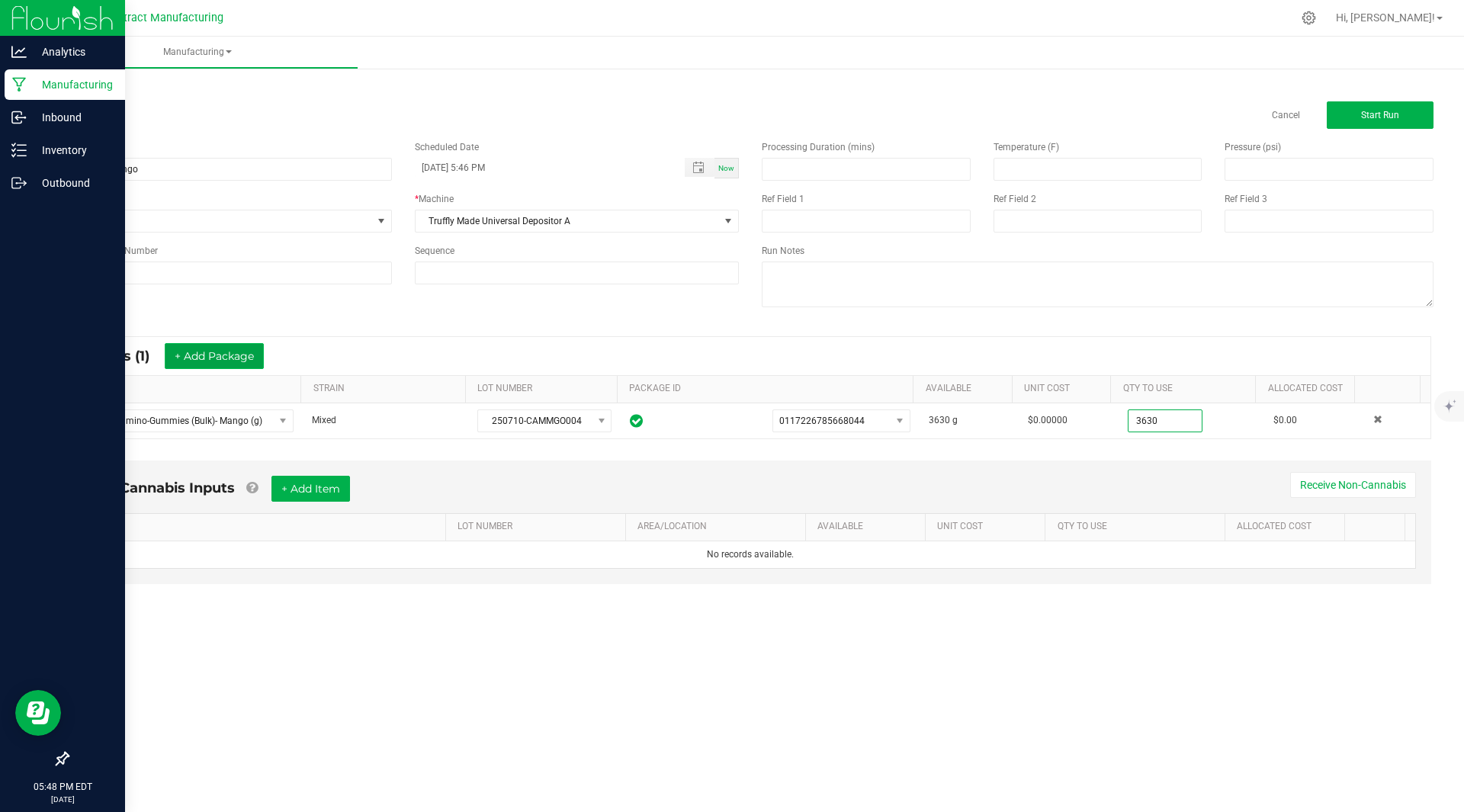
type input "3630.0000 g"
click at [203, 351] on button "+ Add Package" at bounding box center [214, 356] width 99 height 26
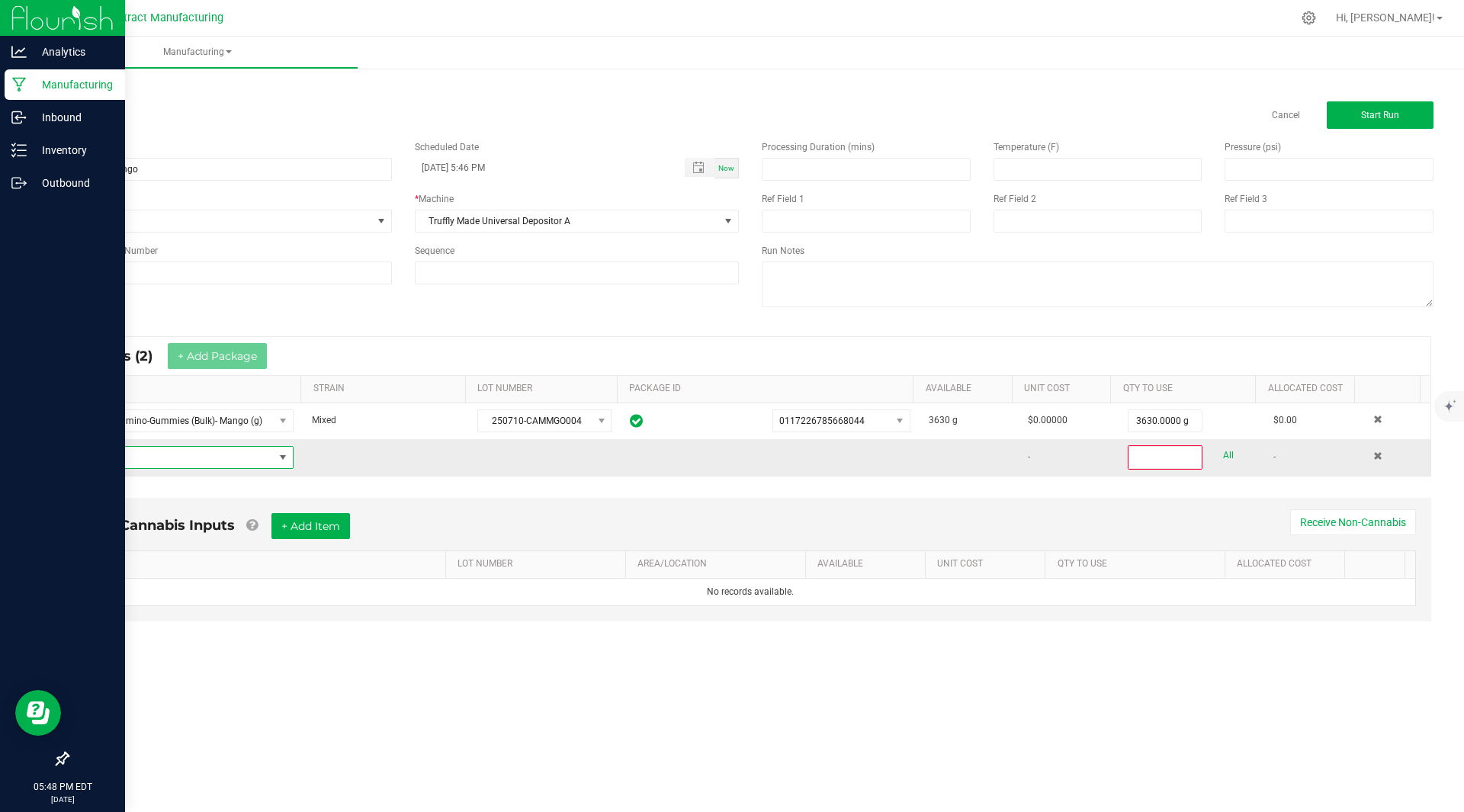
click at [177, 461] on span "NO DATA FOUND" at bounding box center [177, 457] width 193 height 21
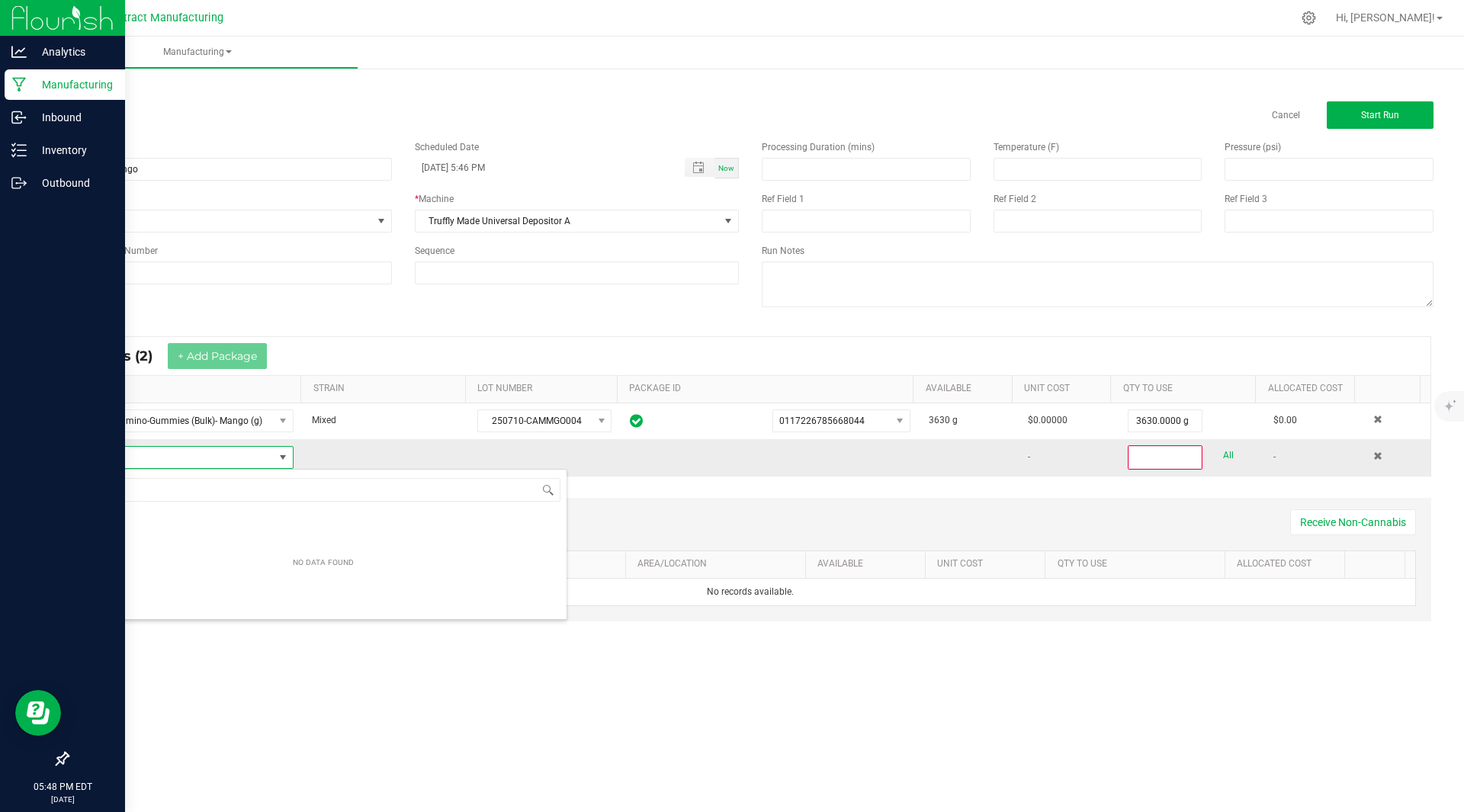
scroll to position [23, 212]
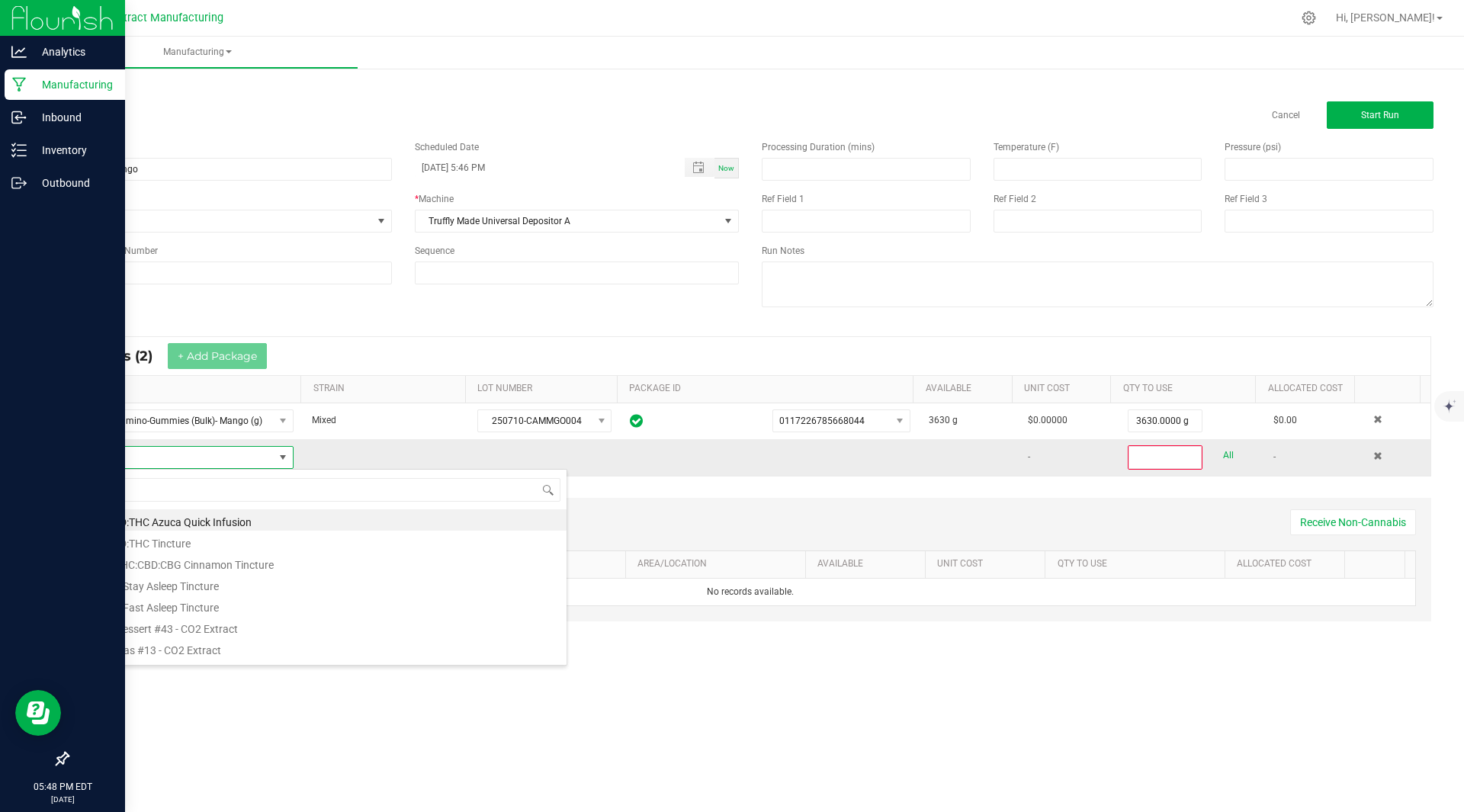
type input "Kiva Camino-Gummies (Bulk)- Mango (g)"
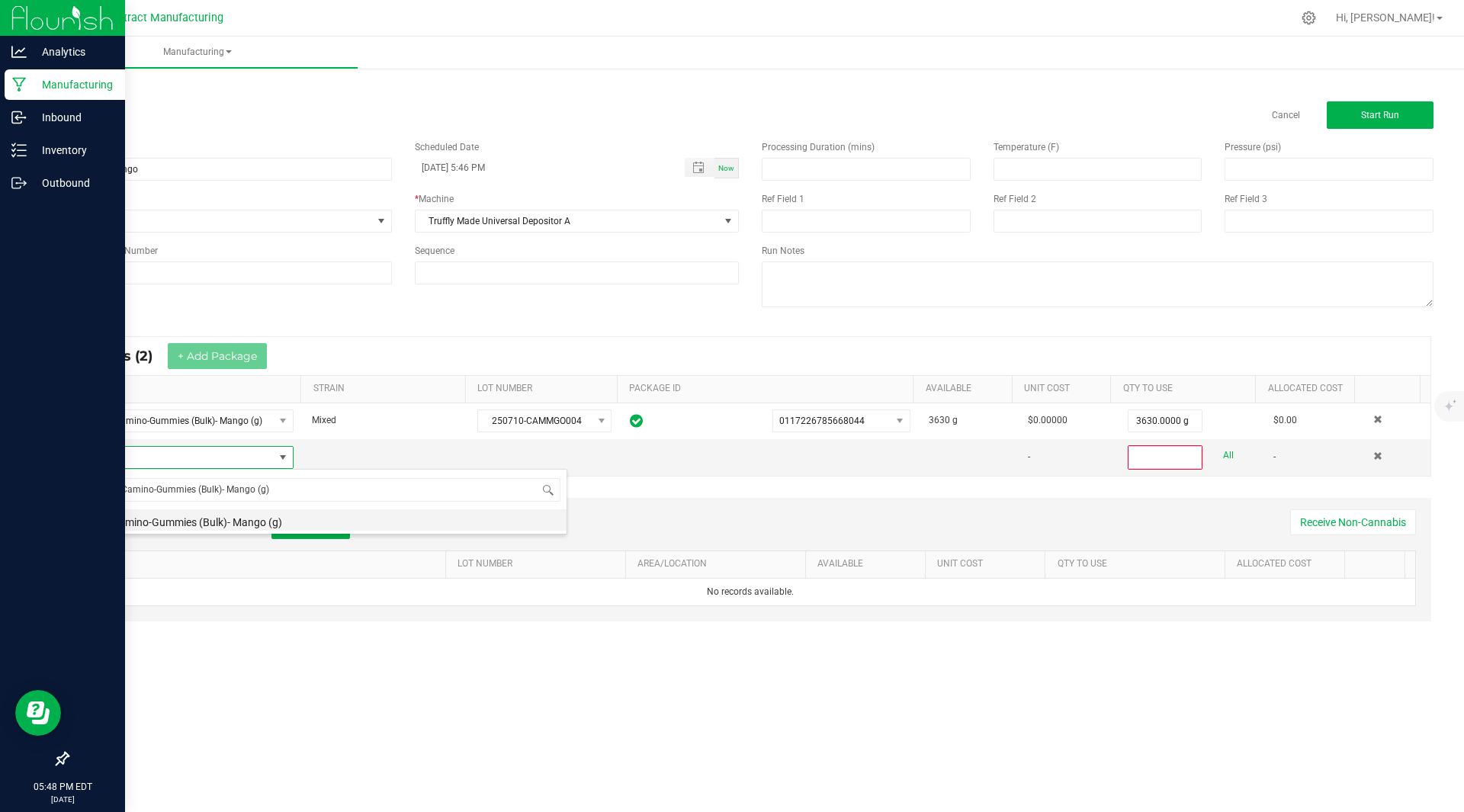
click at [253, 525] on li "Kiva Camino-Gummies (Bulk)- Mango (g)" at bounding box center [323, 520] width 487 height 21
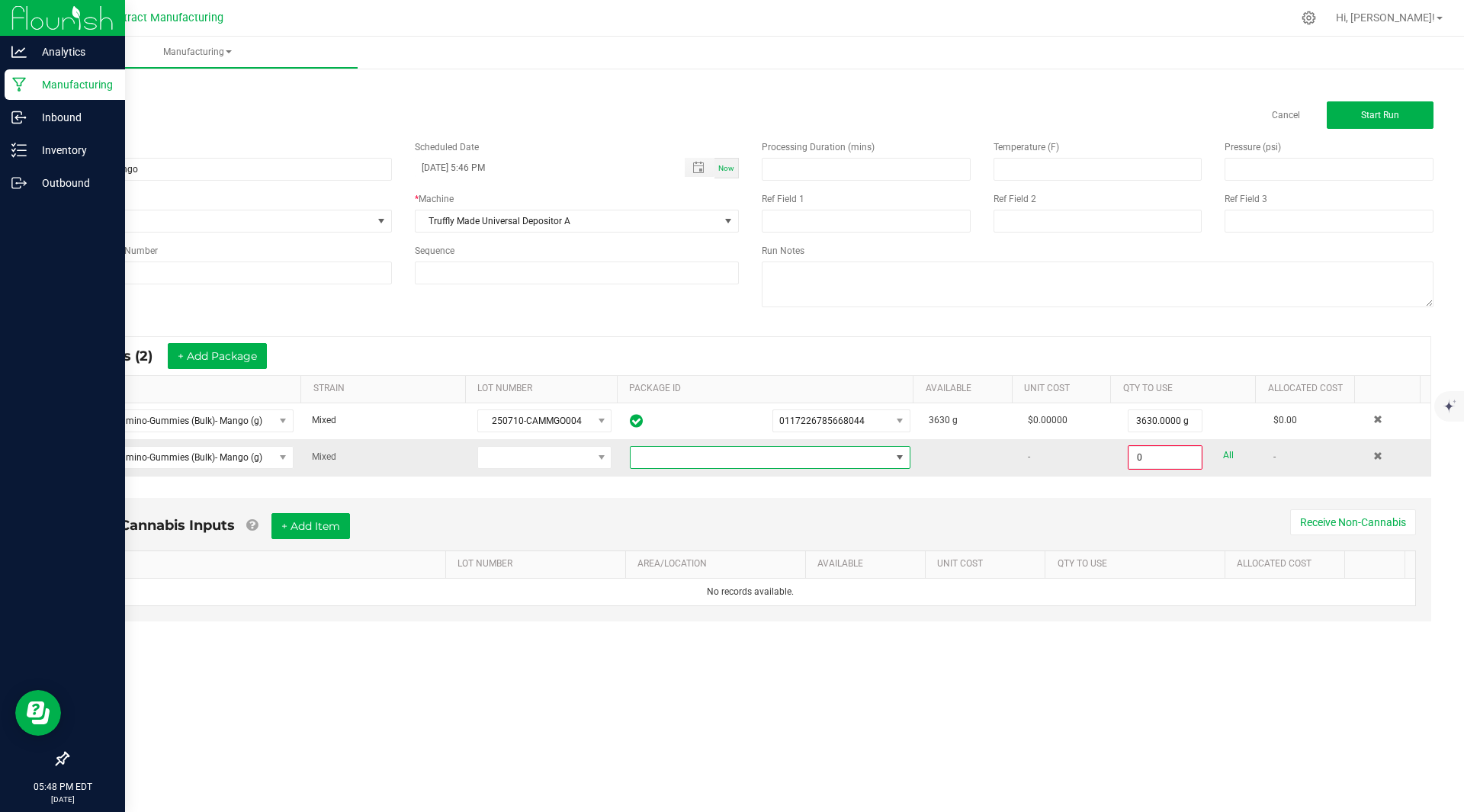
click at [729, 457] on span at bounding box center [760, 457] width 260 height 21
click at [715, 519] on li "0865978406575520" at bounding box center [763, 522] width 276 height 26
click at [1162, 462] on input "0" at bounding box center [1165, 457] width 71 height 21
type input "3560.0000 g"
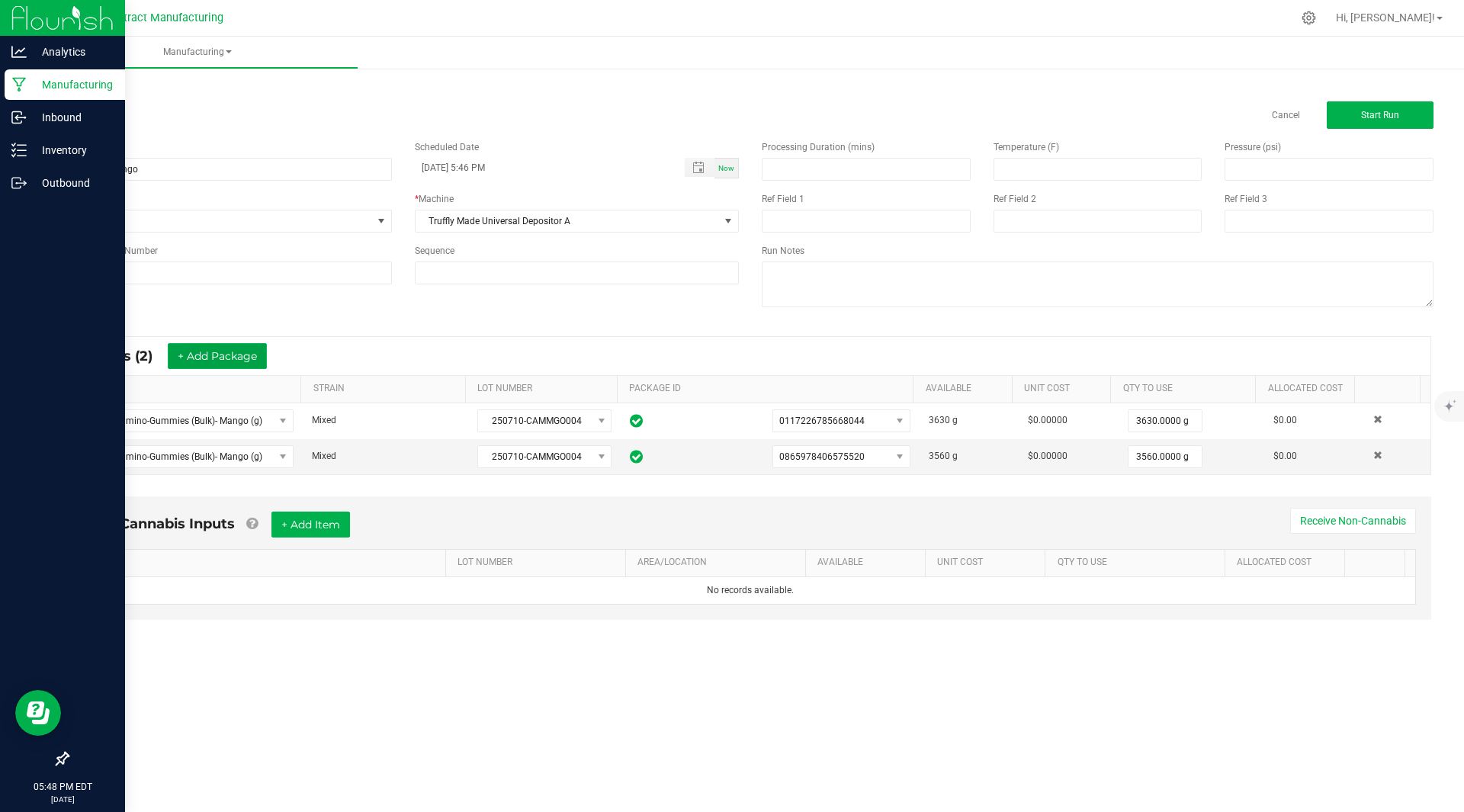
click at [219, 364] on button "+ Add Package" at bounding box center [216, 356] width 99 height 26
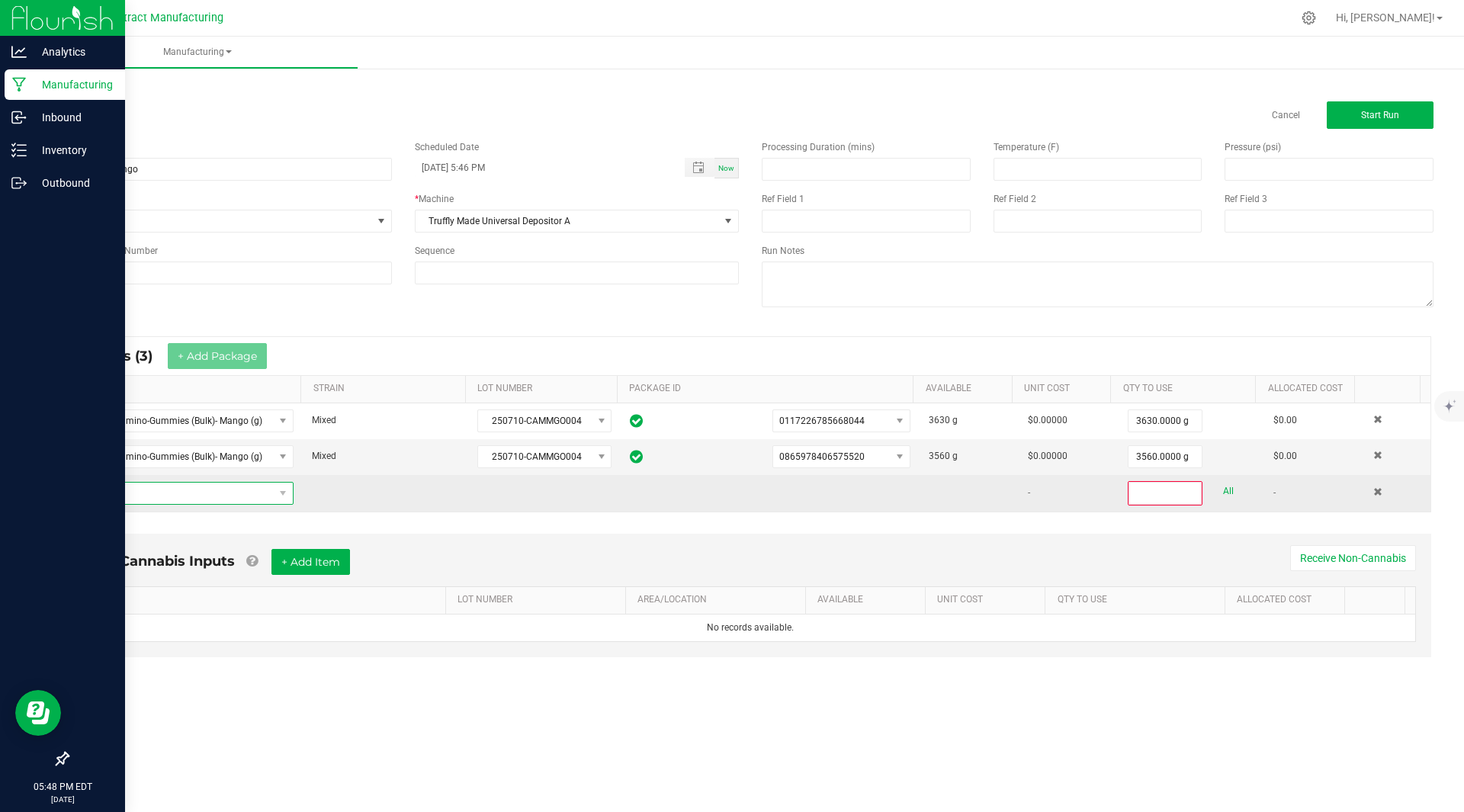
click at [180, 494] on span "NO DATA FOUND" at bounding box center [177, 493] width 193 height 21
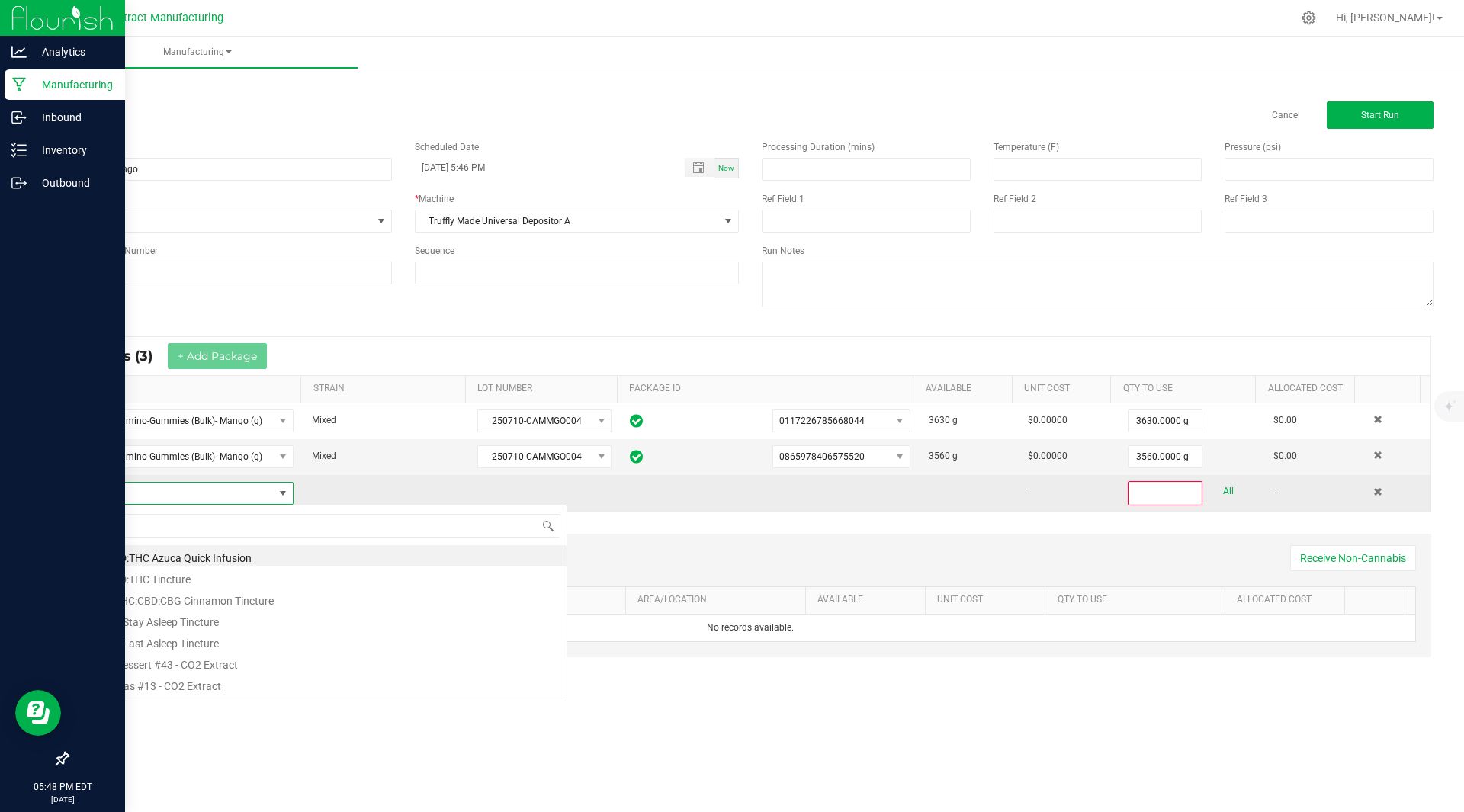
scroll to position [23, 212]
type input "8"
type input "Kiva Camino-Gummies (Bulk)- Mango (g)"
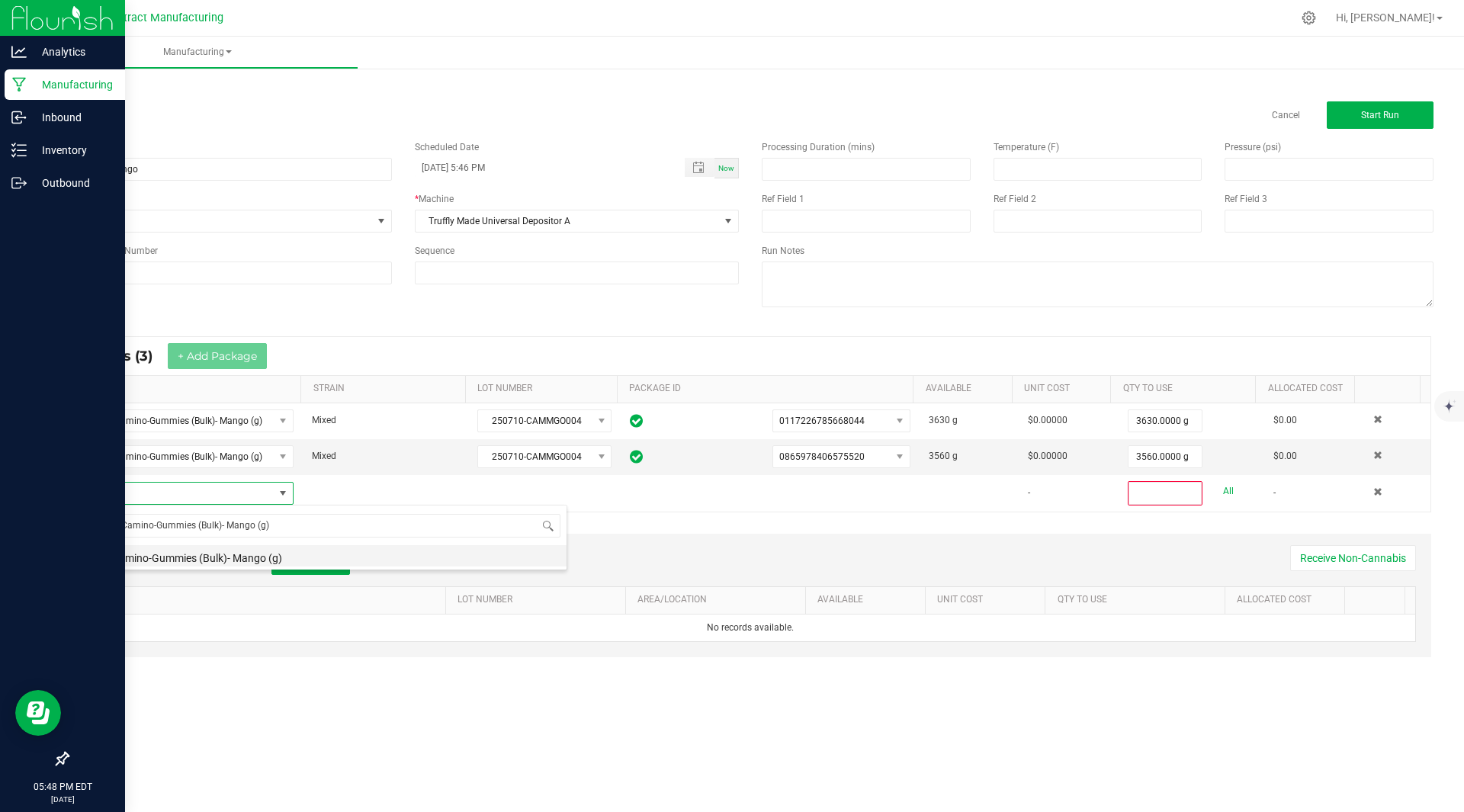
click at [365, 548] on li "Kiva Camino-Gummies (Bulk)- Mango (g)" at bounding box center [323, 556] width 487 height 21
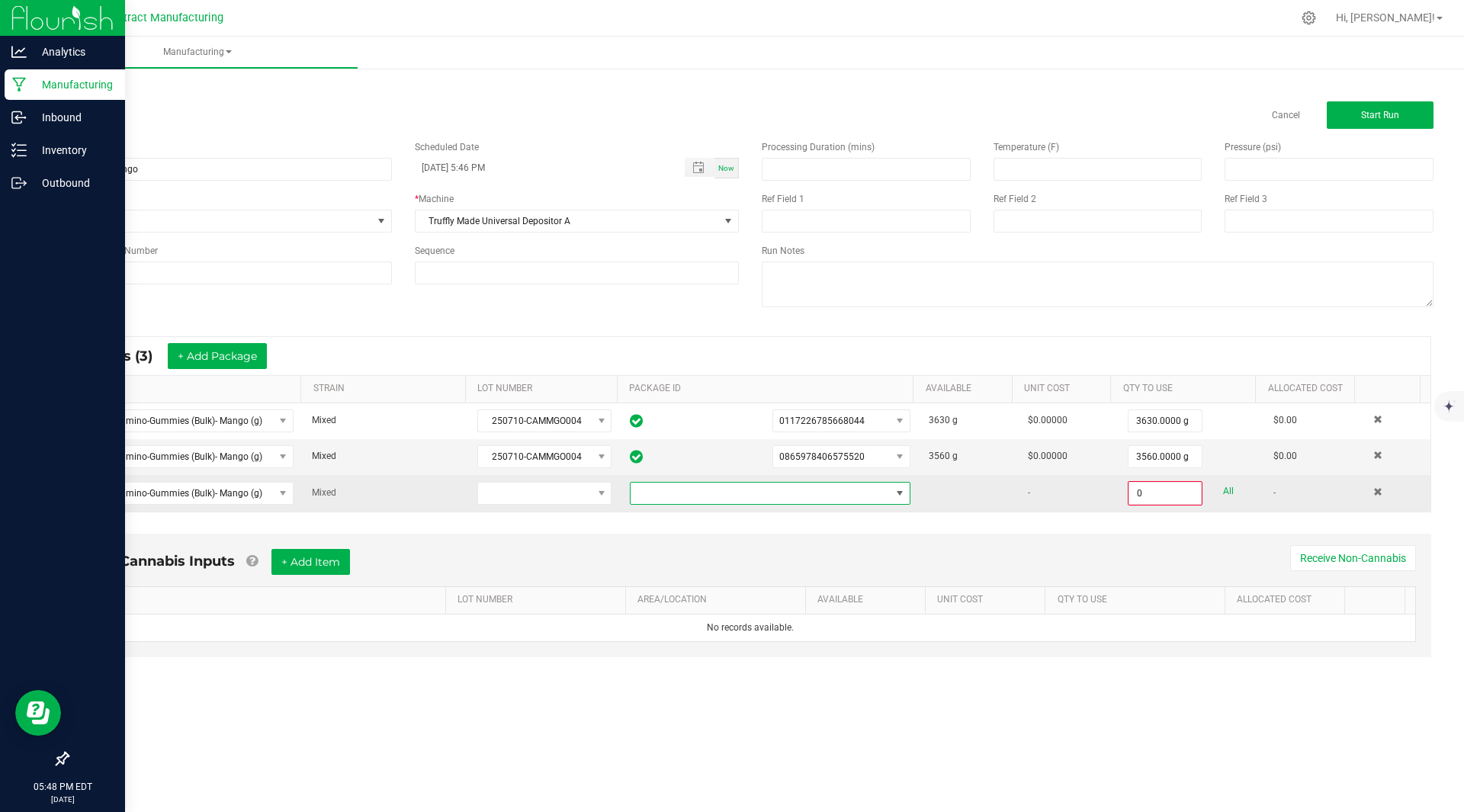
click at [759, 498] on span at bounding box center [760, 493] width 260 height 21
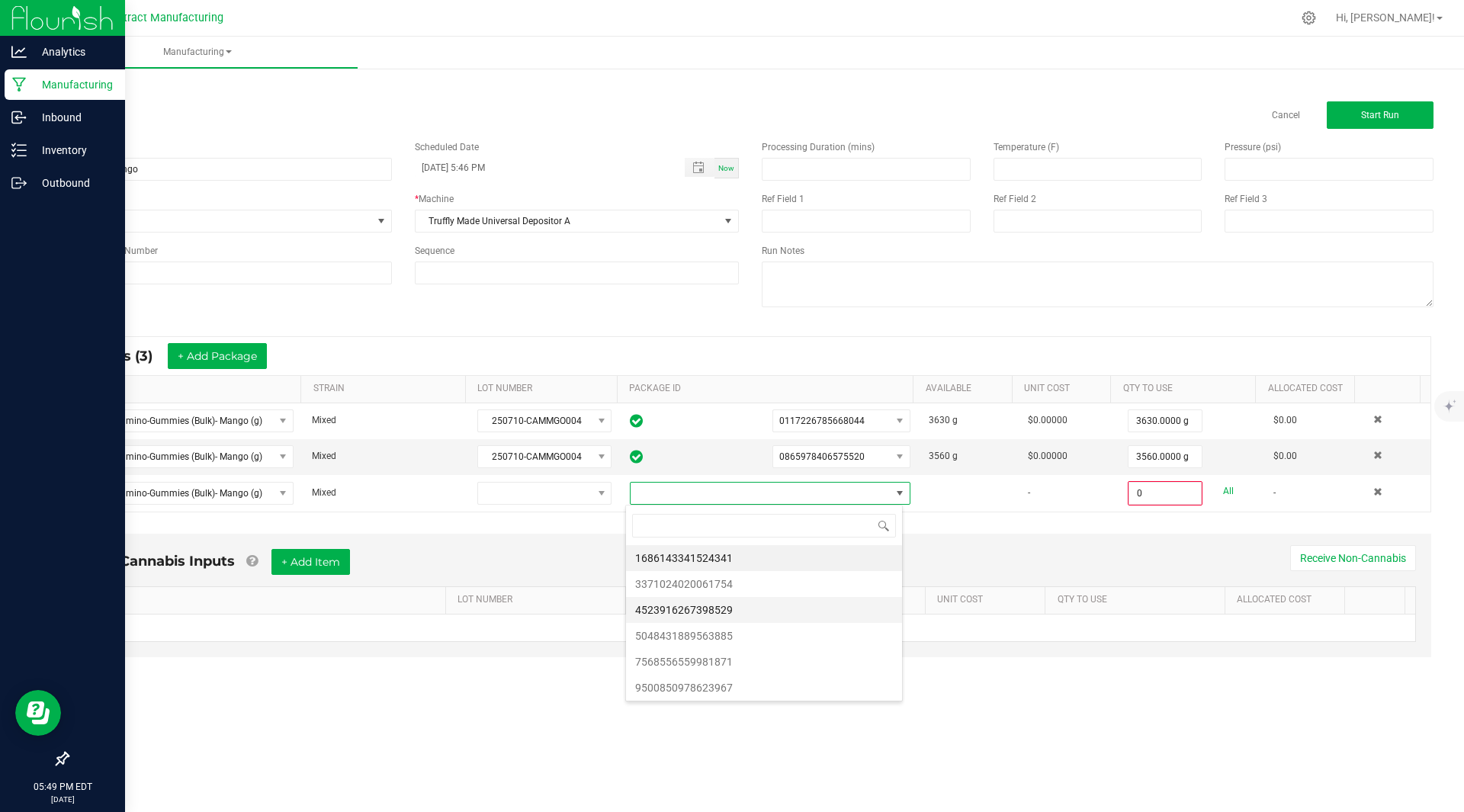
click at [727, 604] on li "4523916267398529" at bounding box center [763, 610] width 276 height 26
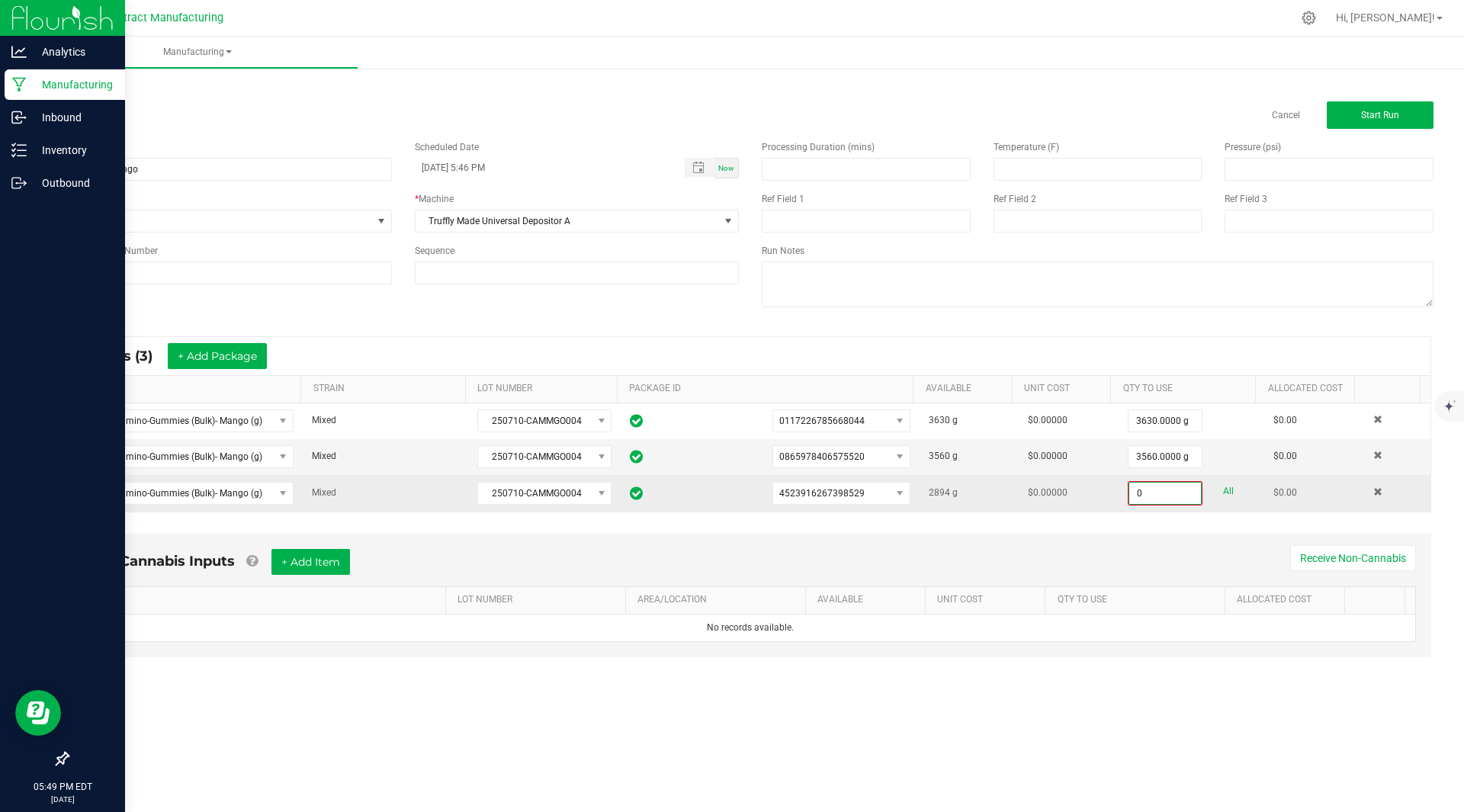
click at [1142, 492] on input "0" at bounding box center [1165, 493] width 71 height 21
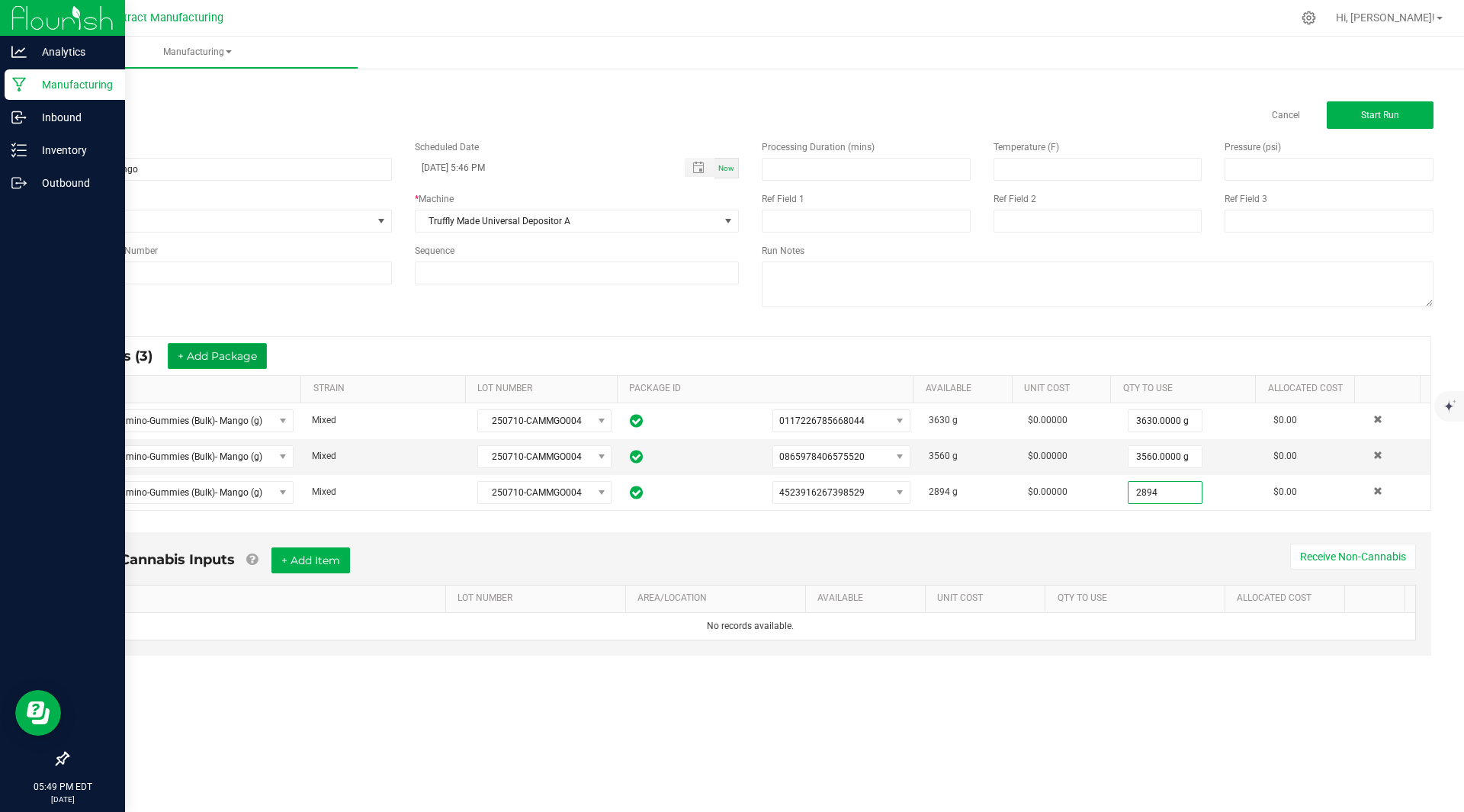
type input "2894.0000 g"
click at [238, 365] on button "+ Add Package" at bounding box center [216, 356] width 99 height 26
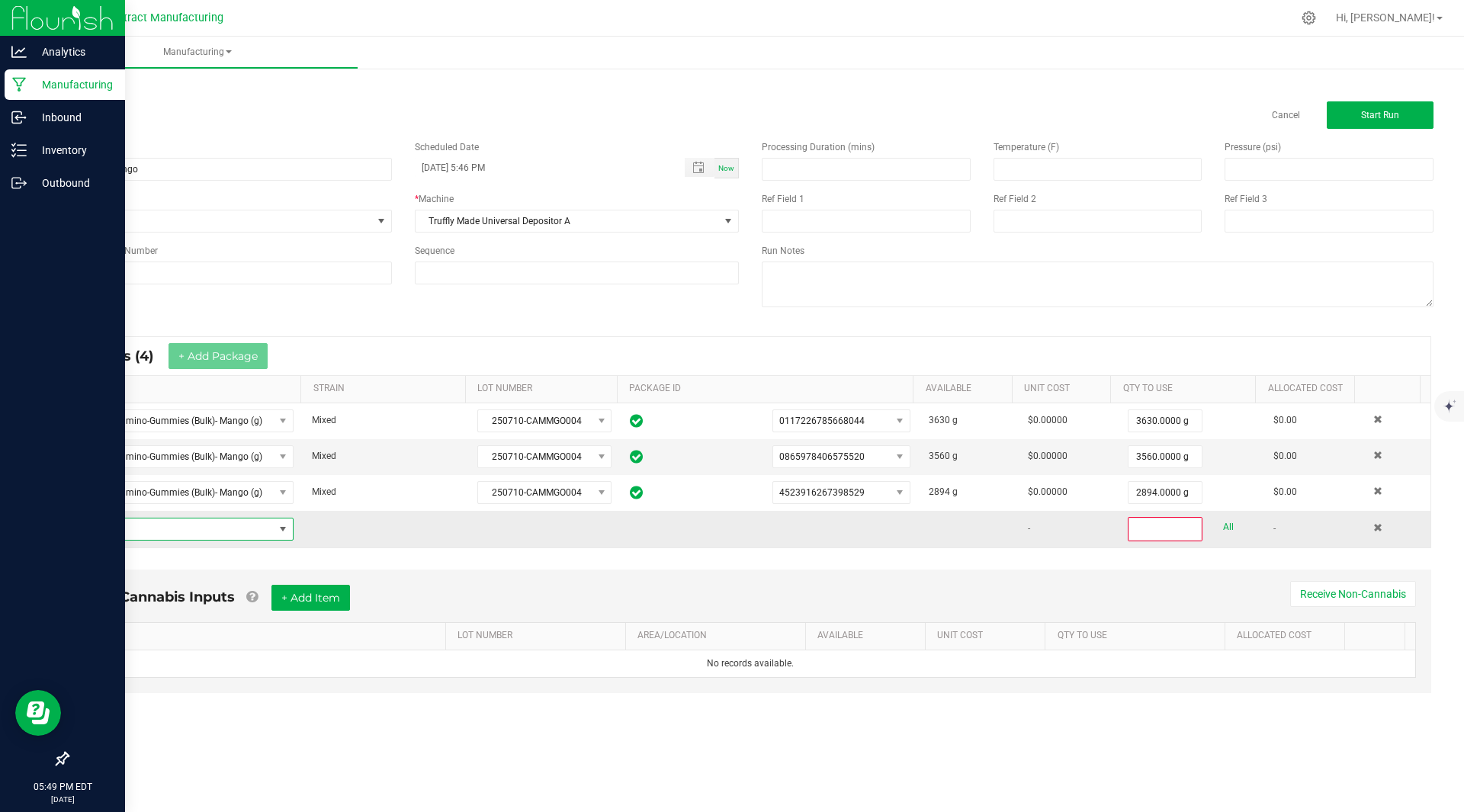
click at [175, 529] on span "NO DATA FOUND" at bounding box center [177, 529] width 193 height 21
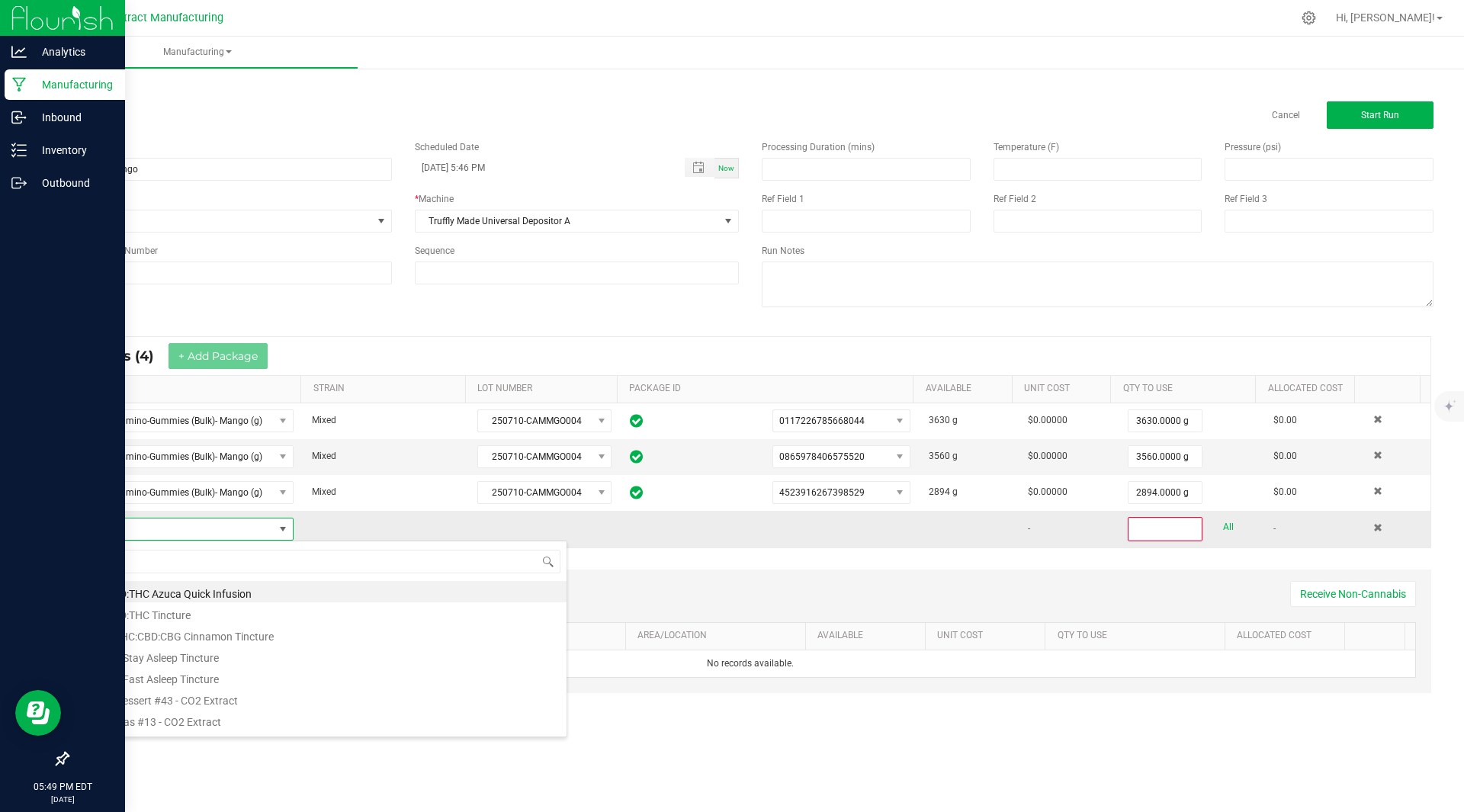
scroll to position [23, 210]
type input "Kiva Camino-Gummies (Bulk)- Mango (g)"
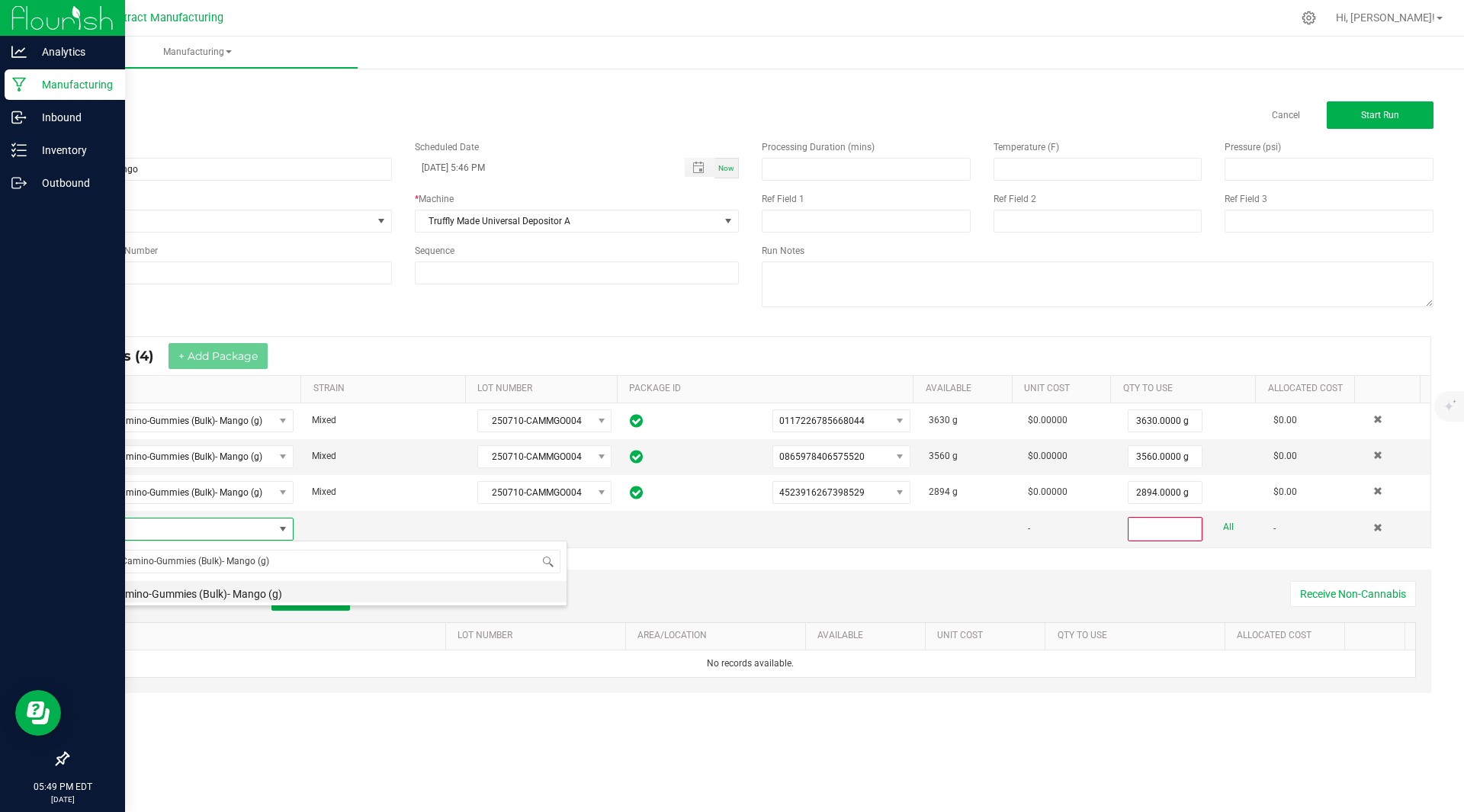
click at [193, 599] on li "Kiva Camino-Gummies (Bulk)- Mango (g)" at bounding box center [323, 592] width 487 height 21
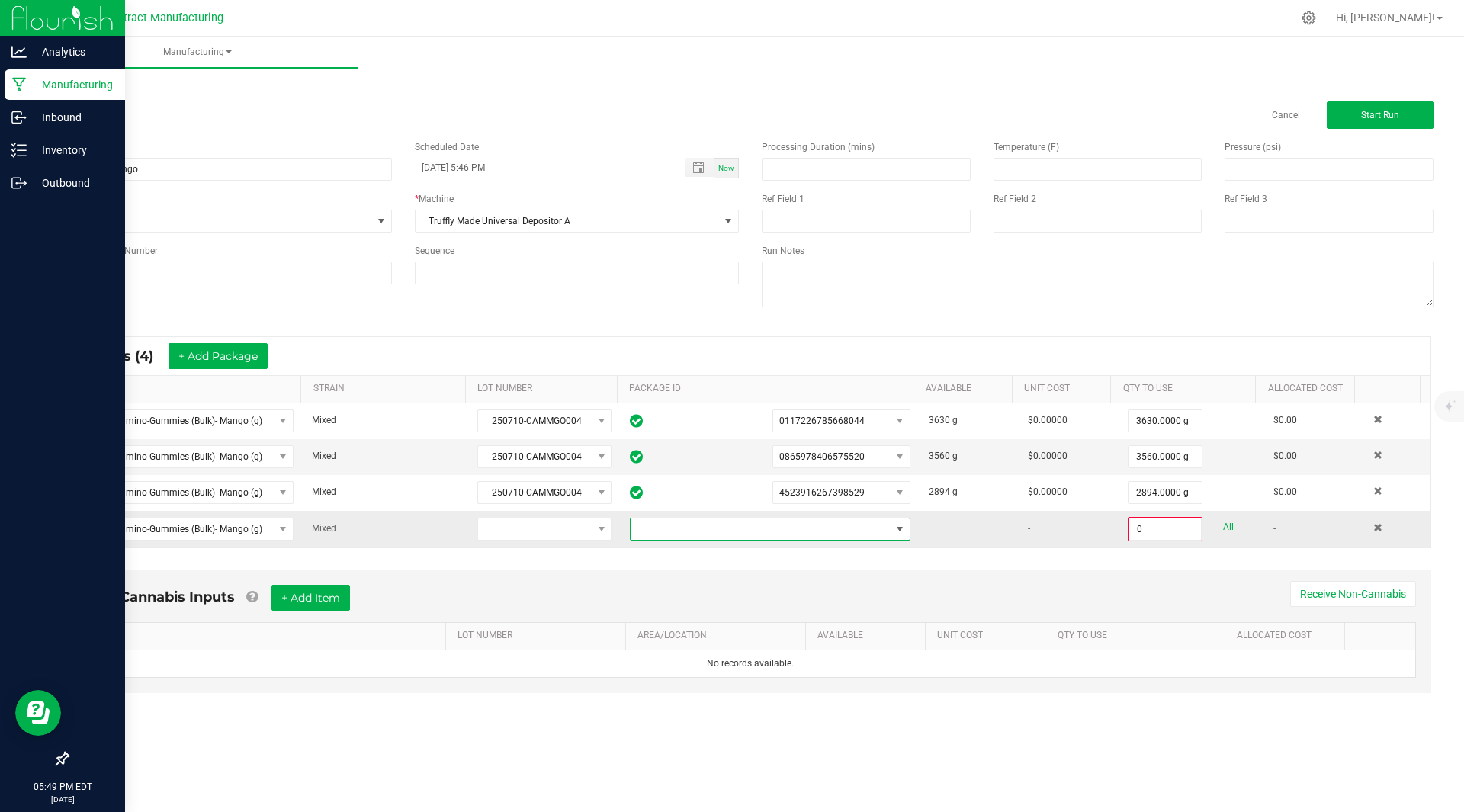
click at [698, 532] on span at bounding box center [760, 529] width 260 height 21
click at [727, 593] on li "1686143341524341" at bounding box center [763, 594] width 276 height 26
click at [1139, 536] on input "0" at bounding box center [1165, 529] width 71 height 21
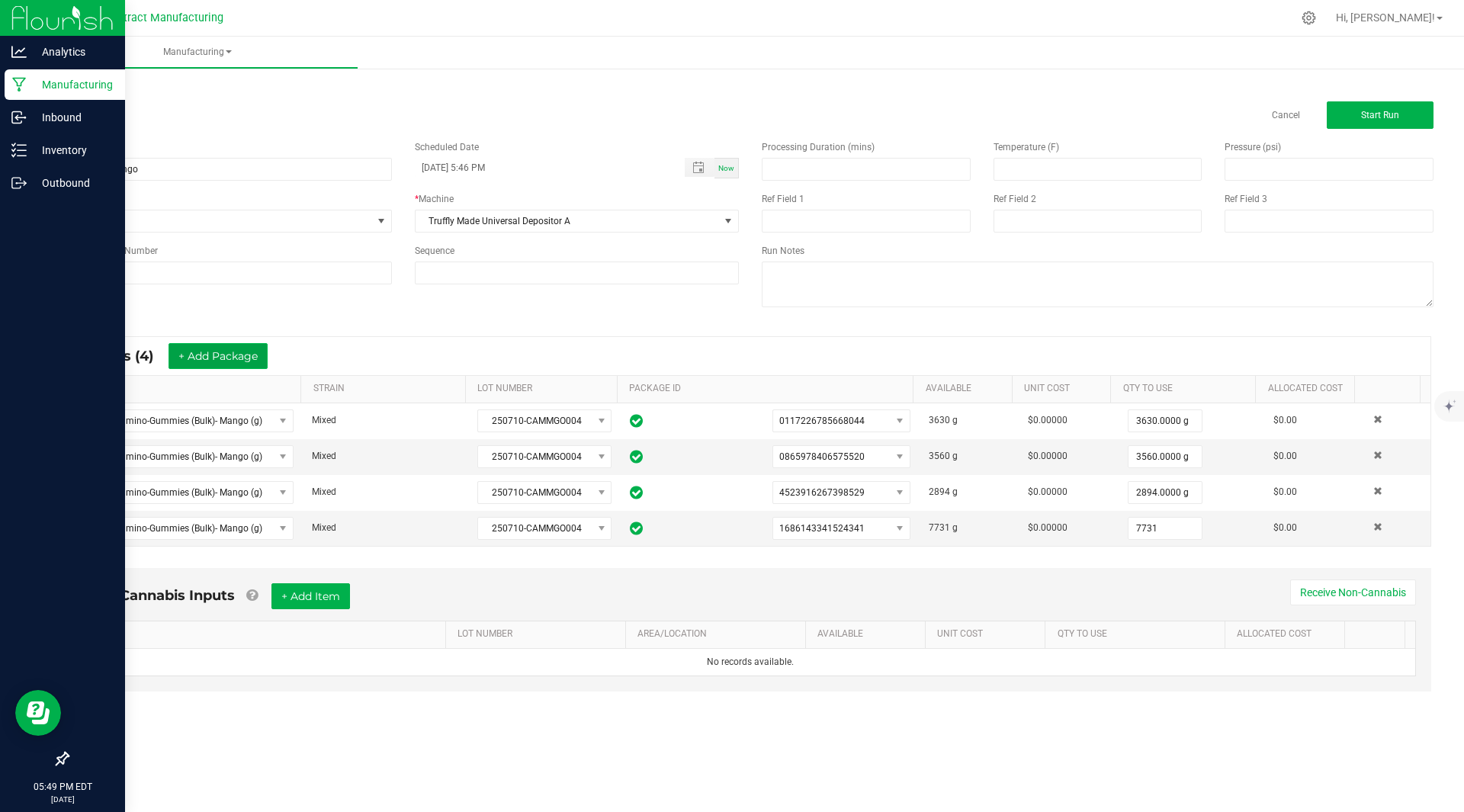
type input "7731.0000 g"
click at [196, 345] on button "+ Add Package" at bounding box center [217, 356] width 99 height 26
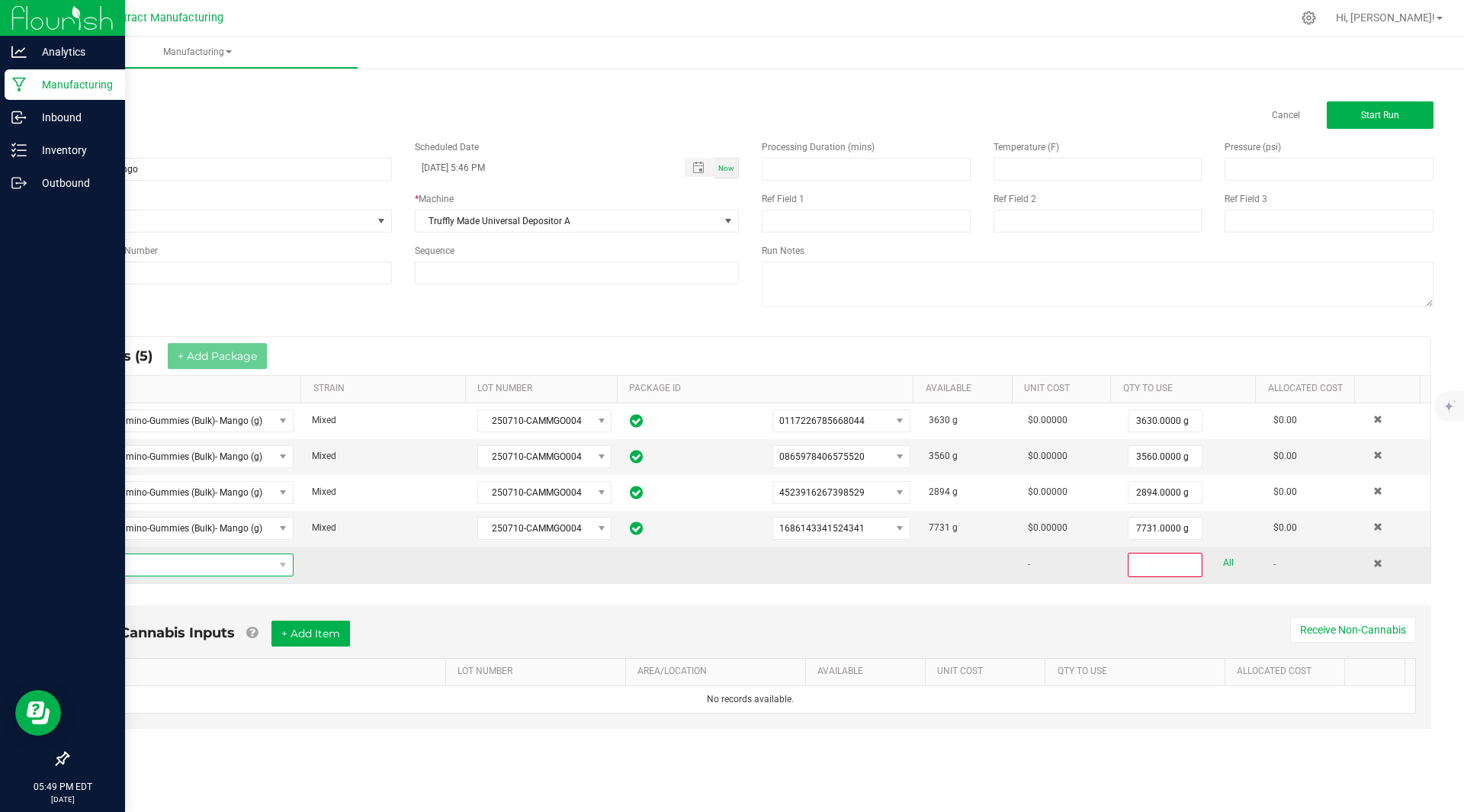
click at [162, 559] on span "NO DATA FOUND" at bounding box center [177, 565] width 193 height 21
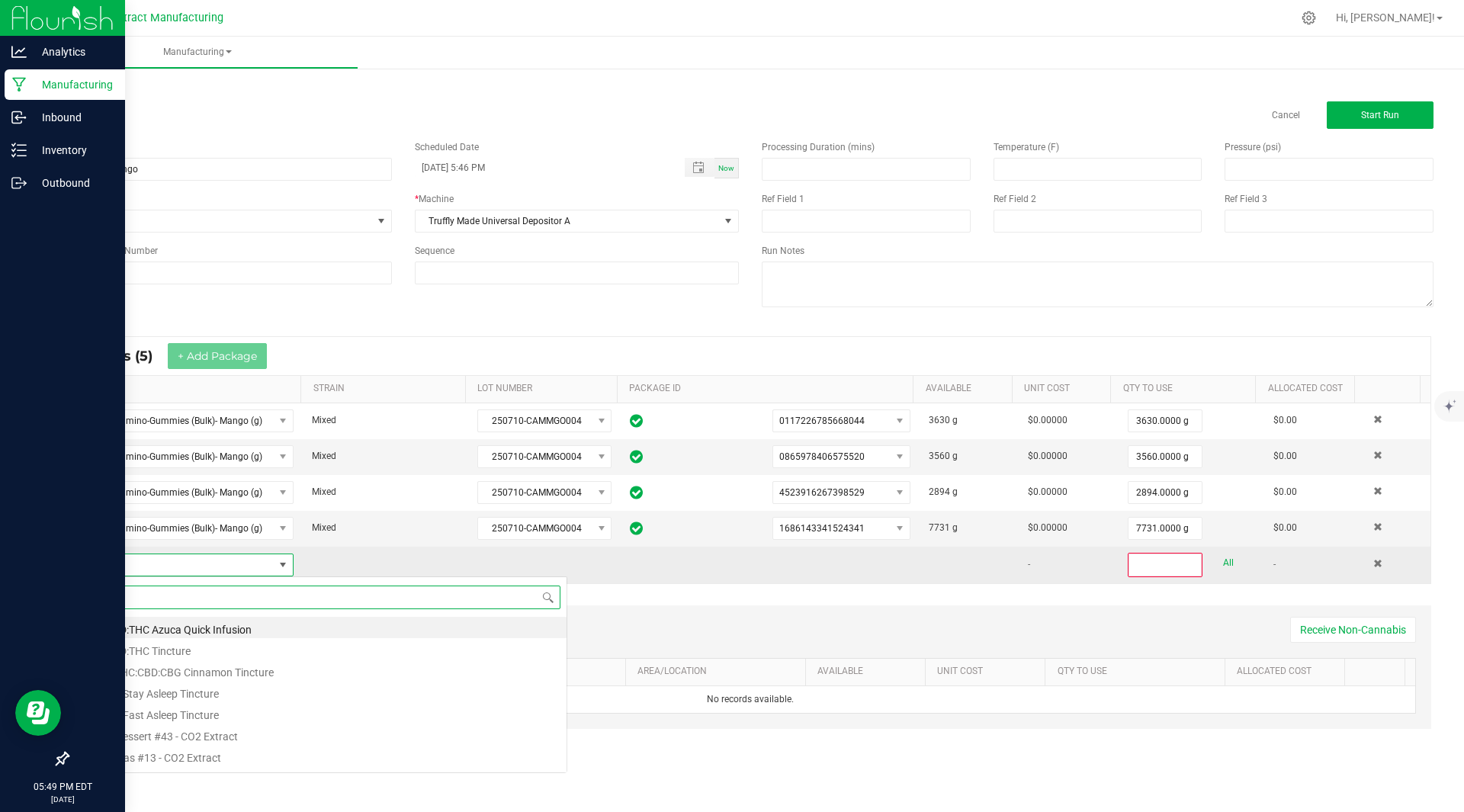
scroll to position [23, 210]
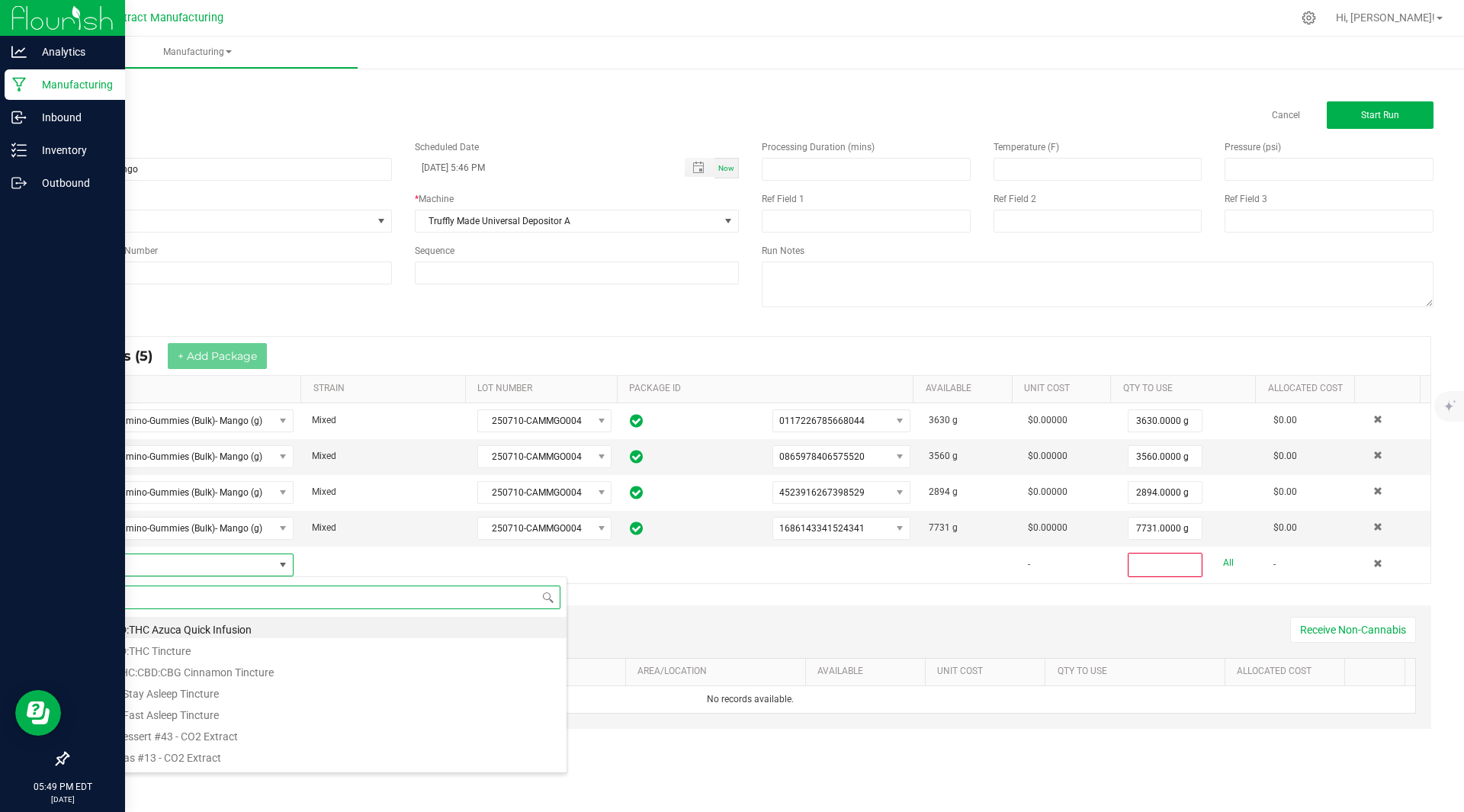
paste input "Kiva Camino-Gummies (Bulk)- Mango (g)"
type input "Kiva Camino-Gummies (Bulk)- Mango (g)"
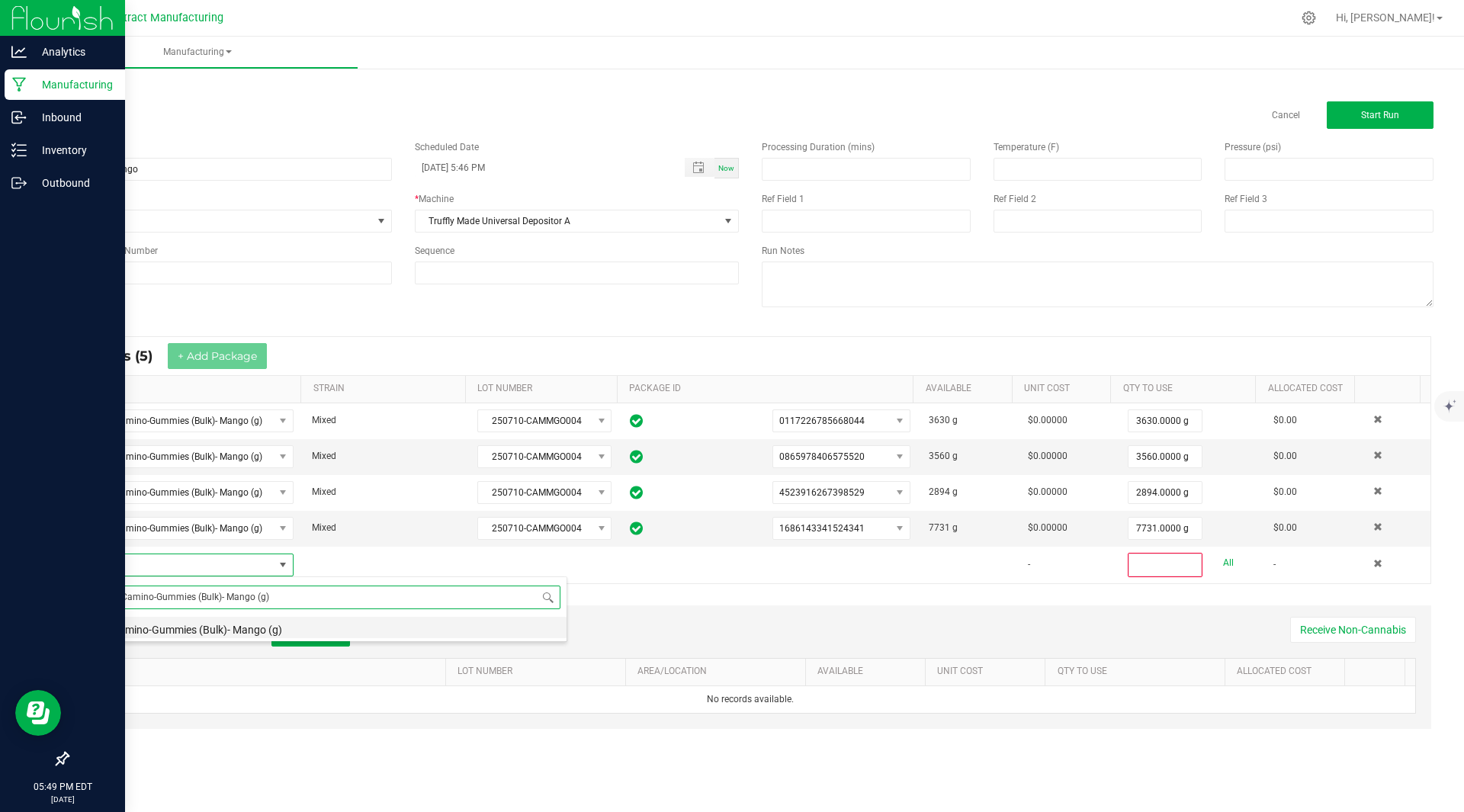
click at [222, 620] on li "Kiva Camino-Gummies (Bulk)- Mango (g)" at bounding box center [323, 627] width 487 height 21
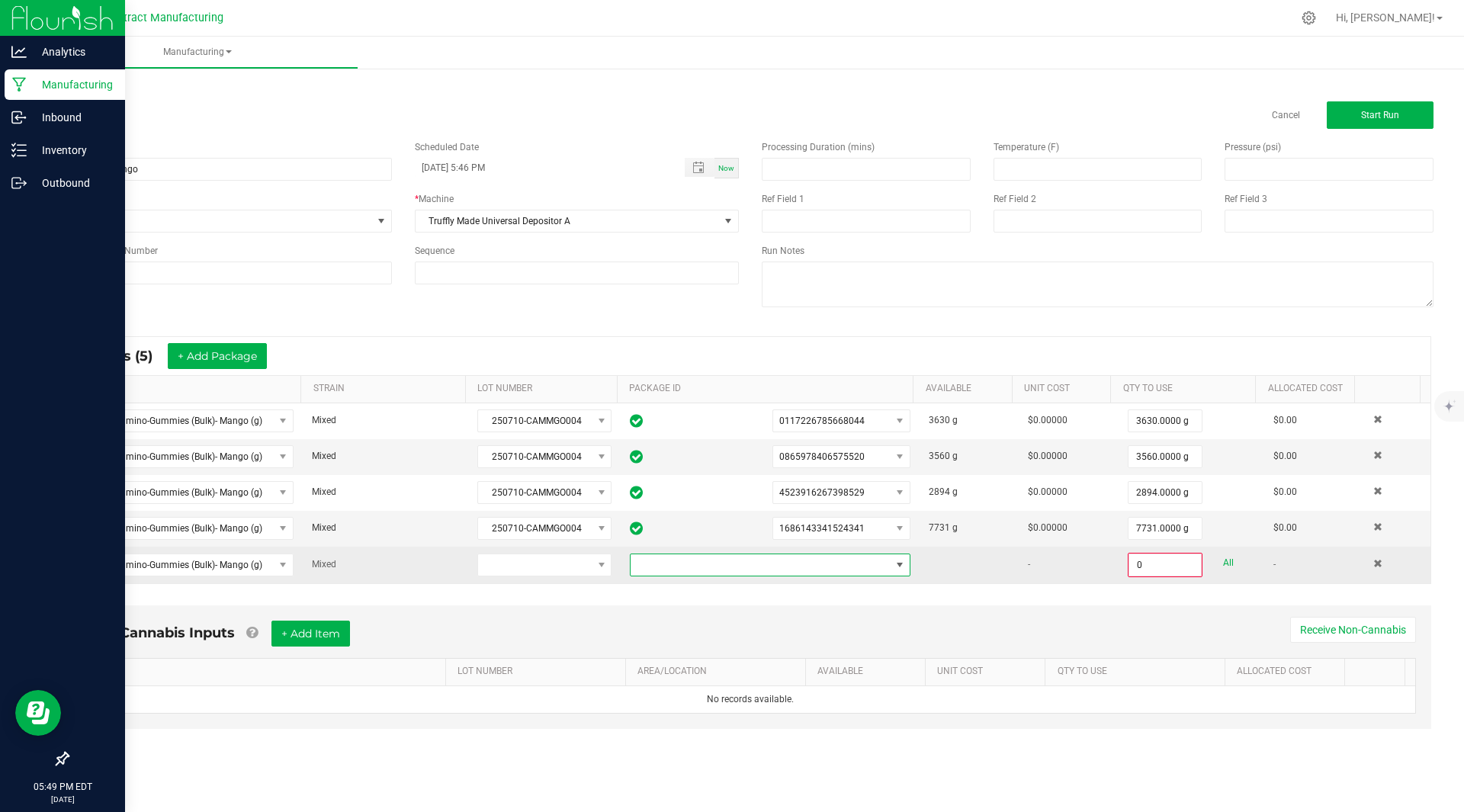
click at [834, 562] on span at bounding box center [760, 565] width 260 height 21
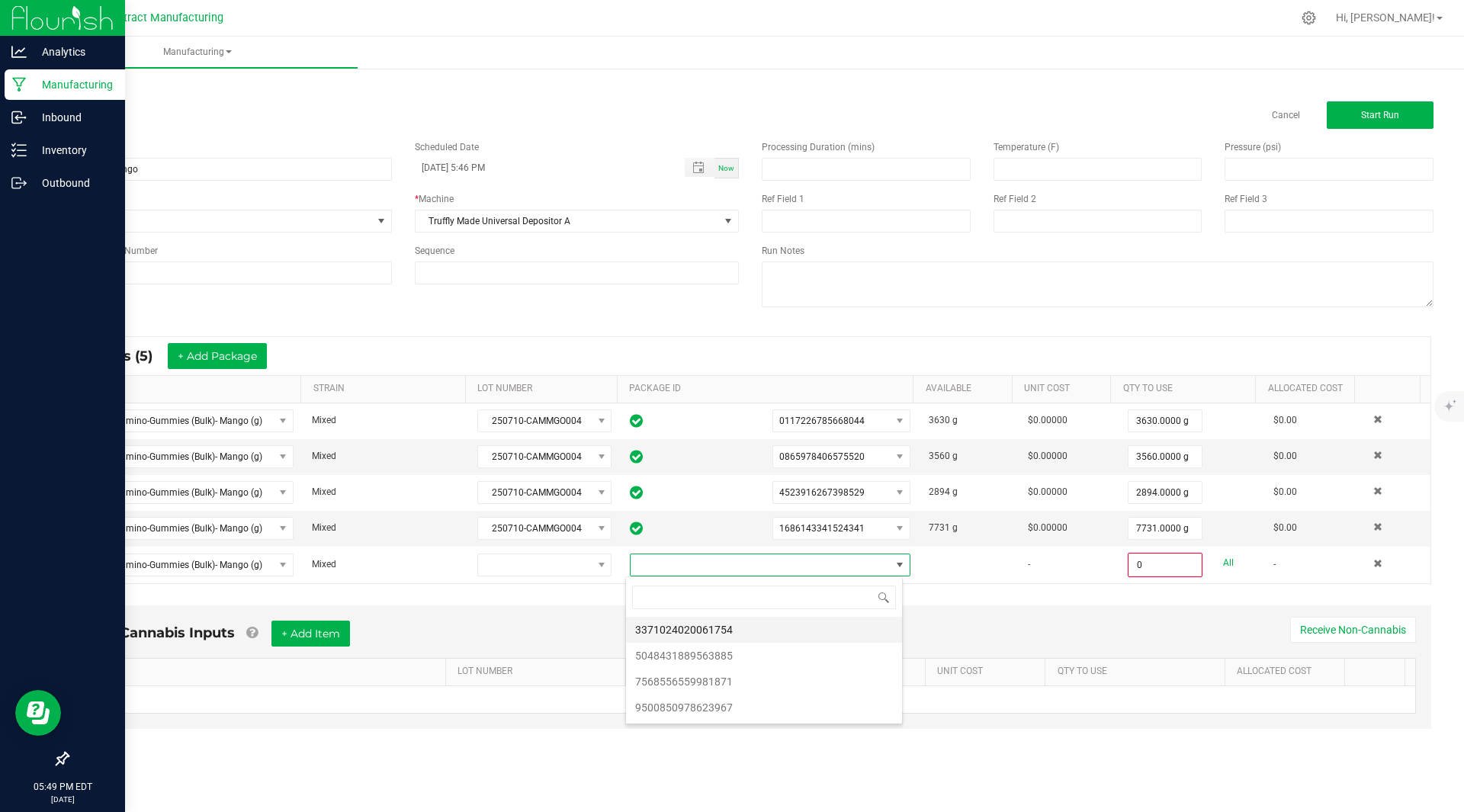
click at [718, 623] on li "3371024020061754" at bounding box center [763, 629] width 276 height 26
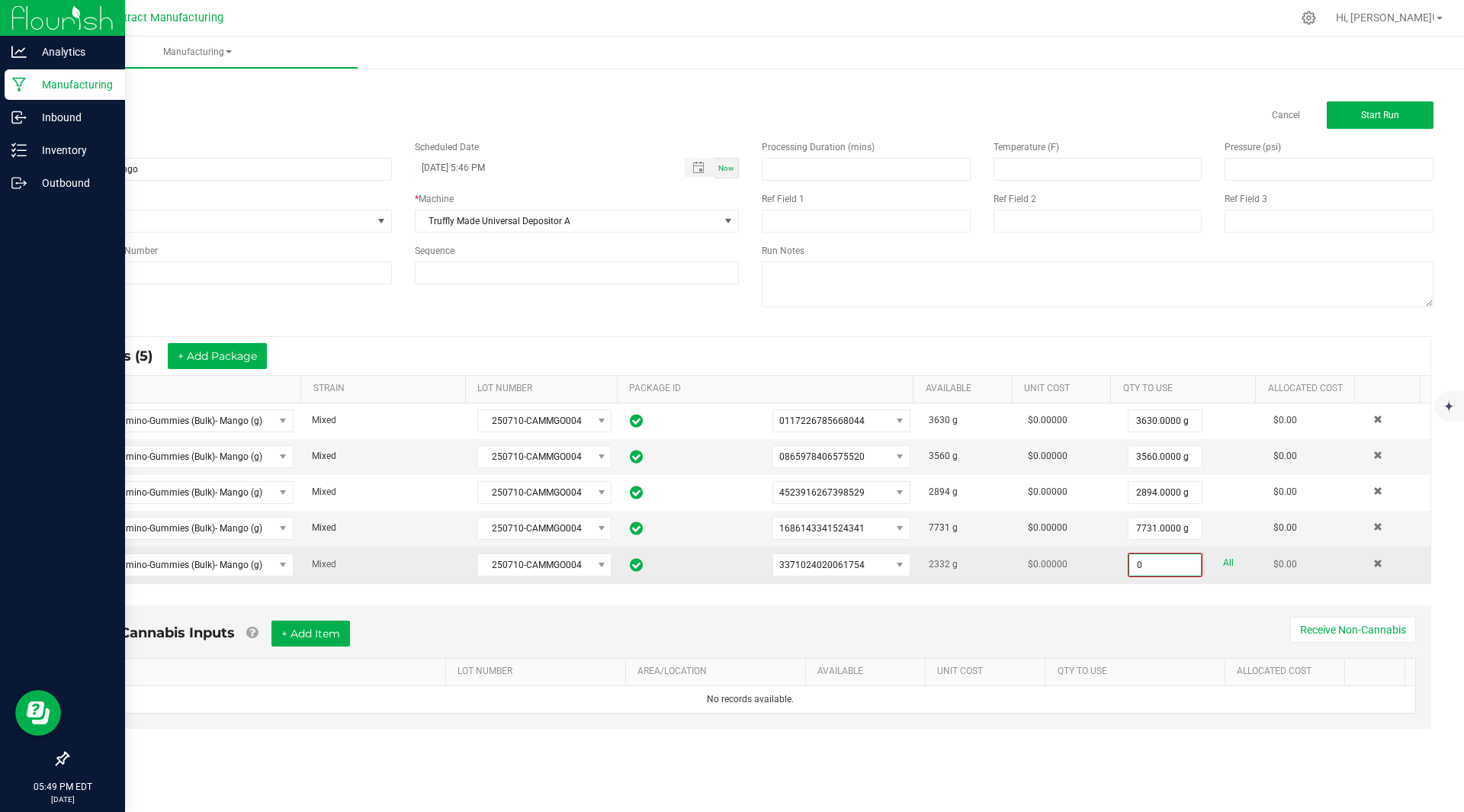
click at [1142, 572] on input "0" at bounding box center [1165, 565] width 71 height 21
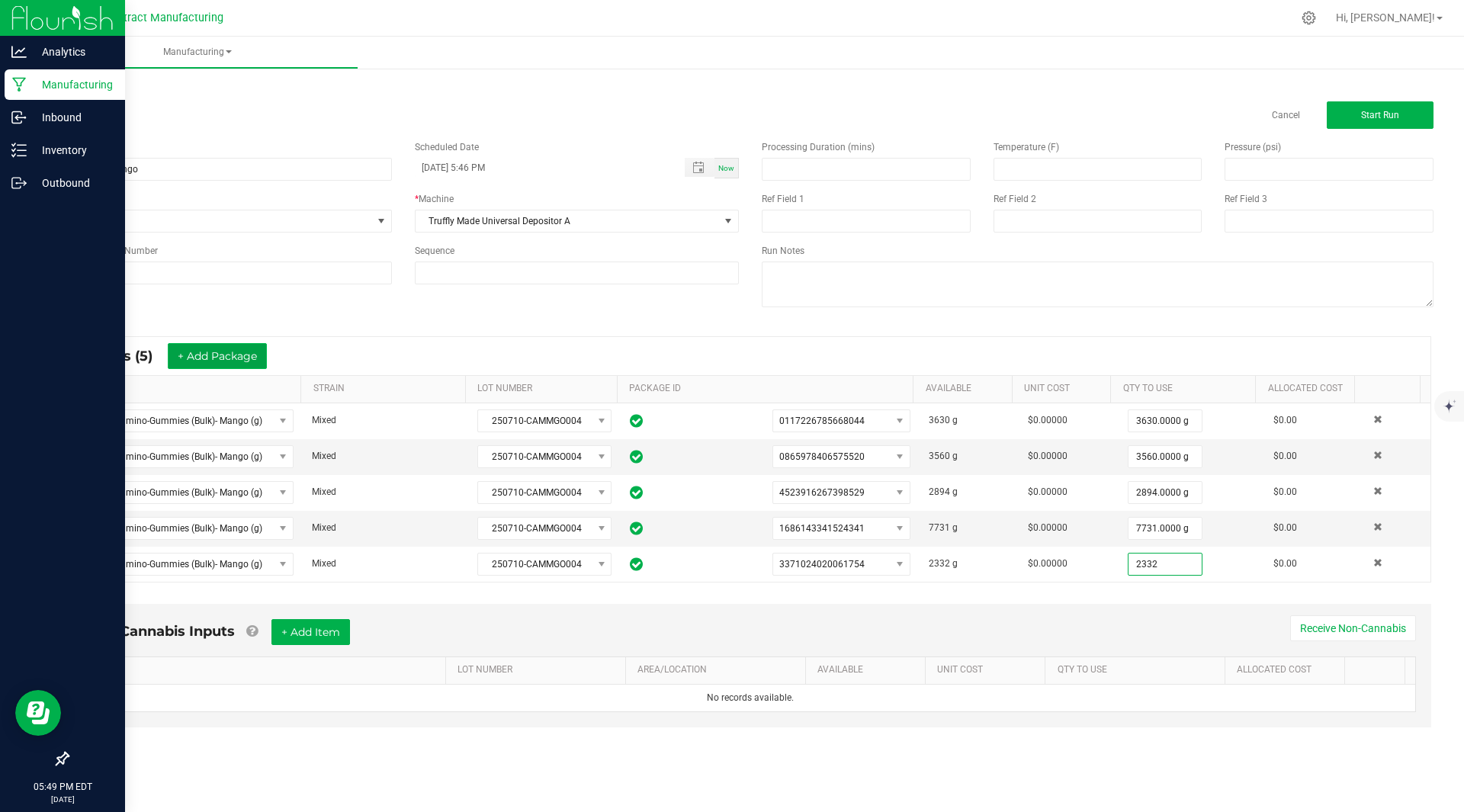
type input "2332.0000 g"
click at [229, 348] on button "+ Add Package" at bounding box center [216, 356] width 99 height 26
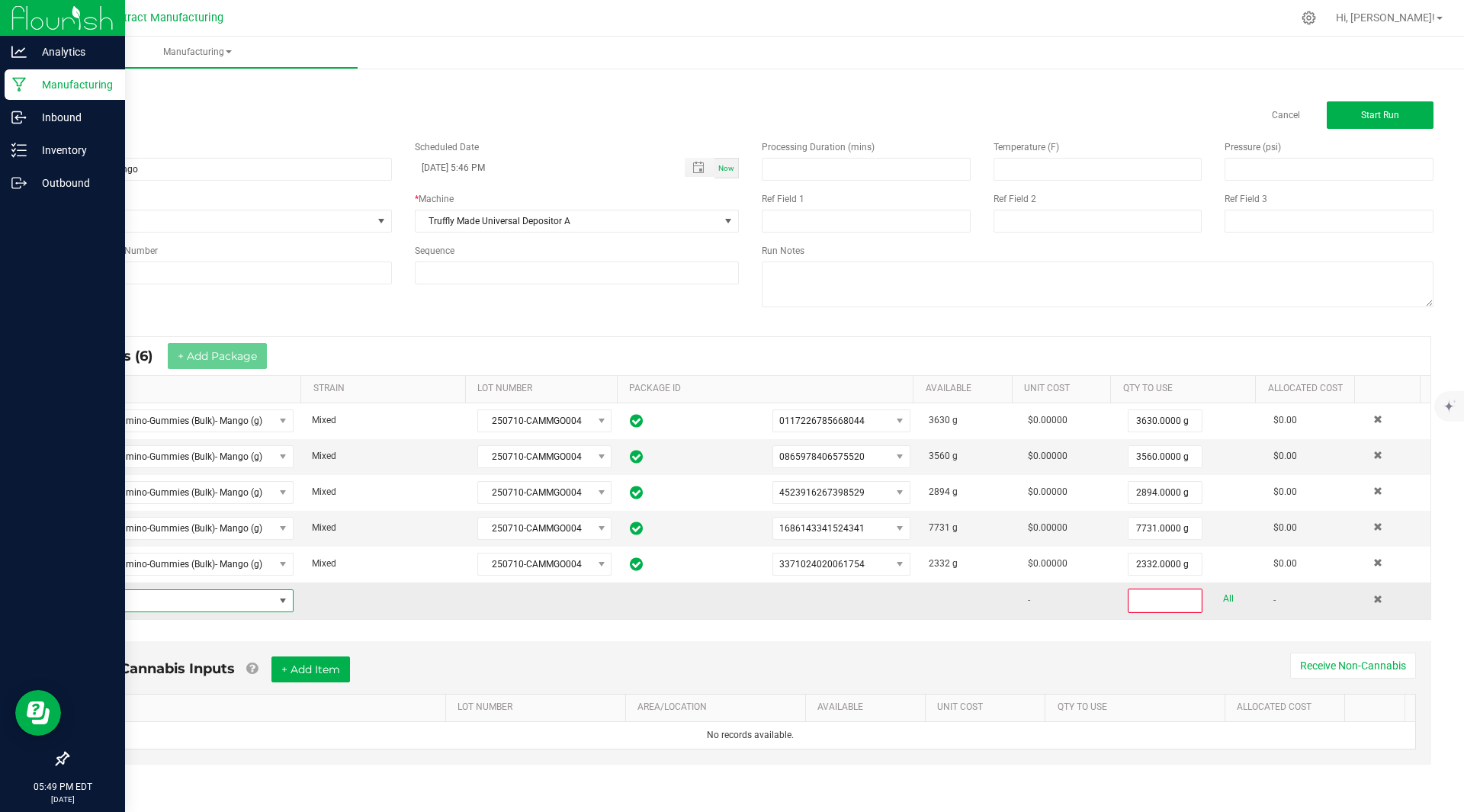
click at [180, 603] on span "NO DATA FOUND" at bounding box center [177, 601] width 193 height 21
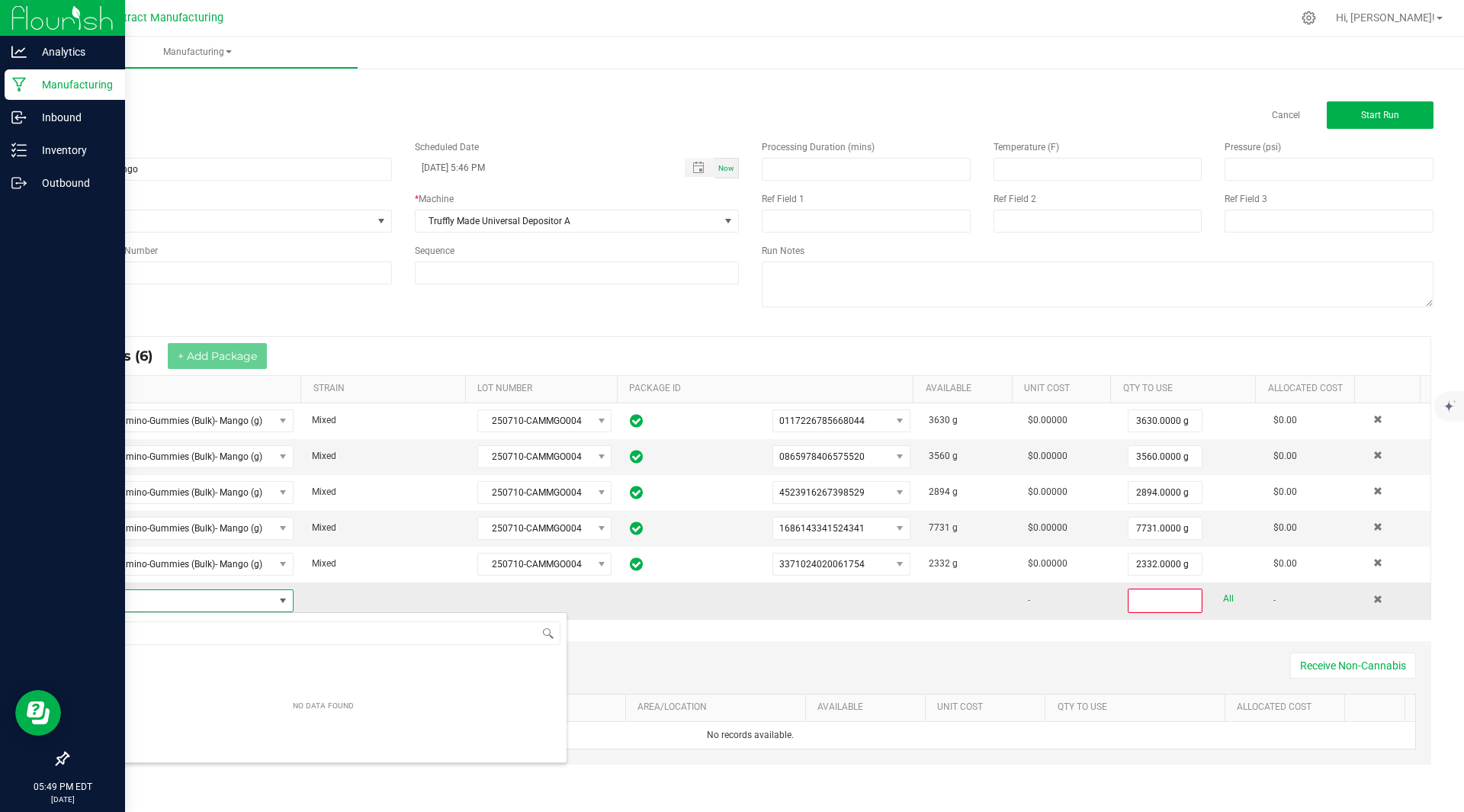
scroll to position [23, 210]
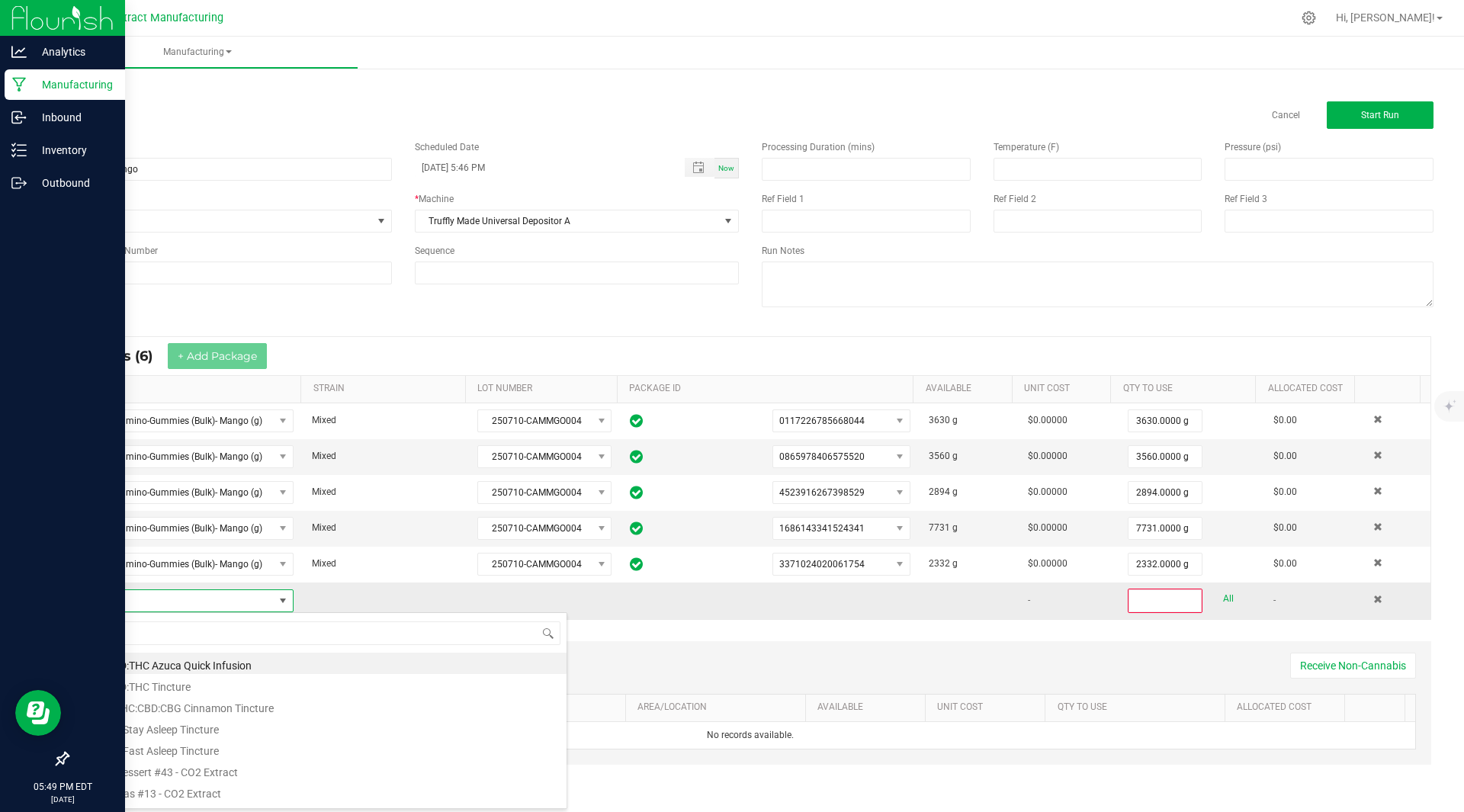
type input "Kiva Camino-Gummies (Bulk)- Mango (g)"
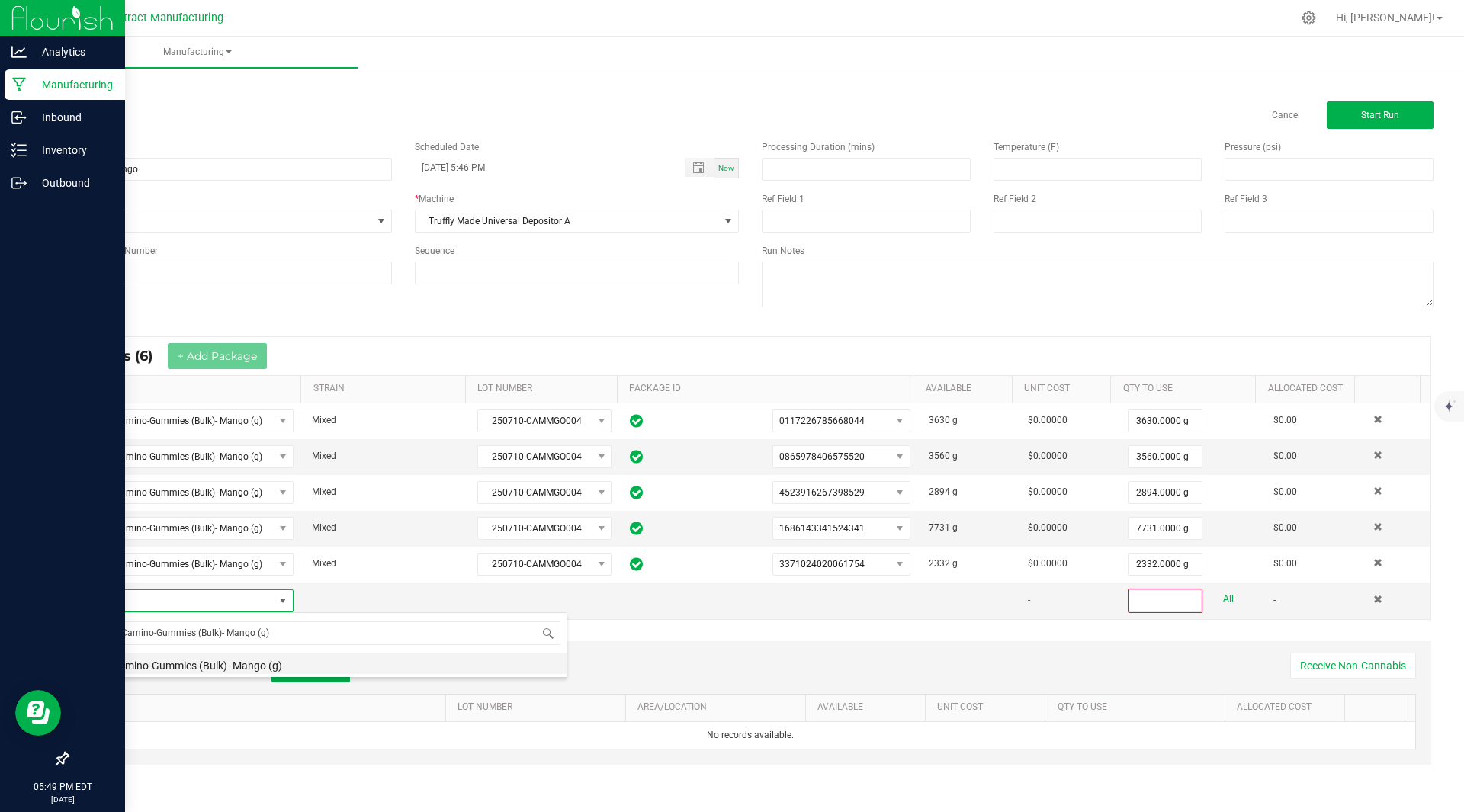
click at [212, 665] on li "Kiva Camino-Gummies (Bulk)- Mango (g)" at bounding box center [323, 663] width 487 height 21
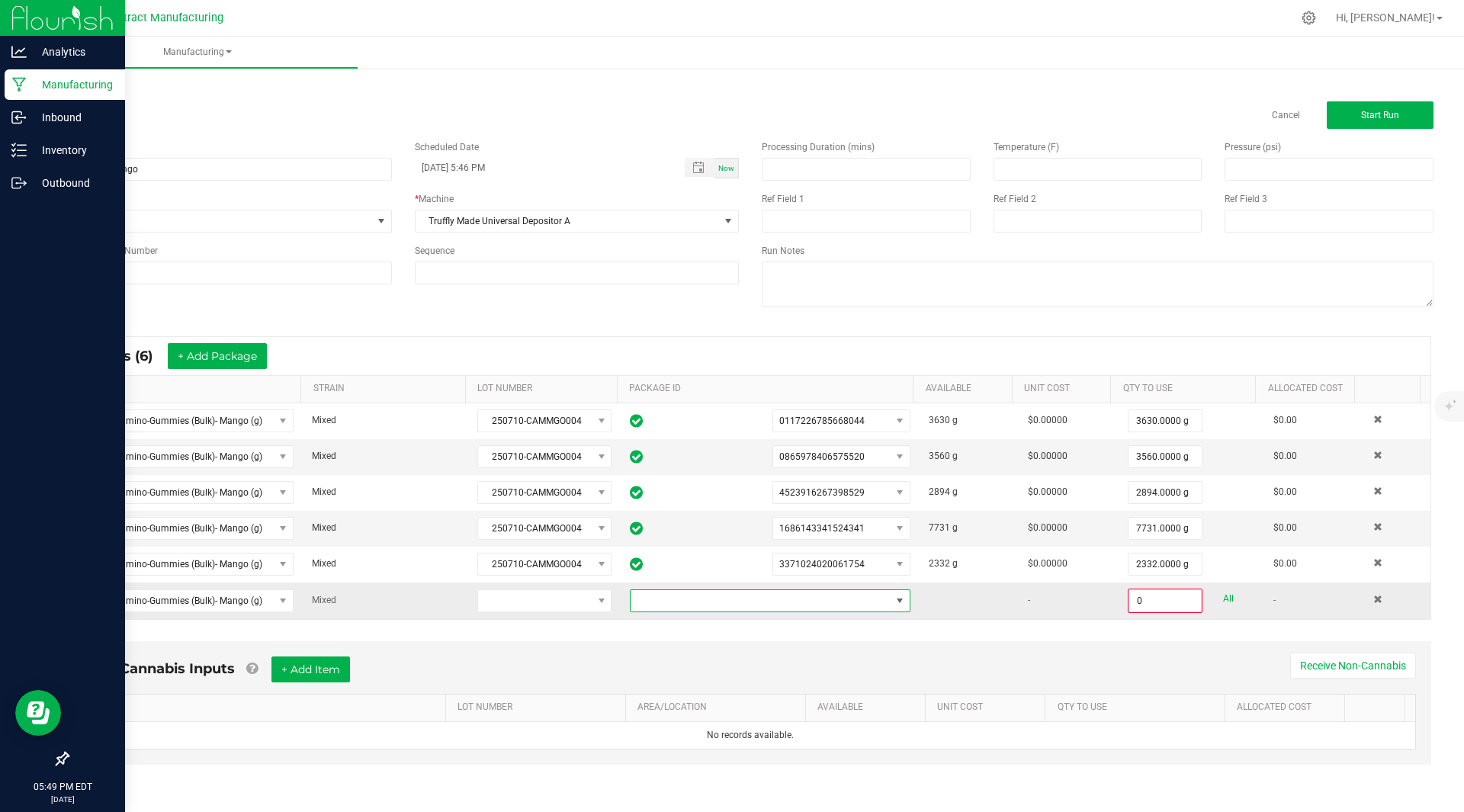
click at [755, 607] on span at bounding box center [760, 601] width 260 height 21
click at [722, 688] on li "7568556559981871" at bounding box center [763, 692] width 276 height 26
click at [1148, 593] on input "0" at bounding box center [1165, 601] width 71 height 21
type input "4194.0000 g"
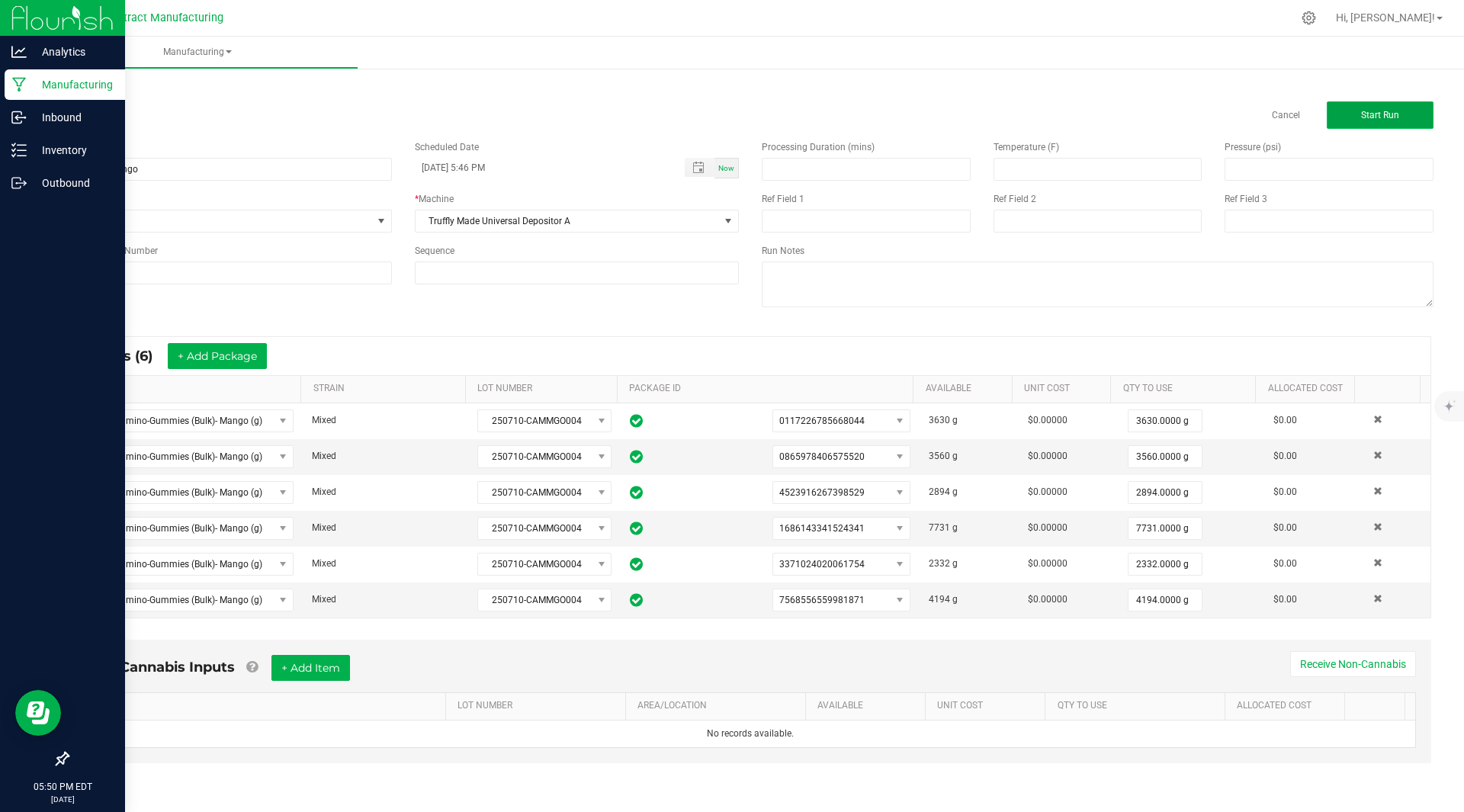
click at [1402, 127] on button "Start Run" at bounding box center [1380, 115] width 107 height 28
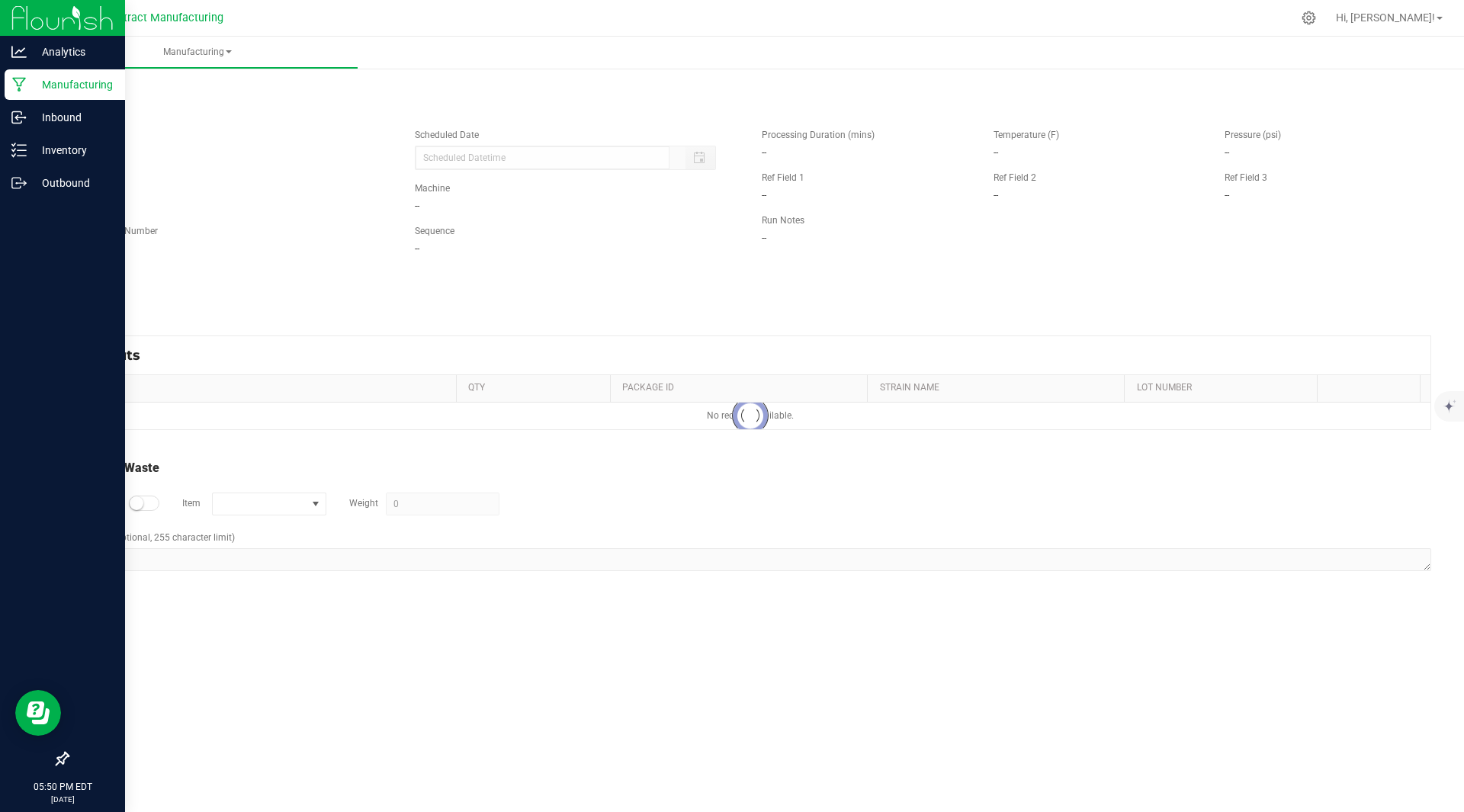
type input "08/27/2025 5:46 PM"
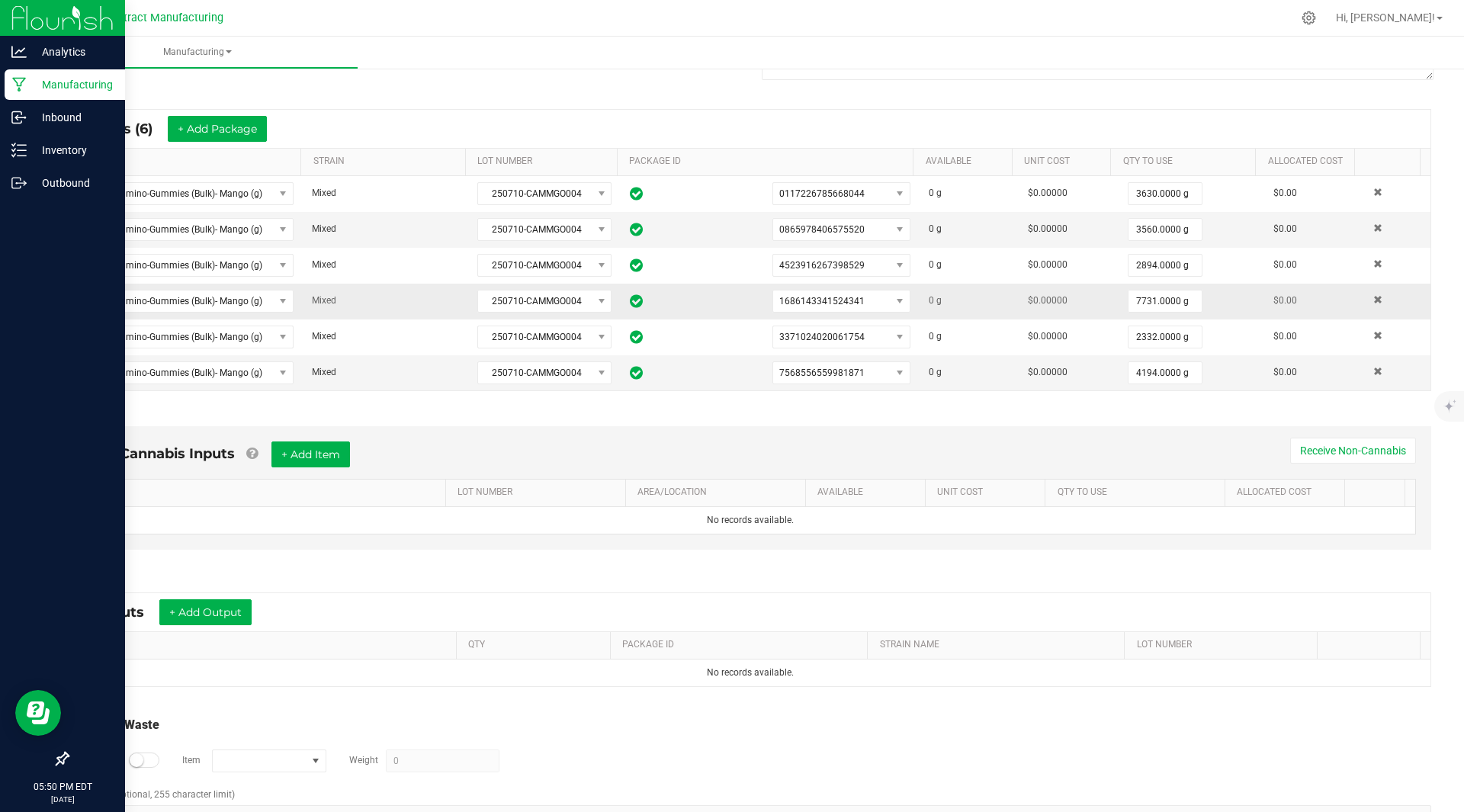
scroll to position [295, 0]
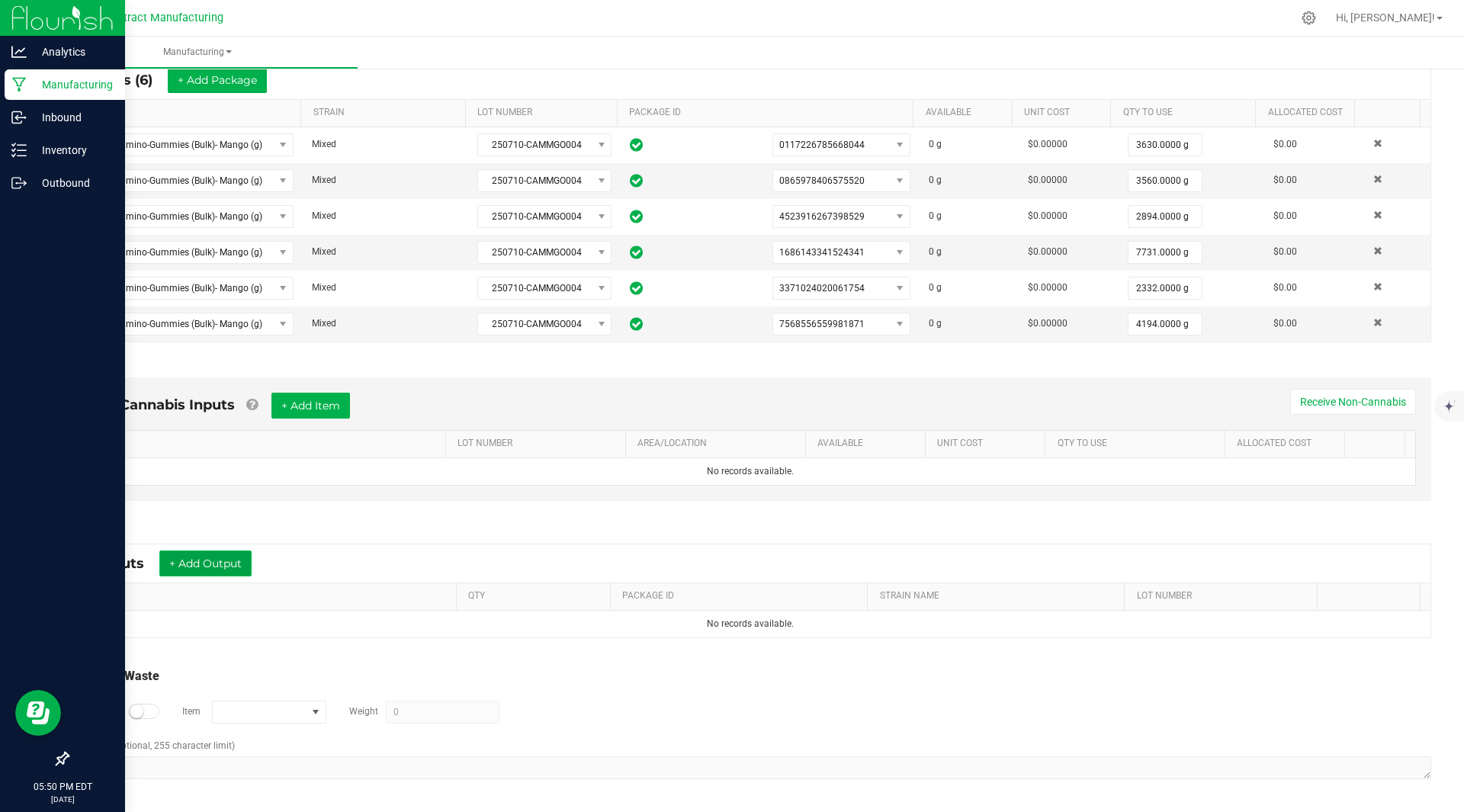
click at [210, 572] on button "+ Add Output" at bounding box center [206, 563] width 92 height 26
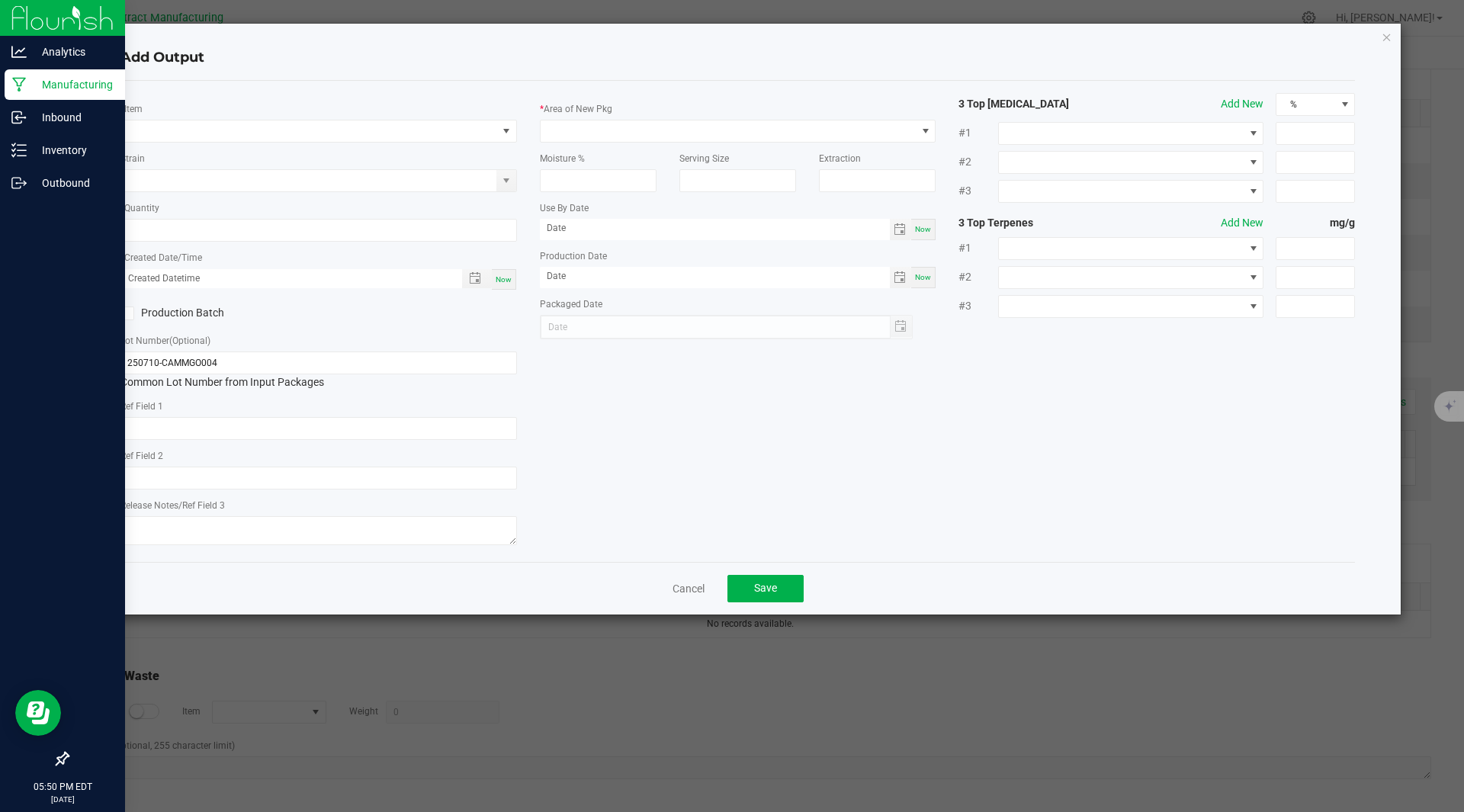
click at [277, 116] on div "* Item" at bounding box center [319, 121] width 396 height 42
click at [265, 128] on span "NO DATA FOUND" at bounding box center [309, 131] width 376 height 21
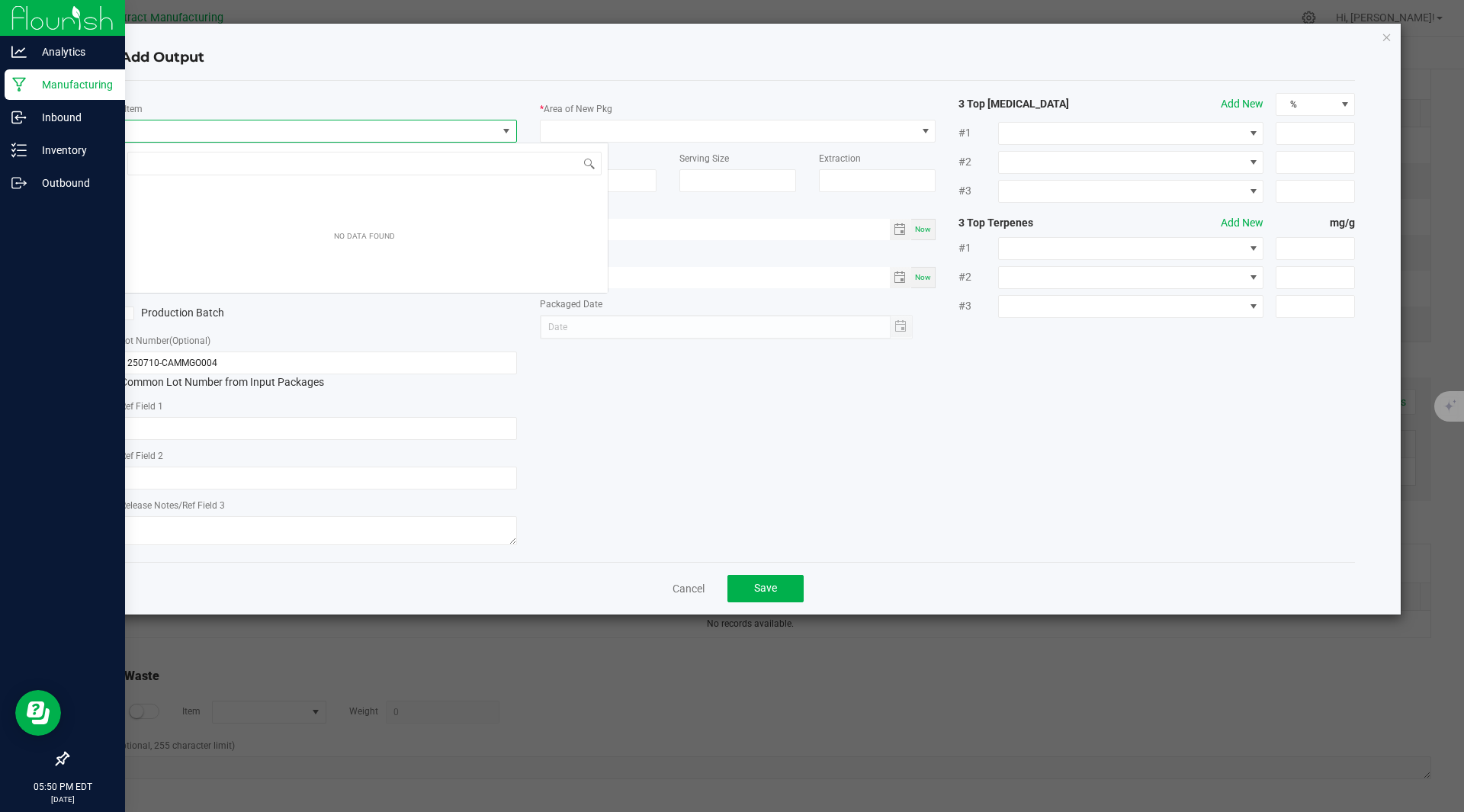
scroll to position [23, 396]
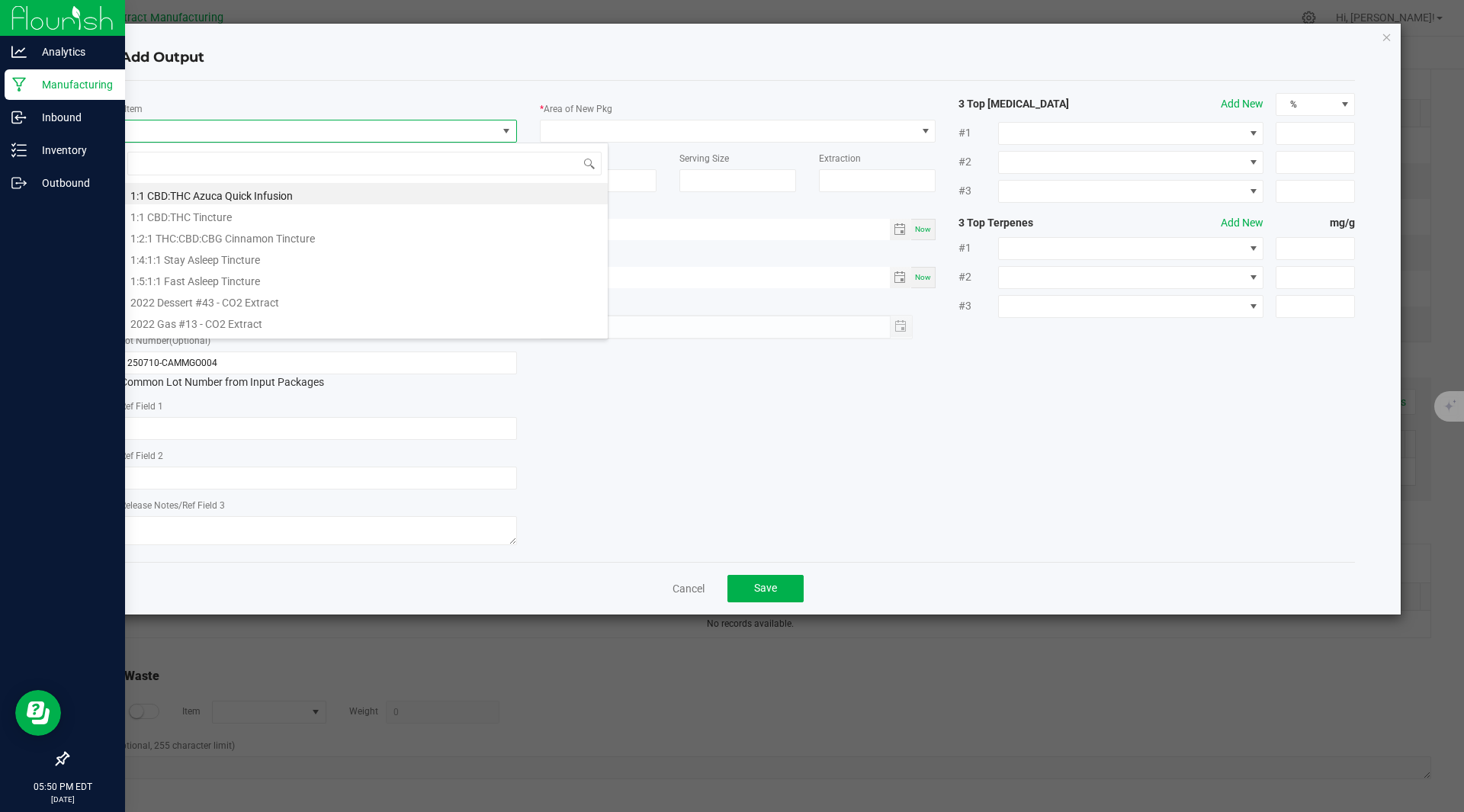
type input "Kiva Camino-Gummies (Bulk)- Mango (g)"
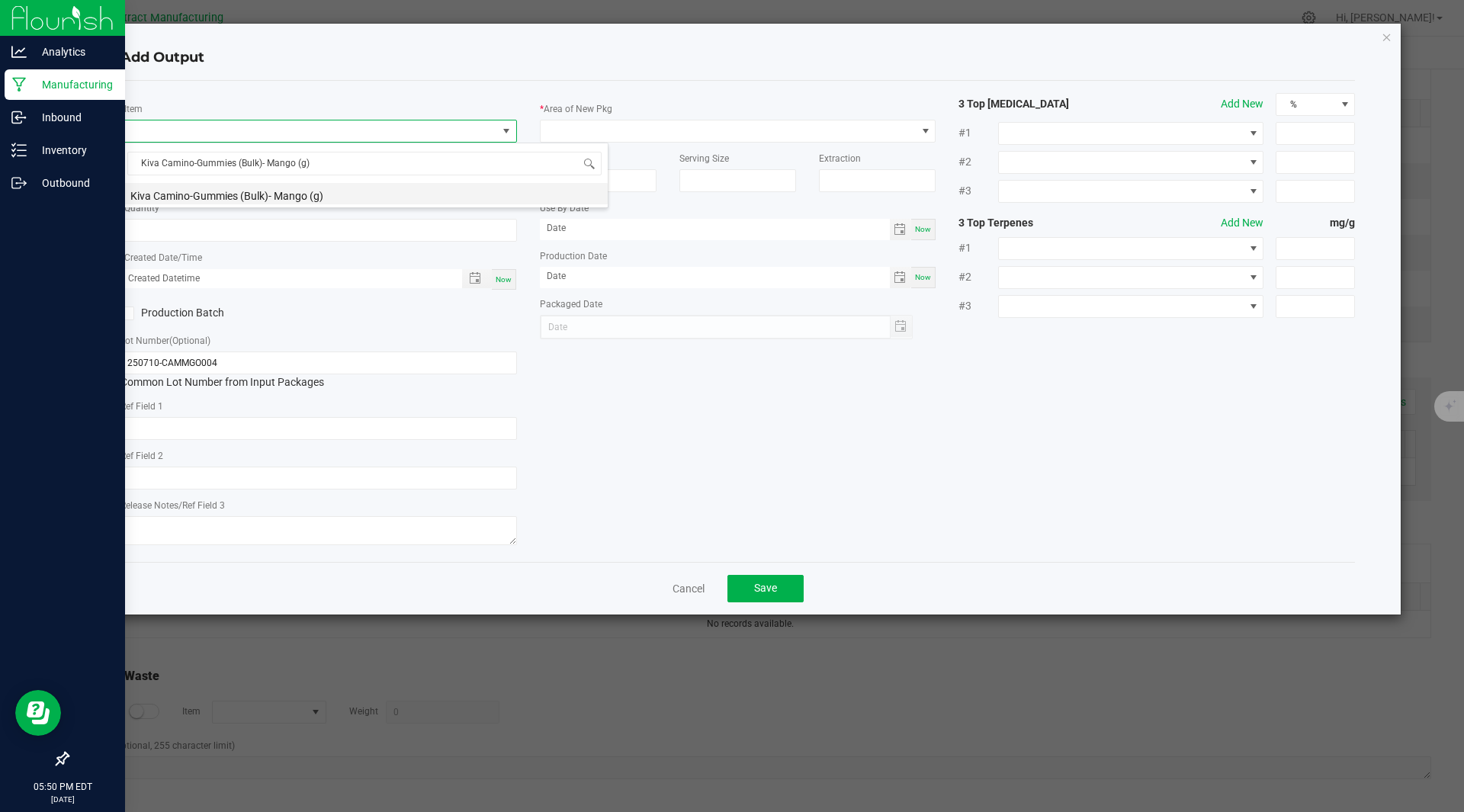
click at [250, 191] on li "Kiva Camino-Gummies (Bulk)- Mango (g)" at bounding box center [365, 193] width 487 height 21
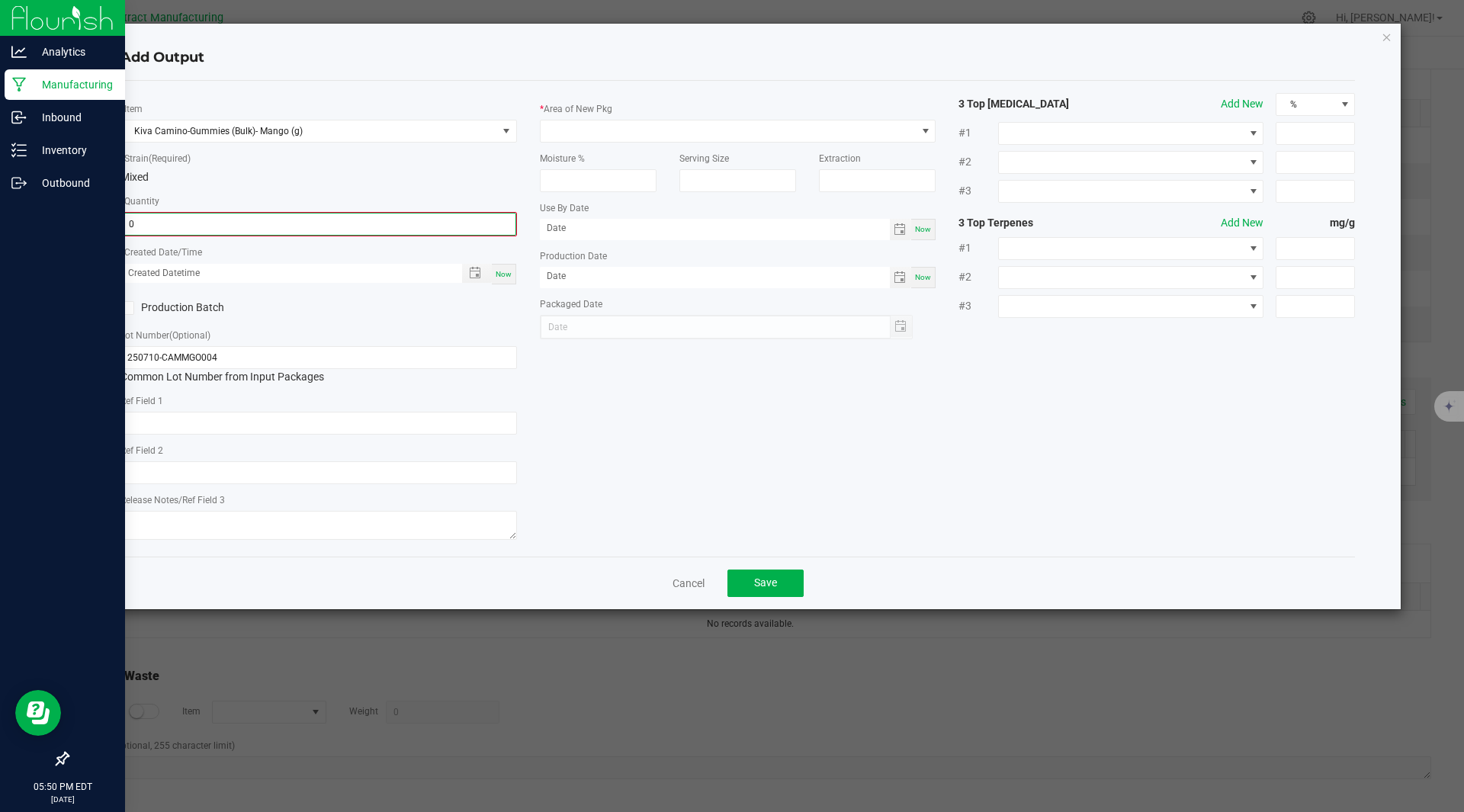
click at [183, 221] on input "0" at bounding box center [319, 224] width 393 height 21
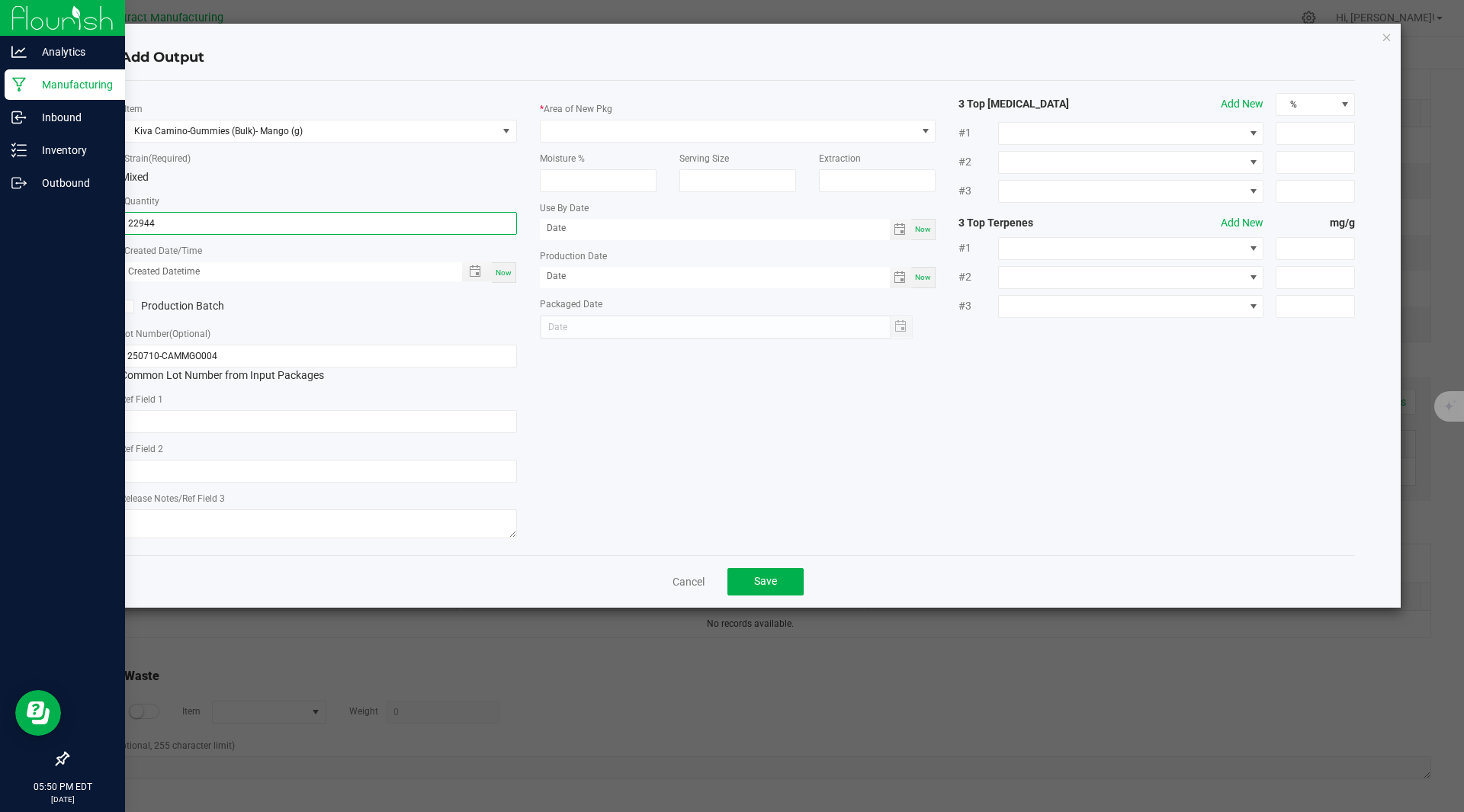
type input "22944.0000 g"
click at [501, 269] on span "Now" at bounding box center [503, 272] width 16 height 8
type input "08/27/2025 5:50 PM"
type input "[DATE]"
click at [157, 355] on input "250710-CAMMGO004" at bounding box center [319, 356] width 396 height 23
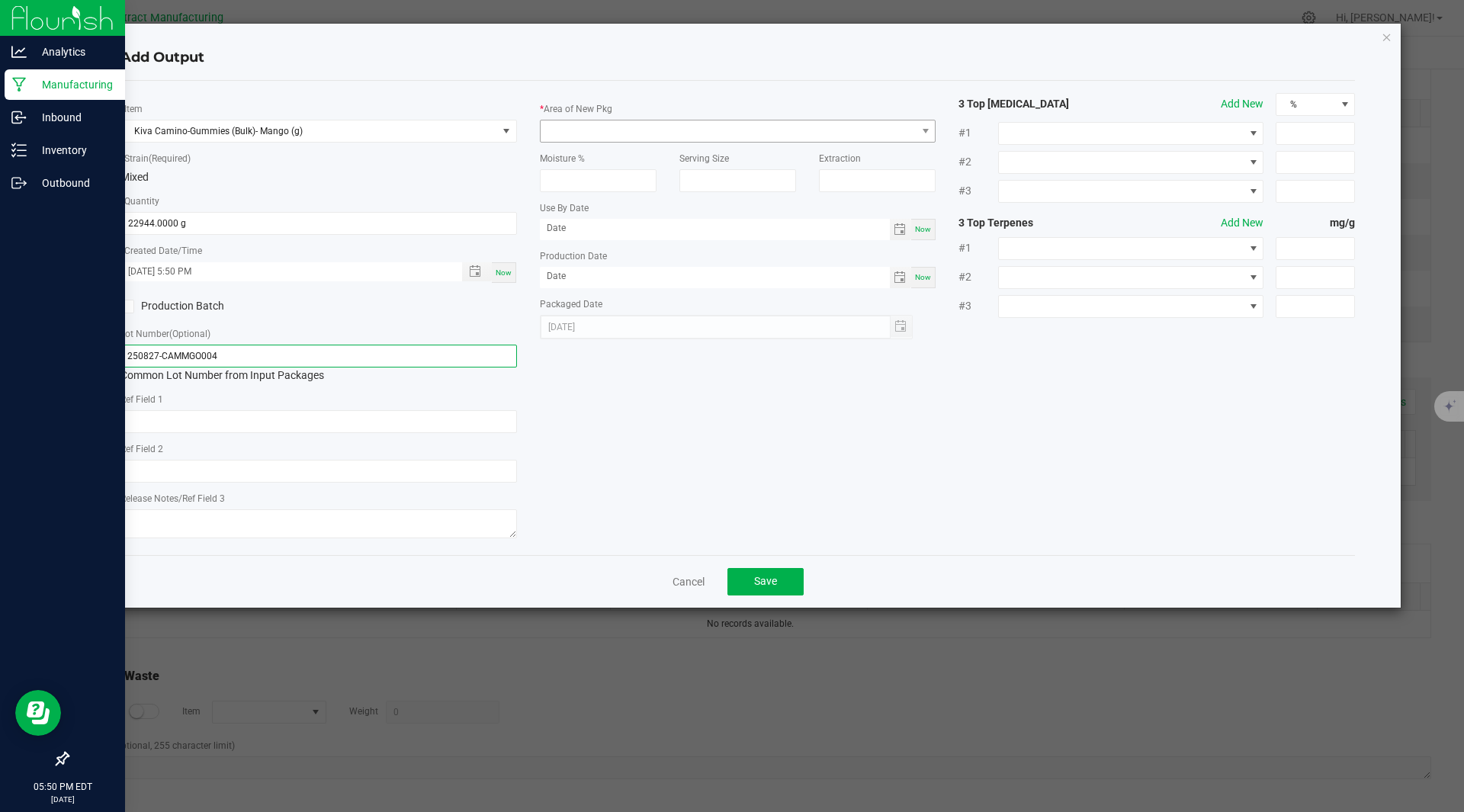
type input "250827-CAMMGO004"
click at [617, 140] on span at bounding box center [729, 131] width 376 height 21
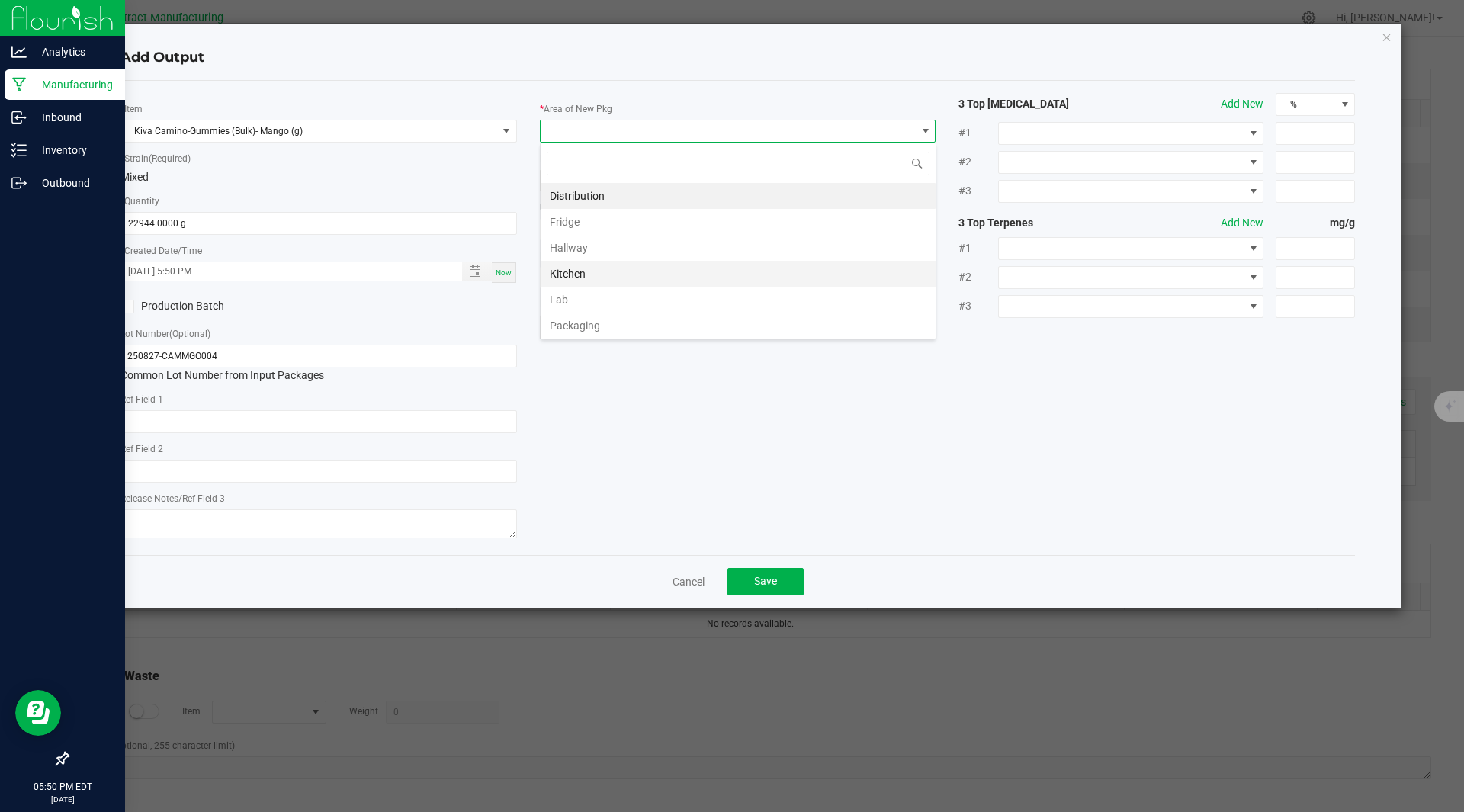
click at [597, 275] on li "Kitchen" at bounding box center [738, 274] width 395 height 26
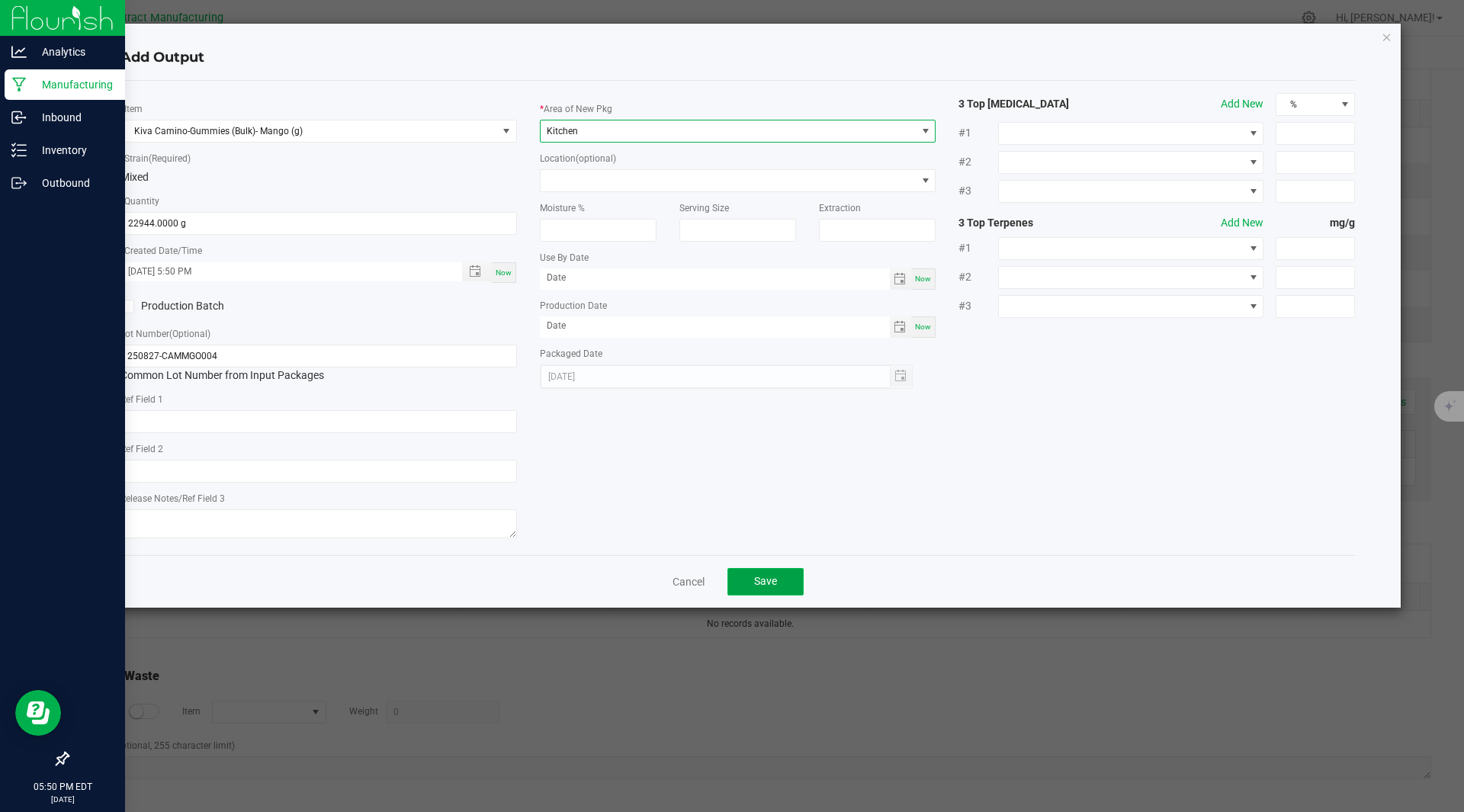
click at [766, 573] on button "Save" at bounding box center [765, 582] width 76 height 28
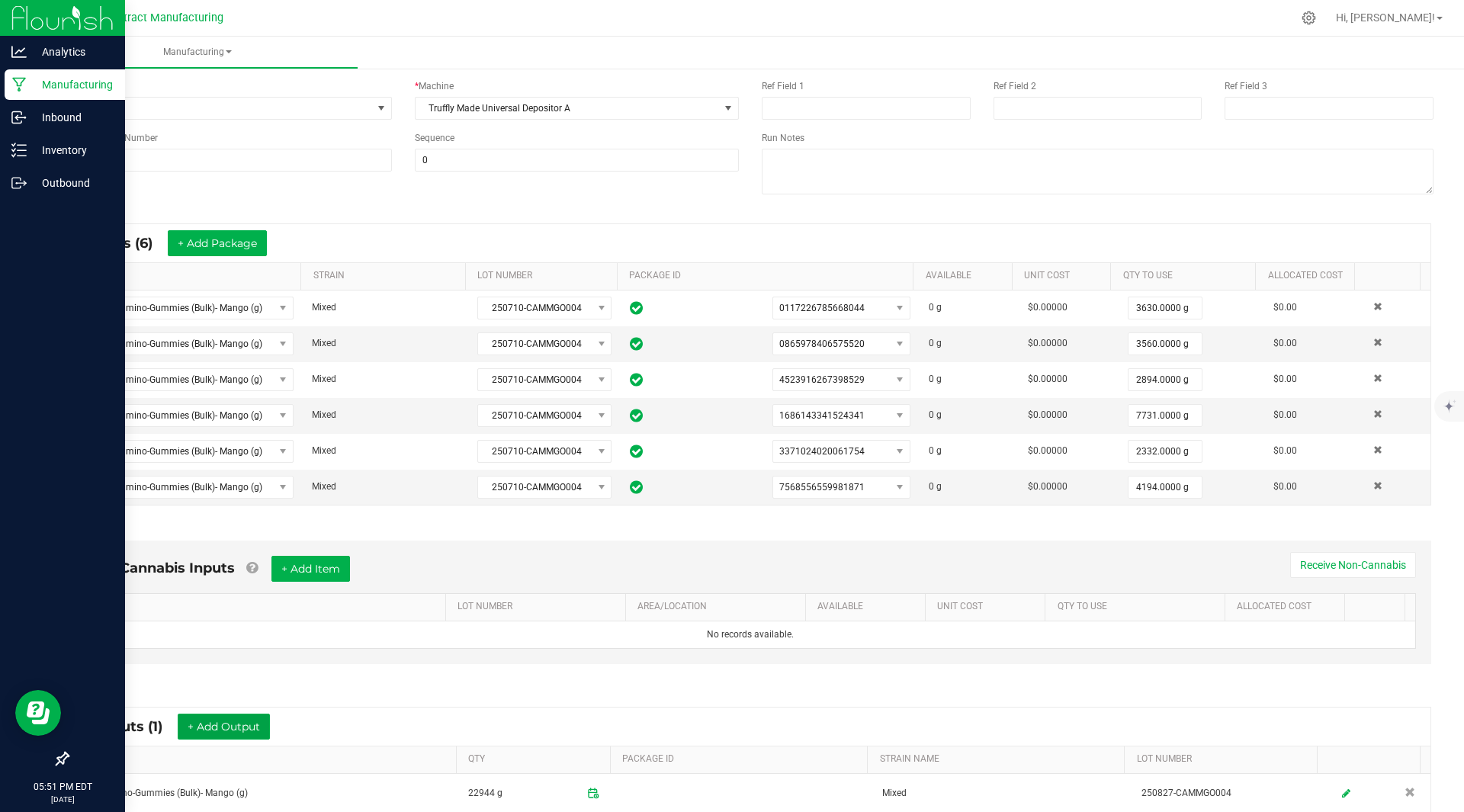
scroll to position [0, 0]
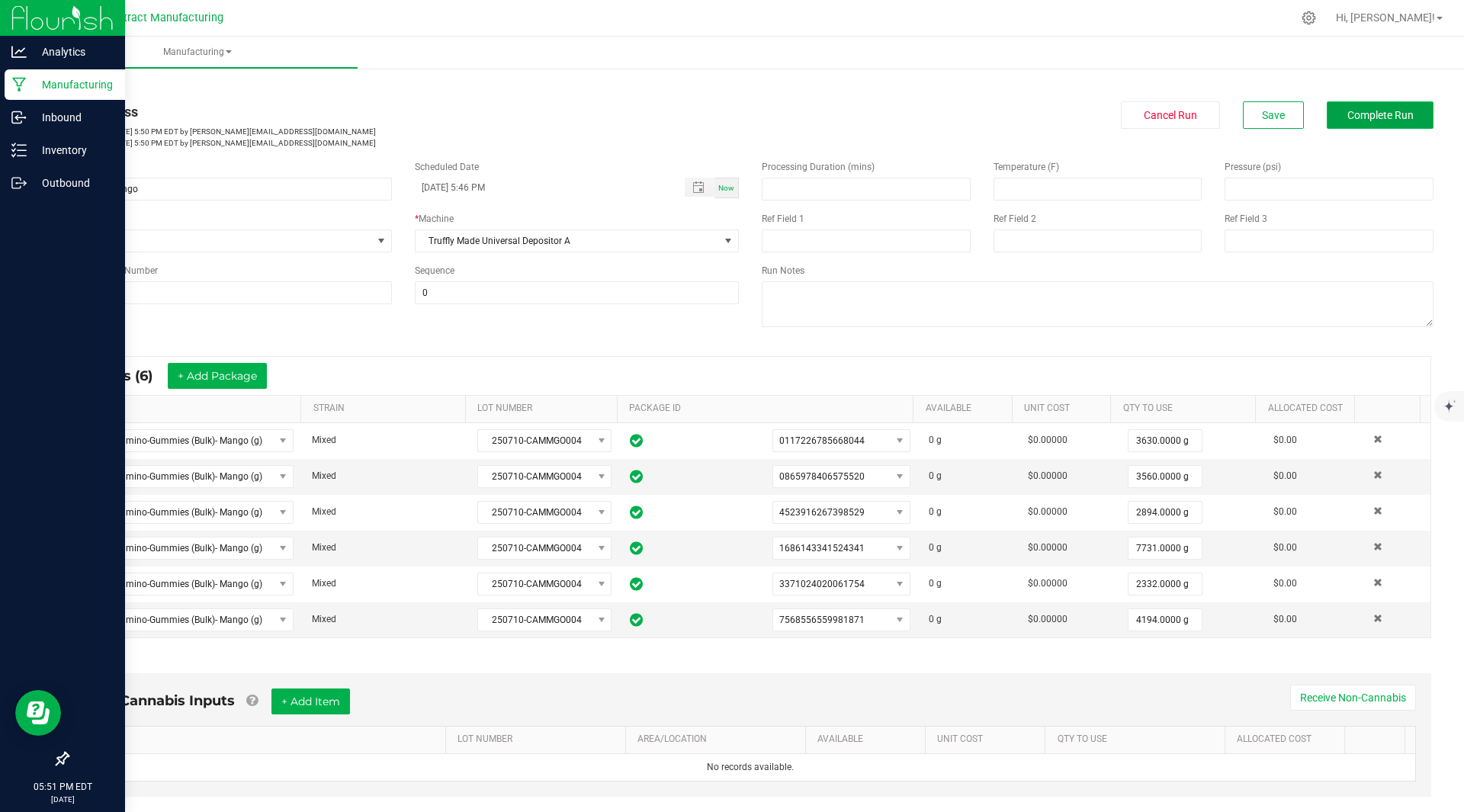
click at [1364, 116] on span "Complete Run" at bounding box center [1380, 115] width 66 height 12
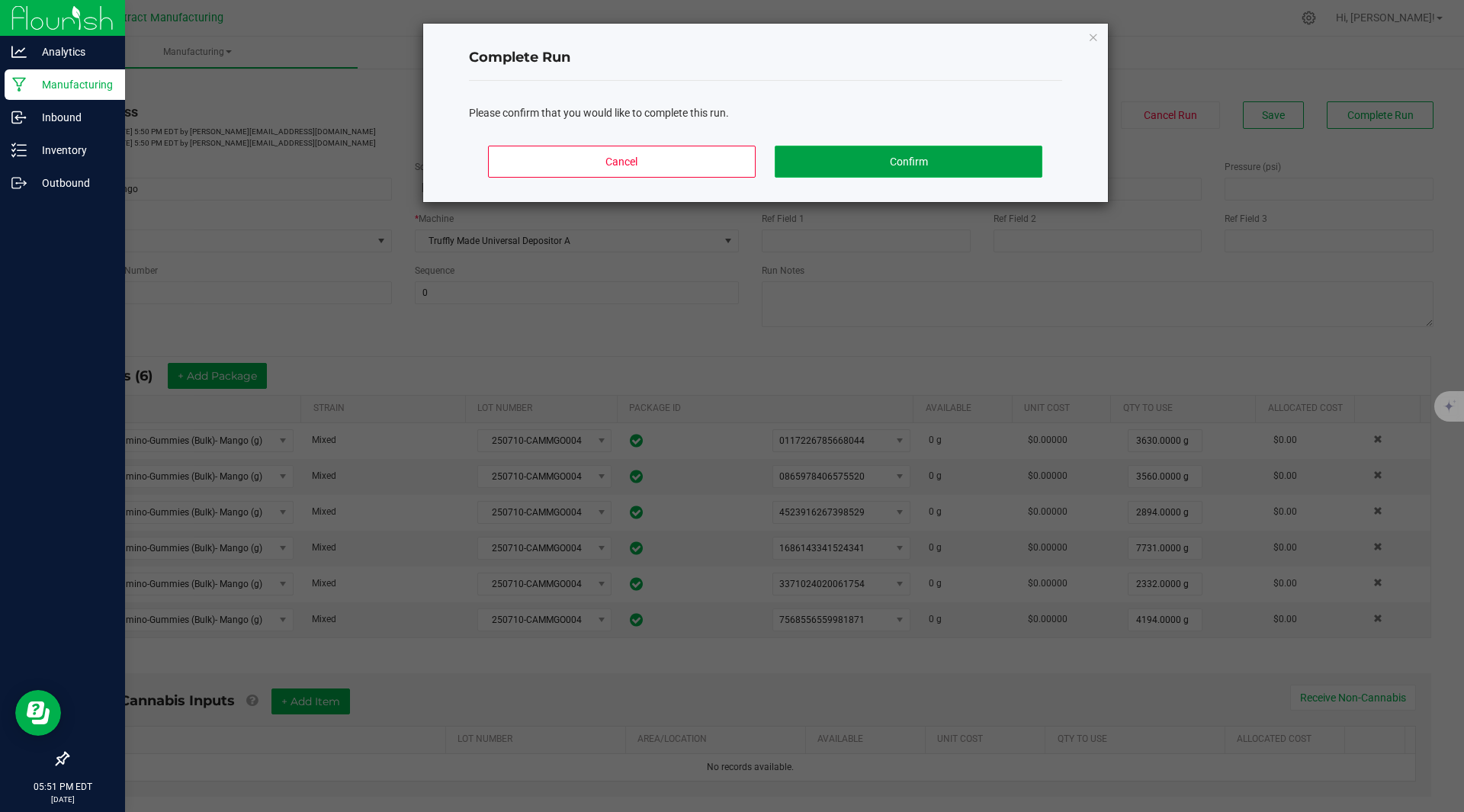
click at [947, 160] on button "Confirm" at bounding box center [908, 162] width 267 height 32
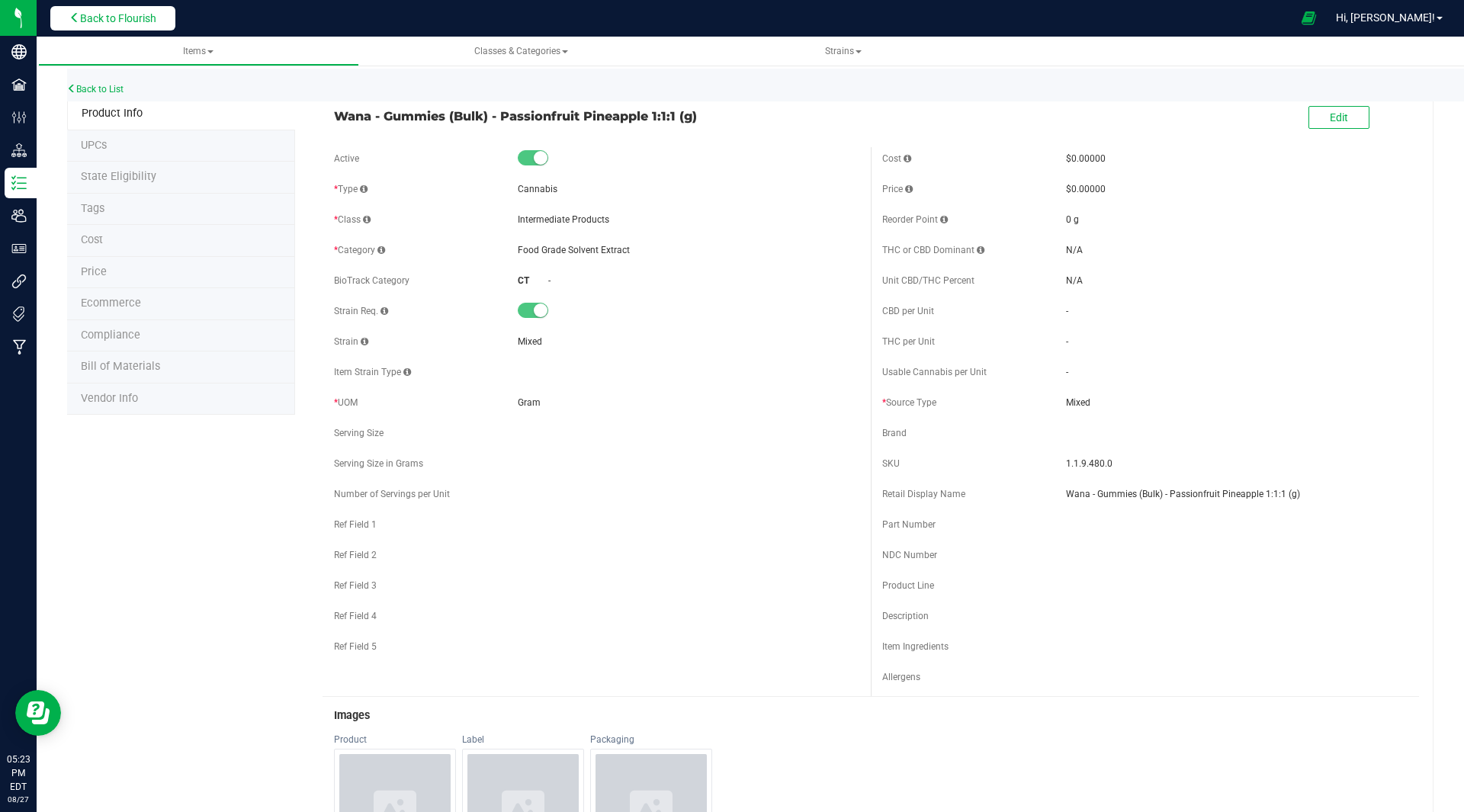
click at [93, 21] on span "Back to Flourish" at bounding box center [117, 18] width 76 height 12
click at [134, 21] on span "Back to Flourish" at bounding box center [117, 18] width 76 height 12
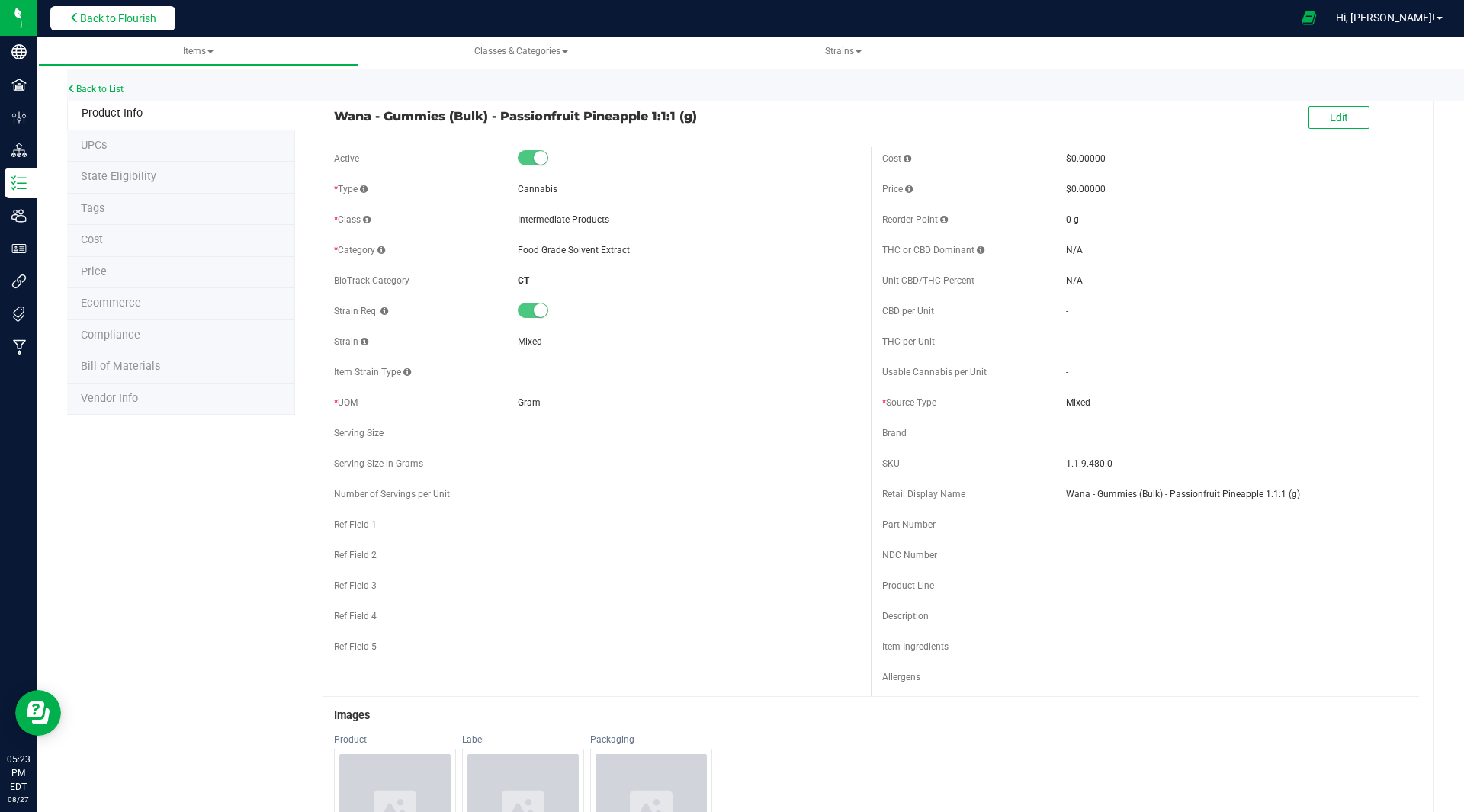
click at [134, 21] on span "Back to Flourish" at bounding box center [117, 18] width 76 height 12
click at [112, 17] on span "Back to Flourish" at bounding box center [117, 18] width 76 height 12
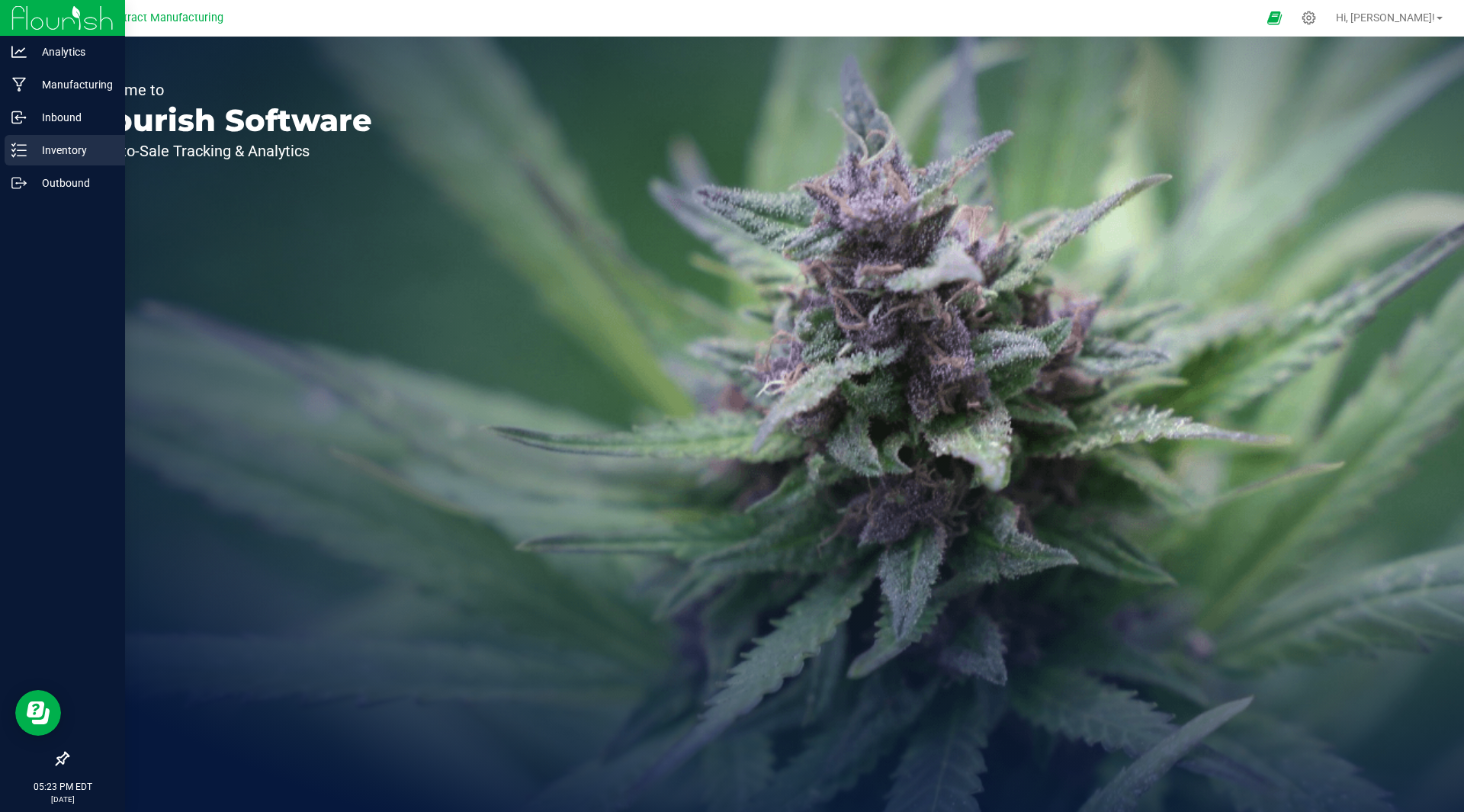
click at [26, 147] on icon at bounding box center [19, 150] width 15 height 15
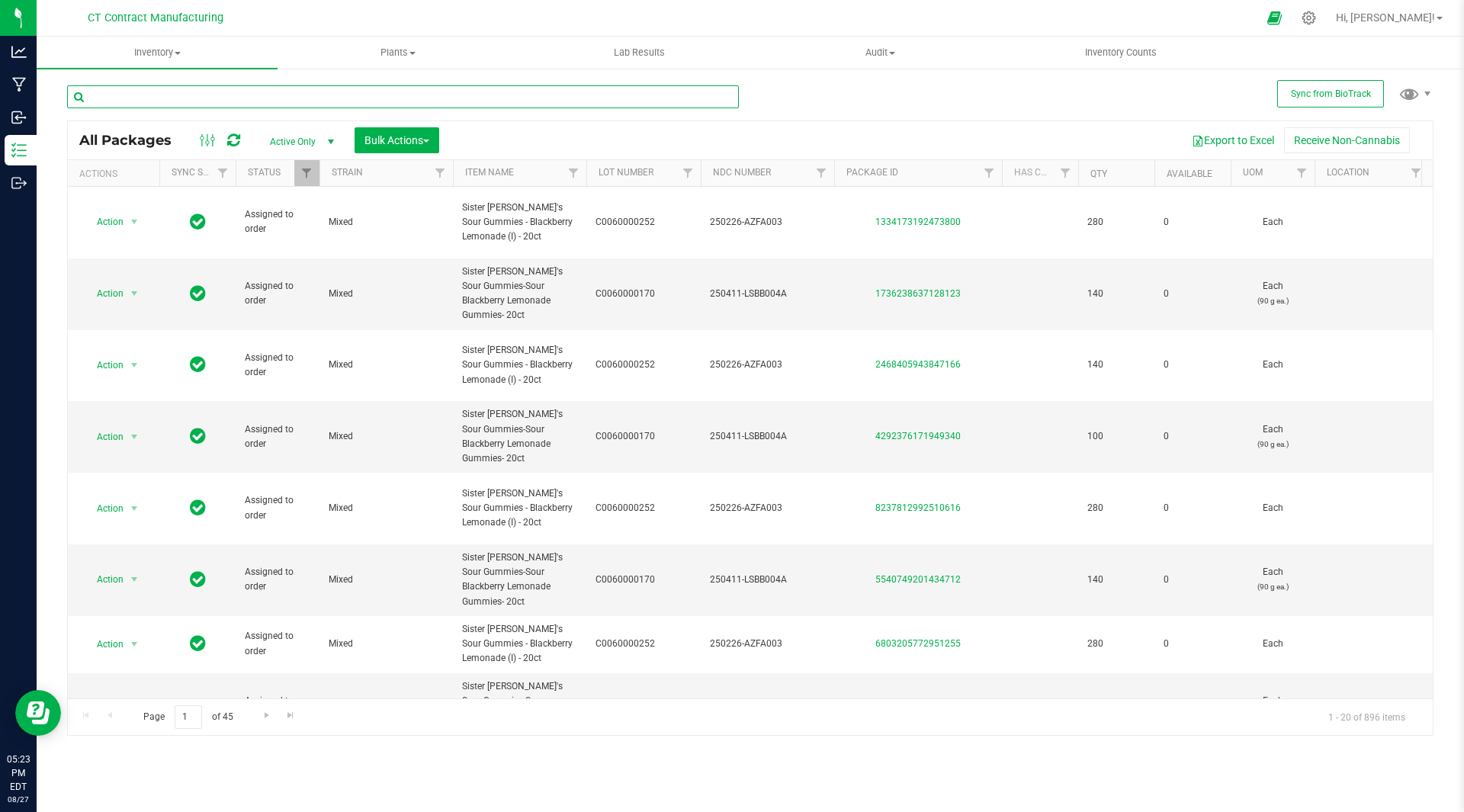
click at [299, 90] on input "text" at bounding box center [402, 97] width 672 height 23
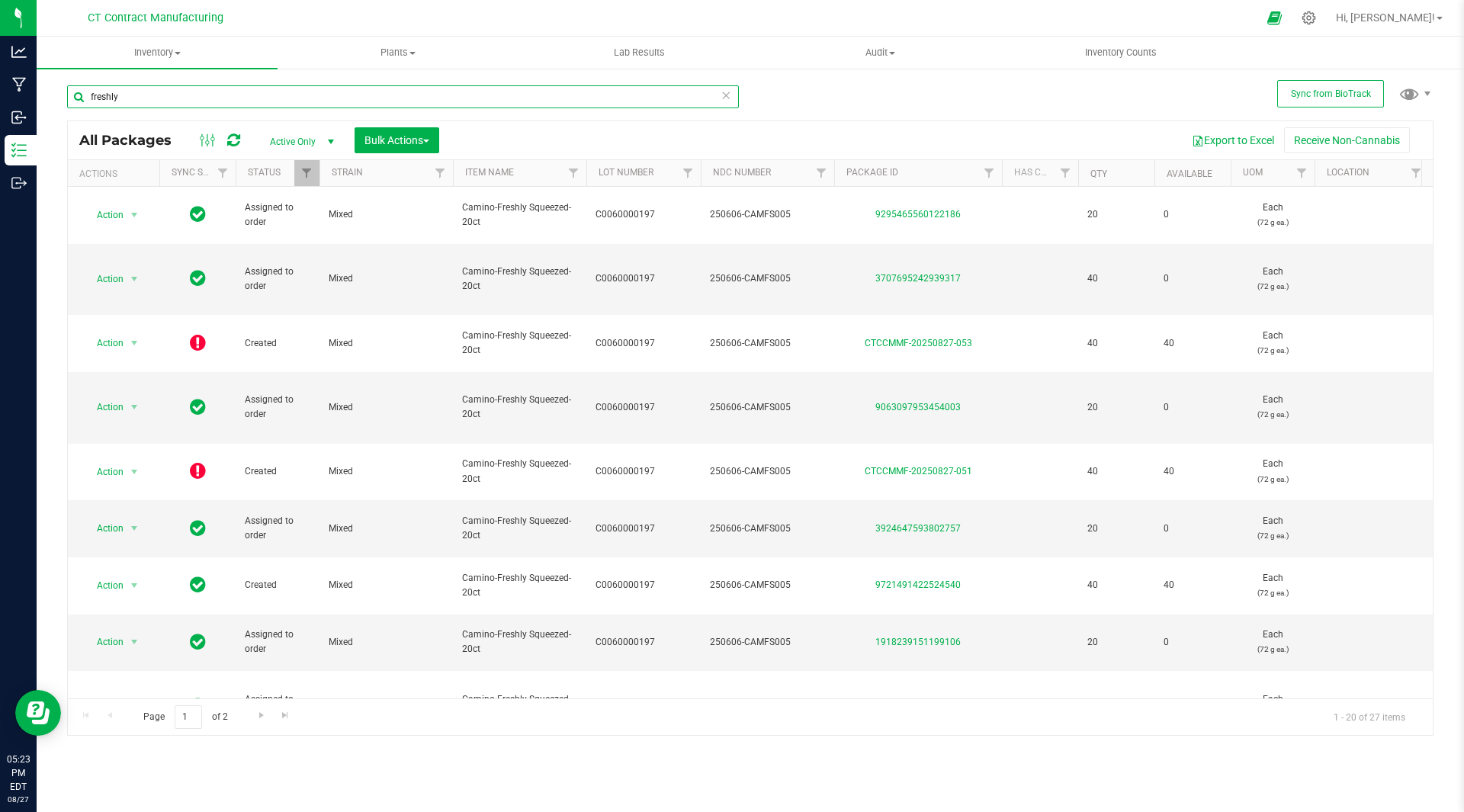
click at [256, 93] on input "freshly" at bounding box center [402, 97] width 672 height 23
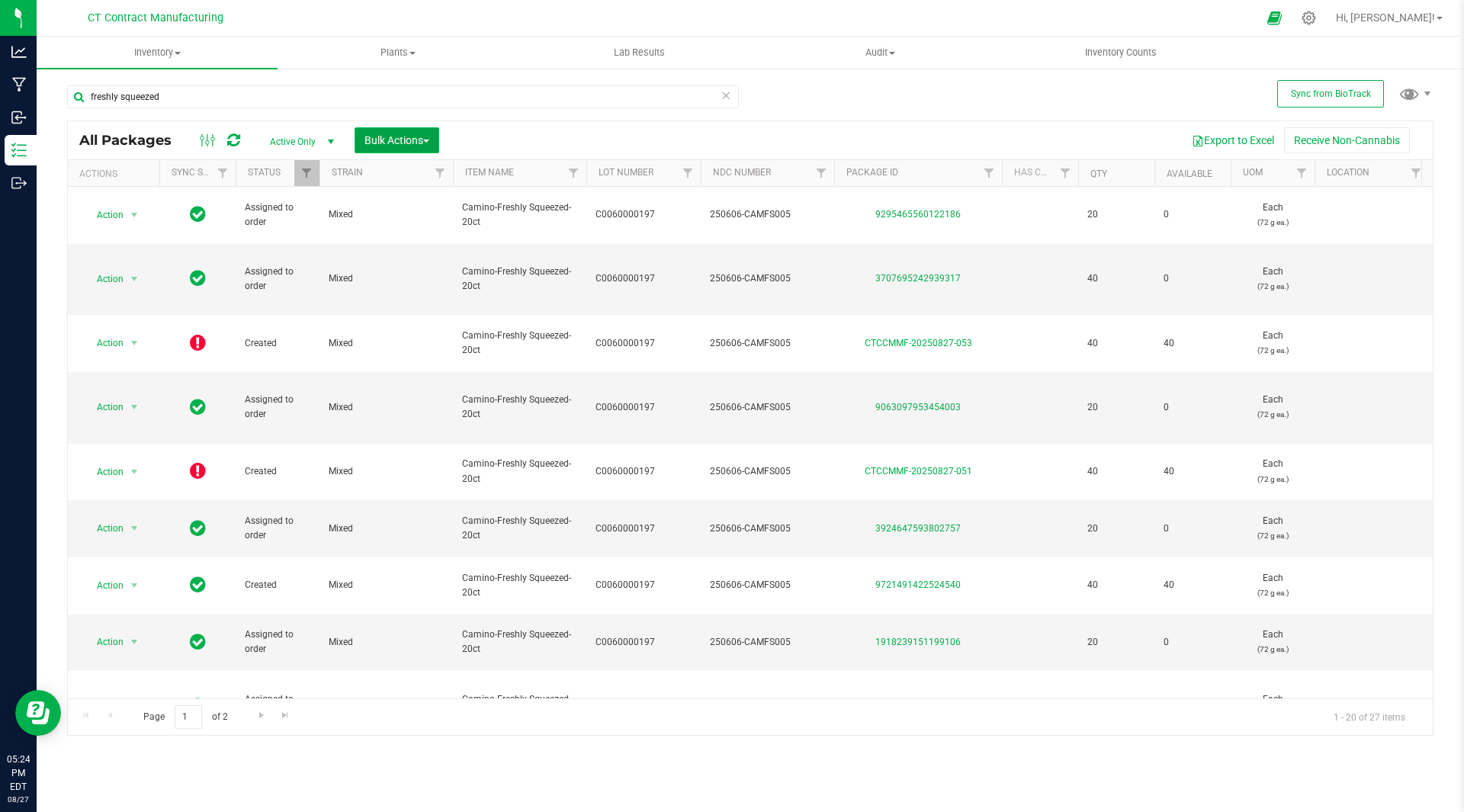
click at [421, 141] on span "Bulk Actions" at bounding box center [397, 140] width 64 height 12
click at [292, 141] on span "Active Only" at bounding box center [299, 142] width 84 height 21
click at [296, 63] on uib-tab-heading "Plants All plants Waste log" at bounding box center [398, 53] width 240 height 31
click at [210, 141] on icon at bounding box center [208, 140] width 17 height 18
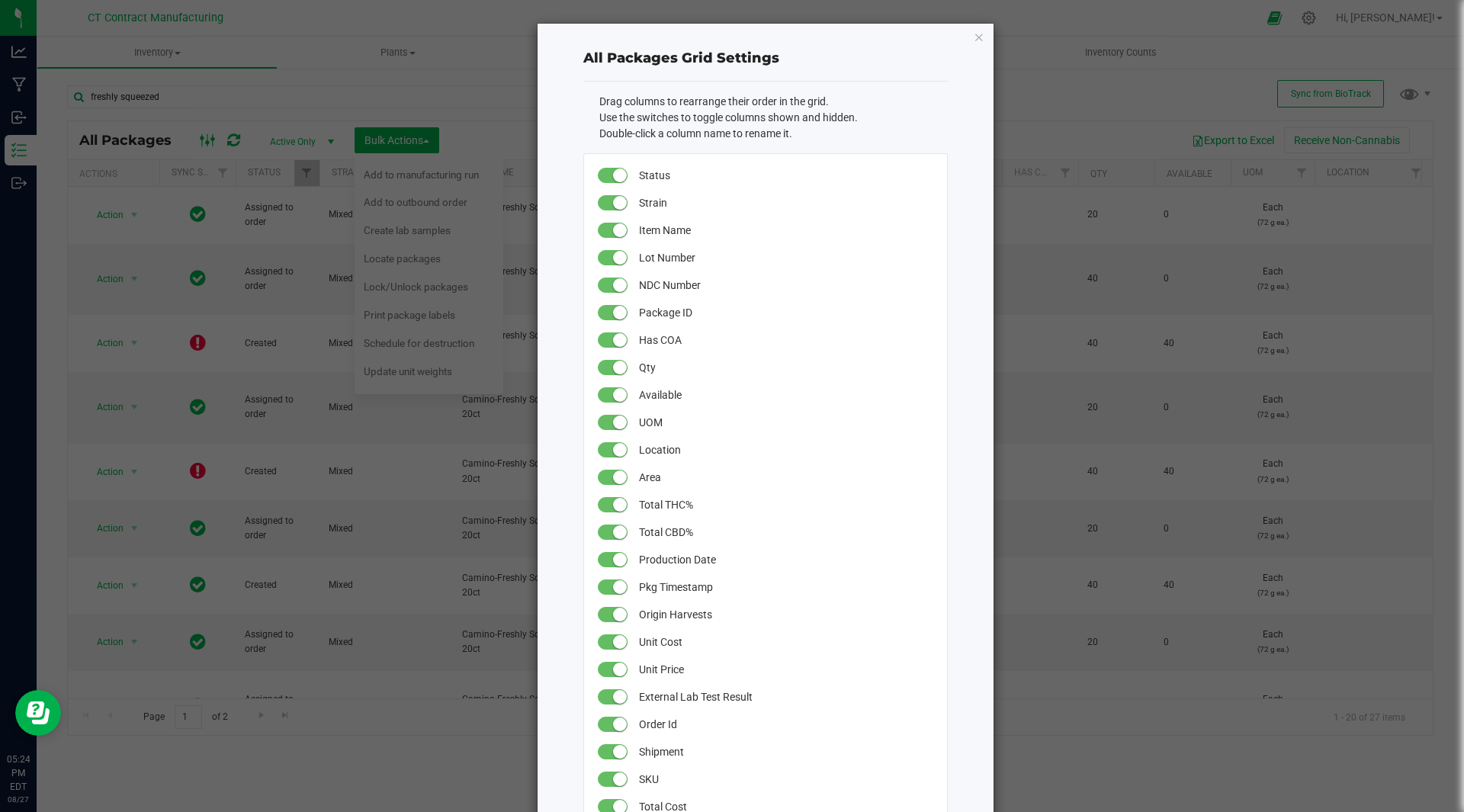
click at [210, 141] on ngb-modal-window "All Packages Grid Settings Drag columns to rearrange their order in the grid. U…" at bounding box center [738, 406] width 1476 height 812
click at [45, 144] on ngb-modal-window "All Packages Grid Settings Drag columns to rearrange their order in the grid. U…" at bounding box center [738, 406] width 1476 height 812
click at [973, 41] on icon "button" at bounding box center [979, 37] width 11 height 18
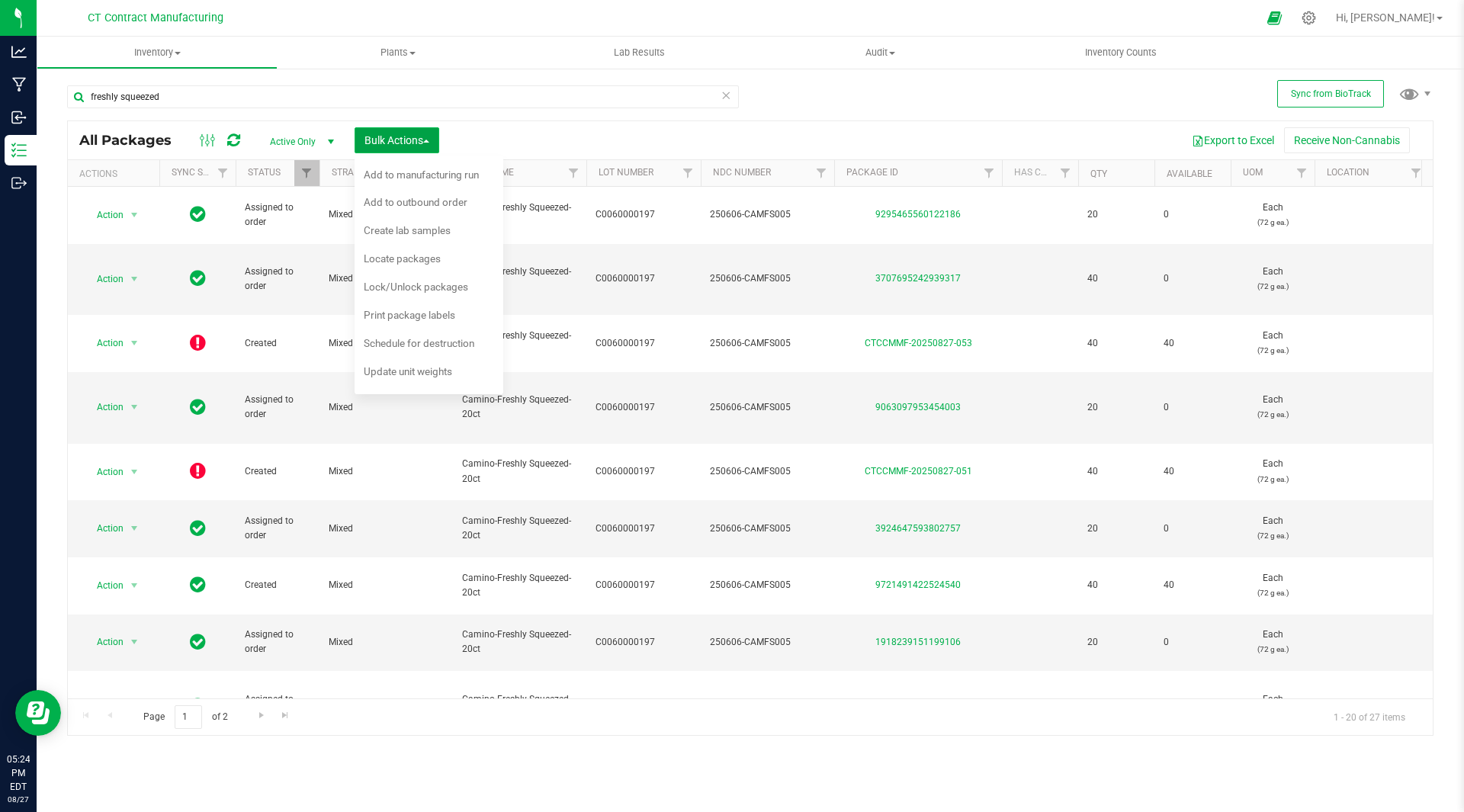
click at [425, 128] on button "Bulk Actions" at bounding box center [397, 140] width 84 height 26
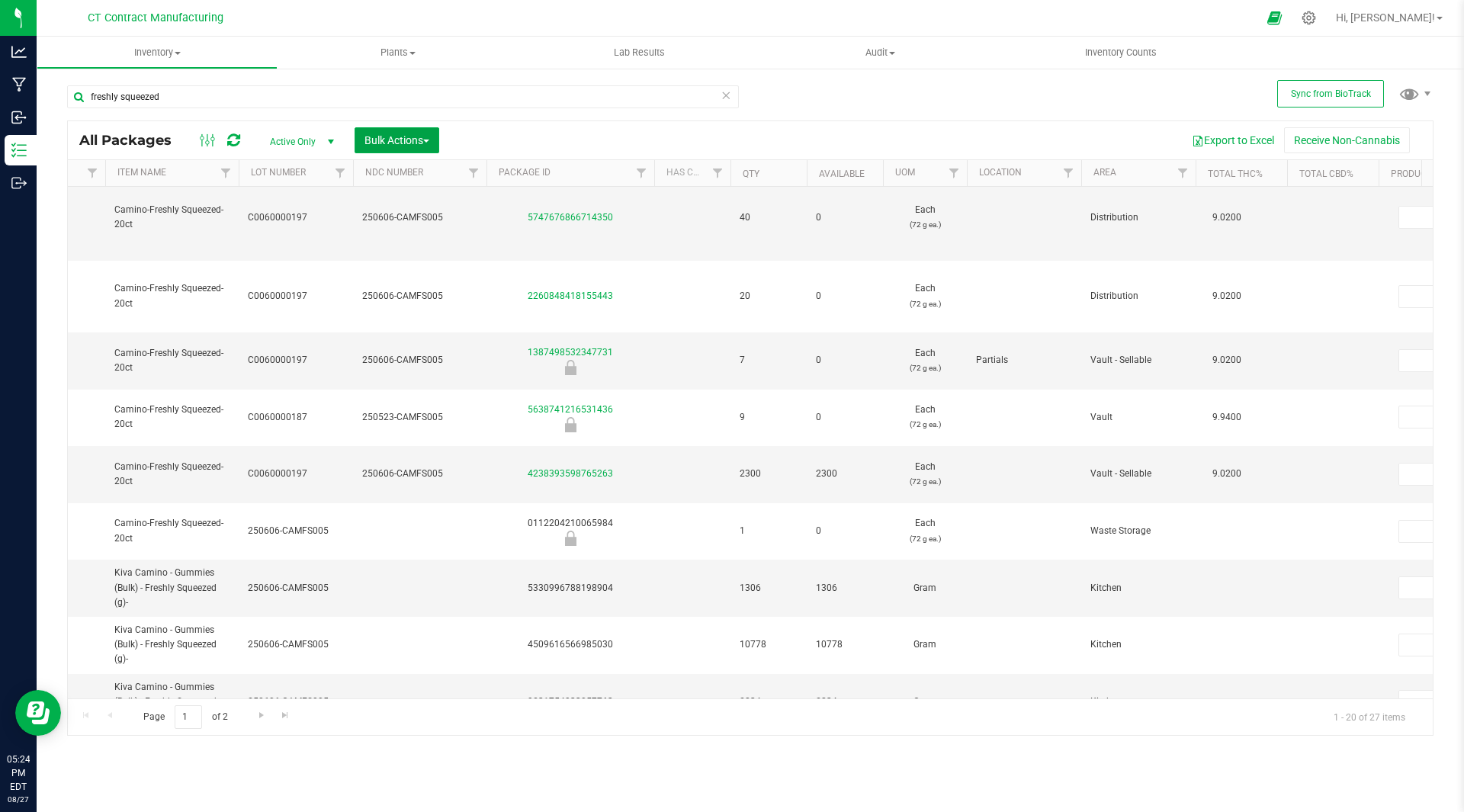
scroll to position [609, 348]
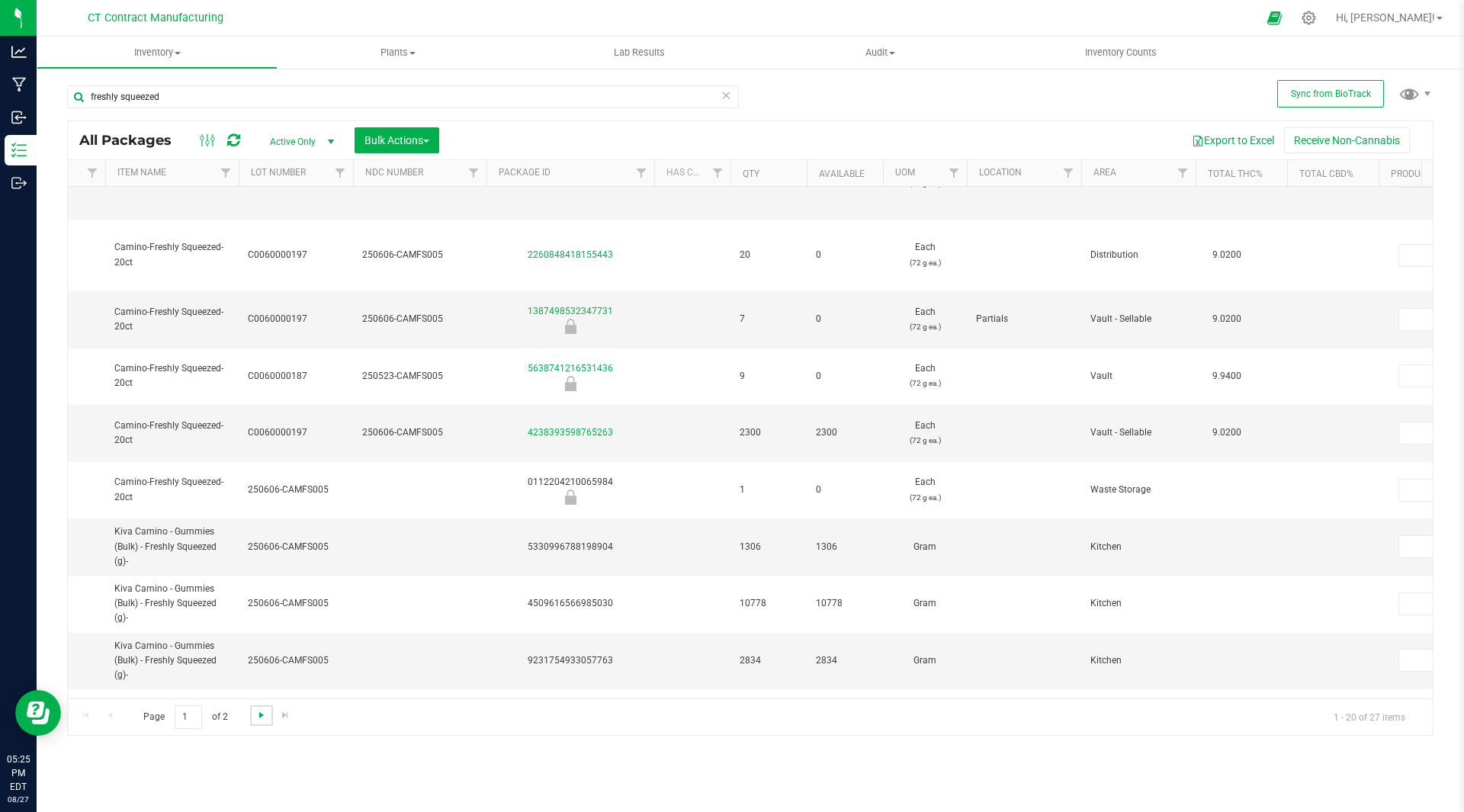
click at [256, 711] on span "Go to the next page" at bounding box center [262, 715] width 12 height 12
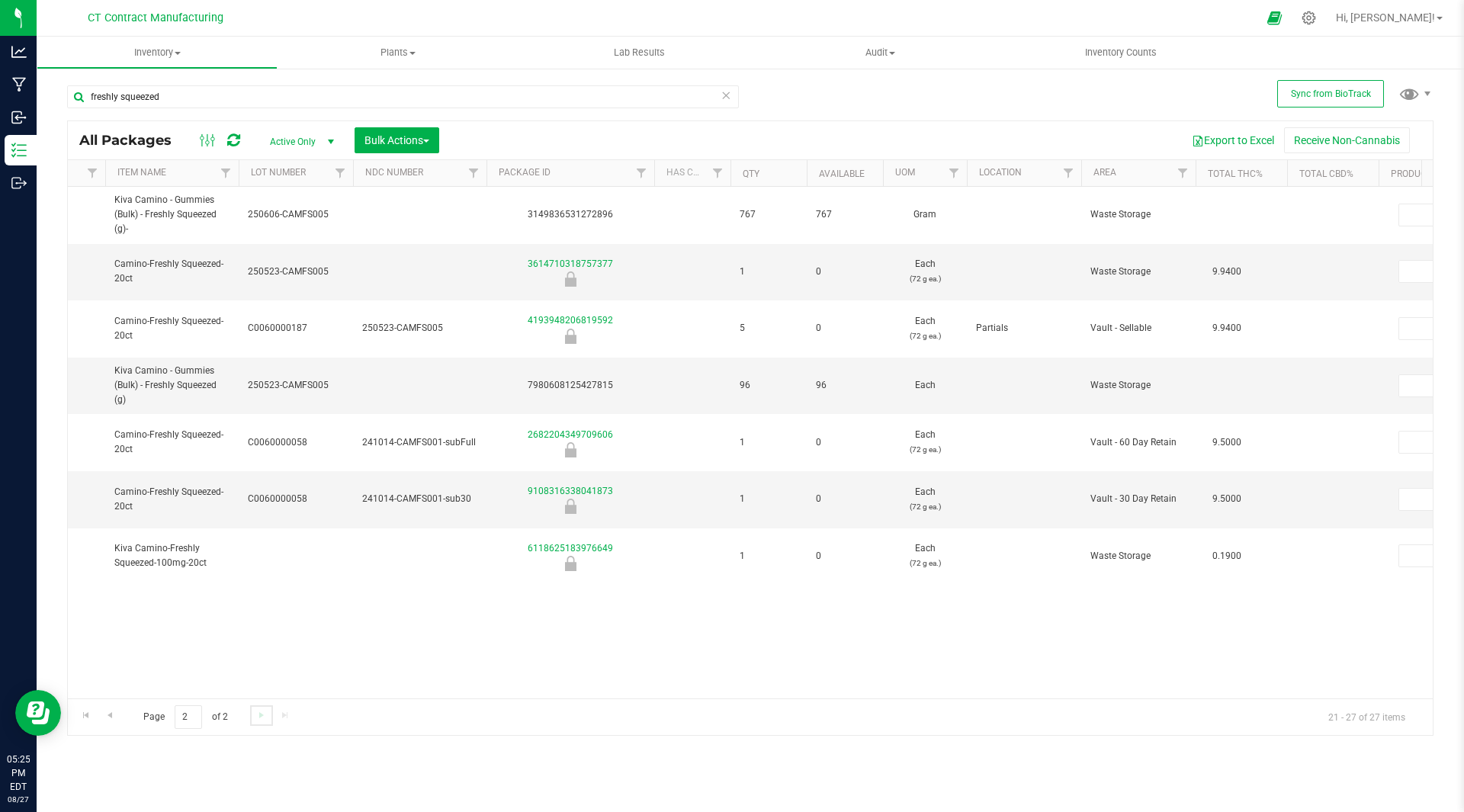
scroll to position [0, 348]
click at [111, 715] on span "Go to the previous page" at bounding box center [110, 715] width 12 height 12
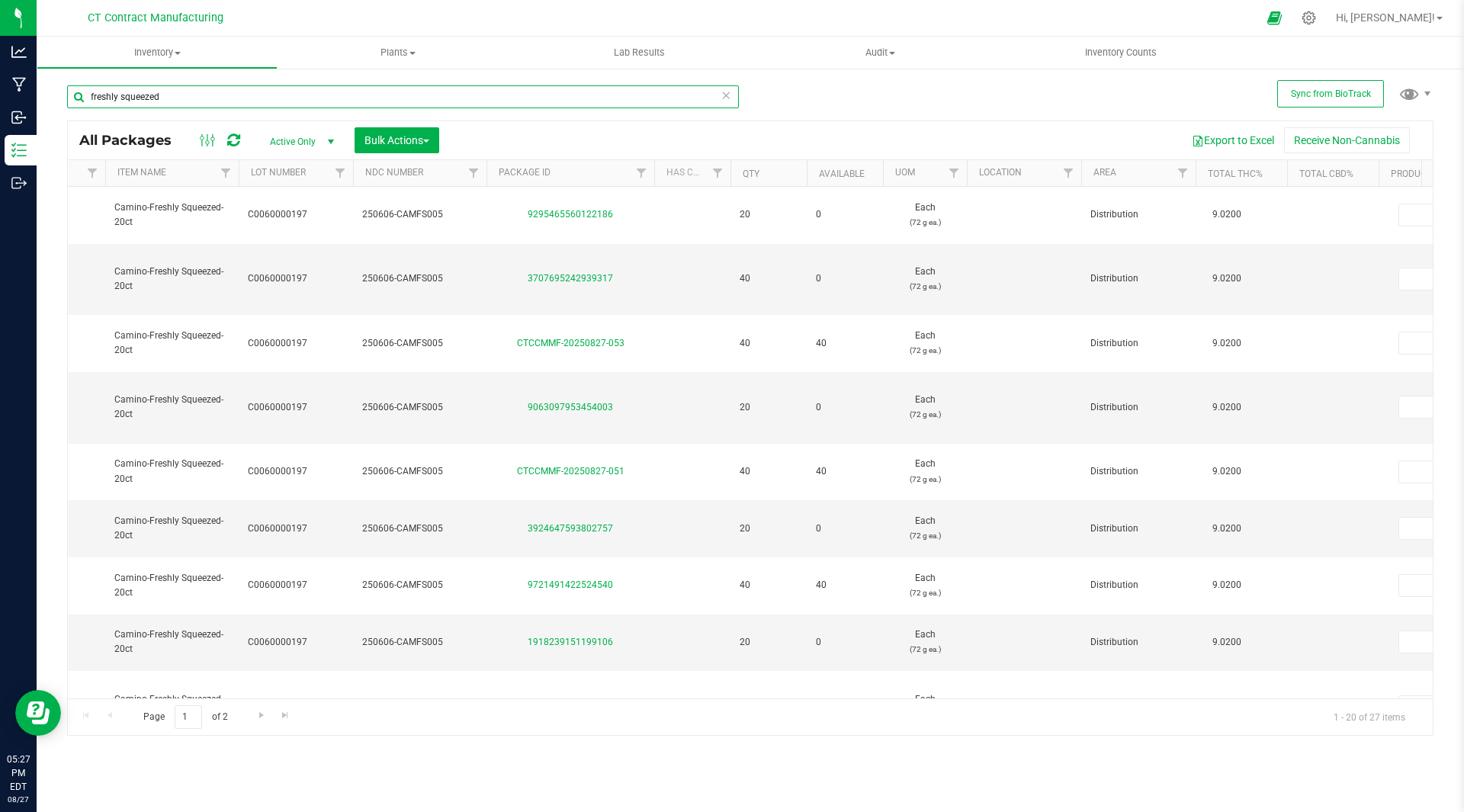
click at [197, 99] on input "freshly squeezed" at bounding box center [402, 97] width 672 height 23
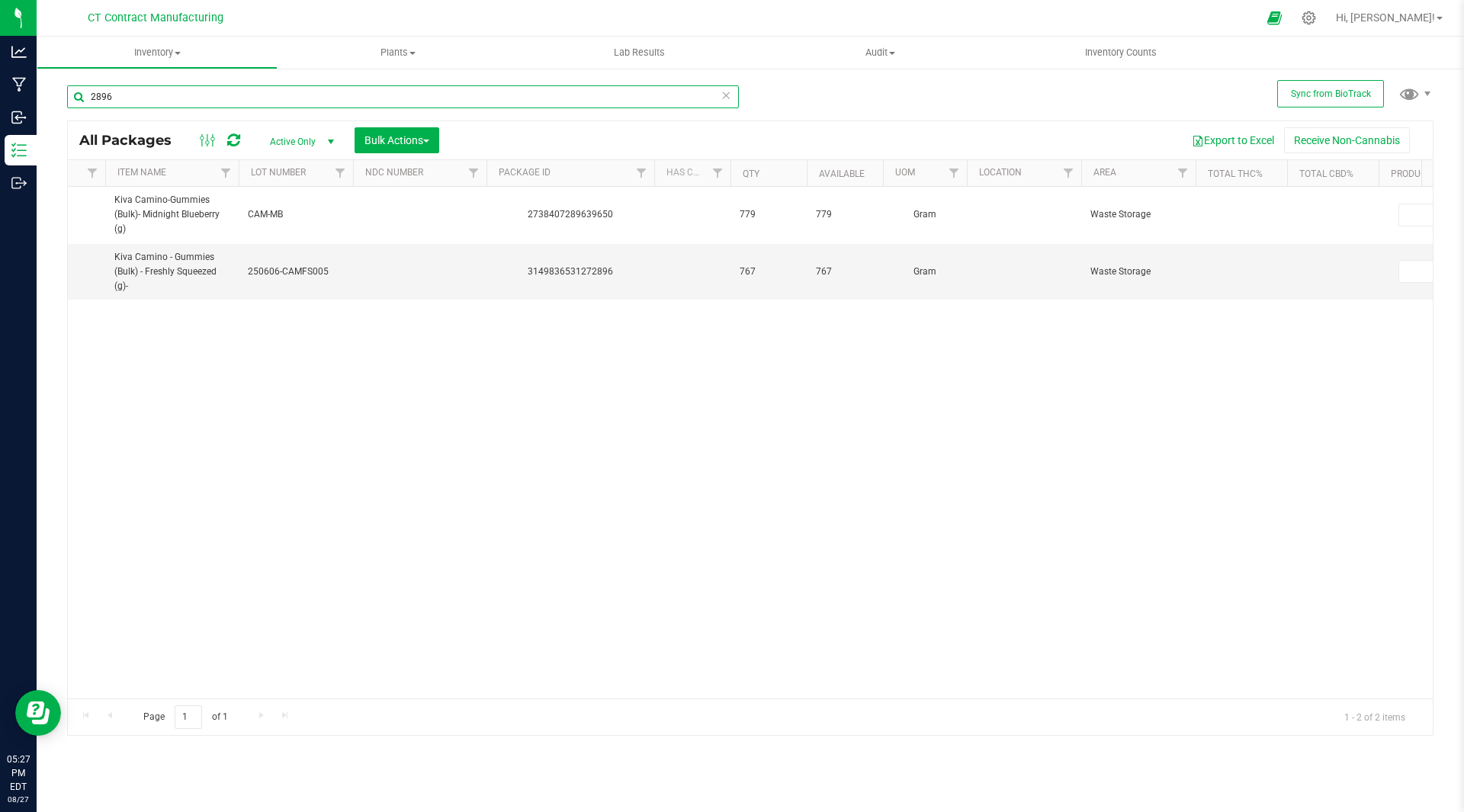
type input "2896"
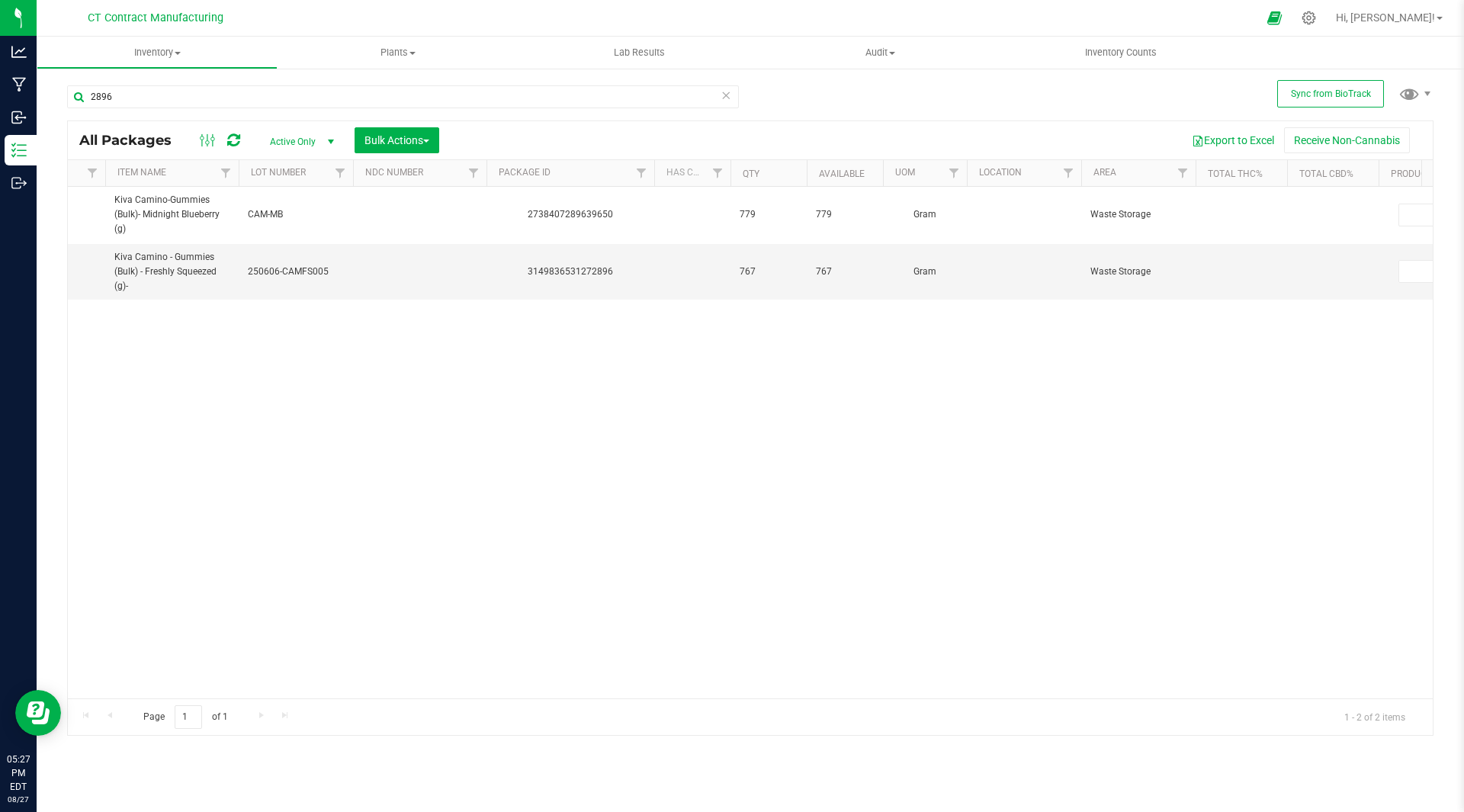
click at [542, 372] on div "Action Action Adjust qty Create package Edit attributes Global inventory Locate…" at bounding box center [750, 442] width 1365 height 511
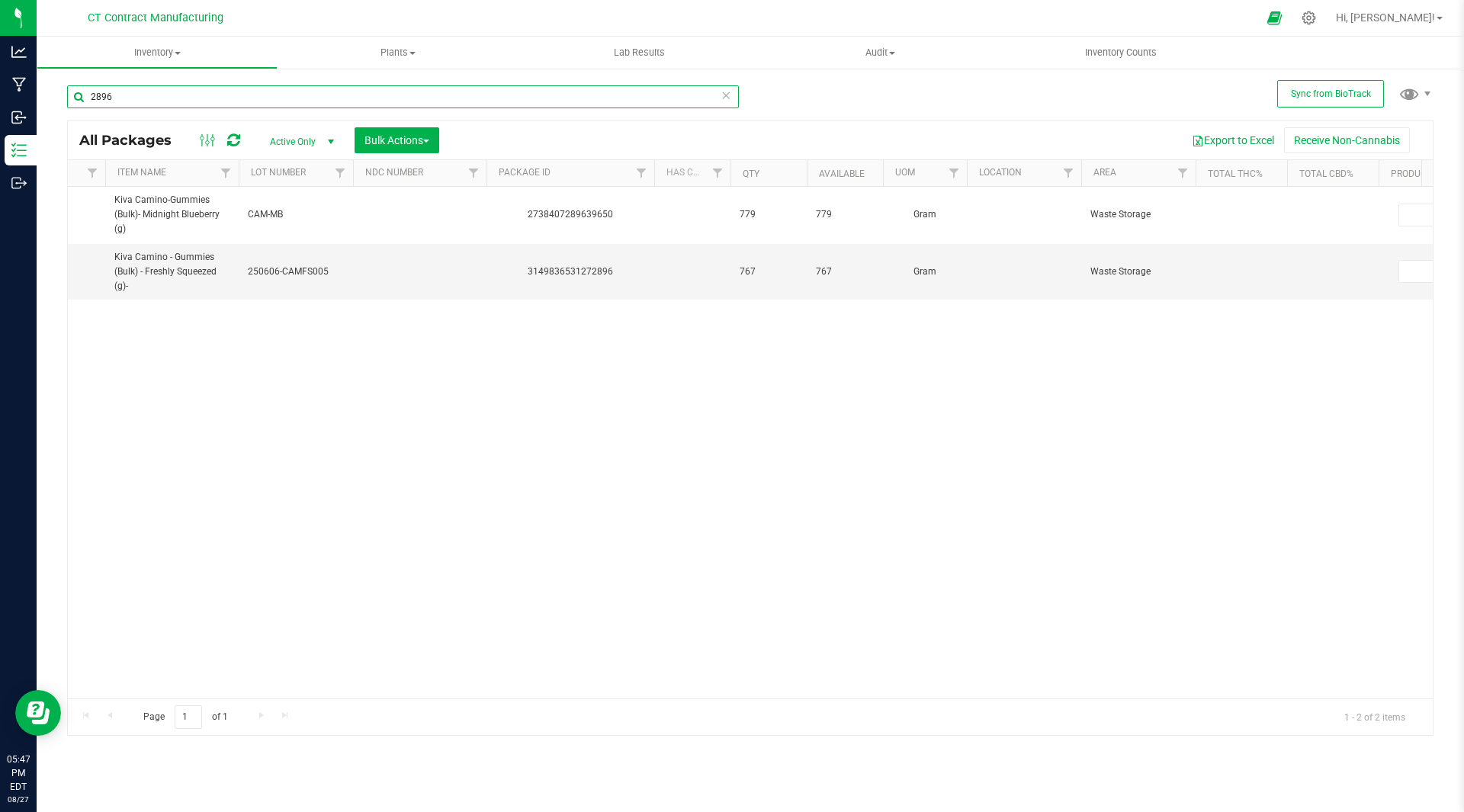
click at [126, 94] on input "2896" at bounding box center [402, 97] width 672 height 23
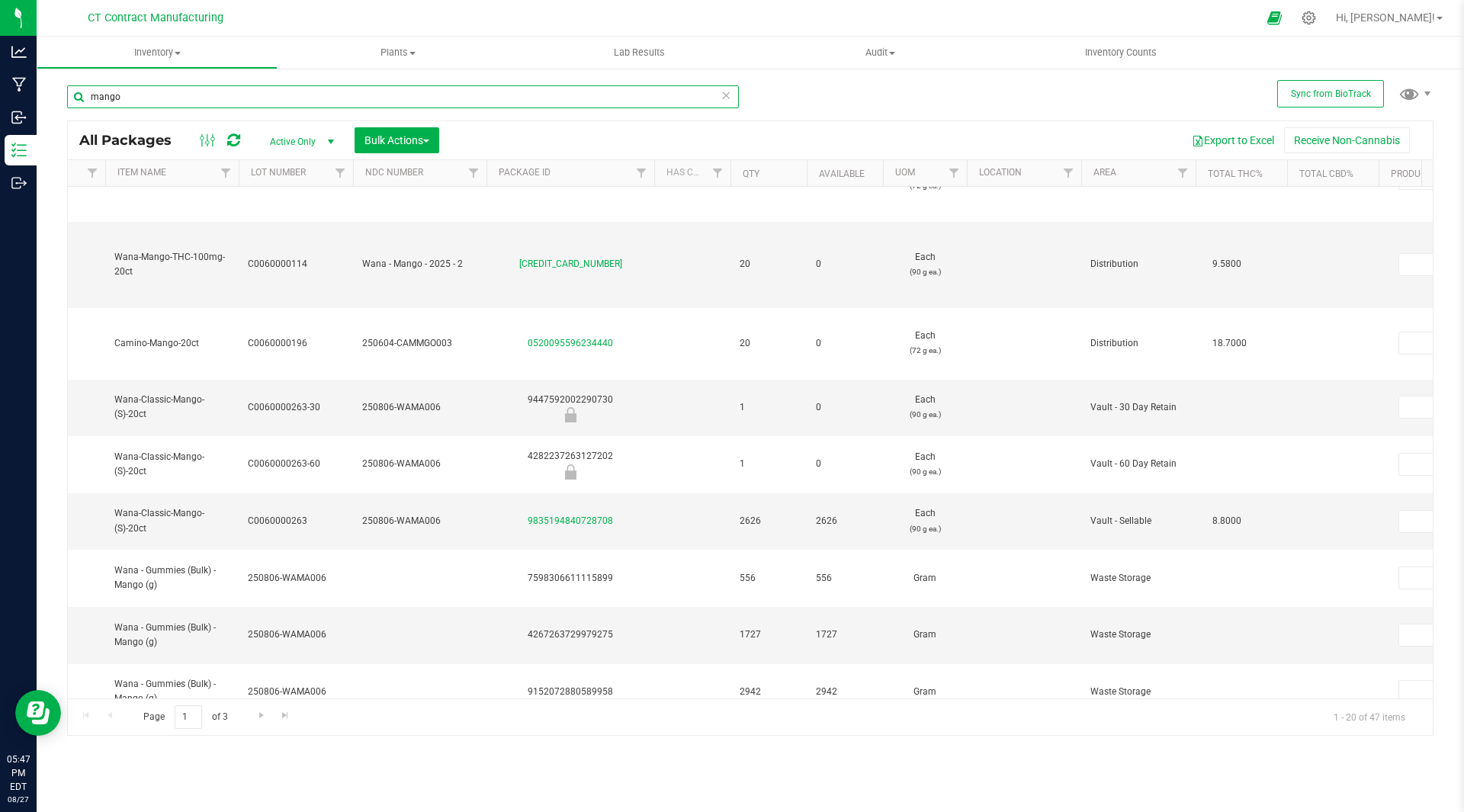
scroll to position [566, 348]
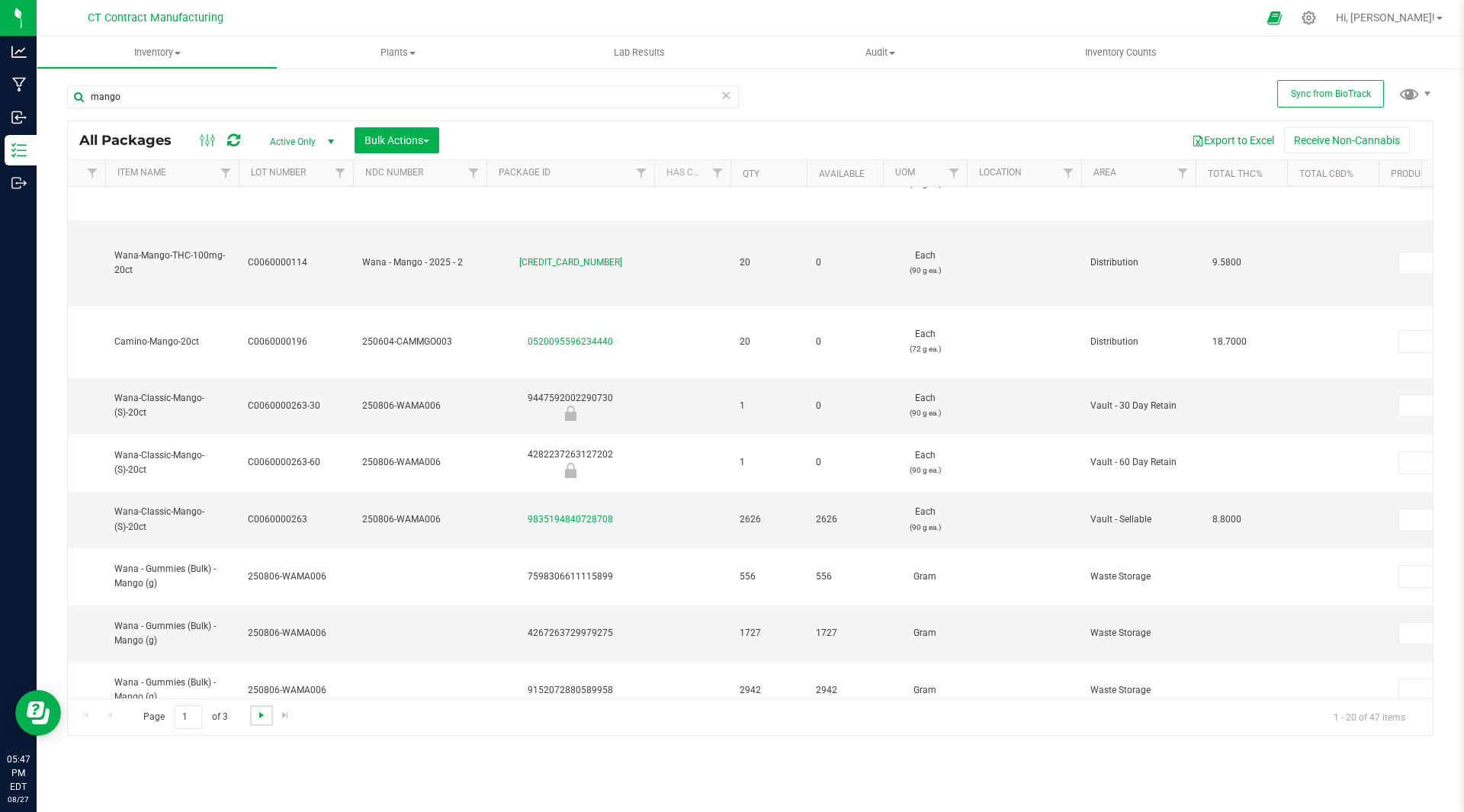
click at [259, 711] on span "Go to the next page" at bounding box center [262, 715] width 12 height 12
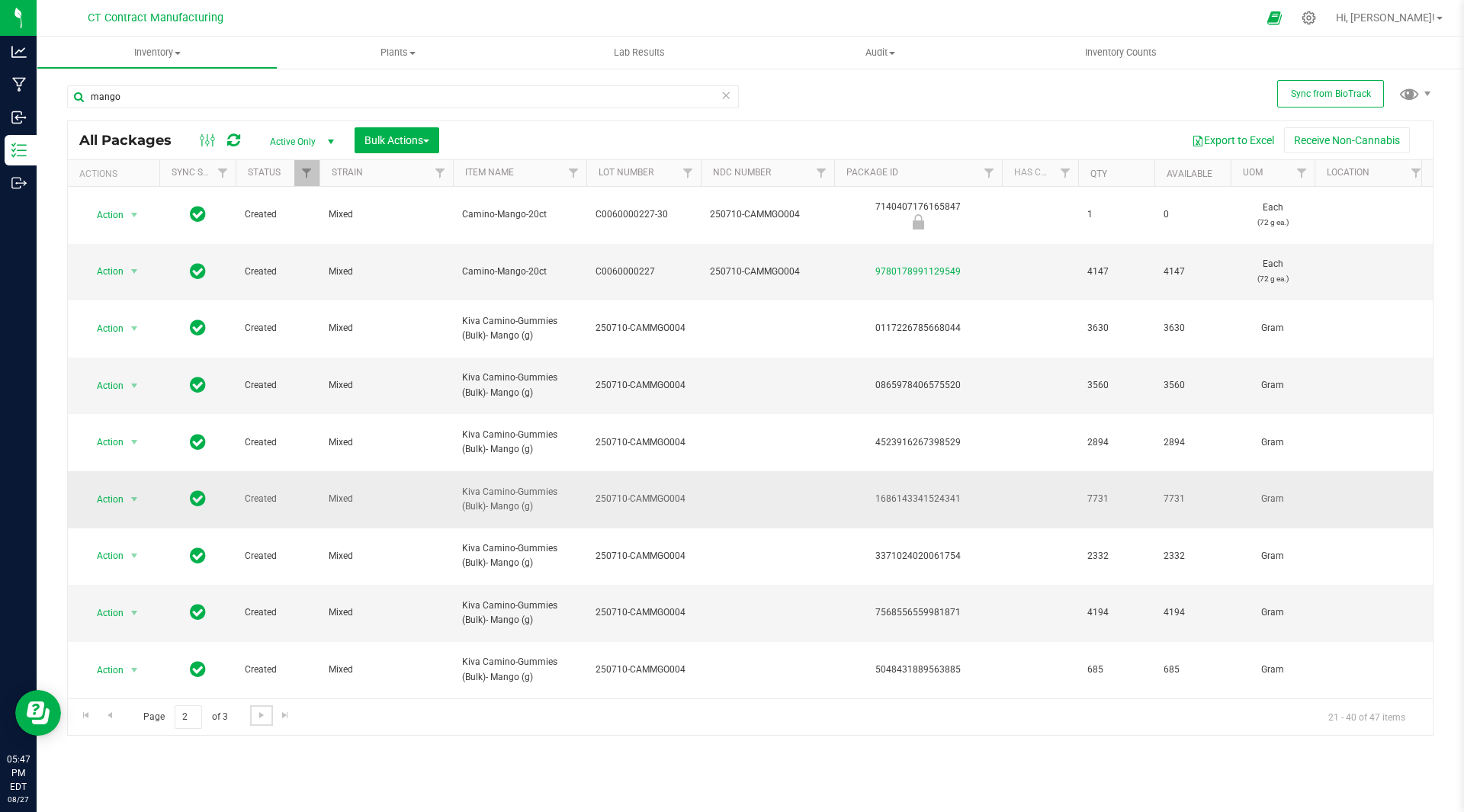
scroll to position [15, 0]
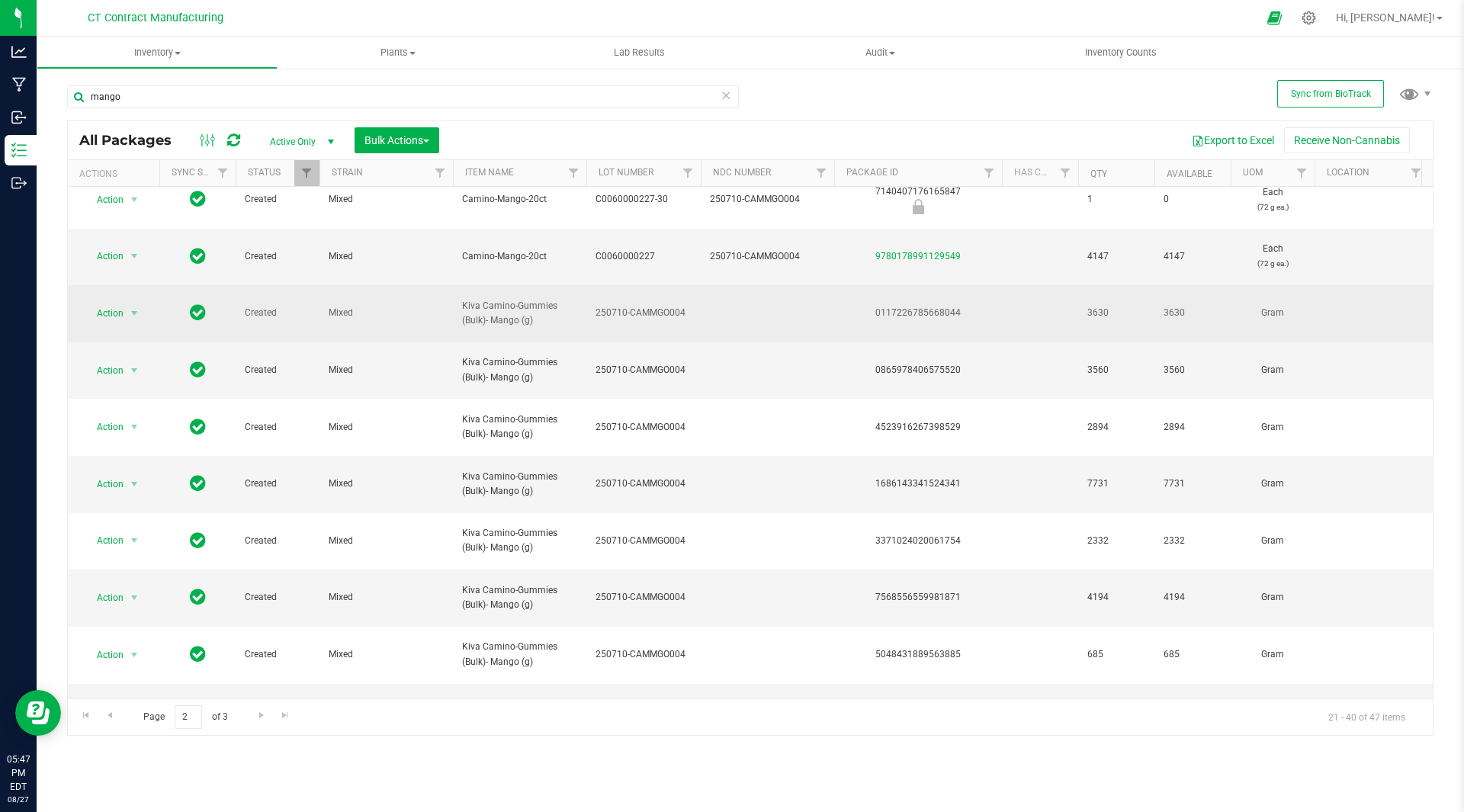
click at [504, 299] on span "Kiva Camino-Gummies (Bulk)- Mango (g)" at bounding box center [520, 313] width 115 height 29
copy tr "Kiva Camino-Gummies (Bulk)- Mango (g)"
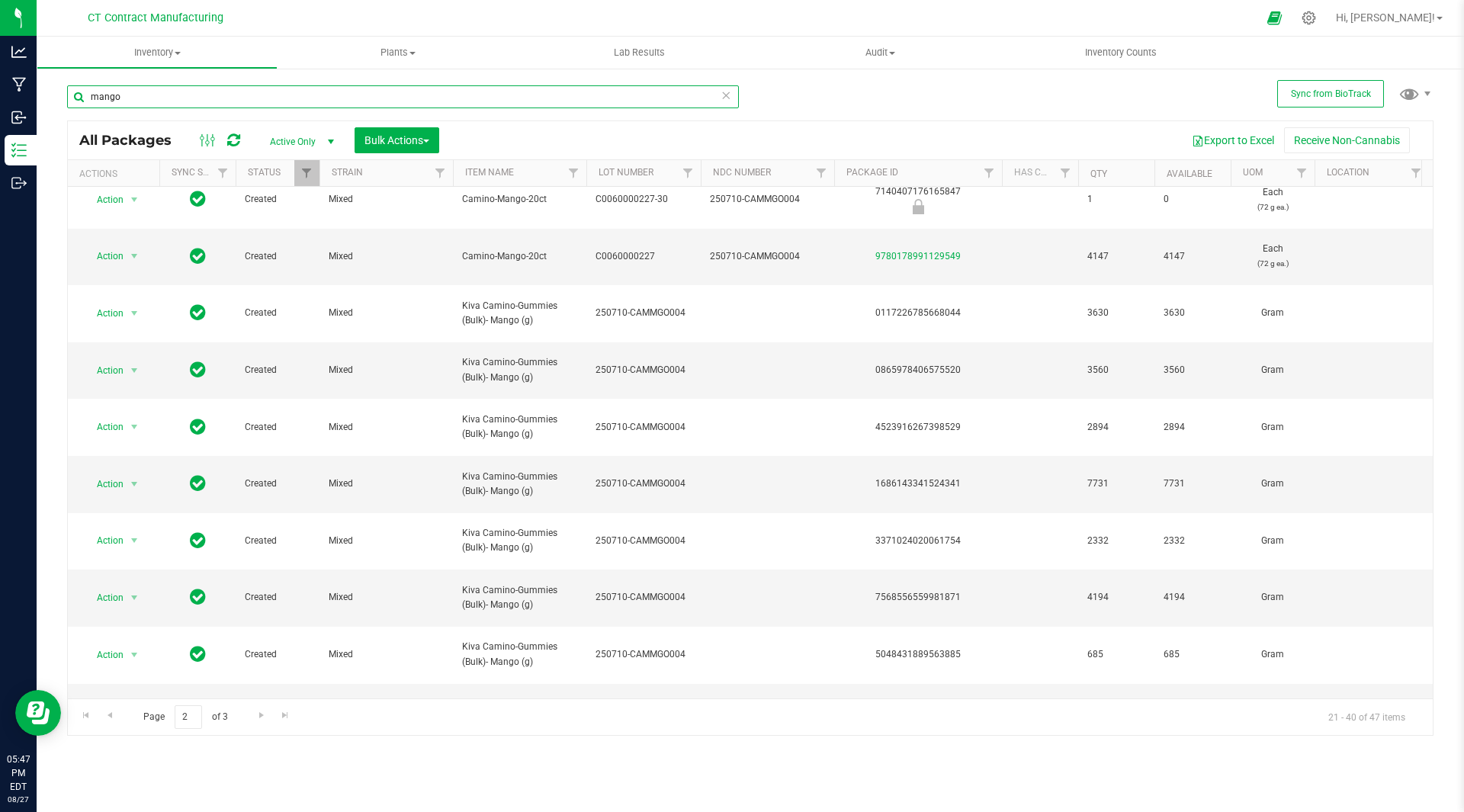
click at [137, 94] on input "mango" at bounding box center [402, 97] width 672 height 23
paste input "Kiva Camino-Gummies (Bulk)- Mango (g)"
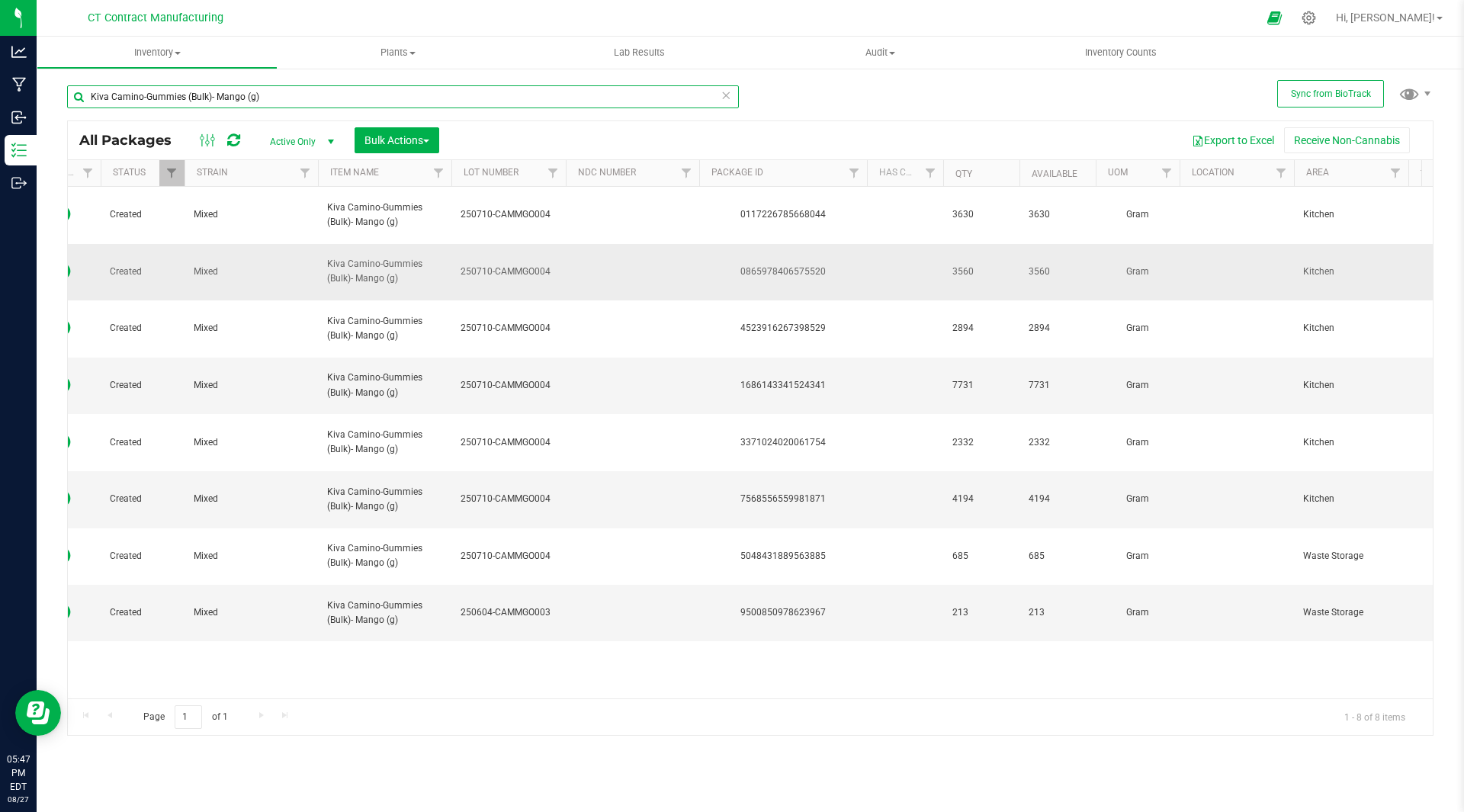
scroll to position [0, 118]
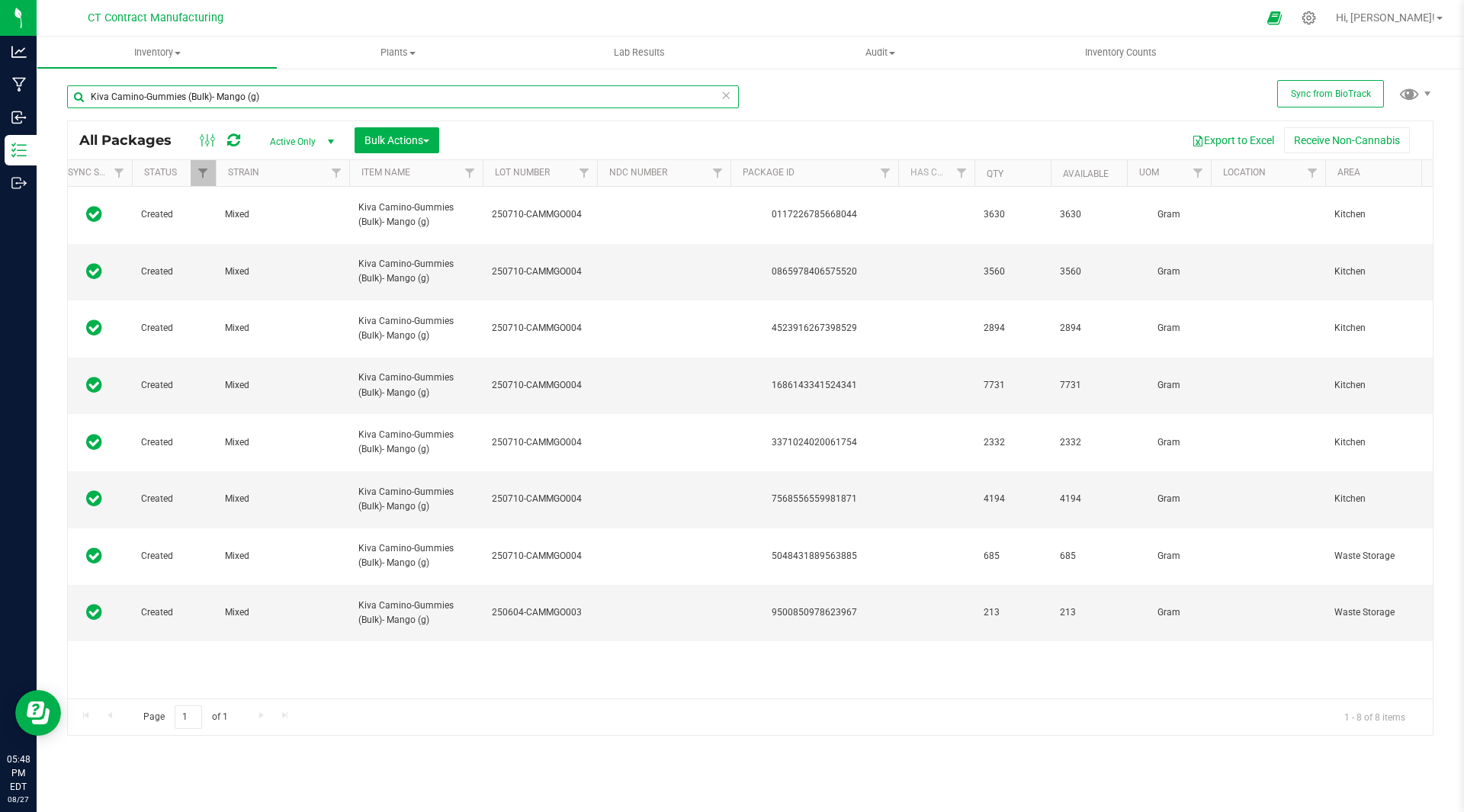
type input "Kiva Camino-Gummies (Bulk)- Mango (g)"
